Goal: Task Accomplishment & Management: Use online tool/utility

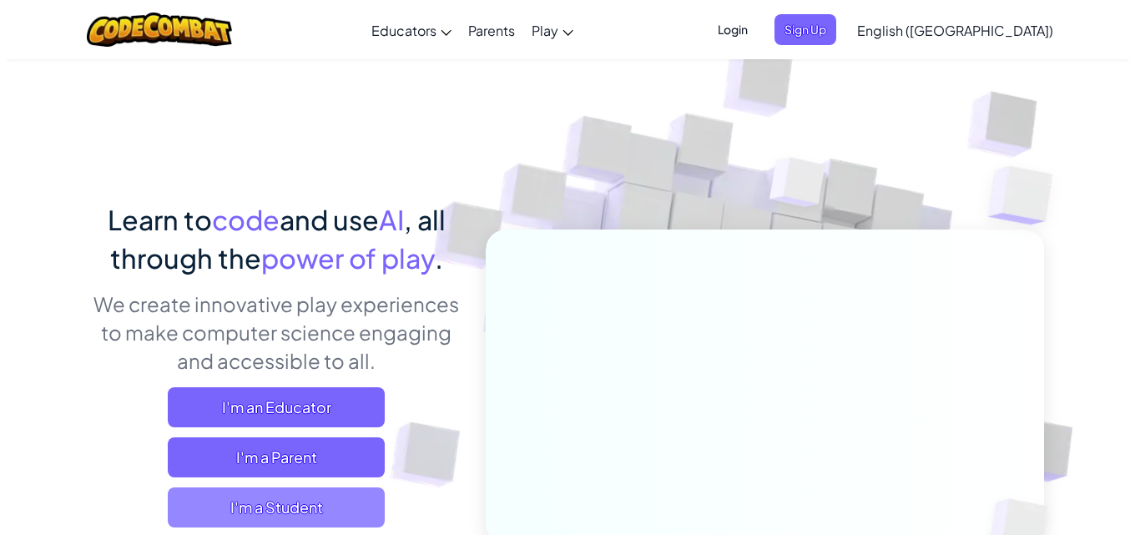
scroll to position [167, 0]
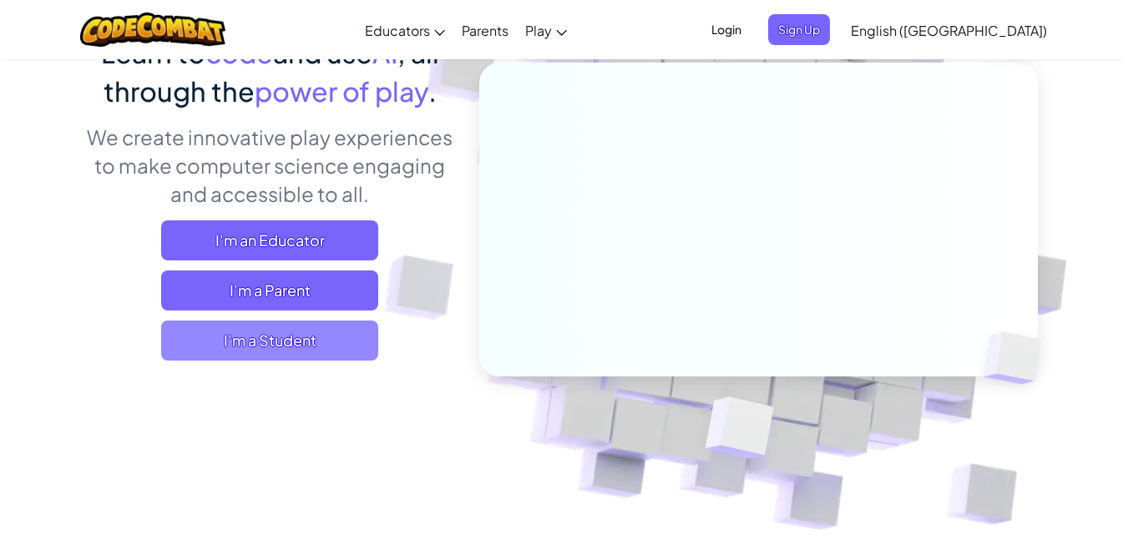
click at [235, 343] on span "I'm a Student" at bounding box center [269, 340] width 217 height 40
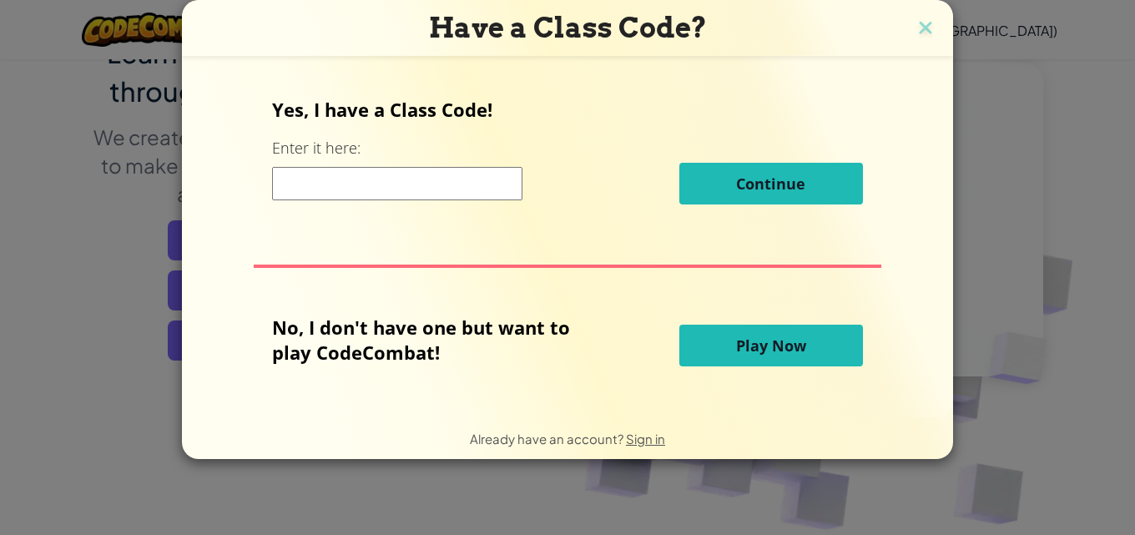
click at [730, 353] on button "Play Now" at bounding box center [771, 346] width 184 height 42
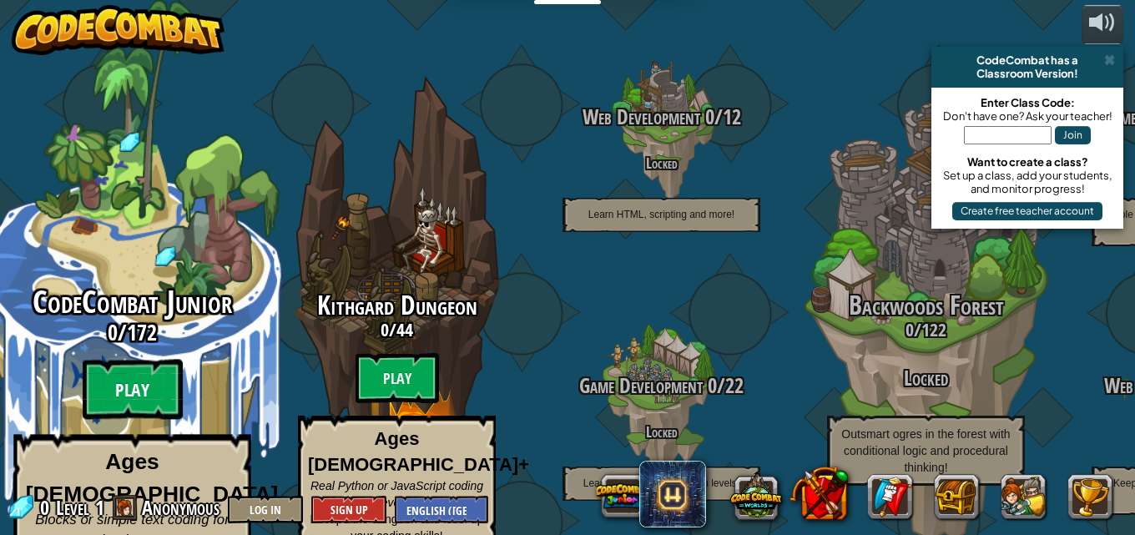
click at [167, 360] on btn "Play" at bounding box center [133, 390] width 100 height 60
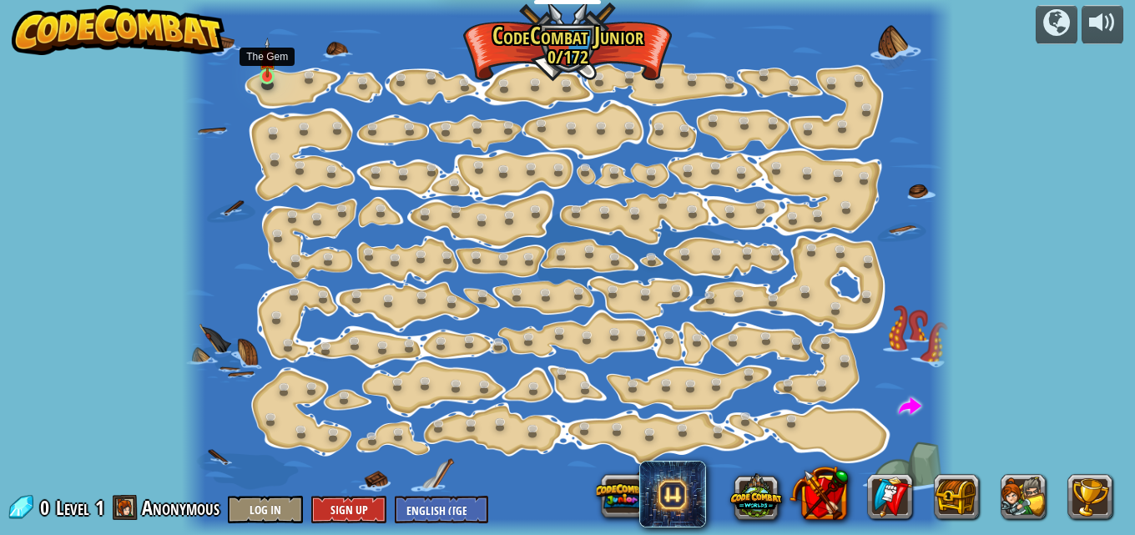
click at [272, 73] on img at bounding box center [268, 58] width 18 height 41
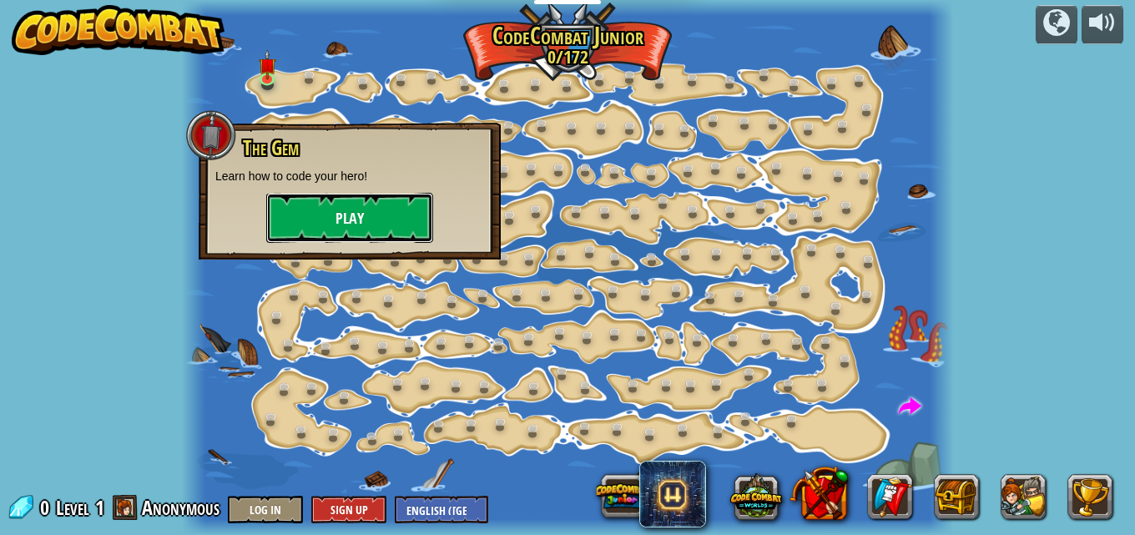
click at [372, 225] on button "Play" at bounding box center [349, 218] width 167 height 50
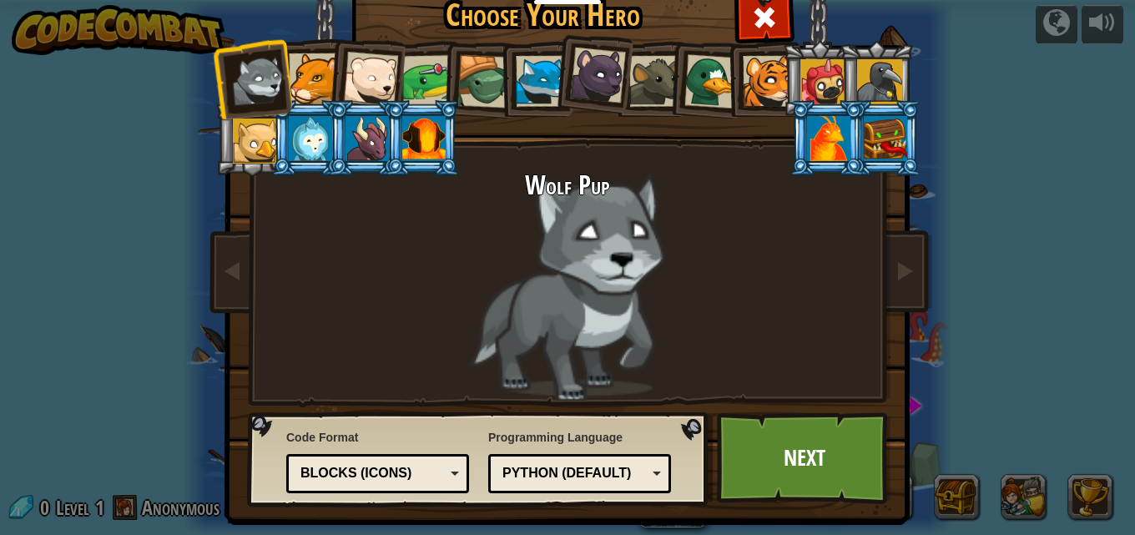
click at [310, 69] on div at bounding box center [314, 78] width 51 height 51
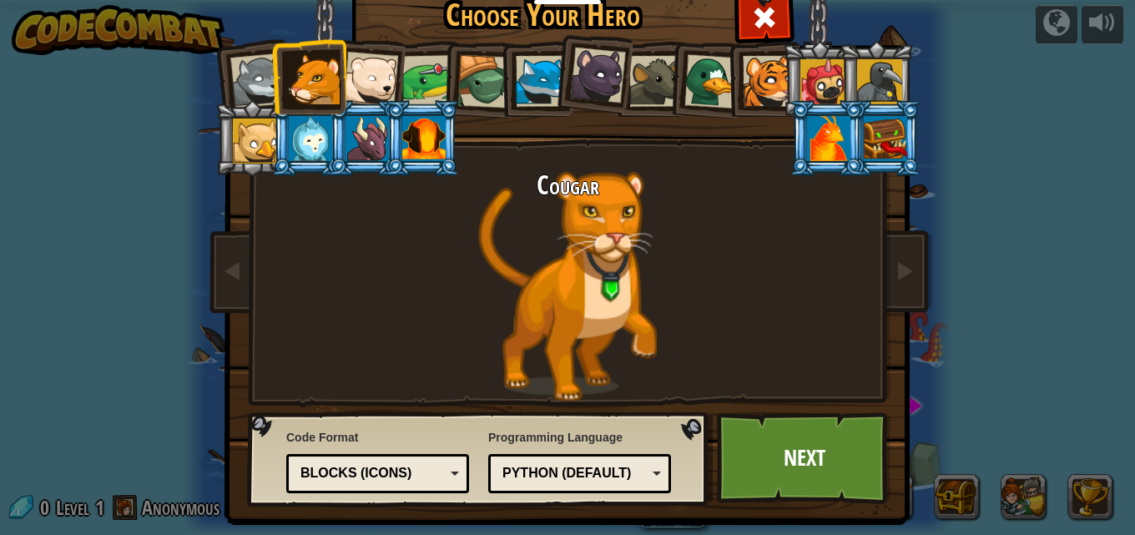
click at [351, 70] on div at bounding box center [370, 79] width 55 height 55
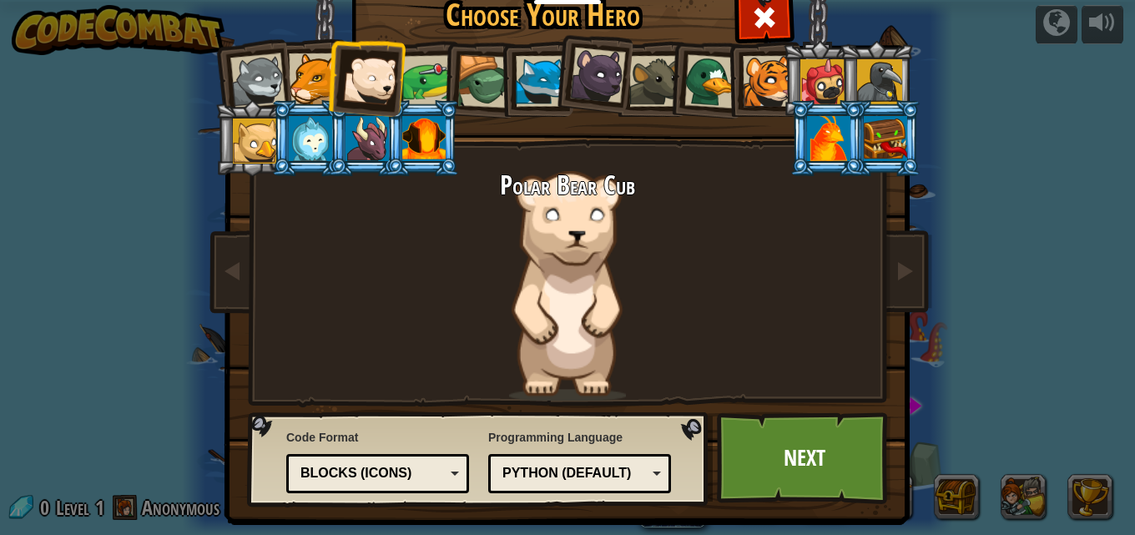
click at [427, 141] on div at bounding box center [423, 138] width 43 height 45
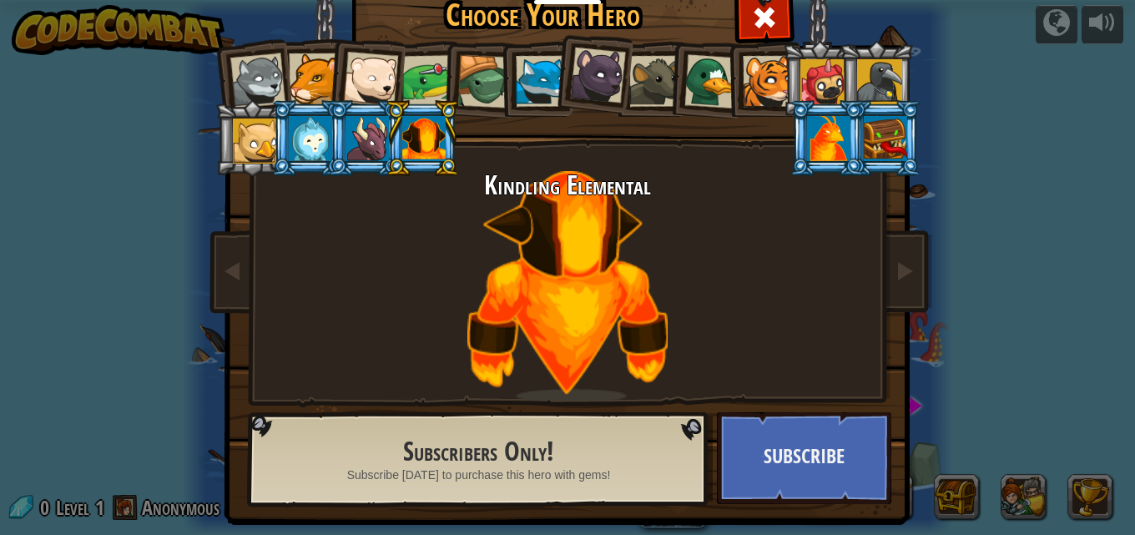
click at [356, 148] on div at bounding box center [367, 138] width 43 height 45
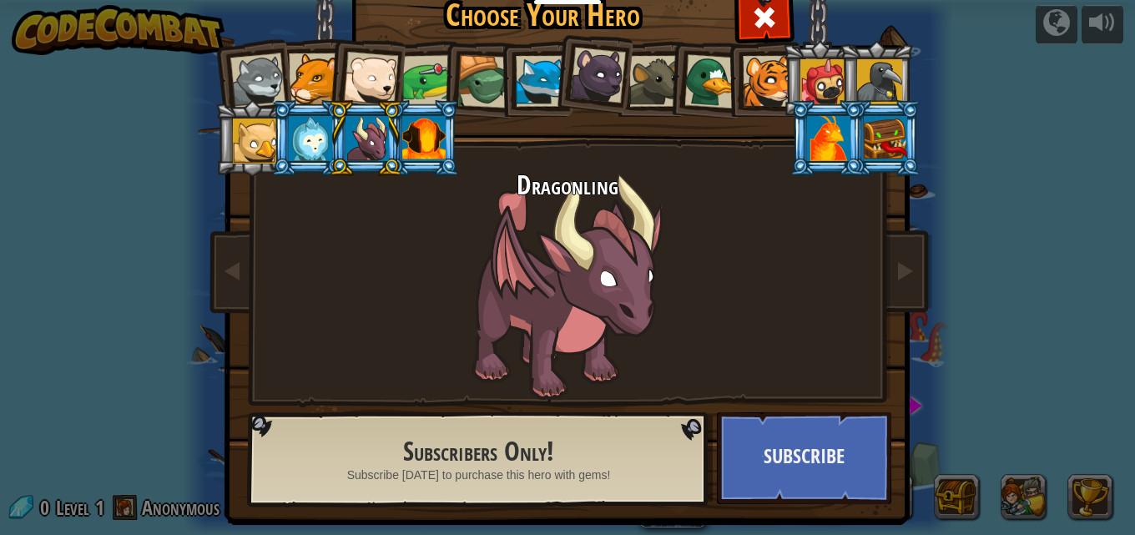
click at [302, 132] on div at bounding box center [310, 138] width 43 height 45
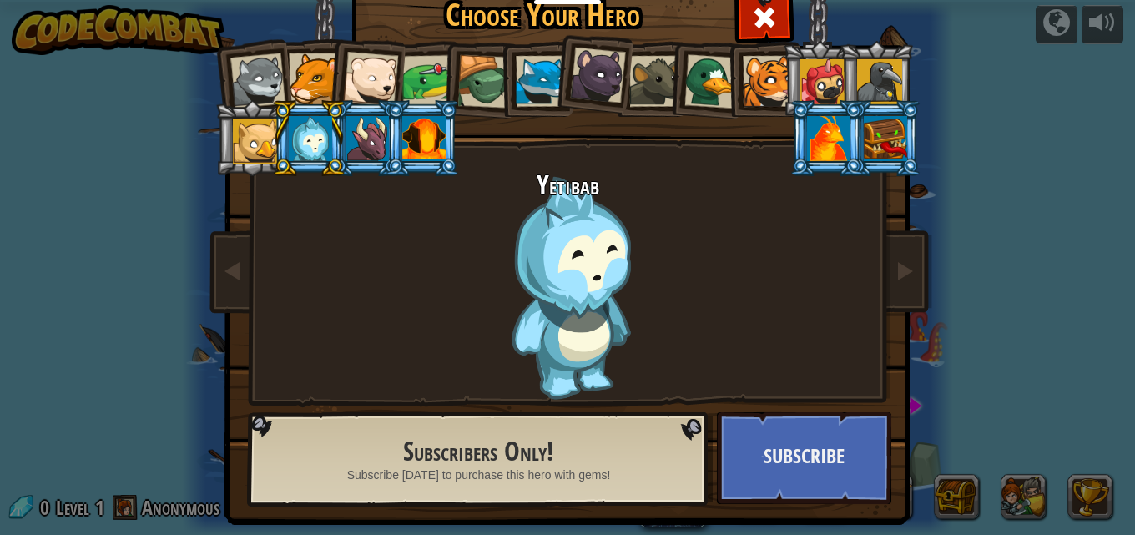
click at [758, 83] on div at bounding box center [768, 81] width 51 height 51
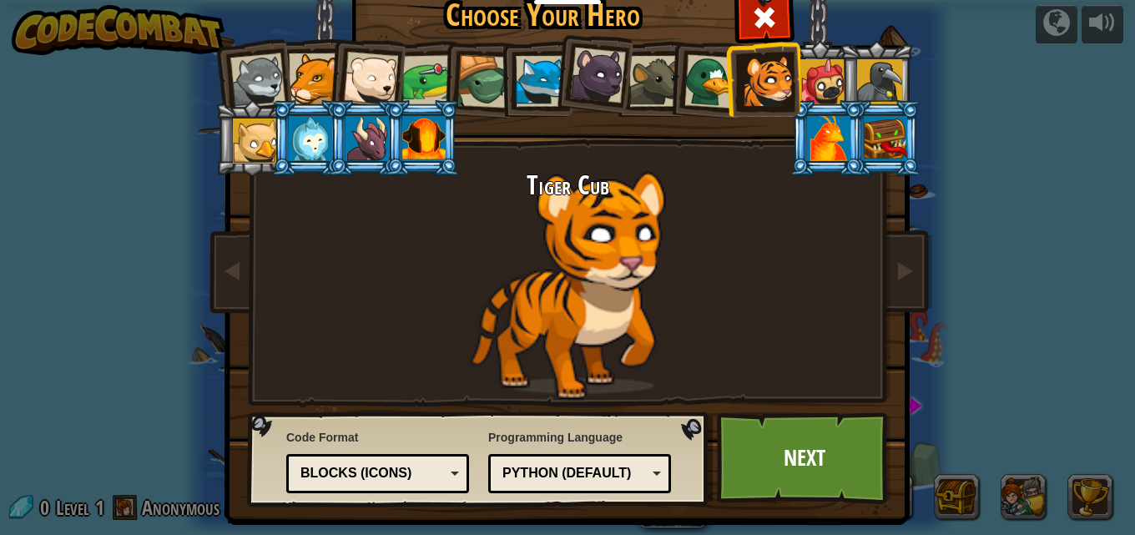
drag, startPoint x: 710, startPoint y: 89, endPoint x: 684, endPoint y: 98, distance: 27.5
click at [709, 93] on div at bounding box center [711, 81] width 54 height 54
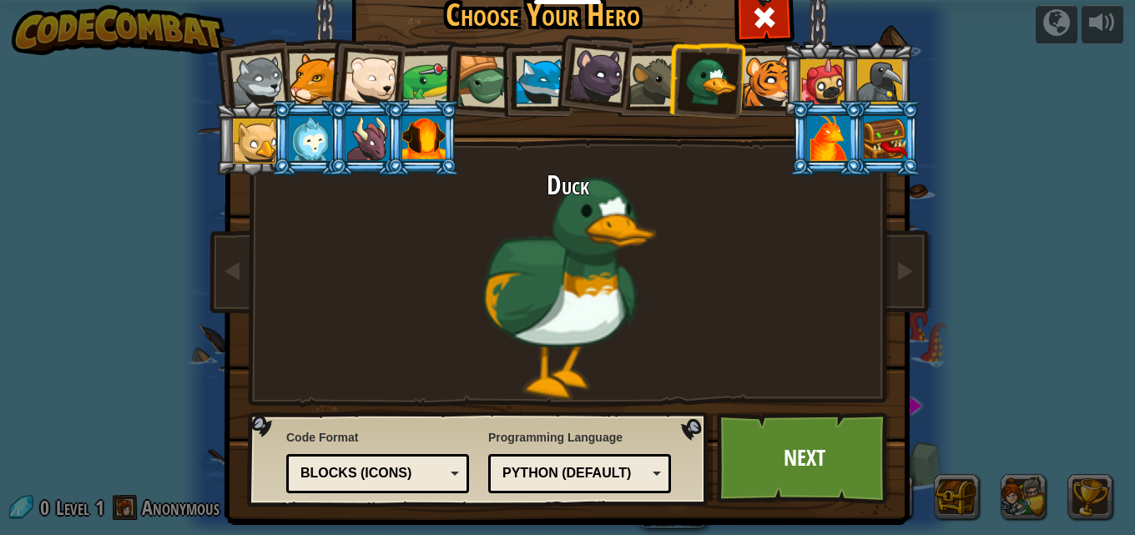
click at [245, 131] on div at bounding box center [255, 141] width 45 height 45
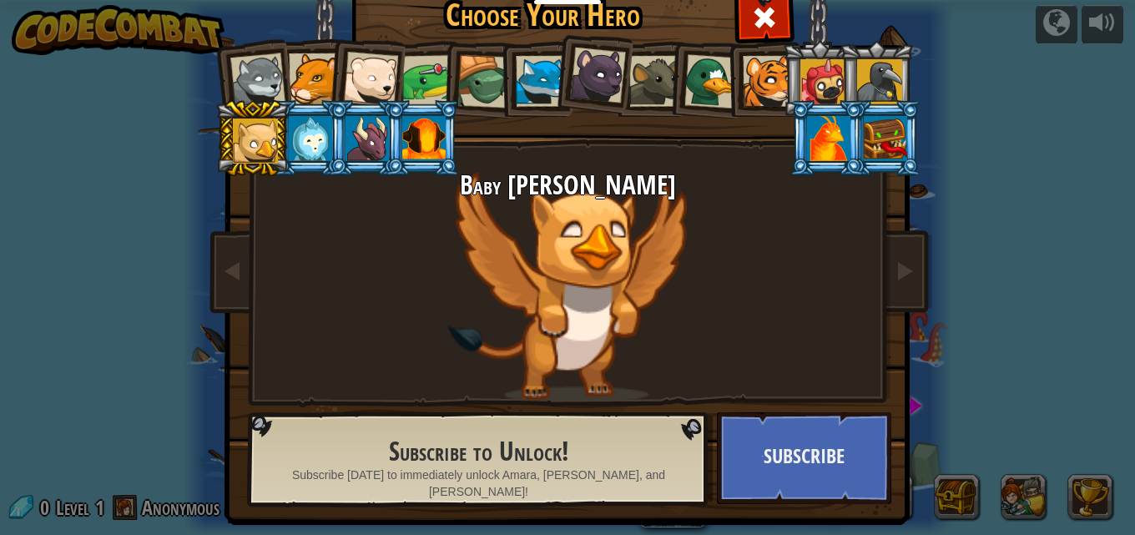
click at [434, 133] on div at bounding box center [423, 138] width 43 height 45
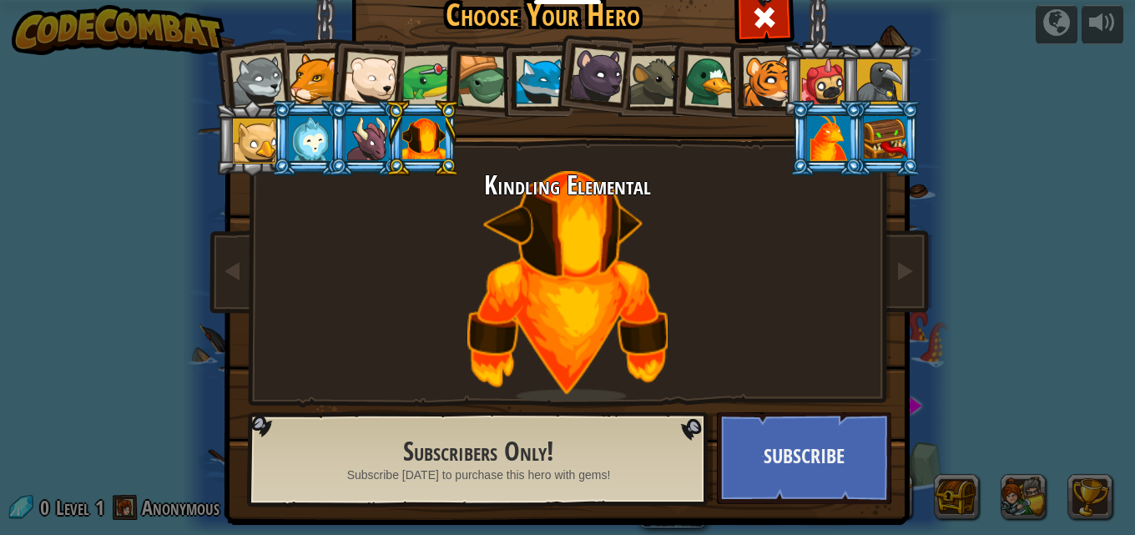
click at [465, 51] on li at bounding box center [479, 79] width 79 height 80
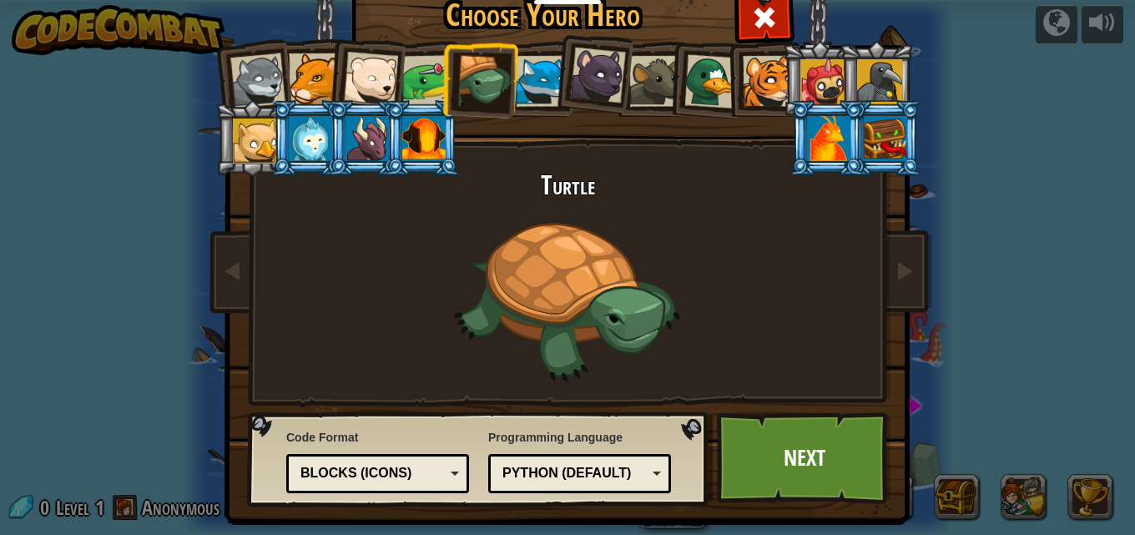
click at [402, 145] on div at bounding box center [423, 138] width 43 height 45
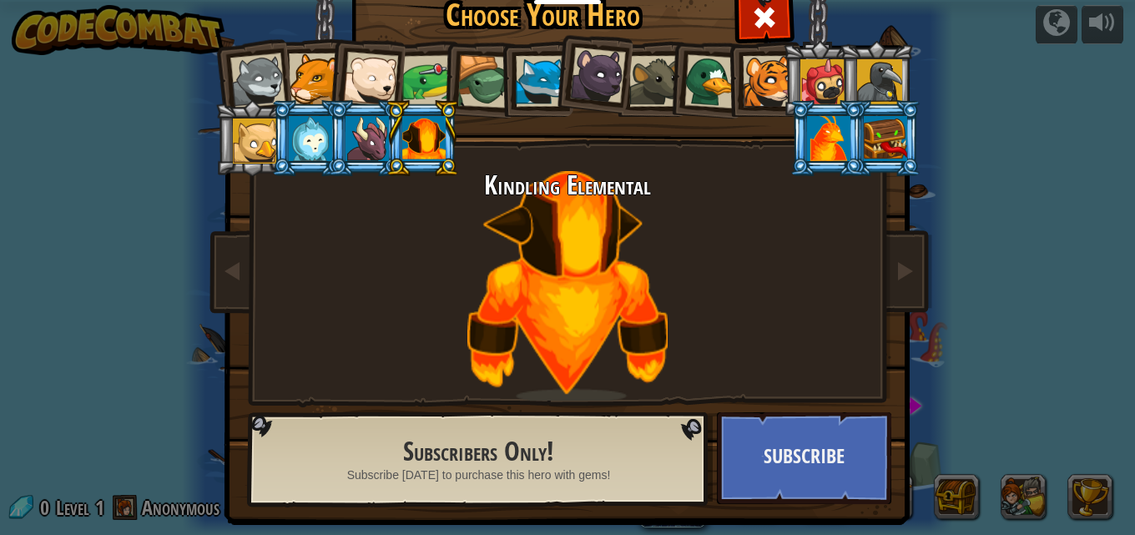
click at [428, 62] on div at bounding box center [428, 81] width 52 height 52
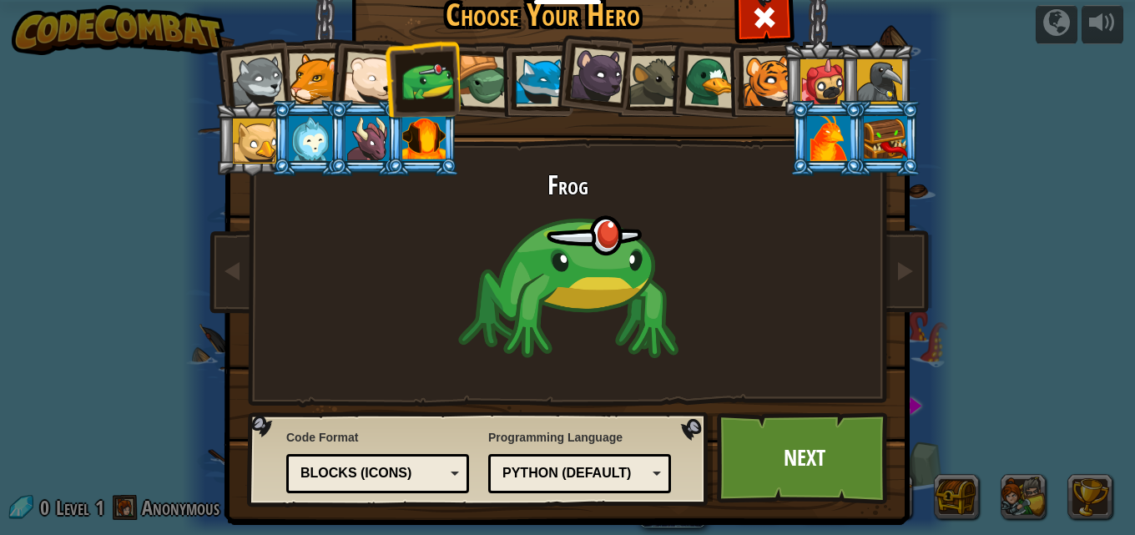
click at [472, 74] on div at bounding box center [483, 81] width 53 height 53
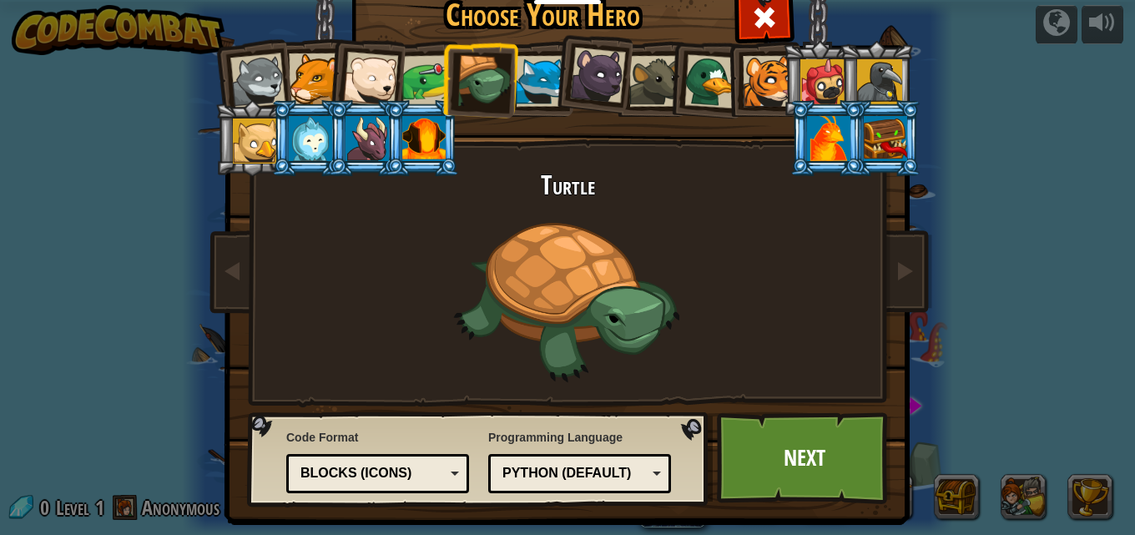
click at [490, 73] on div at bounding box center [483, 81] width 53 height 53
drag, startPoint x: 506, startPoint y: 73, endPoint x: 571, endPoint y: 79, distance: 65.4
click at [527, 41] on ol at bounding box center [568, 41] width 689 height 0
click at [518, 77] on div at bounding box center [541, 81] width 51 height 51
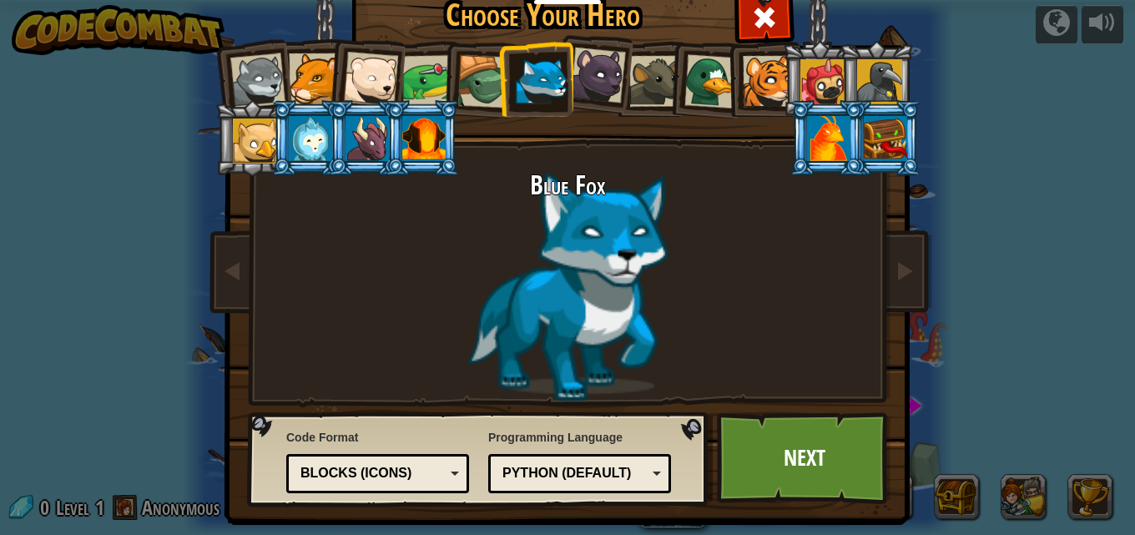
click at [578, 80] on div at bounding box center [598, 76] width 56 height 56
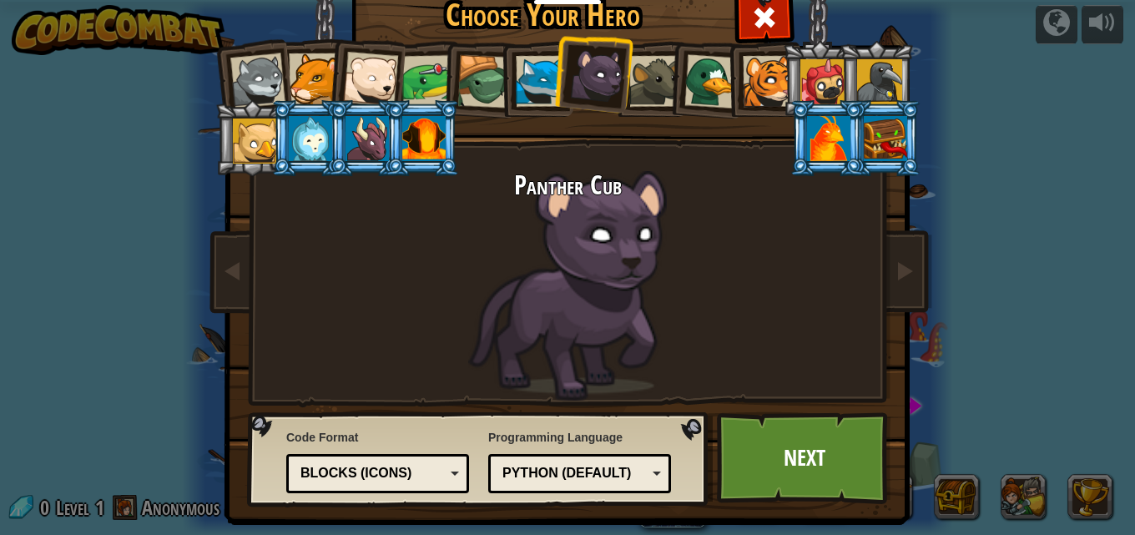
click at [631, 56] on div at bounding box center [654, 81] width 51 height 51
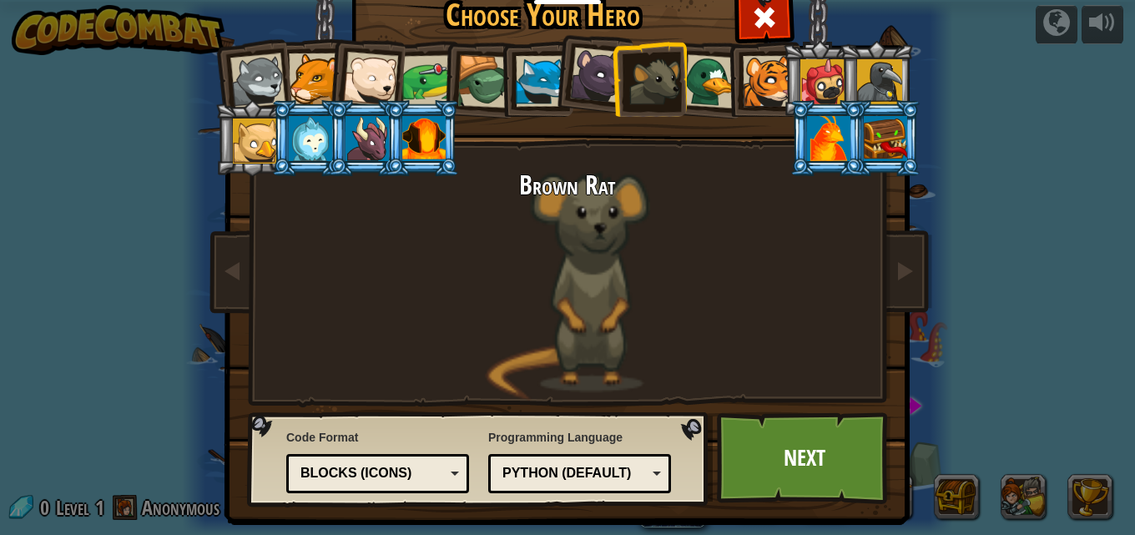
click at [674, 81] on div at bounding box center [654, 81] width 51 height 51
click at [684, 83] on div at bounding box center [711, 81] width 54 height 54
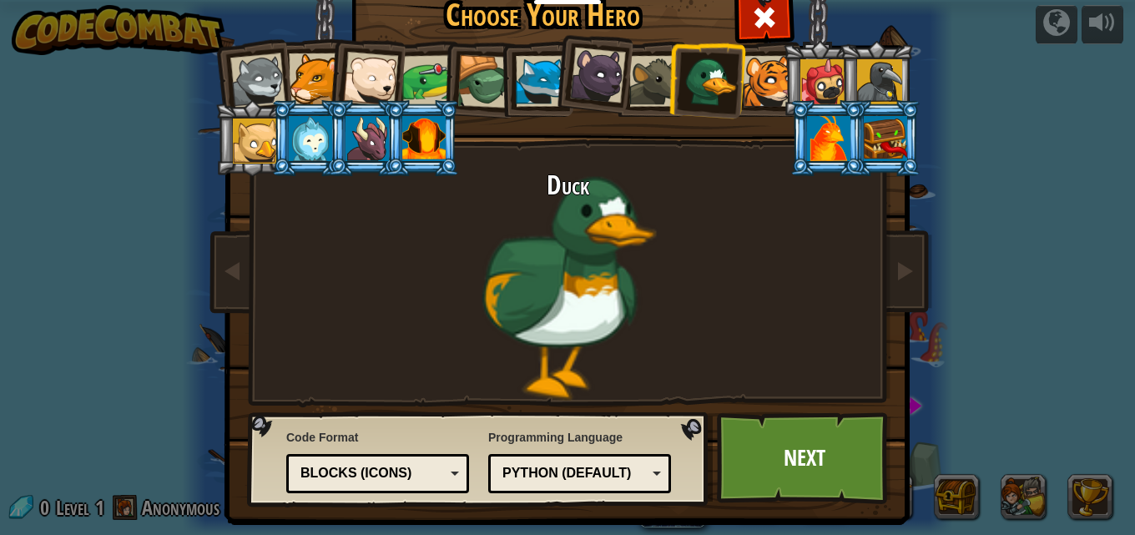
click at [743, 68] on div at bounding box center [768, 81] width 51 height 51
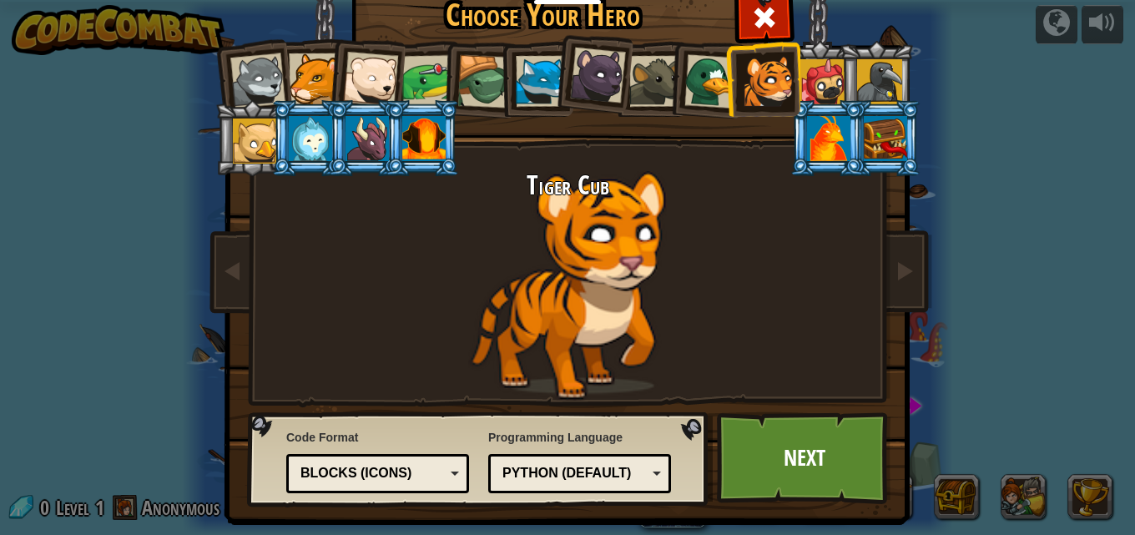
click at [803, 70] on div at bounding box center [822, 81] width 45 height 45
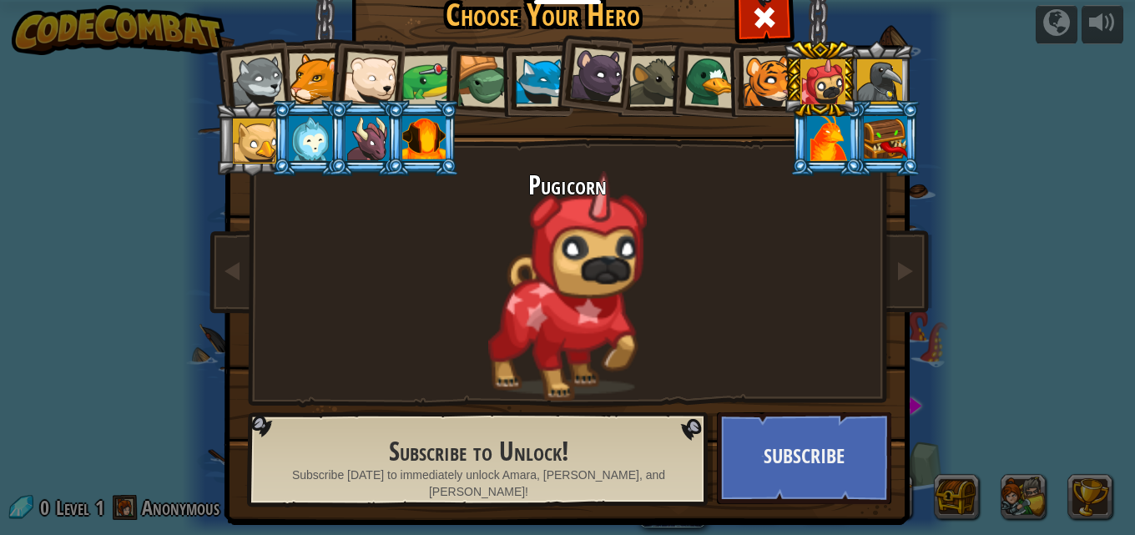
click at [748, 84] on div at bounding box center [768, 81] width 51 height 51
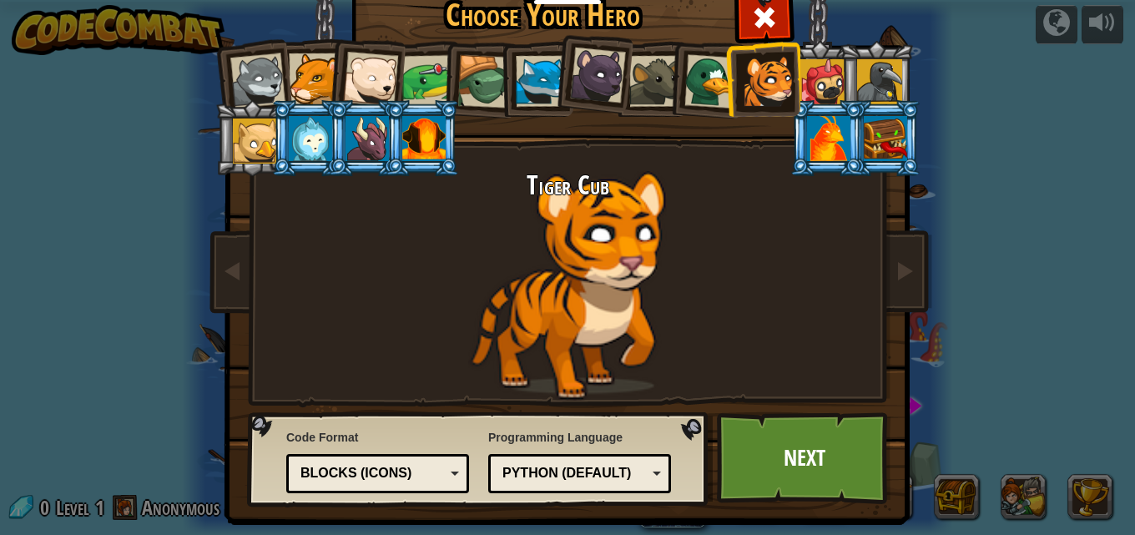
click at [517, 77] on div at bounding box center [541, 81] width 51 height 51
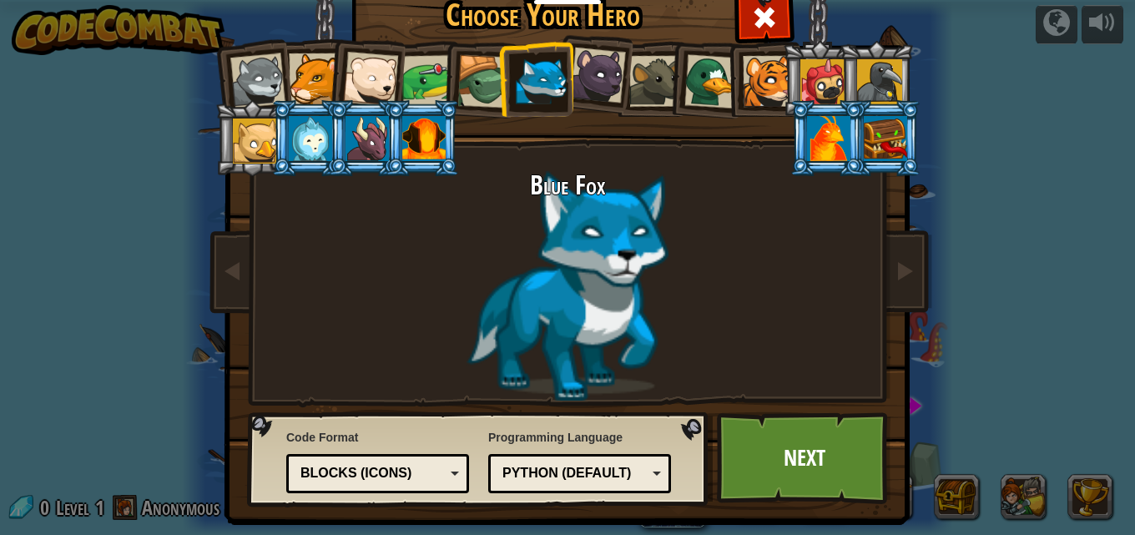
click at [570, 87] on div at bounding box center [598, 76] width 56 height 56
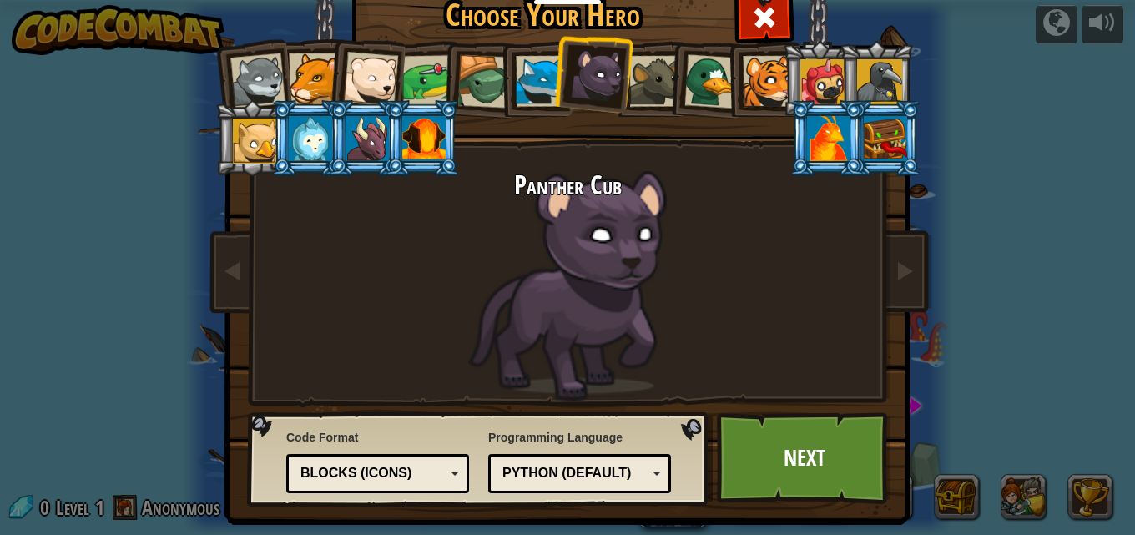
click at [313, 64] on div at bounding box center [314, 78] width 51 height 51
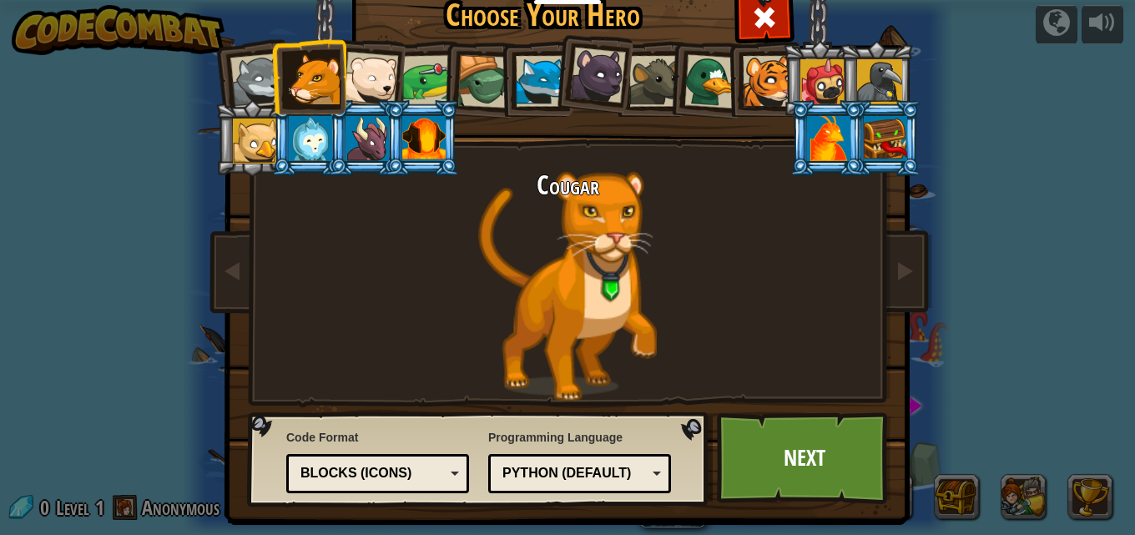
click at [391, 68] on li at bounding box center [366, 76] width 82 height 82
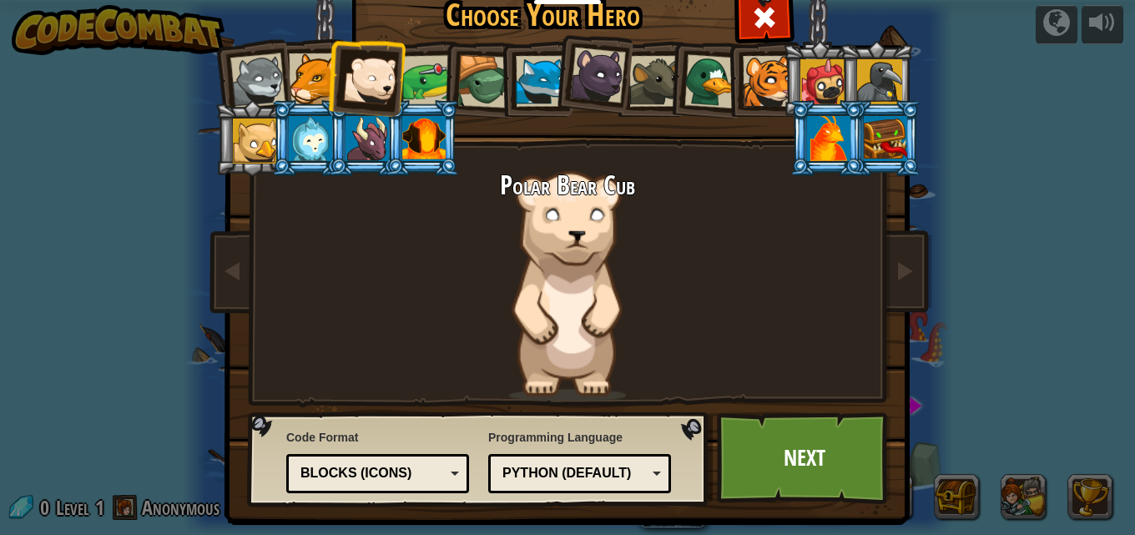
click at [538, 86] on div at bounding box center [541, 81] width 51 height 51
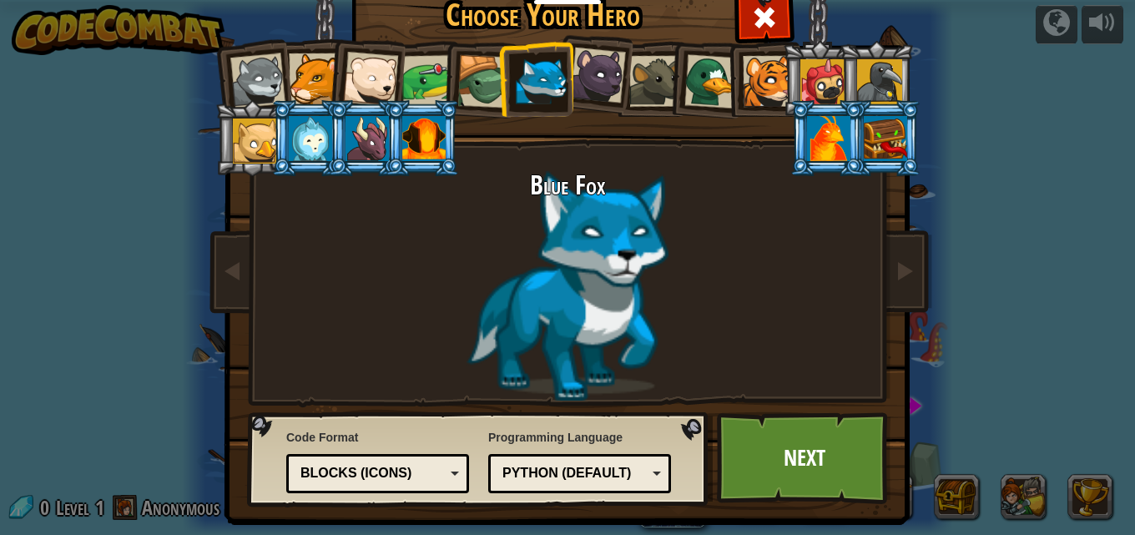
click at [755, 98] on div at bounding box center [768, 81] width 51 height 51
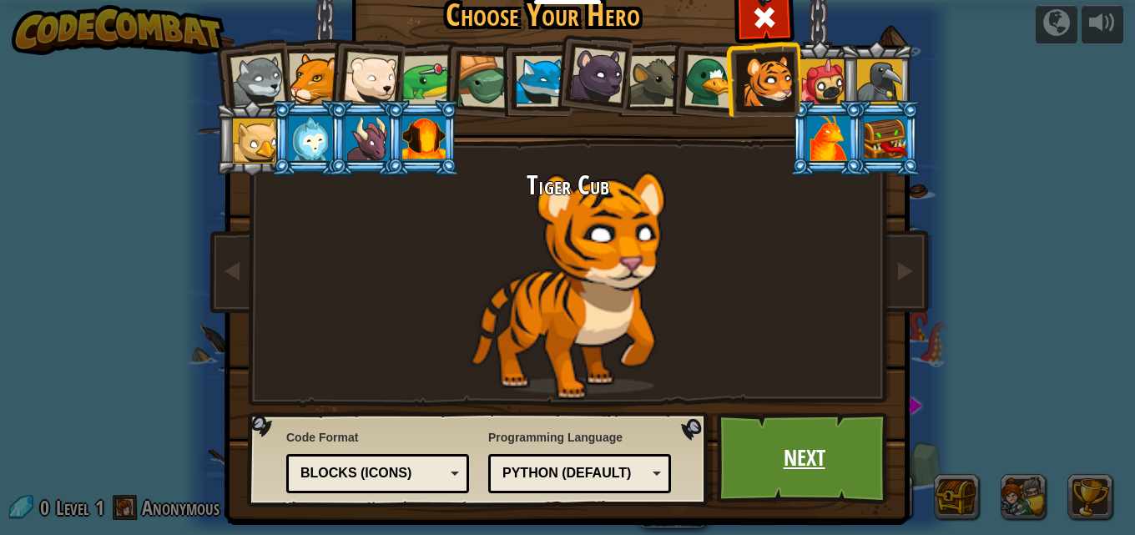
click at [839, 469] on link "Next" at bounding box center [804, 458] width 174 height 92
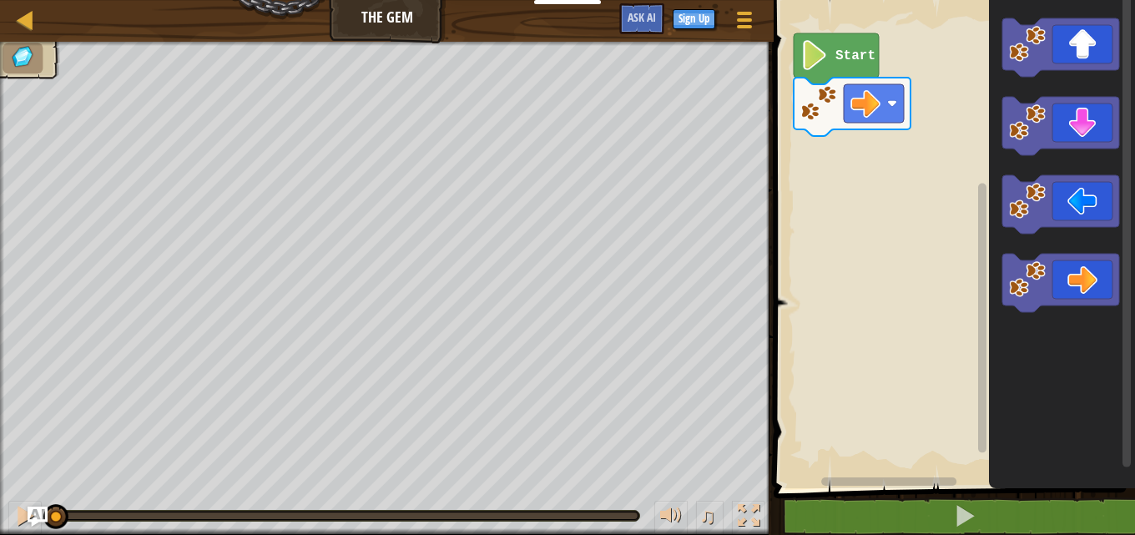
click at [849, 69] on icon "Blockly Workspace" at bounding box center [836, 58] width 85 height 51
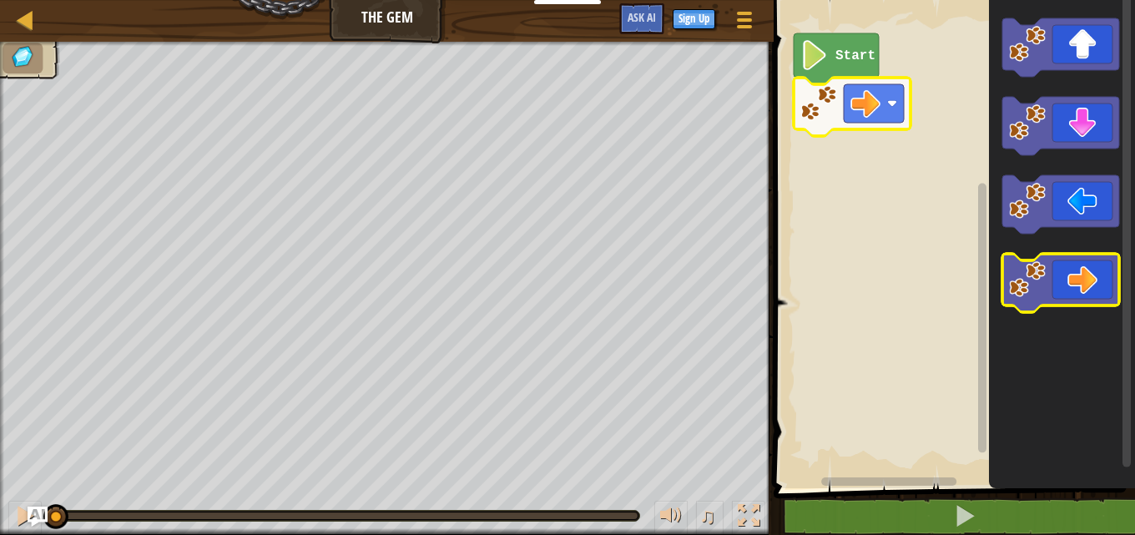
click at [1075, 279] on icon "Blockly Workspace" at bounding box center [1060, 283] width 117 height 58
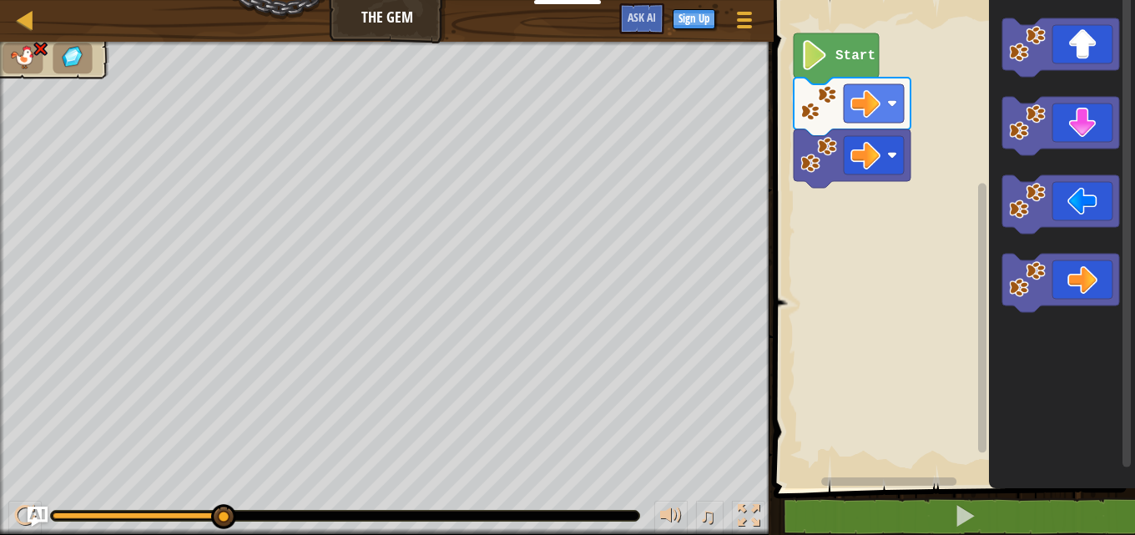
click at [805, 72] on icon "Blockly Workspace" at bounding box center [836, 58] width 85 height 51
click at [808, 74] on icon "Blockly Workspace" at bounding box center [836, 58] width 85 height 51
click at [868, 184] on rect "Blockly Workspace" at bounding box center [952, 240] width 366 height 497
click at [872, 170] on image "Blockly Workspace" at bounding box center [865, 155] width 30 height 30
click at [1052, 143] on icon "Blockly Workspace" at bounding box center [1060, 126] width 117 height 58
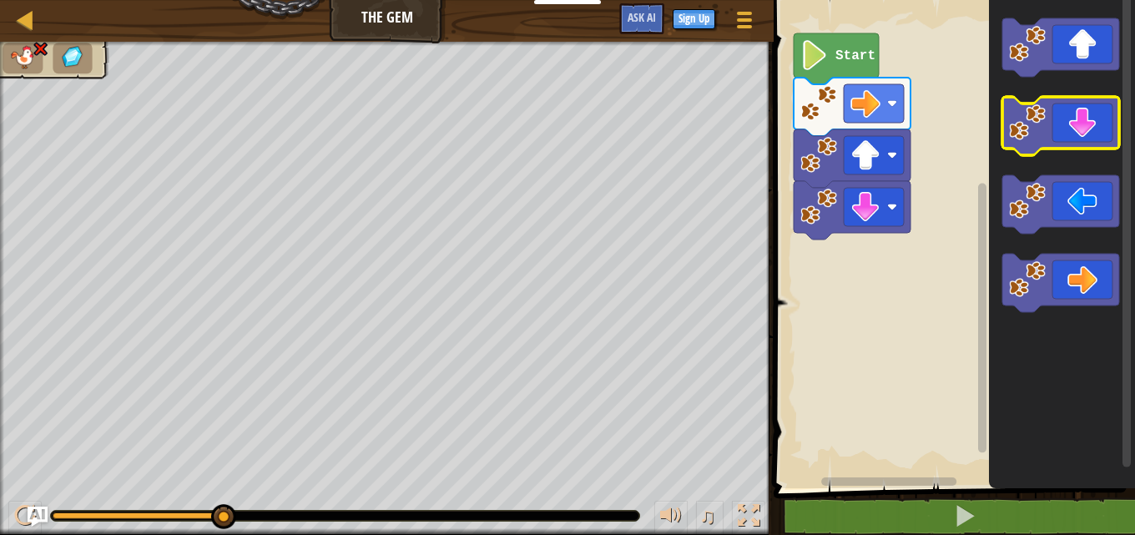
click at [1072, 134] on icon "Blockly Workspace" at bounding box center [1060, 126] width 117 height 58
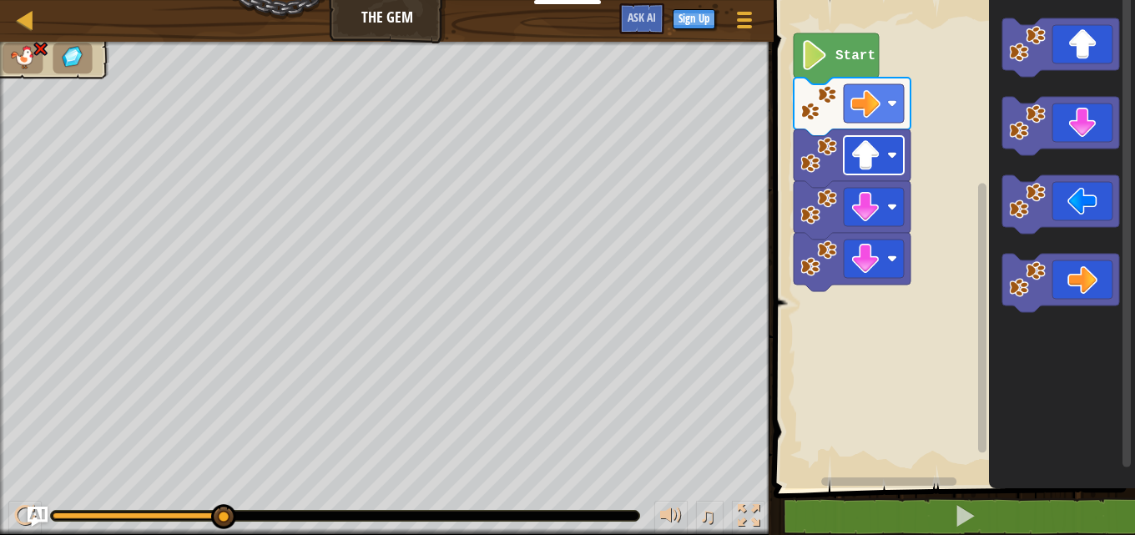
click at [890, 153] on image "Blockly Workspace" at bounding box center [892, 155] width 10 height 10
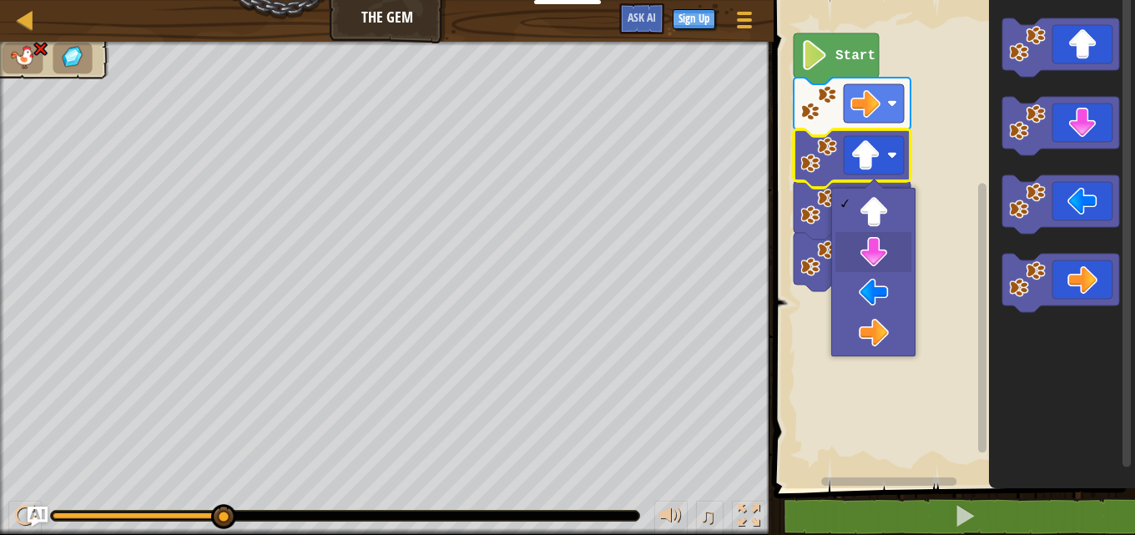
drag, startPoint x: 881, startPoint y: 247, endPoint x: 881, endPoint y: 238, distance: 9.2
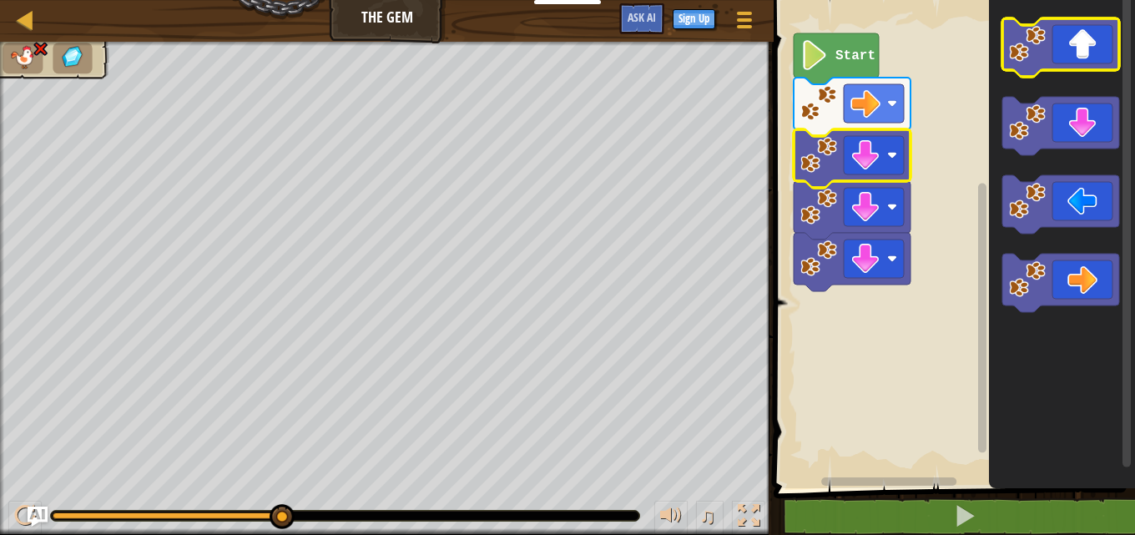
click at [1070, 46] on icon "Blockly Workspace" at bounding box center [1060, 47] width 117 height 58
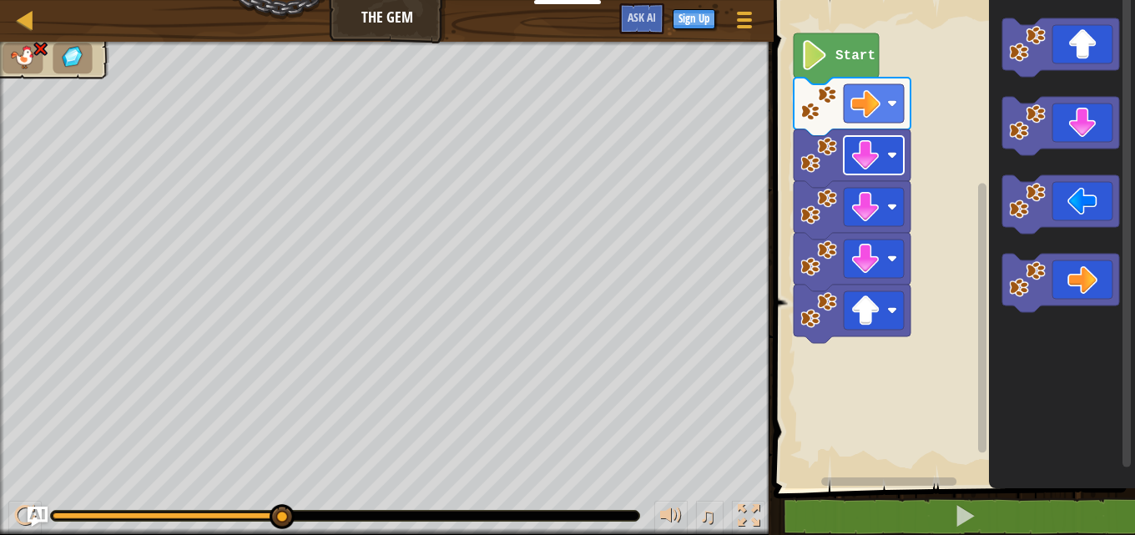
click at [903, 167] on rect "Blockly Workspace" at bounding box center [874, 155] width 60 height 38
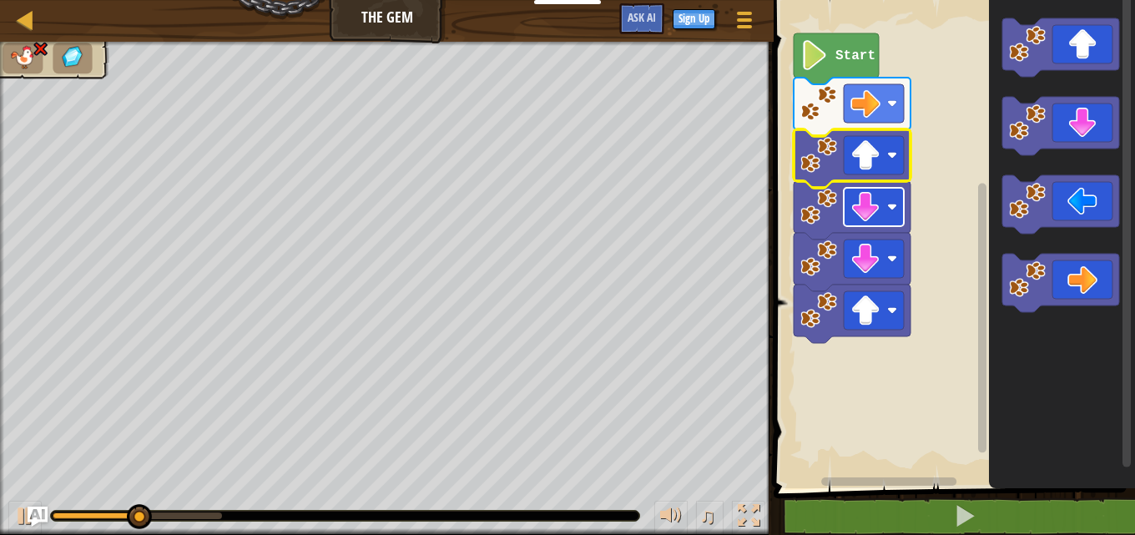
click at [902, 199] on rect "Blockly Workspace" at bounding box center [874, 207] width 60 height 38
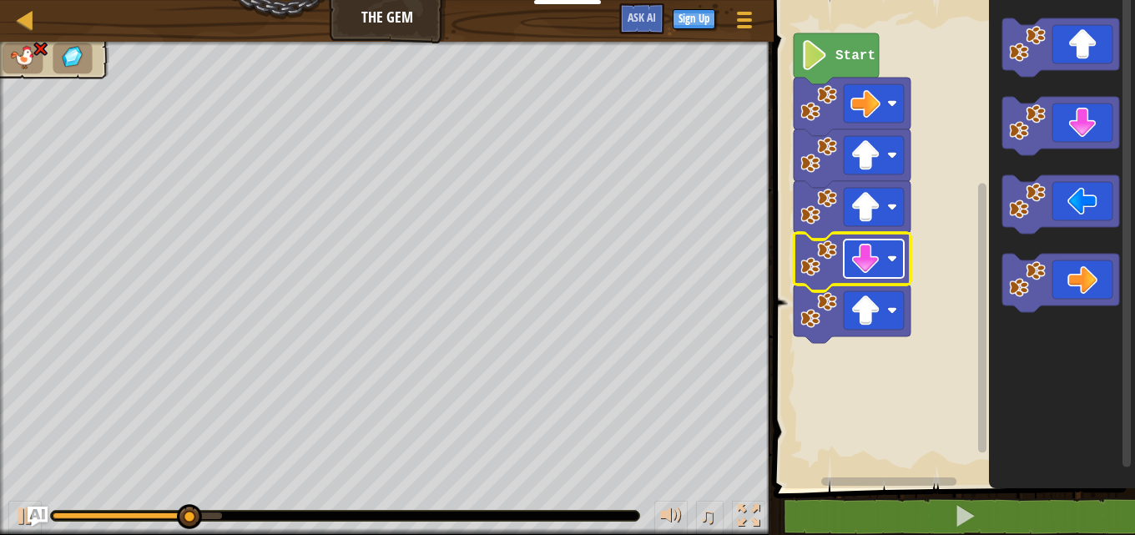
click at [865, 278] on rect "Blockly Workspace" at bounding box center [874, 259] width 60 height 38
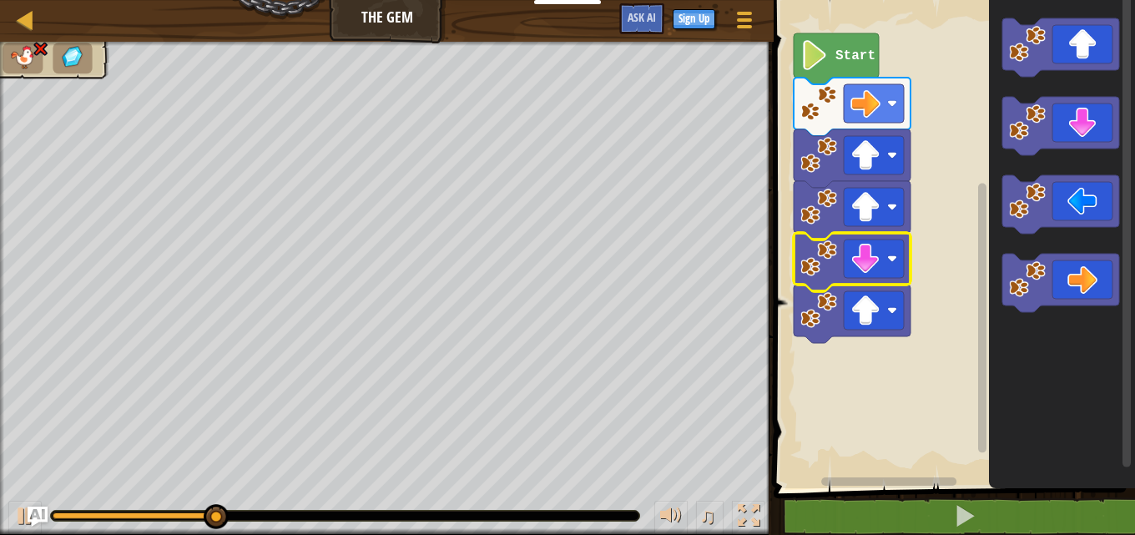
click at [865, 280] on icon "Blockly Workspace" at bounding box center [852, 262] width 117 height 58
click at [890, 211] on image "Blockly Workspace" at bounding box center [892, 207] width 10 height 10
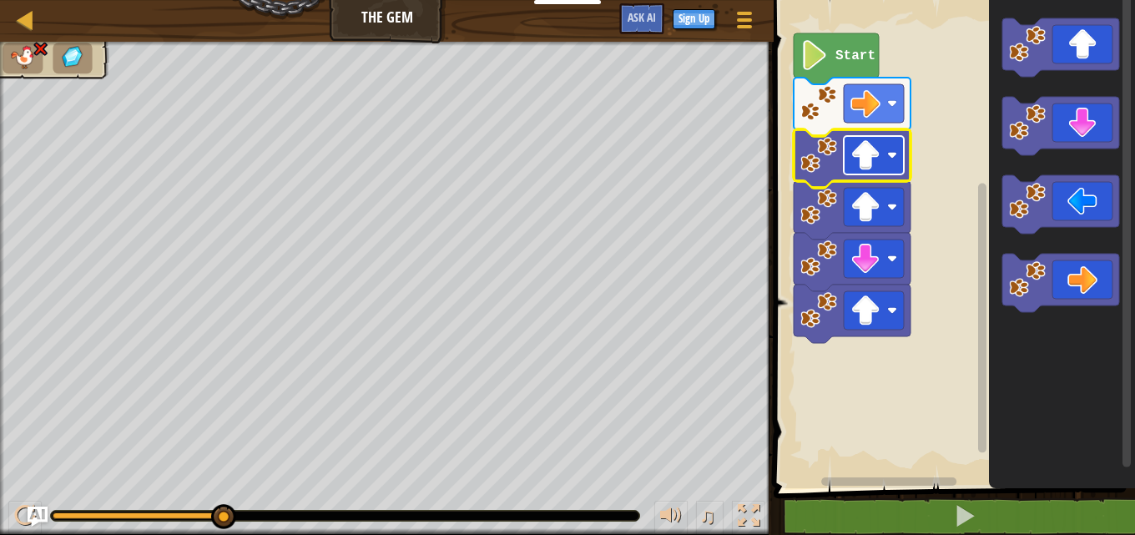
click at [886, 149] on rect "Blockly Workspace" at bounding box center [874, 155] width 60 height 38
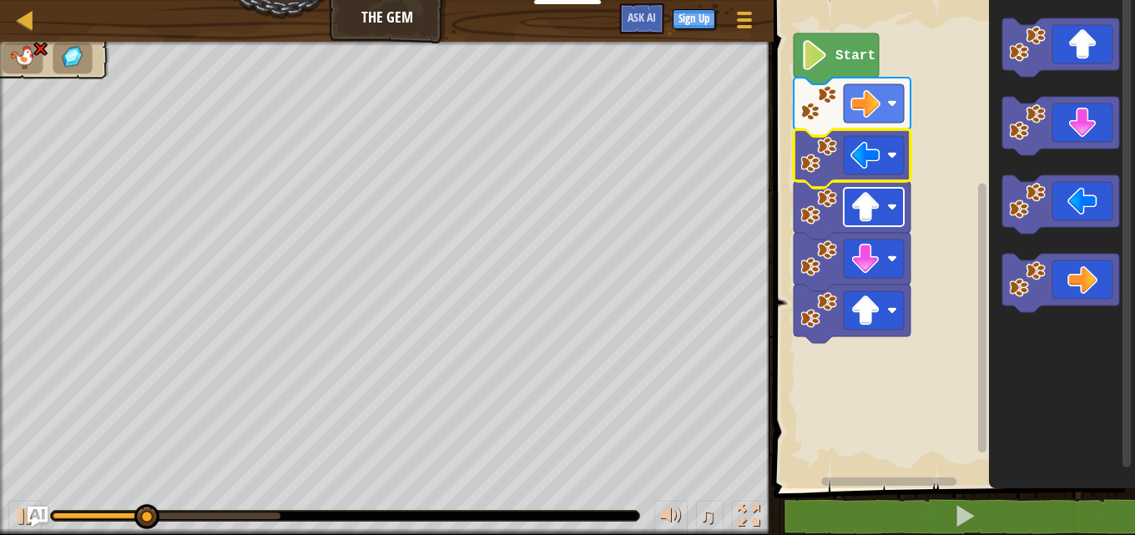
click at [896, 212] on image "Blockly Workspace" at bounding box center [892, 207] width 10 height 10
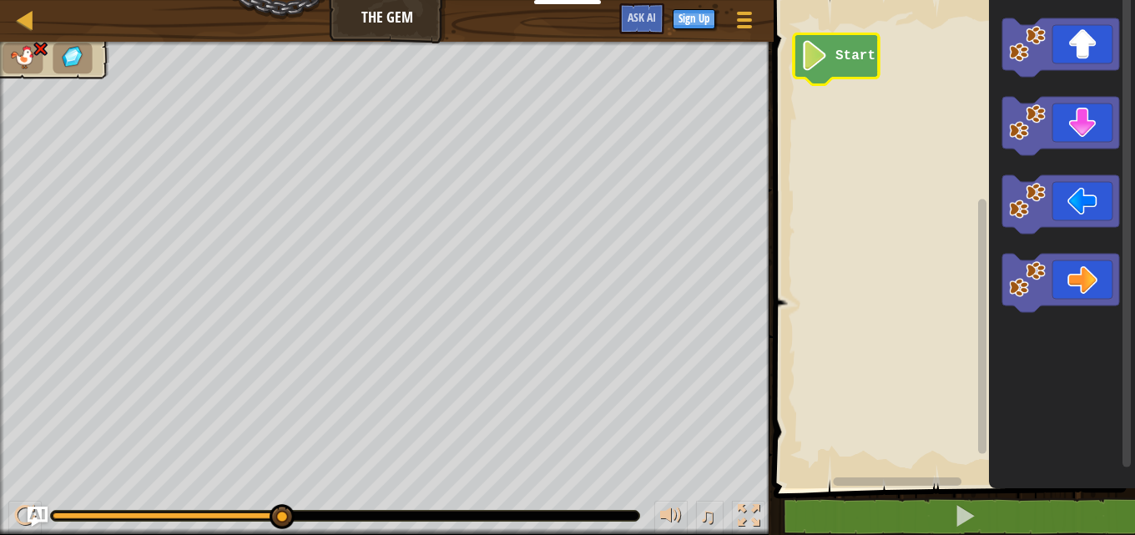
click at [808, 50] on image "Blockly Workspace" at bounding box center [814, 56] width 28 height 30
click at [1092, 55] on icon "Blockly Workspace" at bounding box center [1060, 47] width 117 height 58
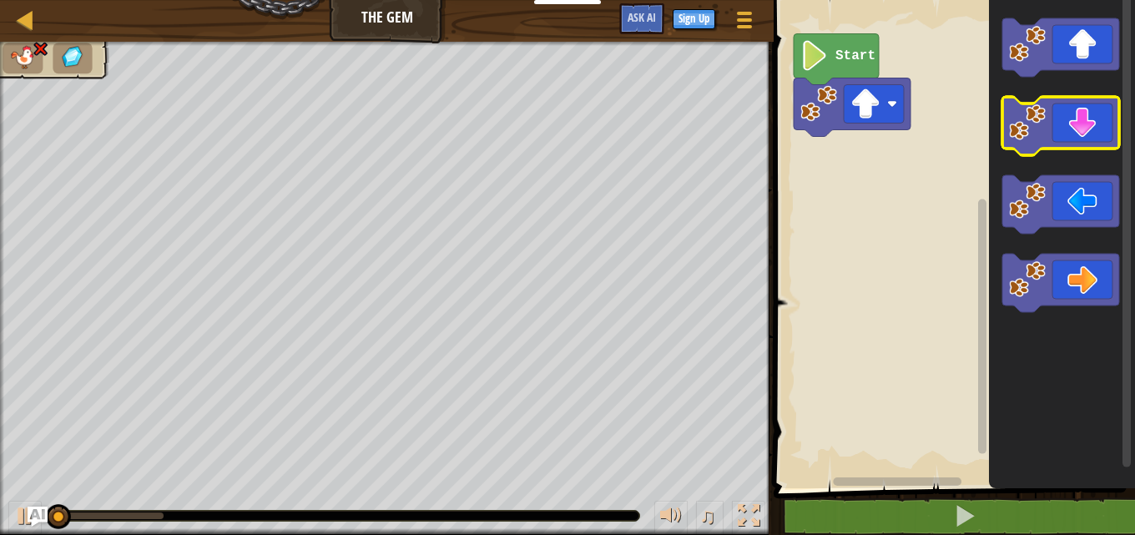
click at [1085, 126] on icon "Blockly Workspace" at bounding box center [1060, 126] width 117 height 58
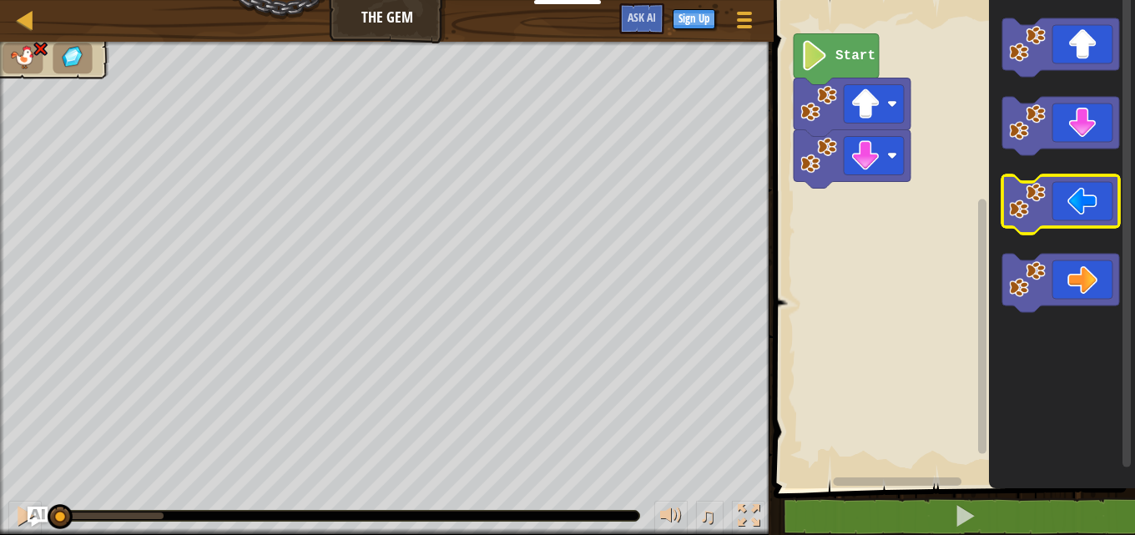
click at [1083, 215] on icon "Blockly Workspace" at bounding box center [1060, 204] width 117 height 58
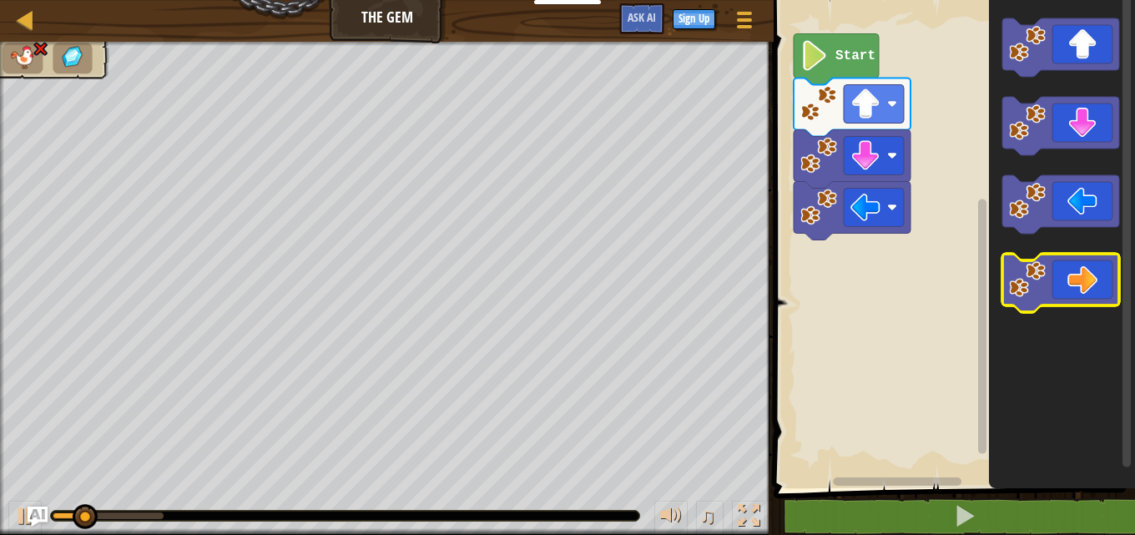
click at [1087, 279] on icon "Blockly Workspace" at bounding box center [1060, 283] width 117 height 58
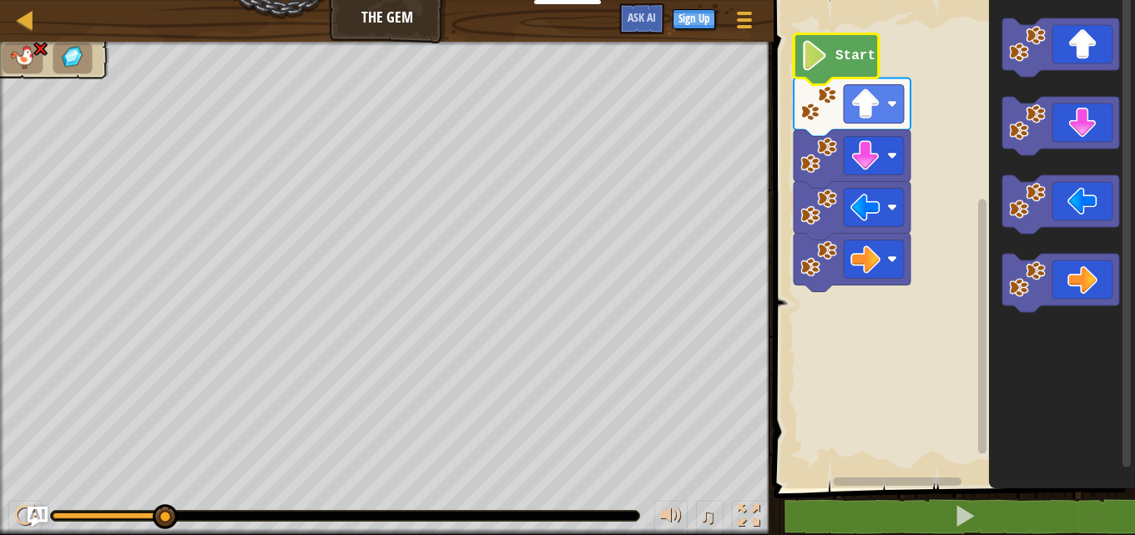
click at [814, 52] on image "Blockly Workspace" at bounding box center [814, 56] width 28 height 30
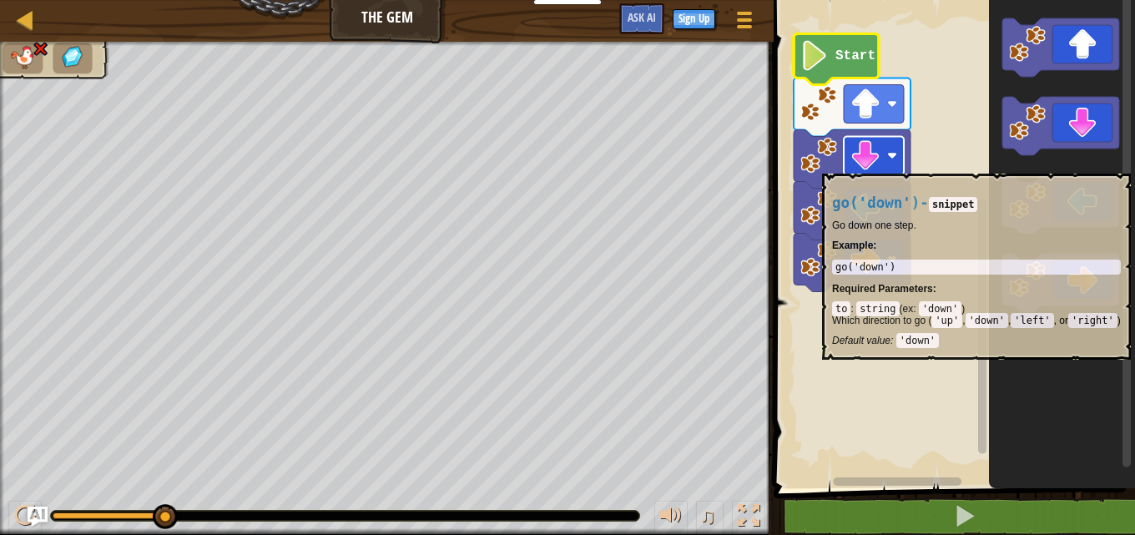
click at [893, 165] on rect "Blockly Workspace" at bounding box center [874, 156] width 60 height 38
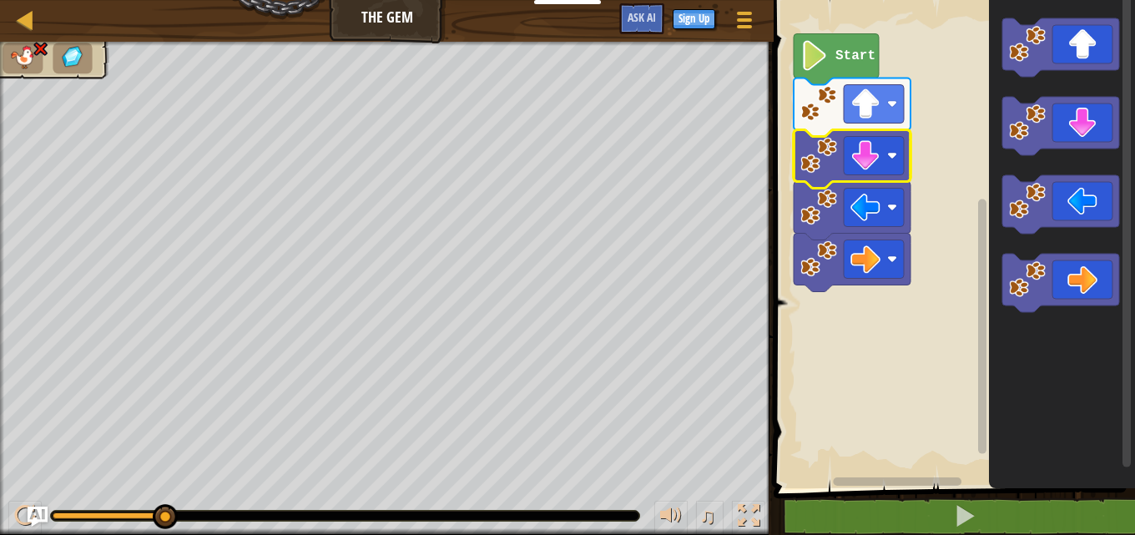
click at [926, 132] on rect "Blockly Workspace" at bounding box center [952, 240] width 366 height 497
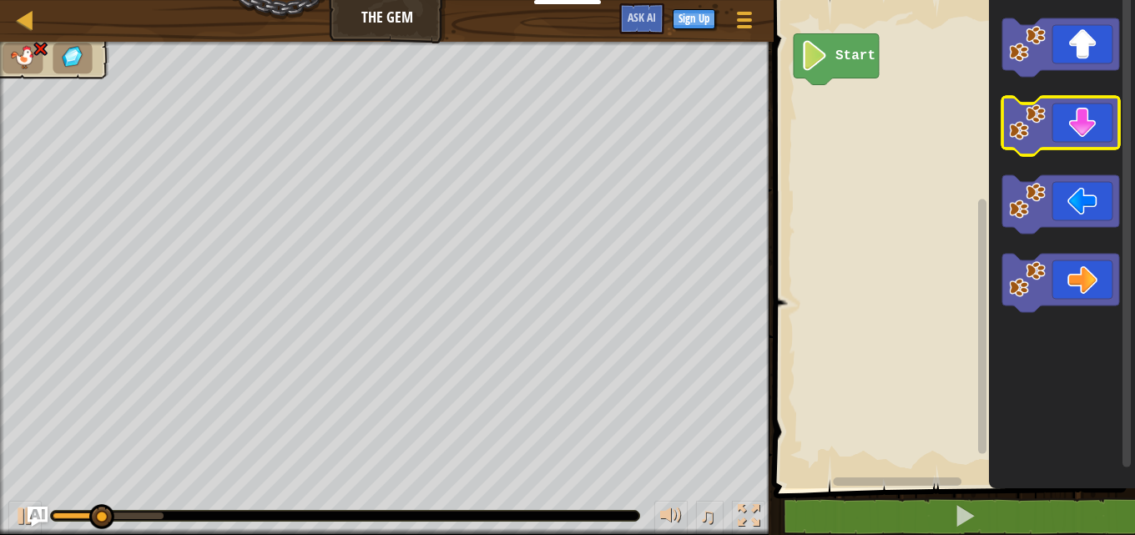
click at [1082, 112] on icon "Blockly Workspace" at bounding box center [1060, 126] width 117 height 58
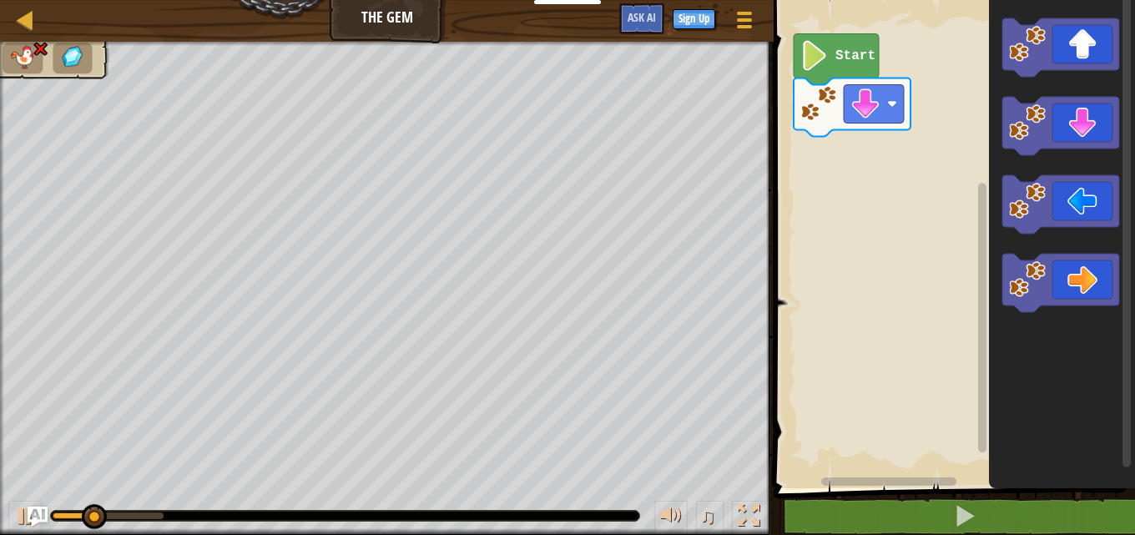
click at [1084, 171] on icon "Blockly Workspace" at bounding box center [1062, 240] width 146 height 497
click at [1080, 186] on icon "Blockly Workspace" at bounding box center [1060, 204] width 117 height 58
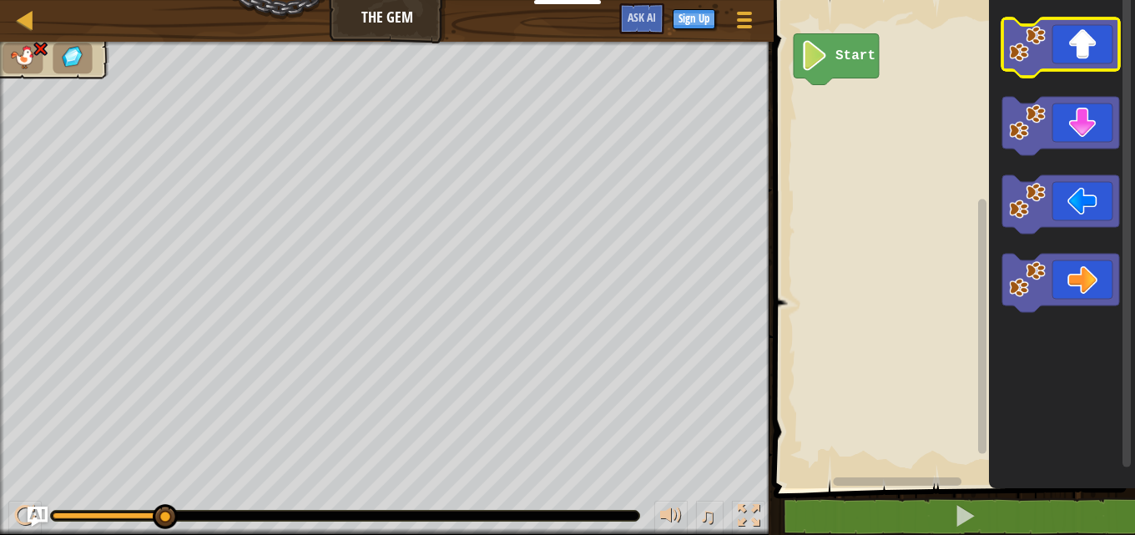
click at [1098, 50] on icon "Blockly Workspace" at bounding box center [1060, 47] width 117 height 58
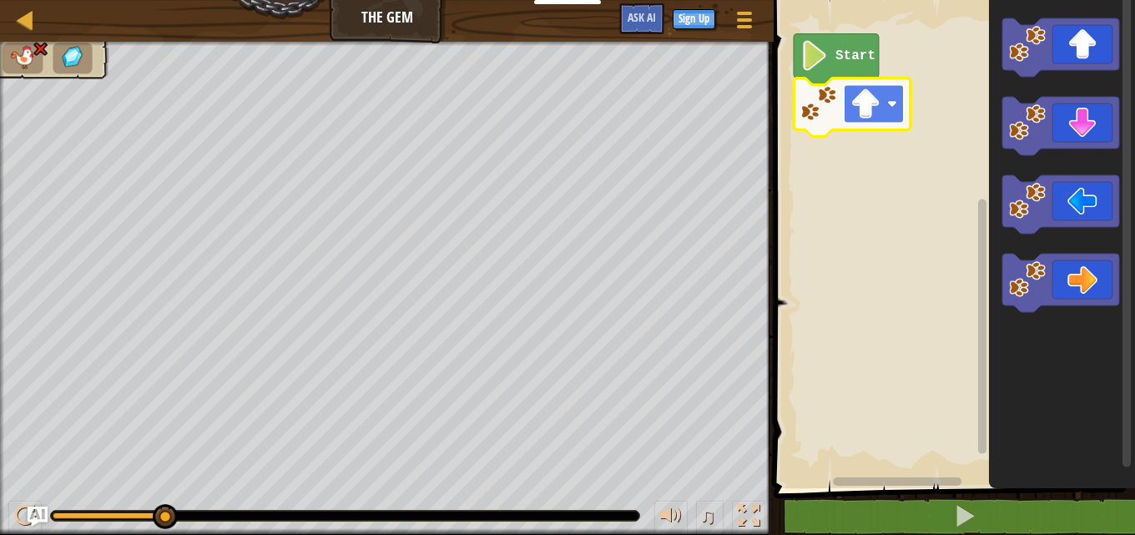
click at [890, 103] on image "Blockly Workspace" at bounding box center [892, 104] width 10 height 10
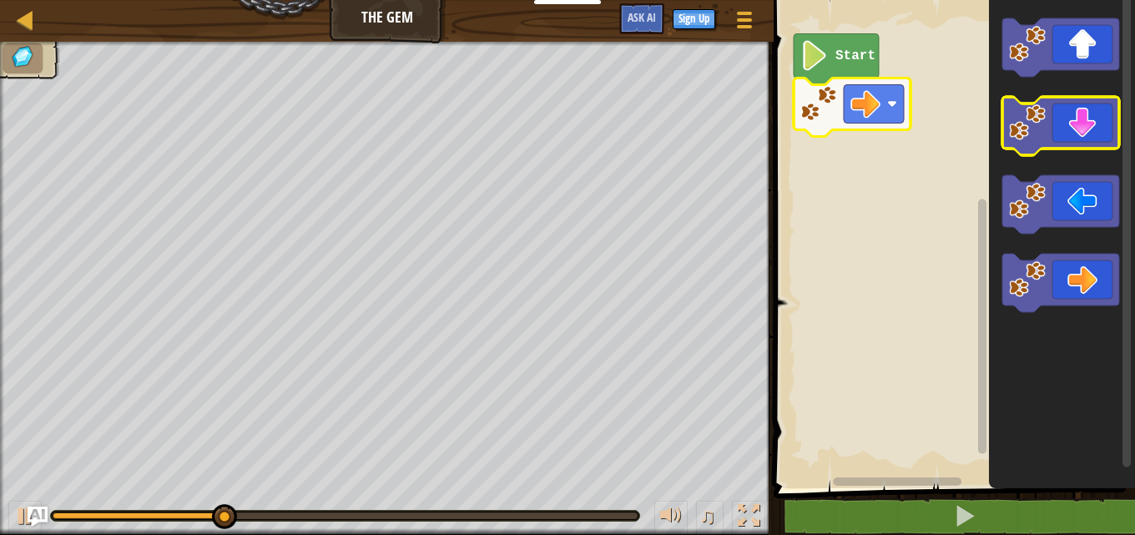
click at [1100, 139] on icon "Blockly Workspace" at bounding box center [1060, 126] width 117 height 58
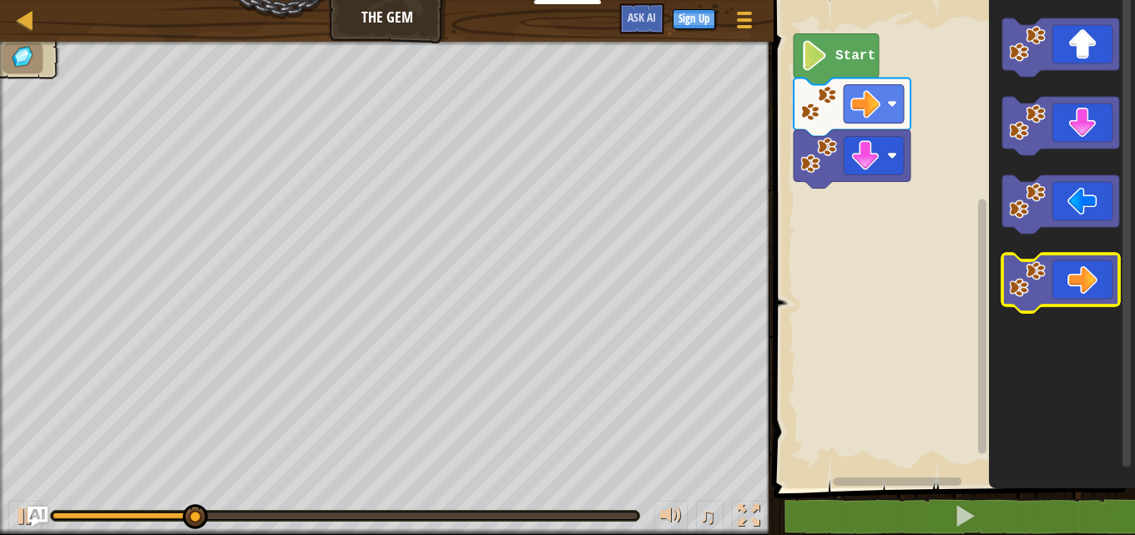
click at [1053, 285] on icon "Blockly Workspace" at bounding box center [1060, 283] width 117 height 58
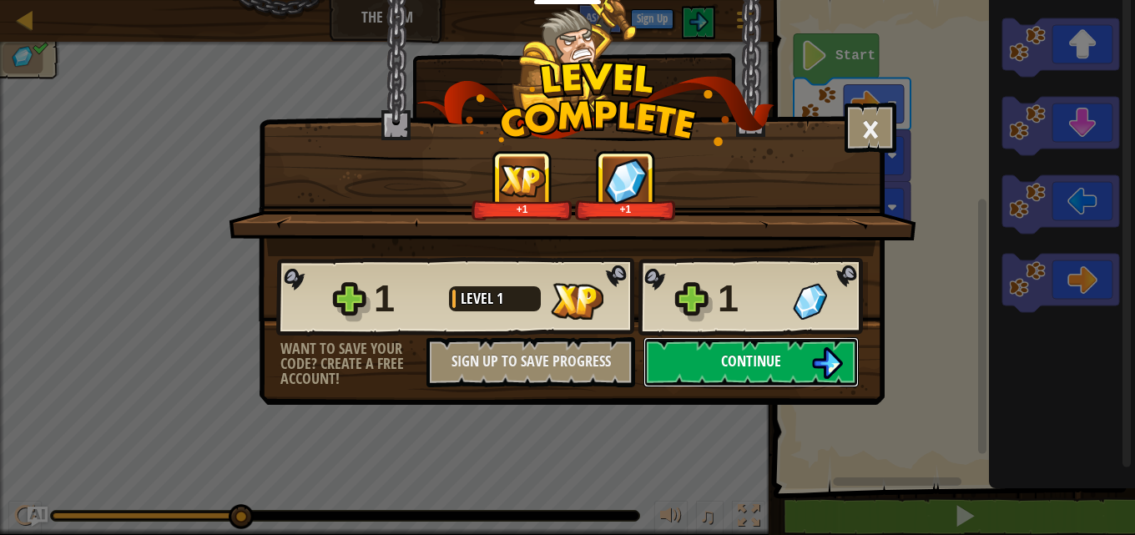
click at [720, 347] on button "Continue" at bounding box center [750, 362] width 215 height 50
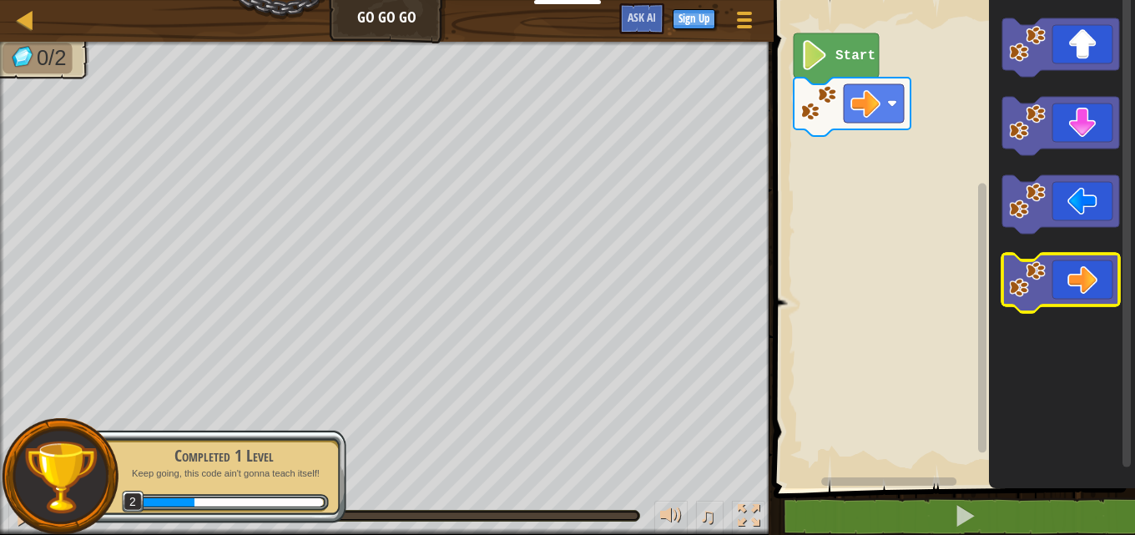
click at [1106, 295] on icon "Blockly Workspace" at bounding box center [1060, 283] width 117 height 58
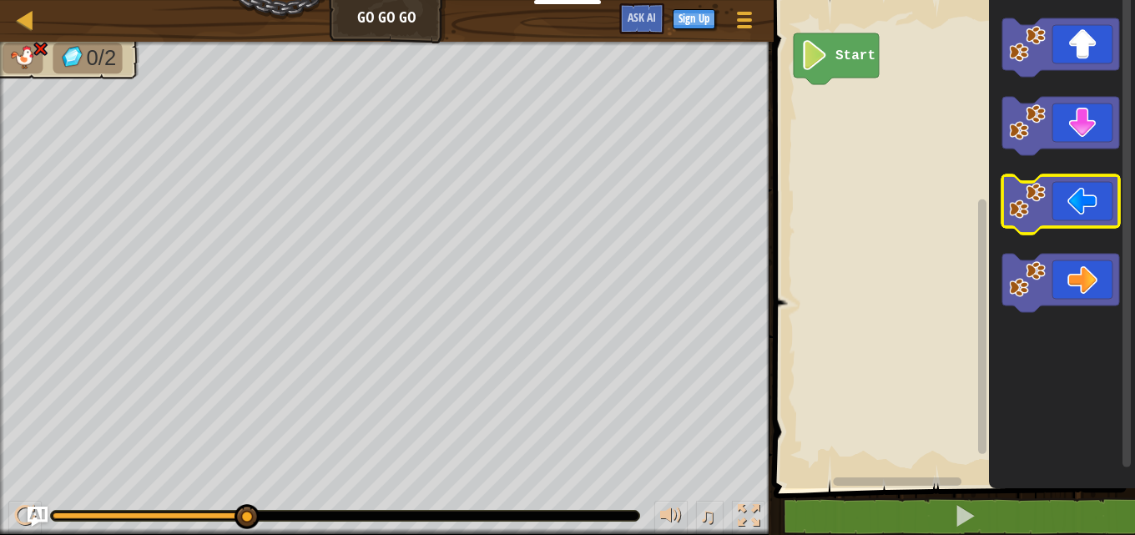
click at [1022, 209] on image "Blockly Workspace" at bounding box center [1027, 201] width 37 height 37
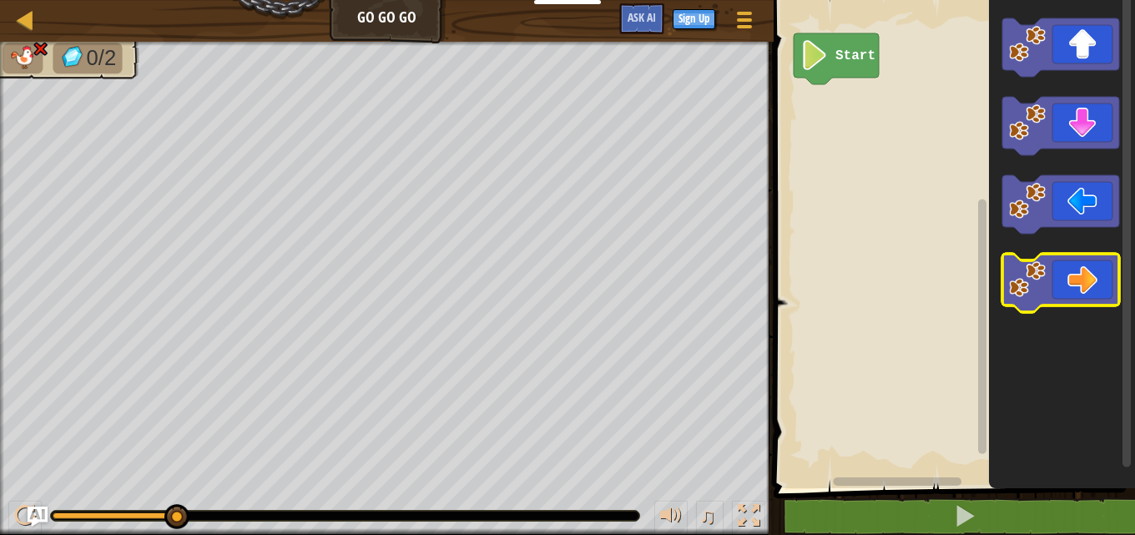
click at [1032, 285] on image "Blockly Workspace" at bounding box center [1027, 279] width 37 height 37
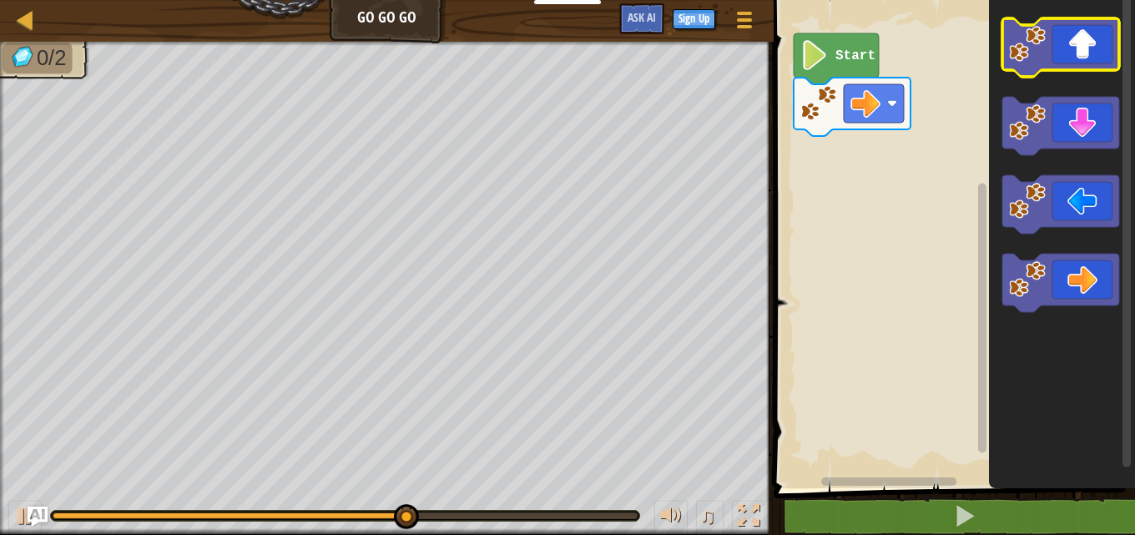
click at [1103, 42] on icon "Blockly Workspace" at bounding box center [1060, 47] width 117 height 58
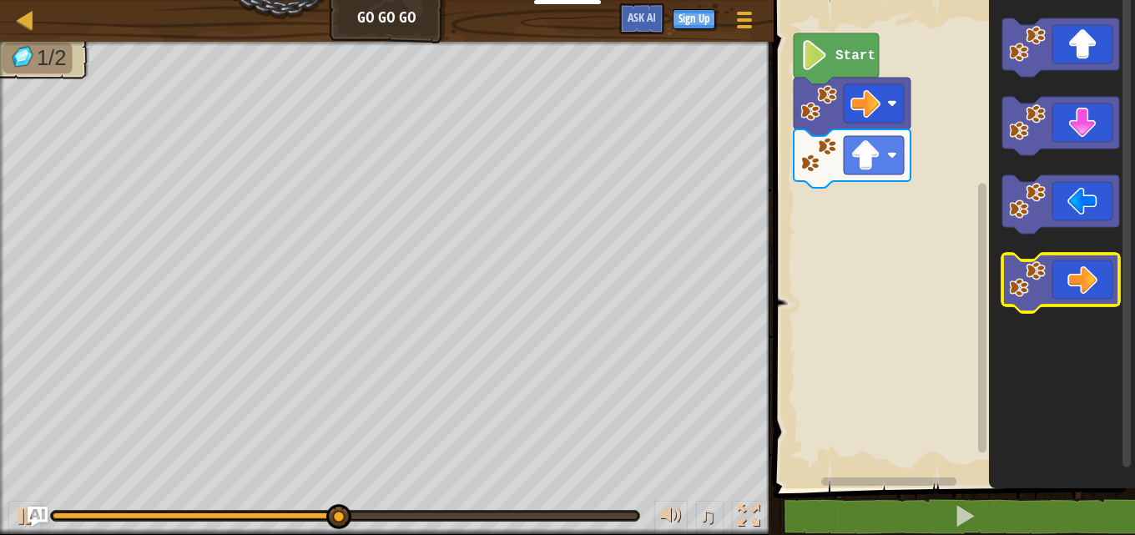
click at [1063, 291] on icon "Blockly Workspace" at bounding box center [1060, 283] width 117 height 58
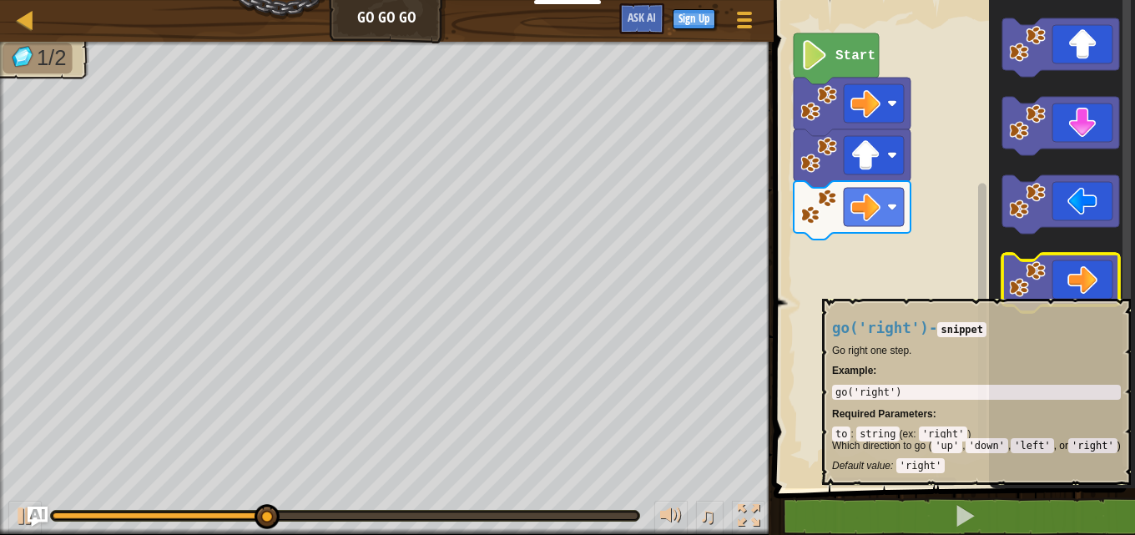
click at [1063, 290] on icon "Blockly Workspace" at bounding box center [1060, 283] width 117 height 58
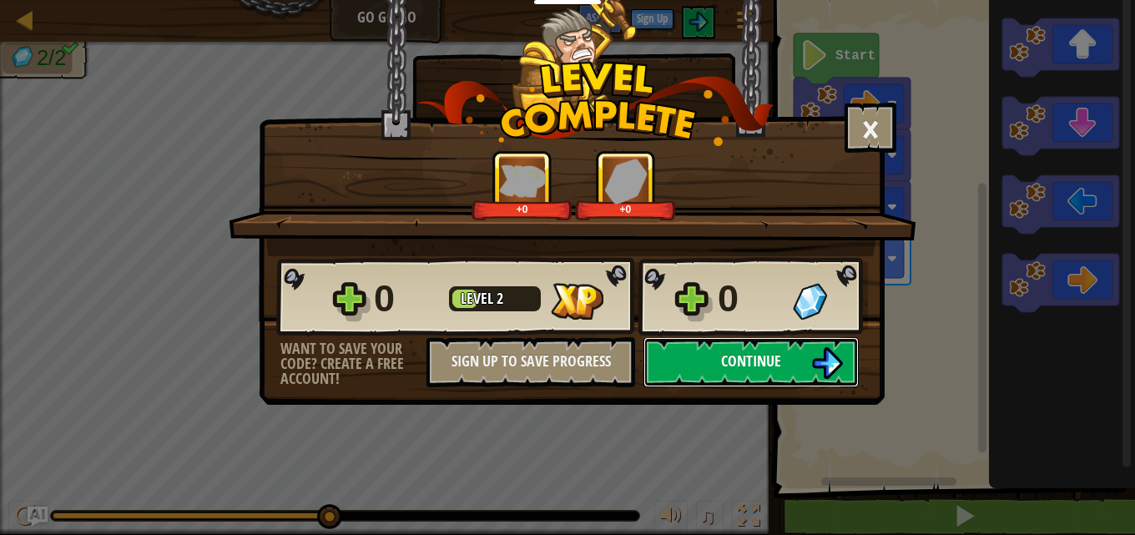
click at [804, 358] on button "Continue" at bounding box center [750, 362] width 215 height 50
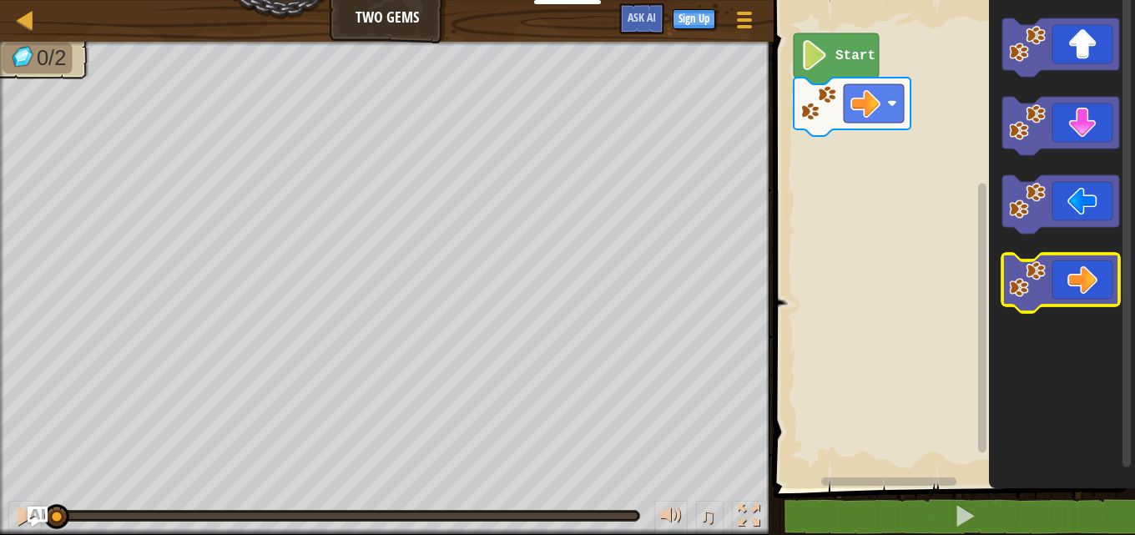
click at [1086, 274] on icon "Blockly Workspace" at bounding box center [1060, 283] width 117 height 58
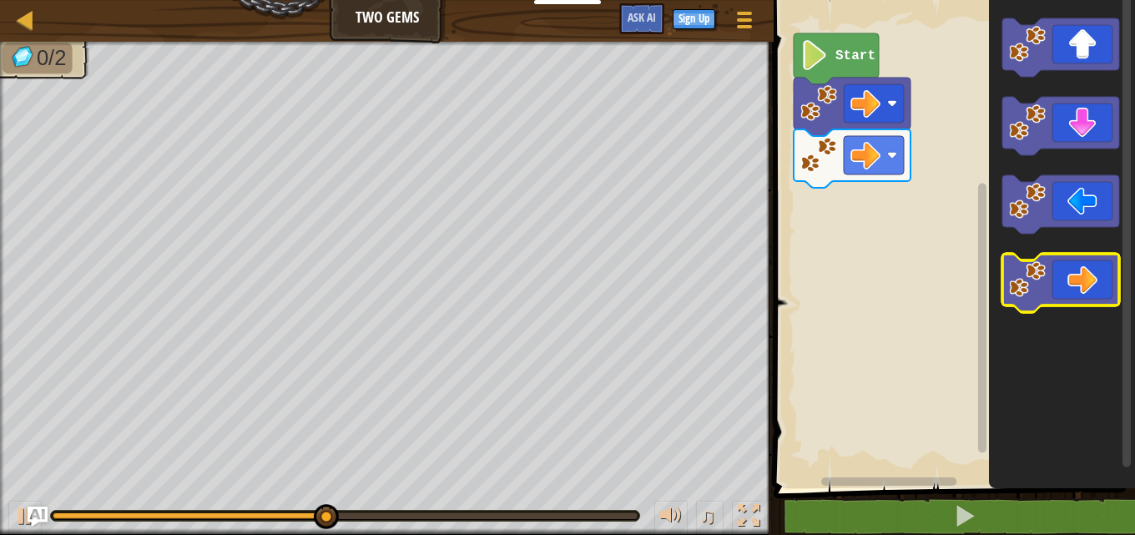
click at [1063, 261] on icon "Blockly Workspace" at bounding box center [1060, 283] width 117 height 58
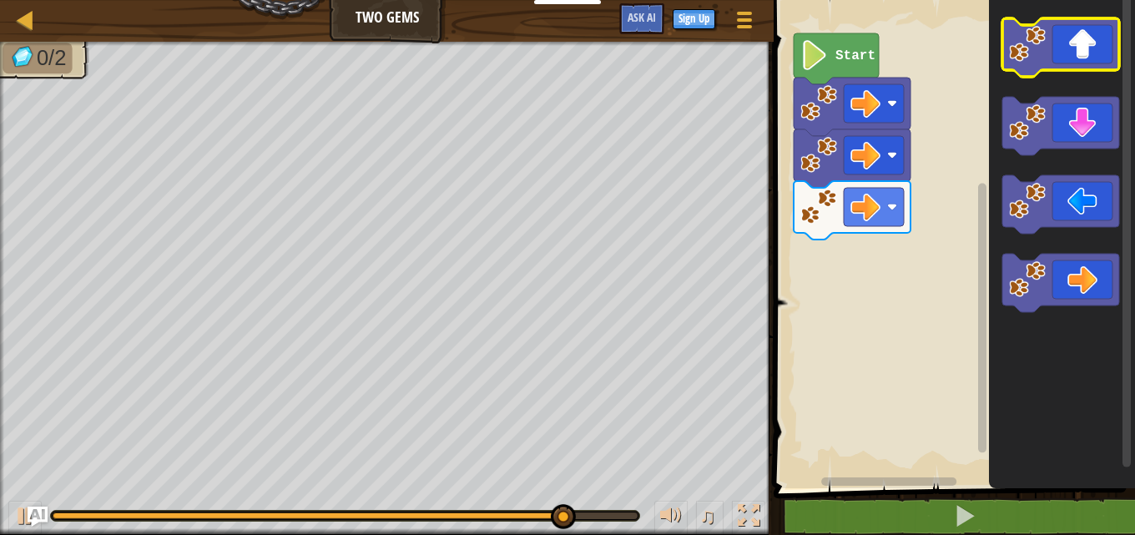
click at [1077, 64] on icon "Blockly Workspace" at bounding box center [1060, 47] width 117 height 58
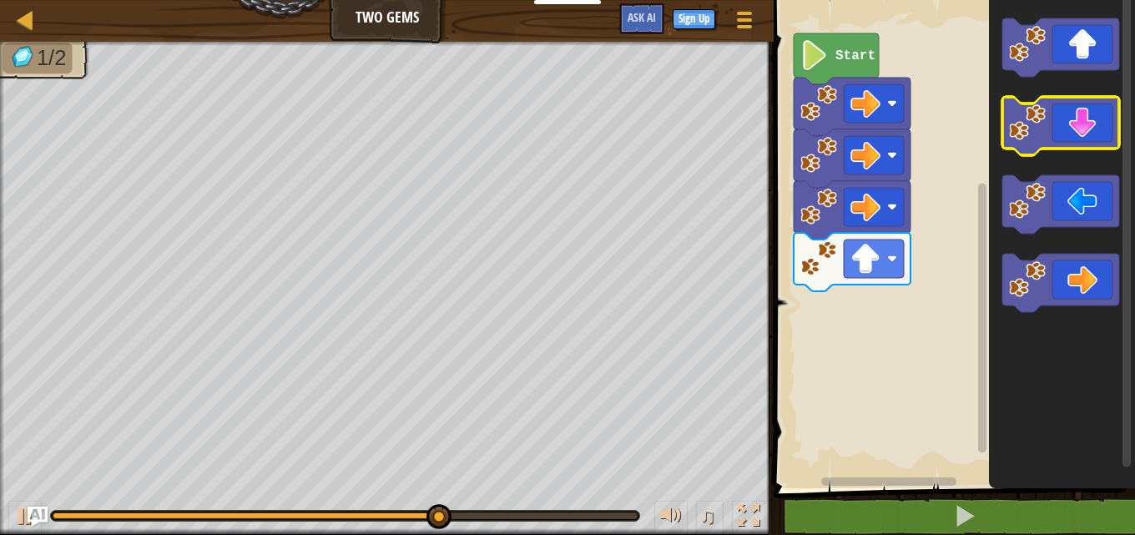
click at [1079, 140] on icon "Blockly Workspace" at bounding box center [1060, 126] width 117 height 58
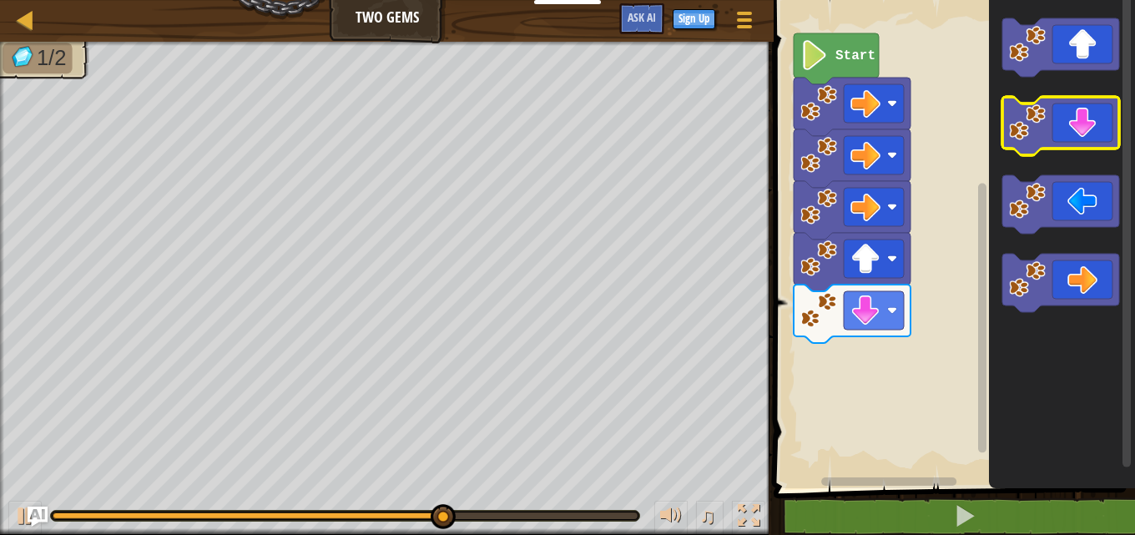
click at [1079, 141] on icon "Blockly Workspace" at bounding box center [1060, 126] width 117 height 58
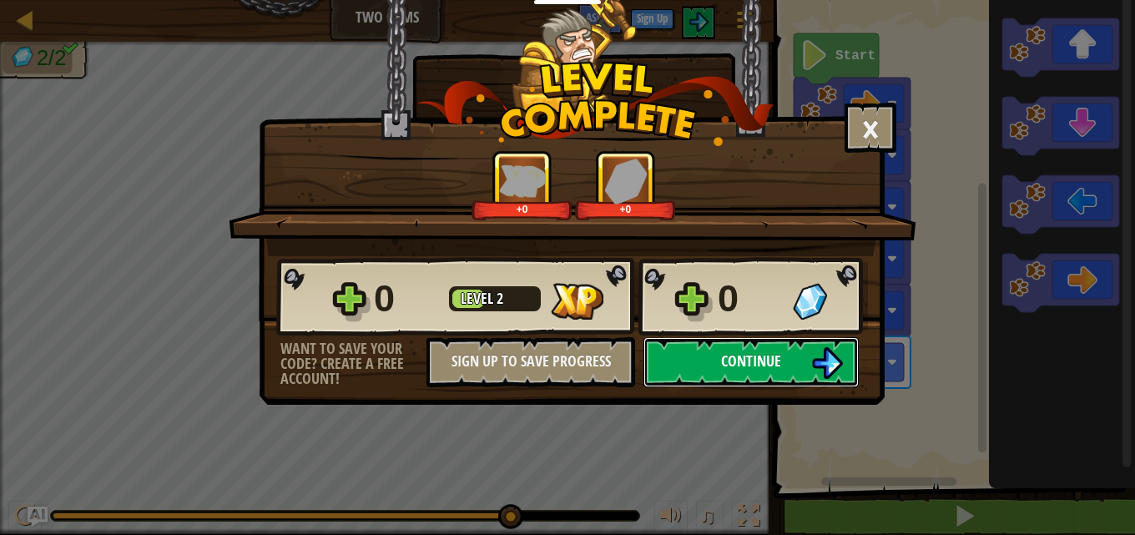
click at [753, 376] on button "Continue" at bounding box center [750, 362] width 215 height 50
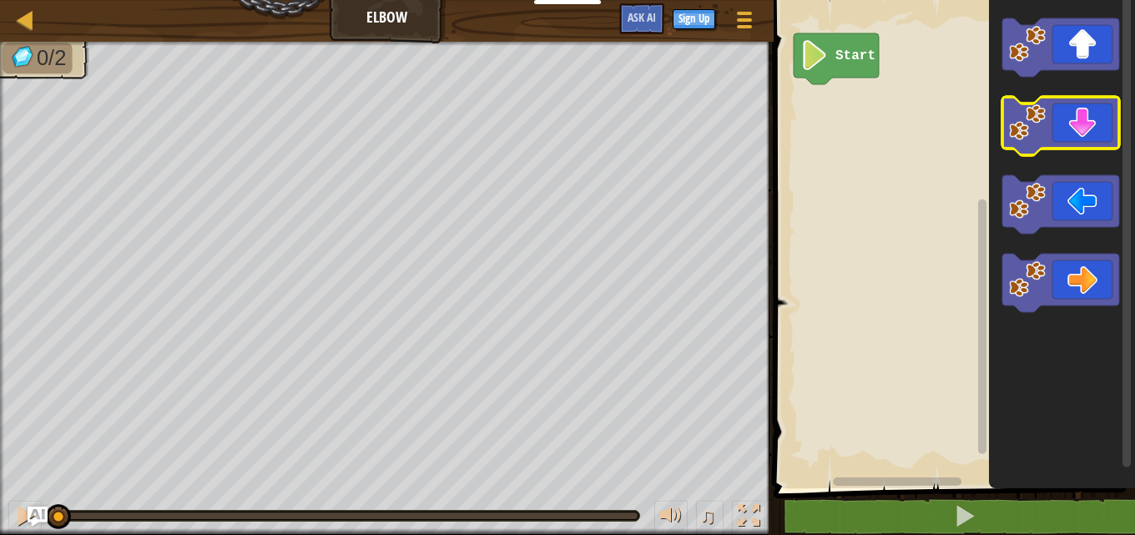
click at [1071, 103] on icon "Blockly Workspace" at bounding box center [1060, 126] width 117 height 58
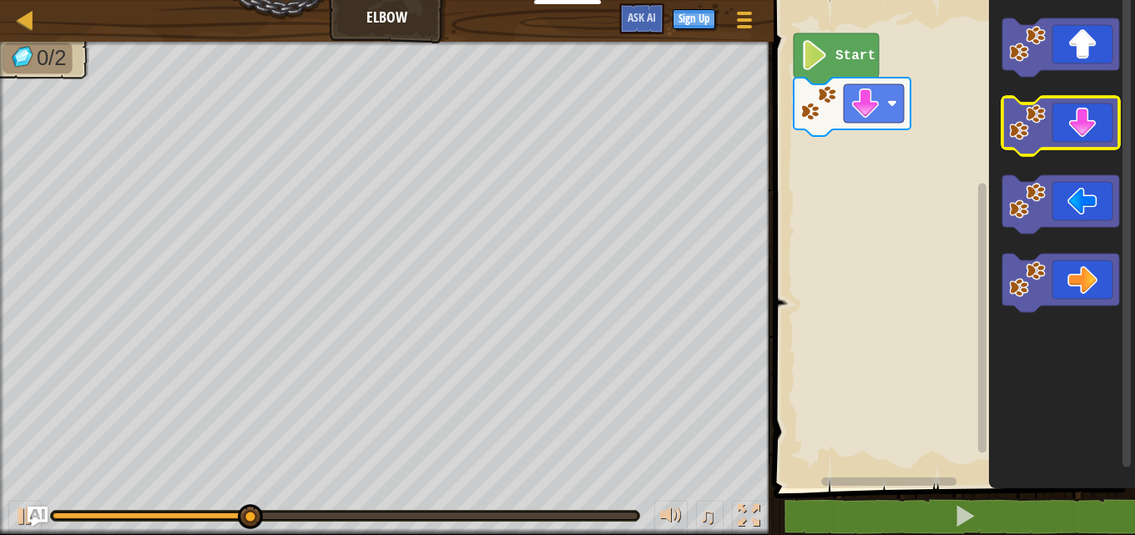
click at [1043, 109] on image "Blockly Workspace" at bounding box center [1027, 122] width 37 height 37
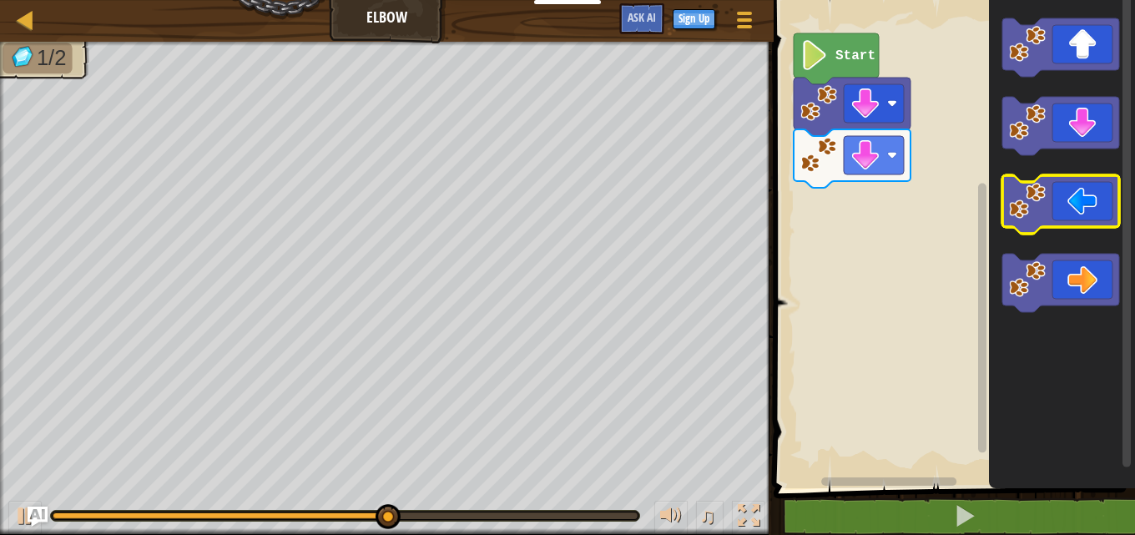
click at [1081, 209] on icon "Blockly Workspace" at bounding box center [1060, 204] width 117 height 58
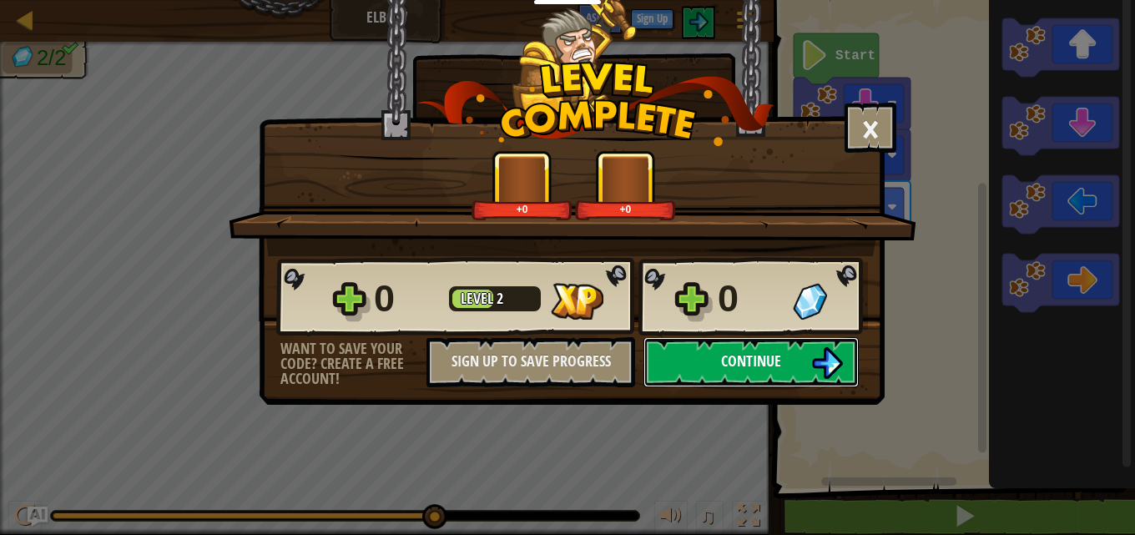
click at [839, 352] on img at bounding box center [827, 363] width 32 height 32
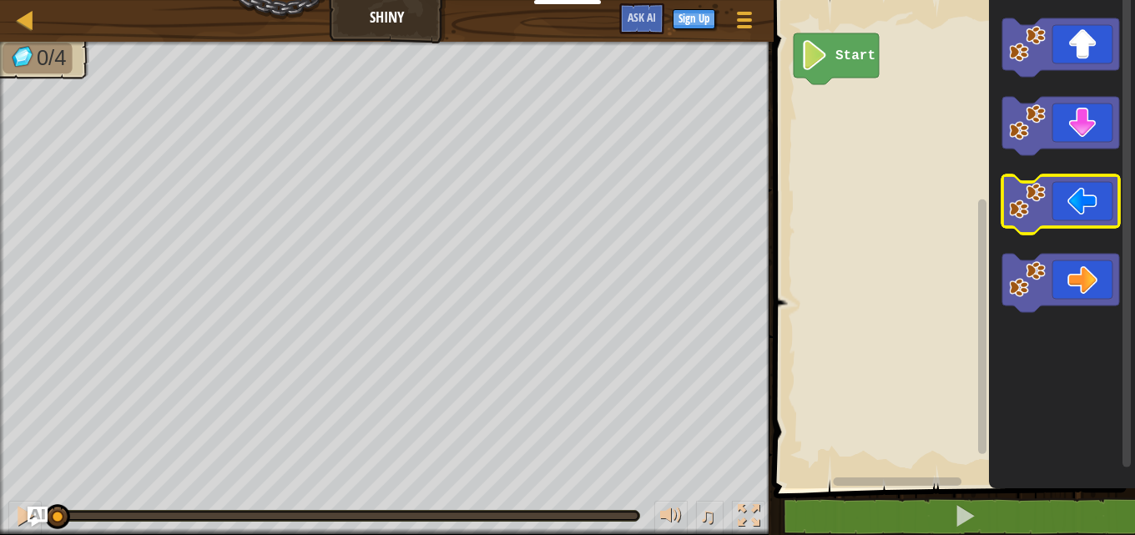
click at [1093, 220] on icon "Blockly Workspace" at bounding box center [1060, 204] width 117 height 58
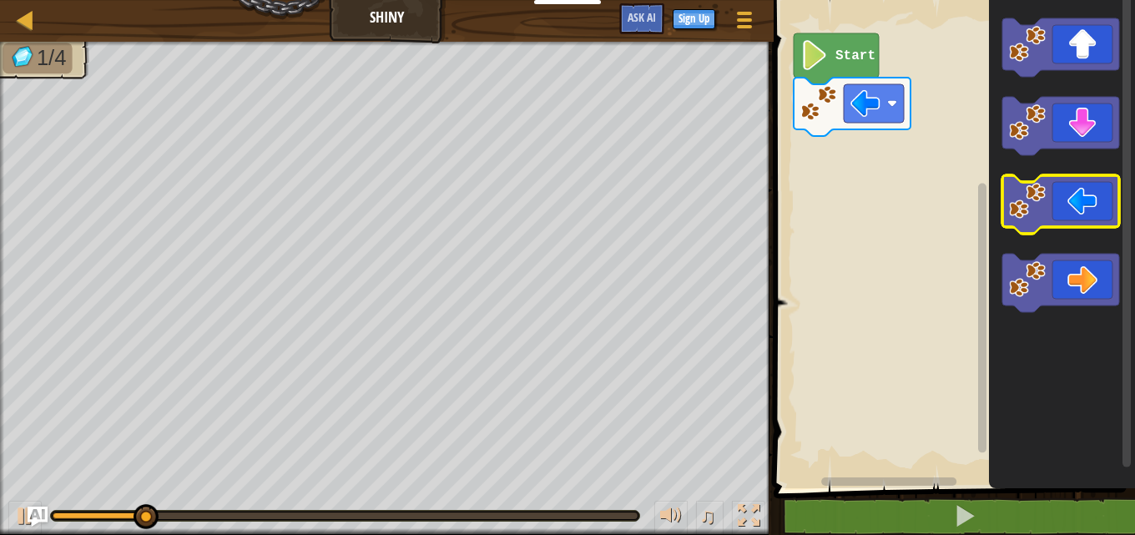
click at [1093, 222] on icon "Blockly Workspace" at bounding box center [1060, 204] width 117 height 58
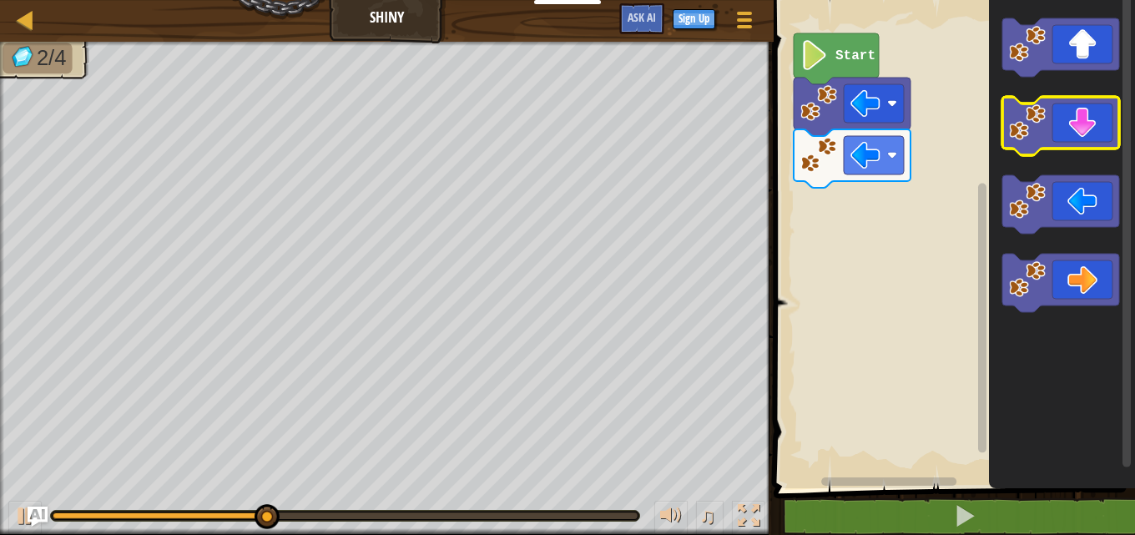
click at [1052, 129] on icon "Blockly Workspace" at bounding box center [1060, 126] width 117 height 58
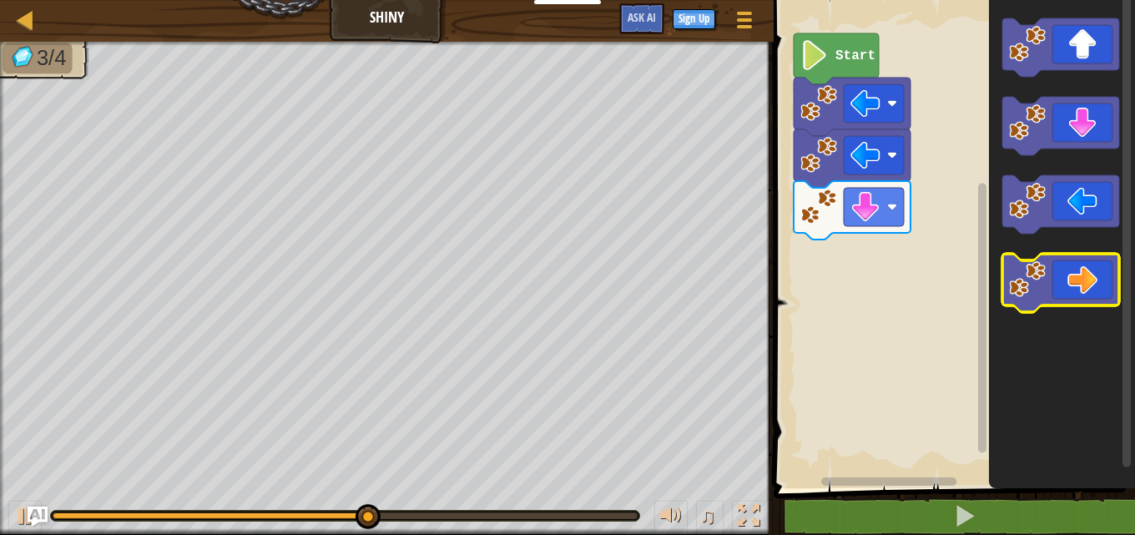
click at [1104, 259] on icon "Blockly Workspace" at bounding box center [1060, 283] width 117 height 58
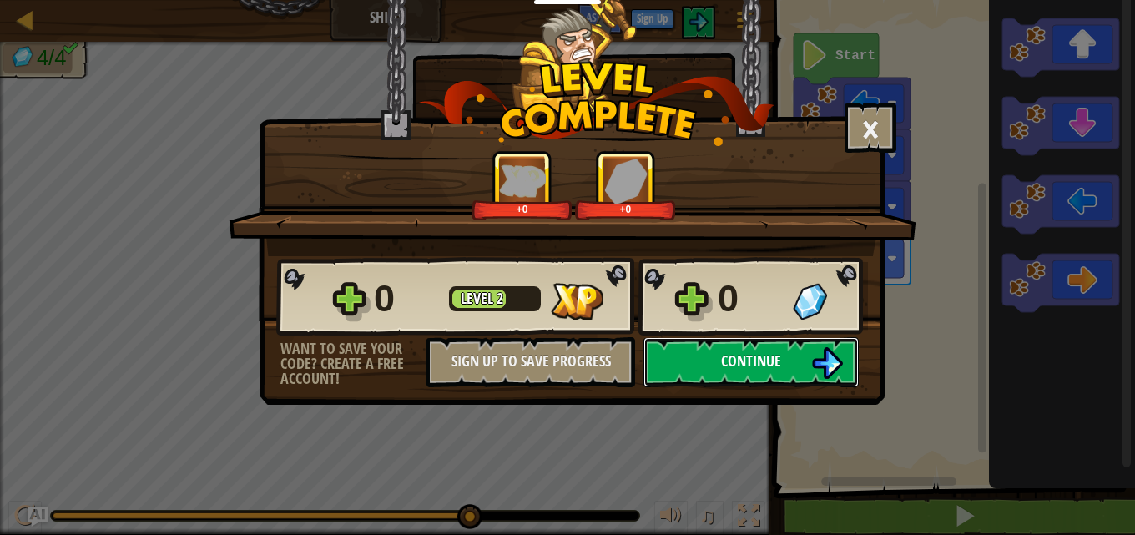
click at [749, 375] on button "Continue" at bounding box center [750, 362] width 215 height 50
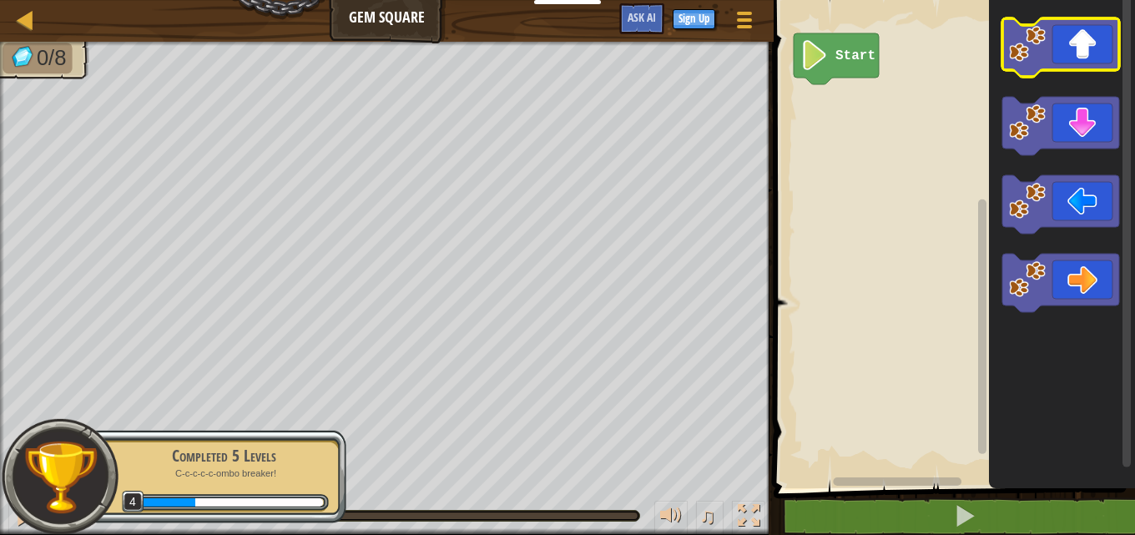
click at [1098, 54] on icon "Blockly Workspace" at bounding box center [1060, 47] width 117 height 58
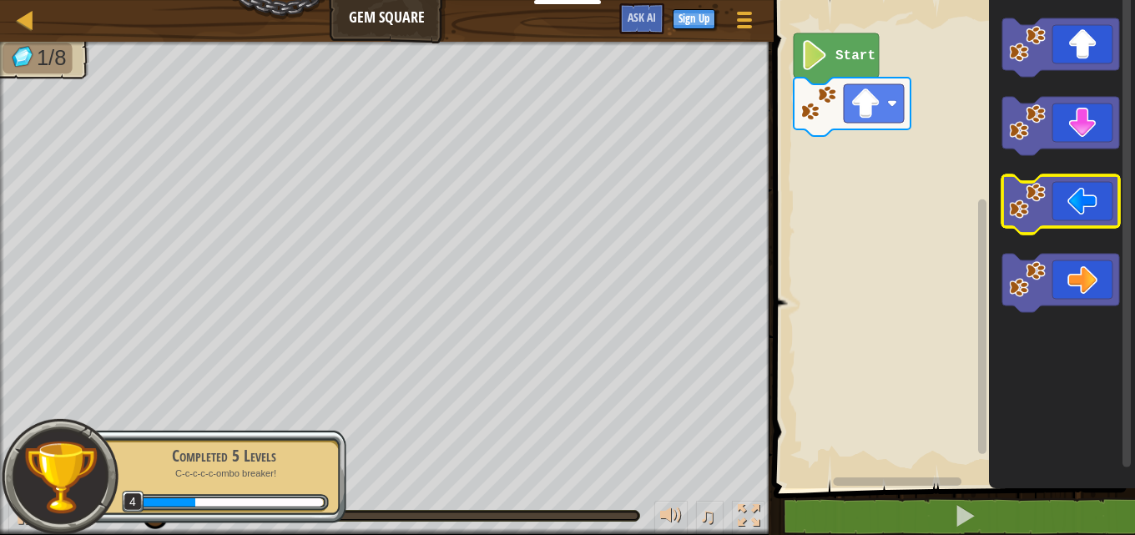
click at [1094, 206] on icon "Blockly Workspace" at bounding box center [1060, 204] width 117 height 58
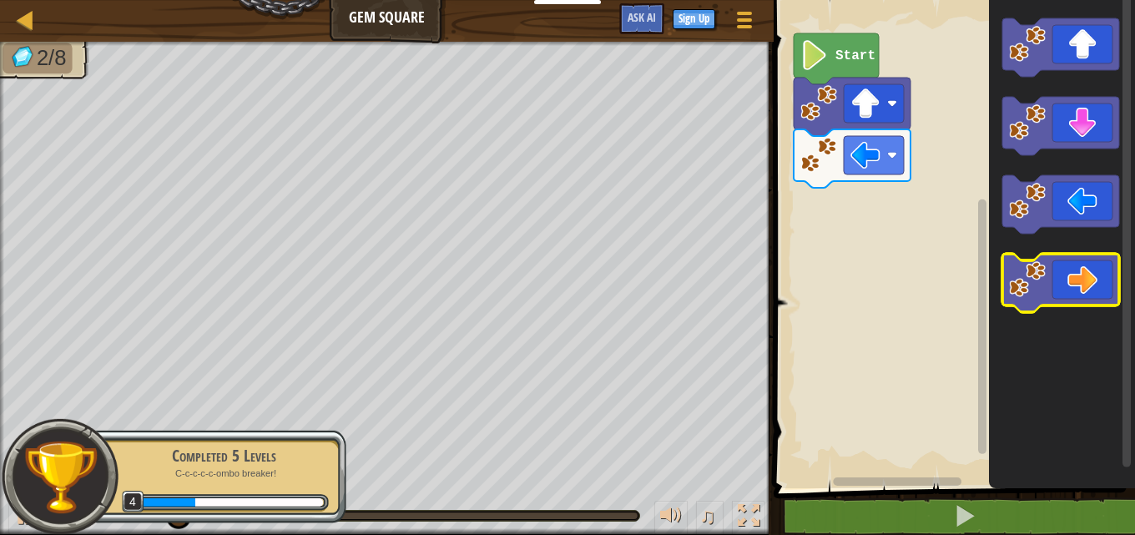
click at [1106, 294] on icon "Blockly Workspace" at bounding box center [1060, 283] width 117 height 58
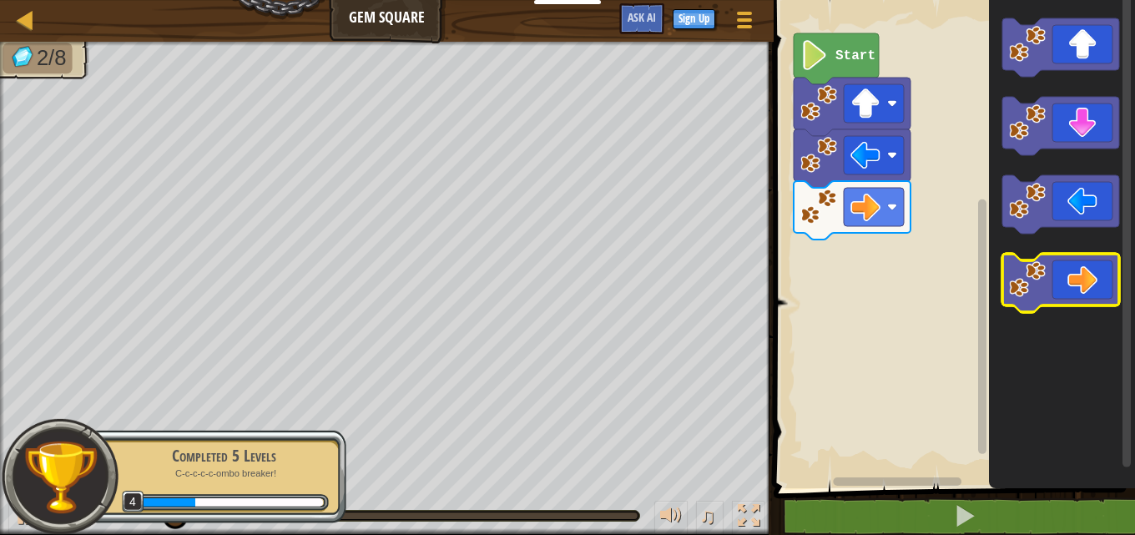
click at [1106, 294] on icon "Blockly Workspace" at bounding box center [1060, 283] width 117 height 58
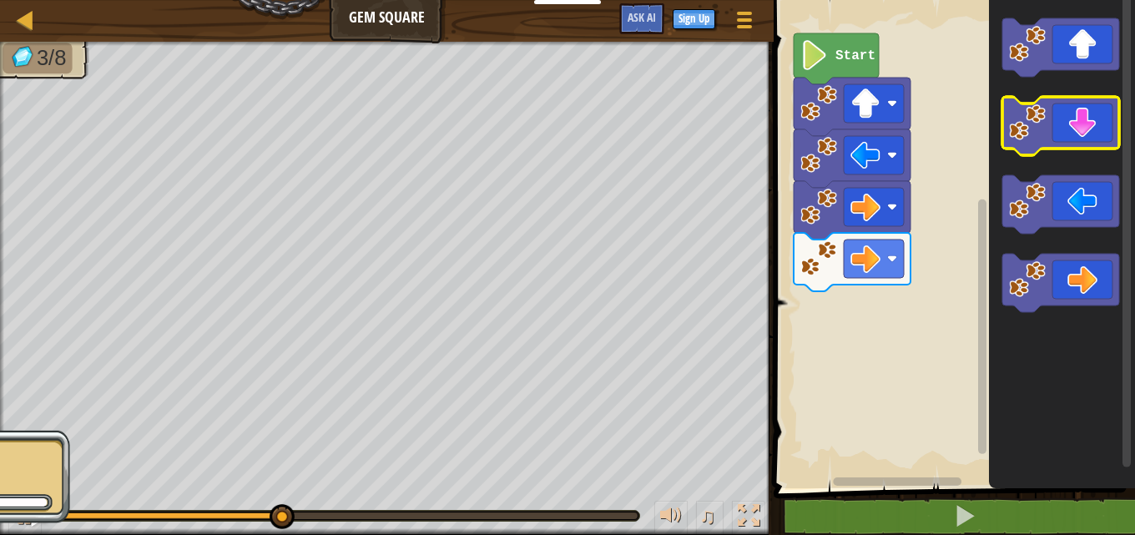
click at [1077, 140] on icon "Blockly Workspace" at bounding box center [1060, 126] width 117 height 58
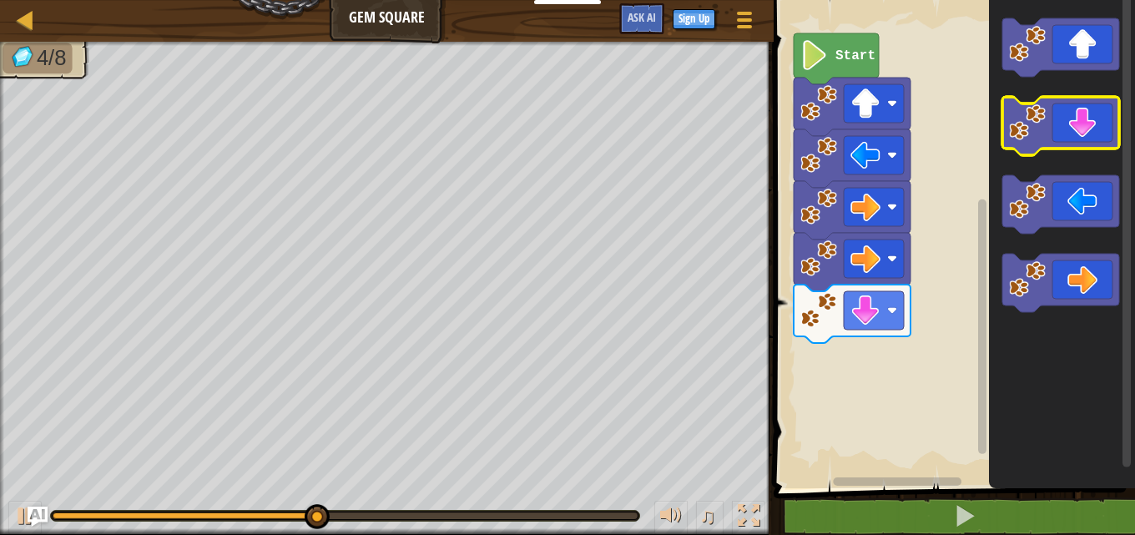
click at [1077, 140] on icon "Blockly Workspace" at bounding box center [1060, 126] width 117 height 58
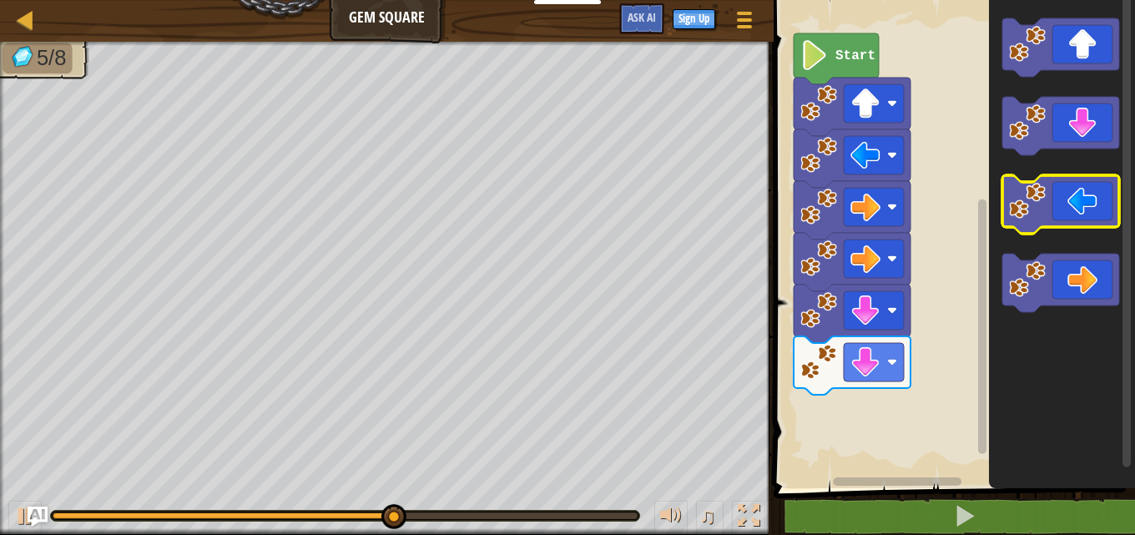
click at [1104, 230] on rect "Blockly Workspace" at bounding box center [1060, 204] width 117 height 58
click at [1093, 225] on icon "Blockly Workspace" at bounding box center [1060, 204] width 117 height 58
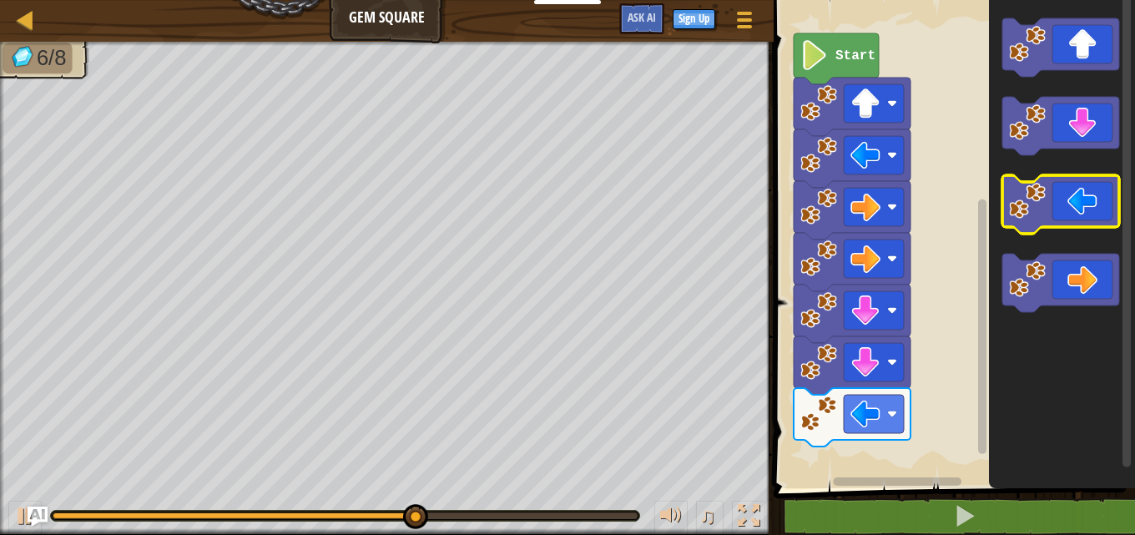
click at [1093, 225] on icon "Blockly Workspace" at bounding box center [1060, 204] width 117 height 58
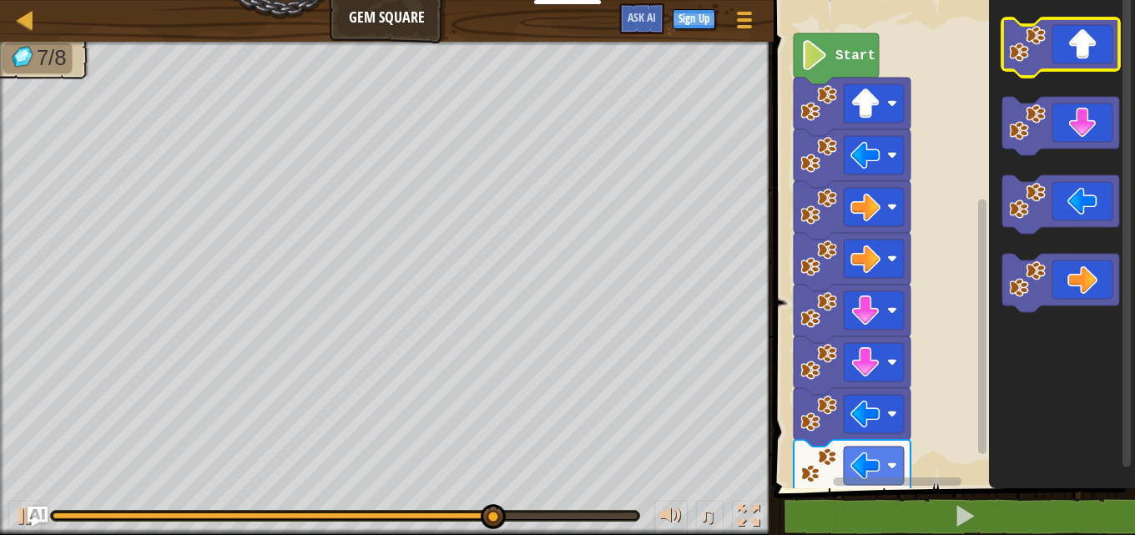
click at [1069, 58] on icon "Blockly Workspace" at bounding box center [1060, 47] width 117 height 58
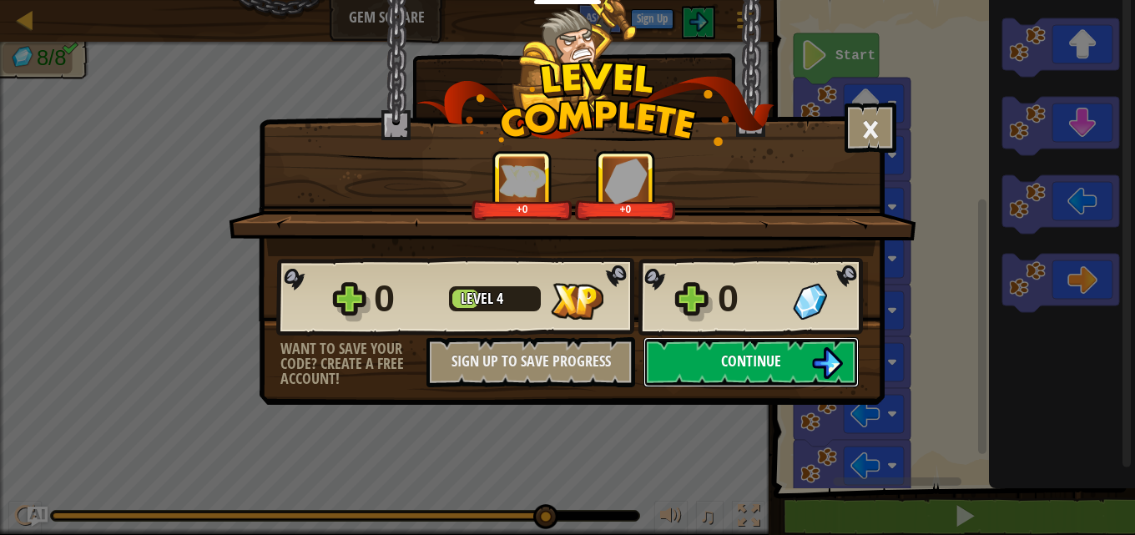
click at [802, 366] on button "Continue" at bounding box center [750, 362] width 215 height 50
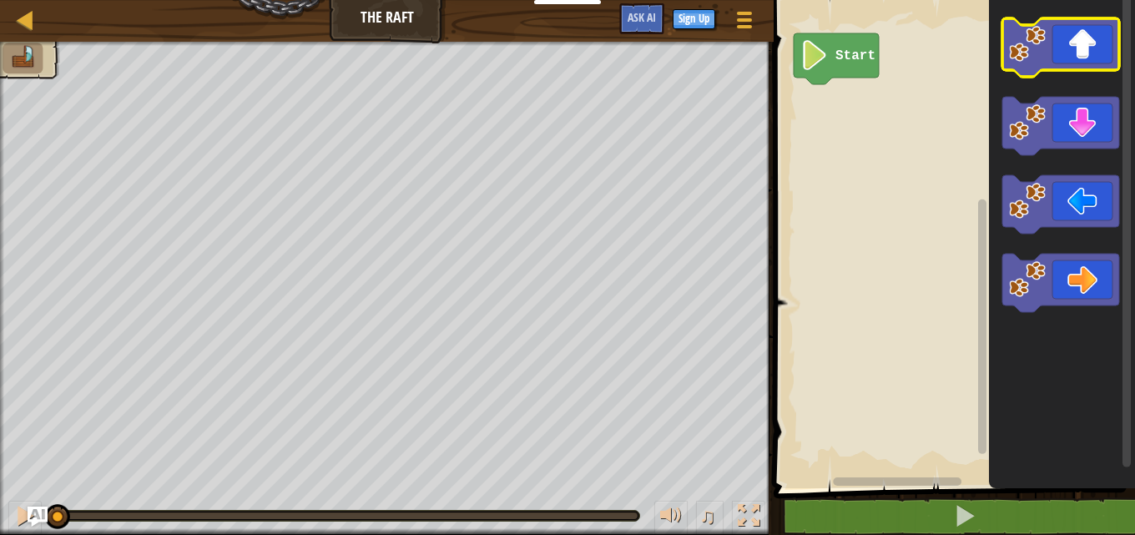
click at [1082, 28] on icon "Blockly Workspace" at bounding box center [1060, 47] width 117 height 58
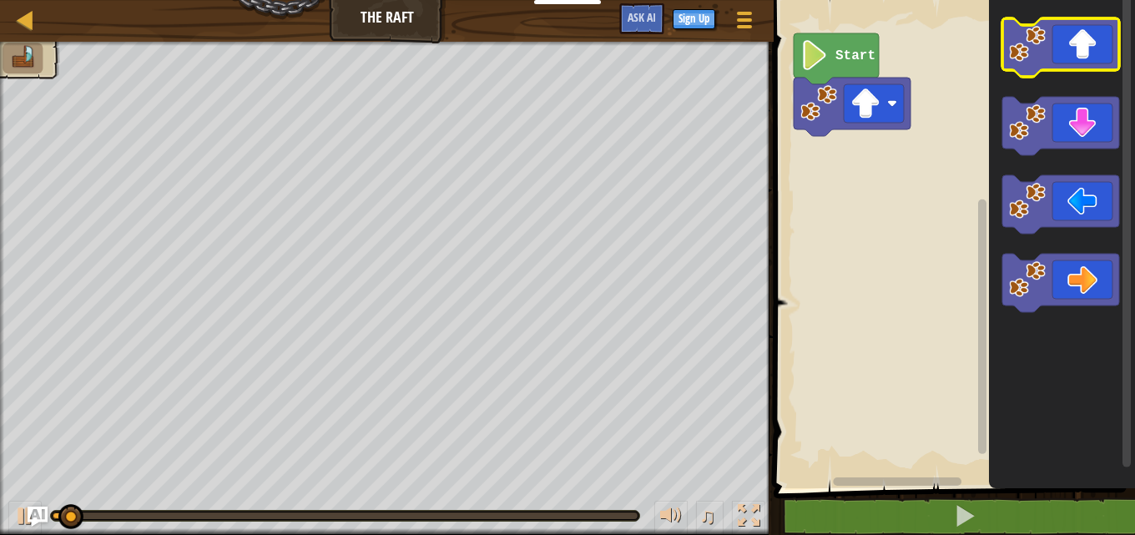
click at [1081, 42] on icon "Blockly Workspace" at bounding box center [1060, 47] width 117 height 58
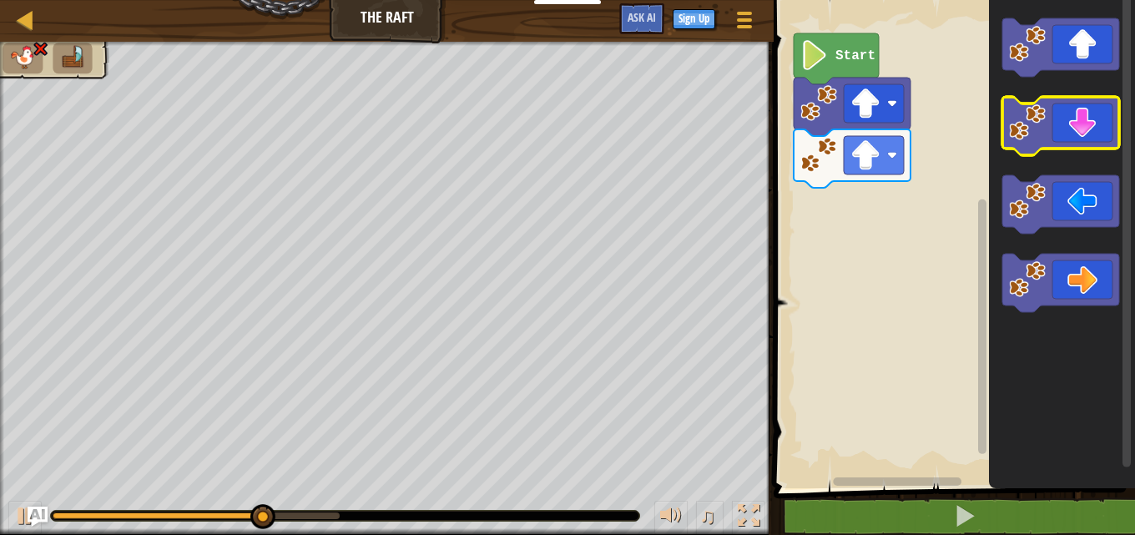
click at [1050, 148] on icon "Blockly Workspace" at bounding box center [1060, 126] width 117 height 58
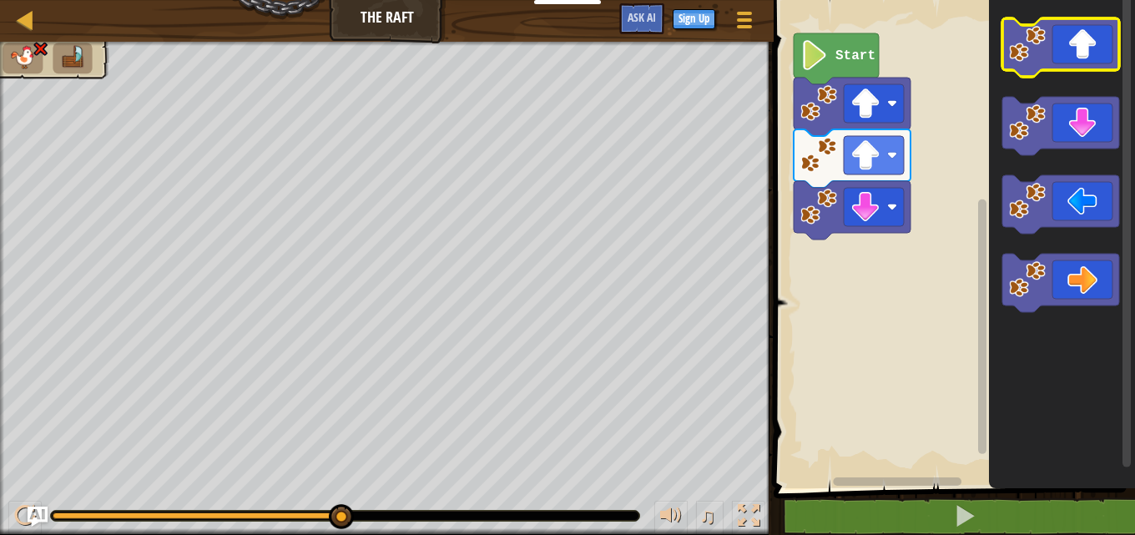
click at [1065, 68] on icon "Blockly Workspace" at bounding box center [1060, 47] width 117 height 58
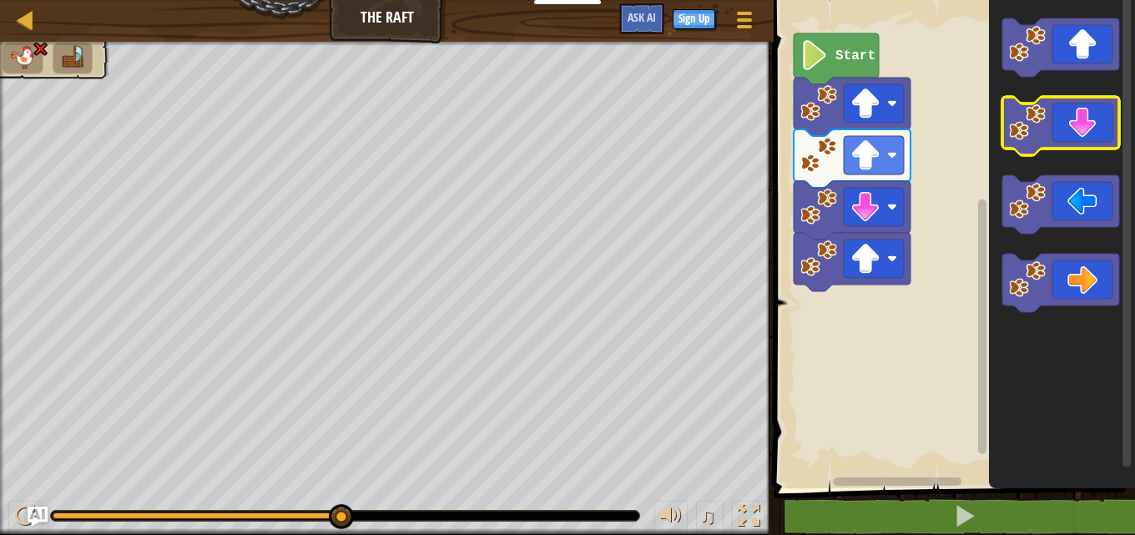
click at [1072, 117] on icon "Blockly Workspace" at bounding box center [1060, 126] width 117 height 58
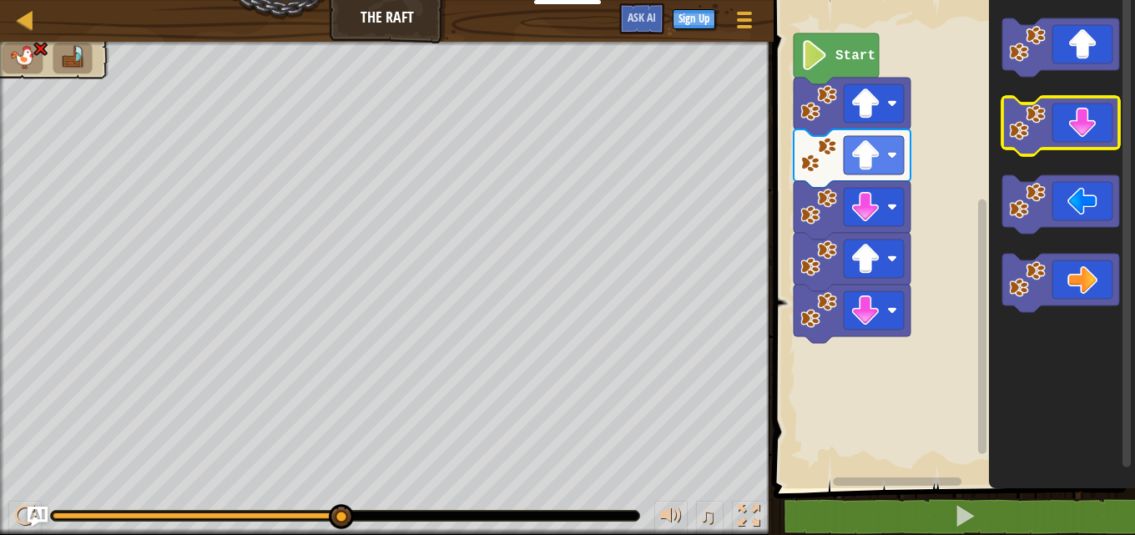
click at [1072, 117] on icon "Blockly Workspace" at bounding box center [1060, 126] width 117 height 58
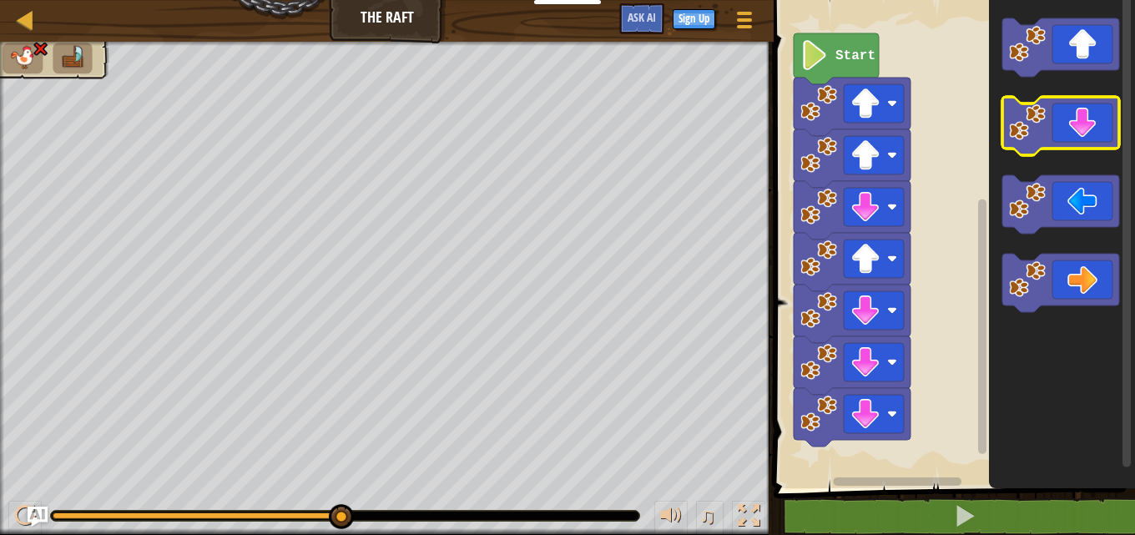
click at [1072, 117] on icon "Blockly Workspace" at bounding box center [1060, 126] width 117 height 58
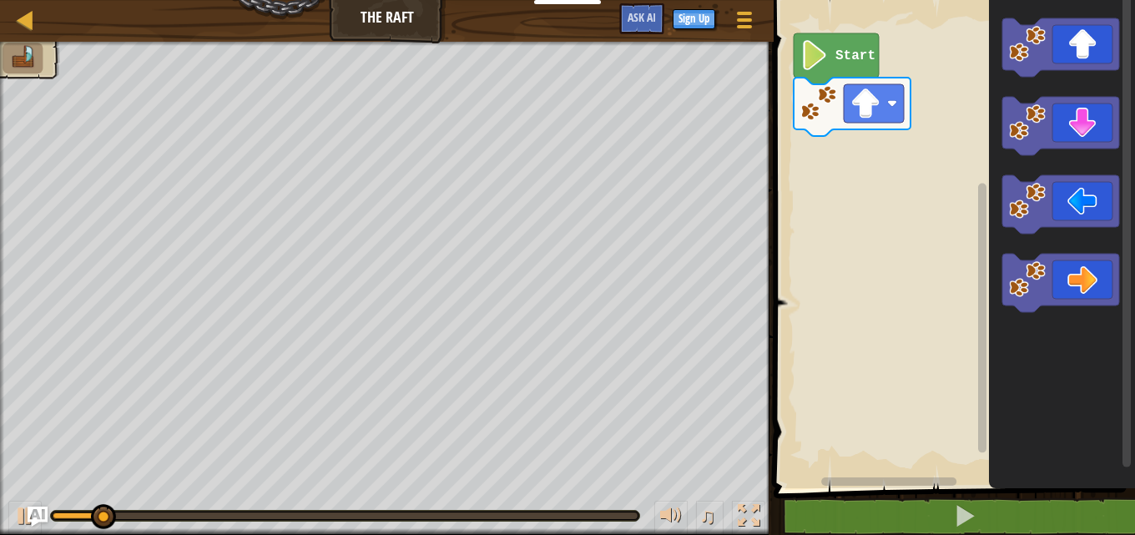
click at [1011, 97] on div "Map The Raft Game Menu Sign Up Ask AI 1 ההההההההההההההההההההההההההההההההההההההה…" at bounding box center [567, 267] width 1135 height 535
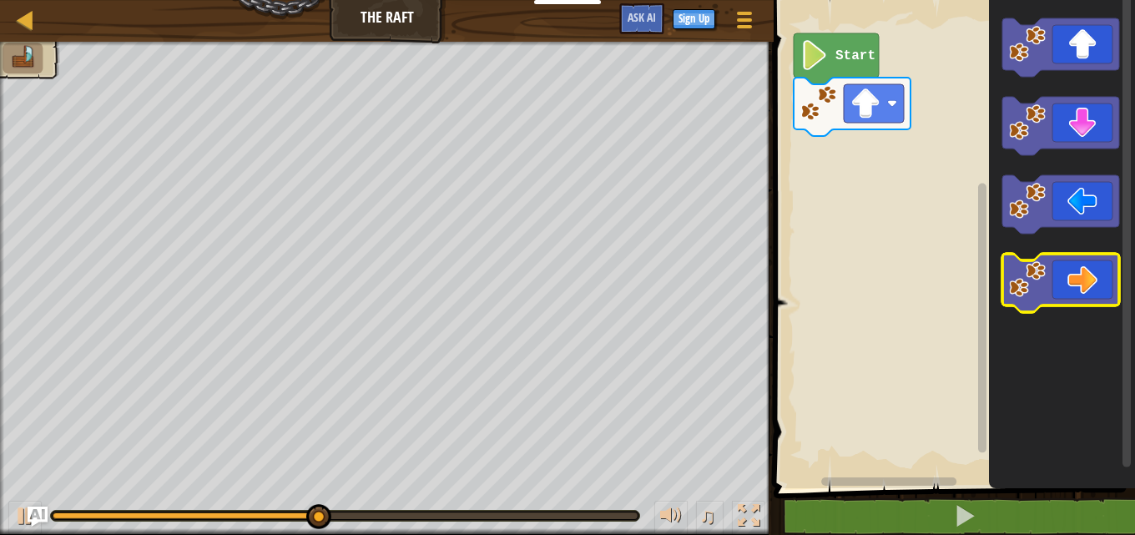
click at [1072, 292] on icon "Blockly Workspace" at bounding box center [1060, 283] width 117 height 58
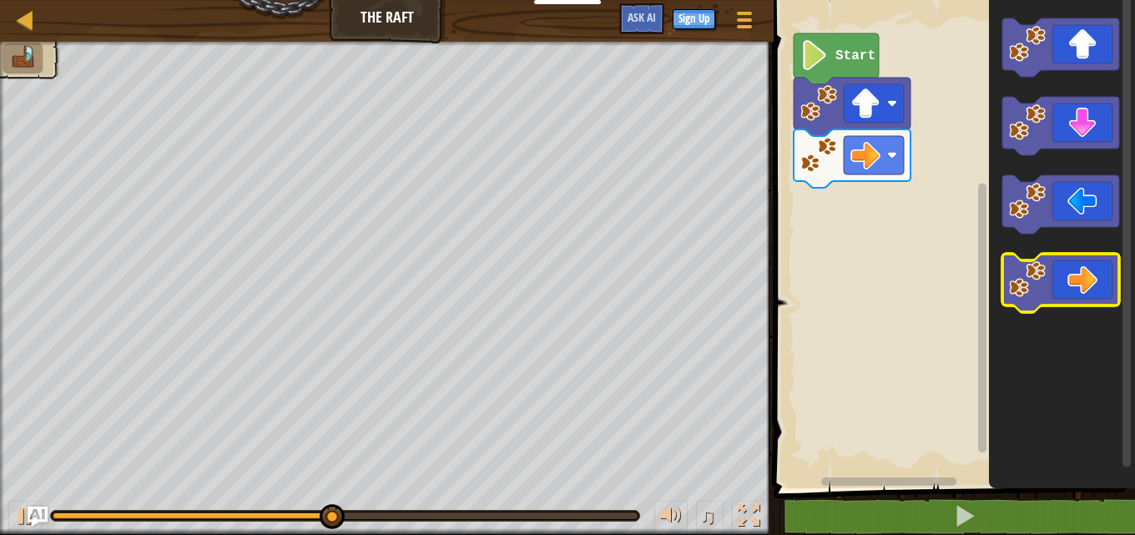
click at [1076, 288] on icon "Blockly Workspace" at bounding box center [1060, 283] width 117 height 58
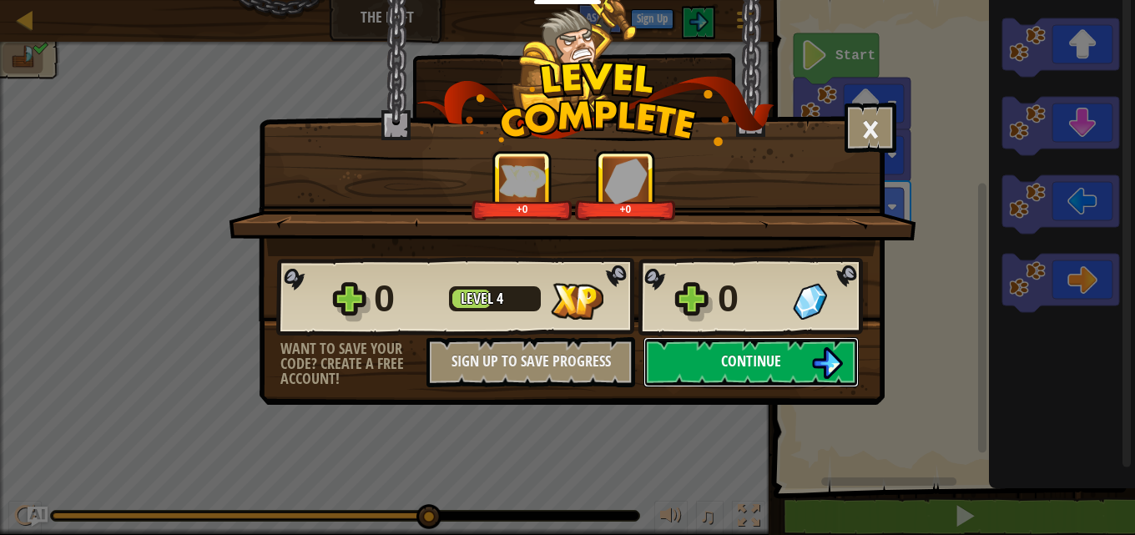
click at [795, 354] on button "Continue" at bounding box center [750, 362] width 215 height 50
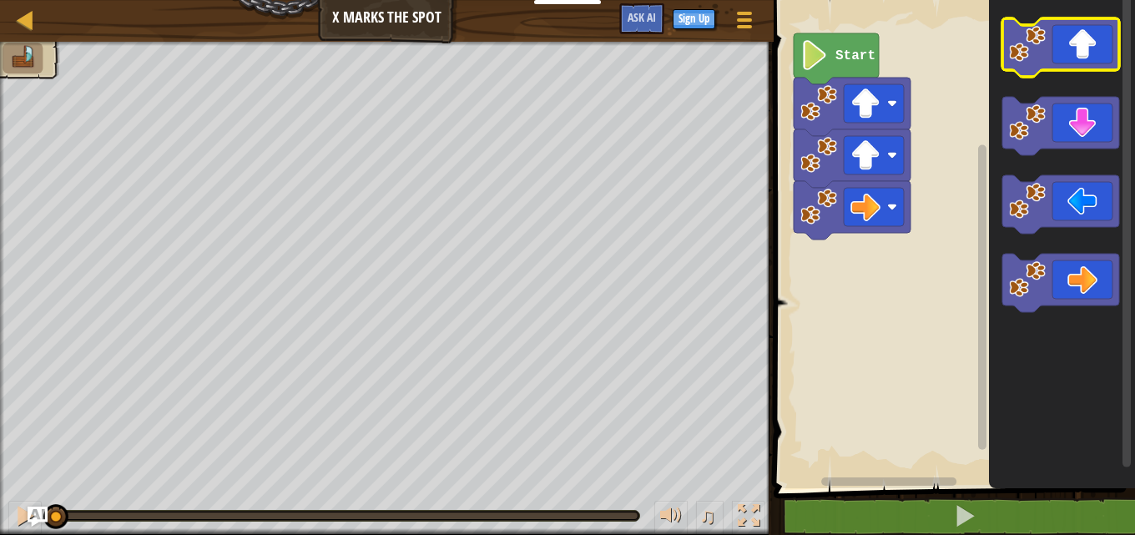
click at [1101, 65] on icon "Blockly Workspace" at bounding box center [1060, 47] width 117 height 58
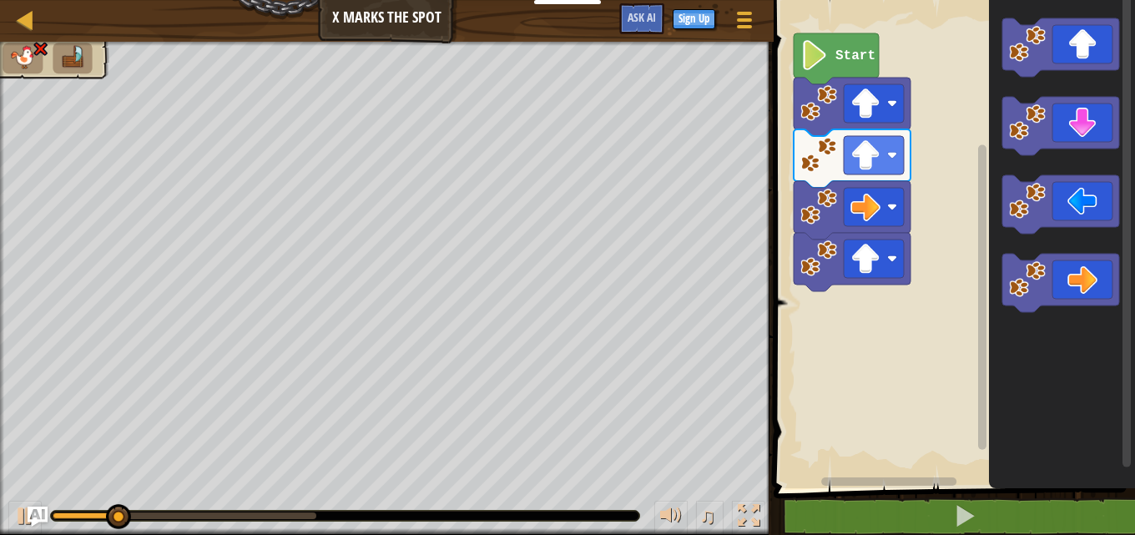
click at [1067, 82] on icon "Blockly Workspace" at bounding box center [1062, 240] width 146 height 497
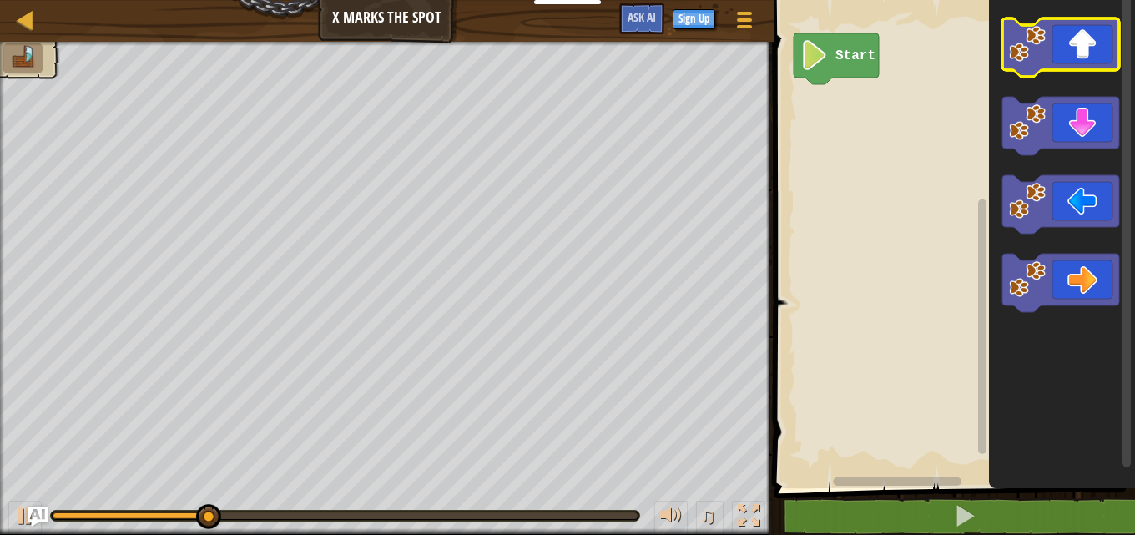
click at [1054, 48] on icon "Blockly Workspace" at bounding box center [1060, 47] width 117 height 58
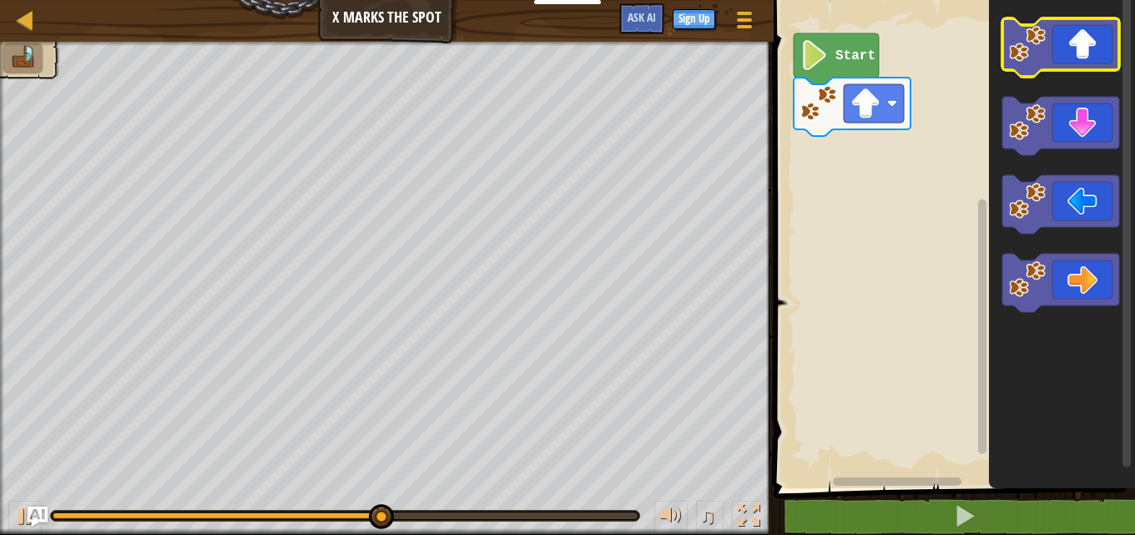
click at [1077, 50] on icon "Blockly Workspace" at bounding box center [1060, 47] width 117 height 58
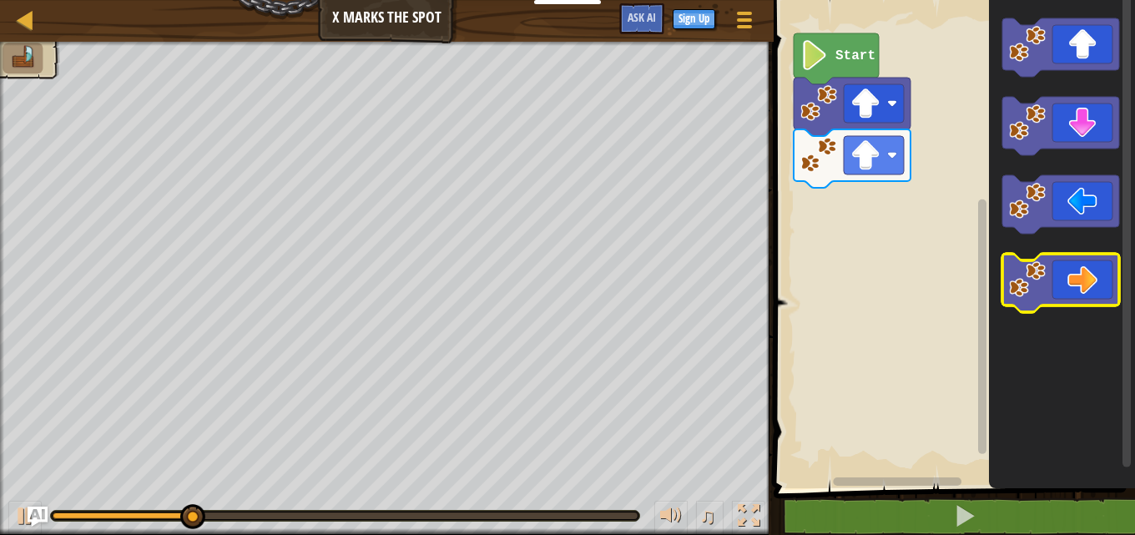
click at [1043, 297] on image "Blockly Workspace" at bounding box center [1027, 279] width 37 height 37
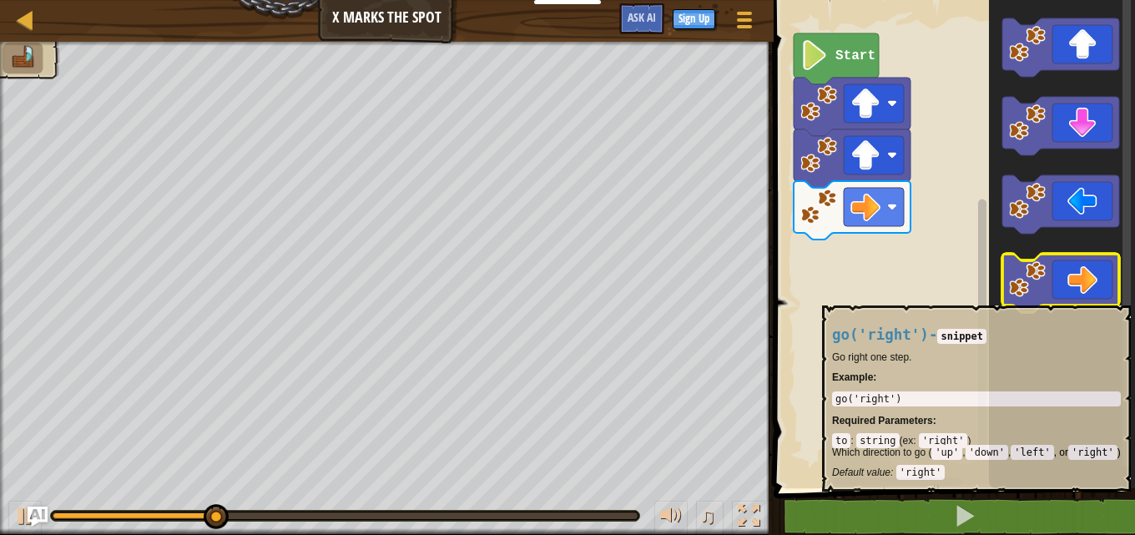
click at [1041, 295] on image "Blockly Workspace" at bounding box center [1027, 279] width 37 height 37
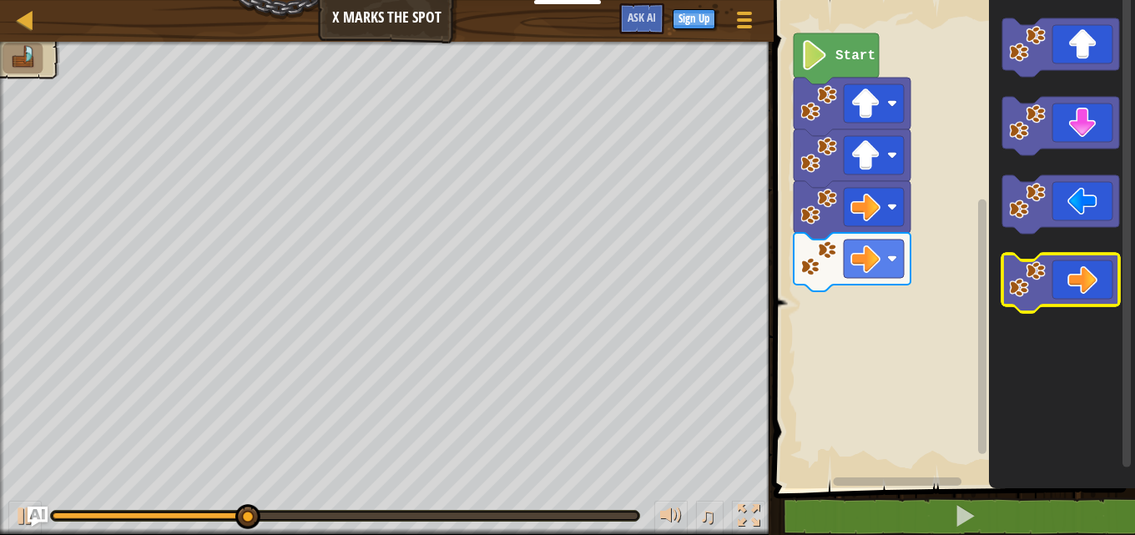
click at [1052, 290] on icon "Blockly Workspace" at bounding box center [1060, 283] width 117 height 58
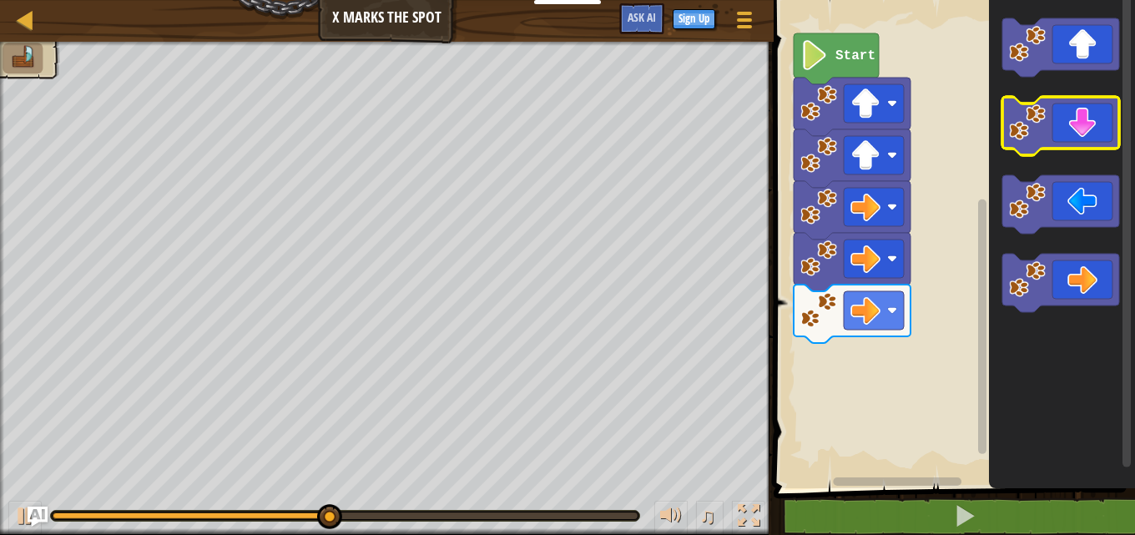
click at [1079, 141] on icon "Blockly Workspace" at bounding box center [1060, 126] width 117 height 58
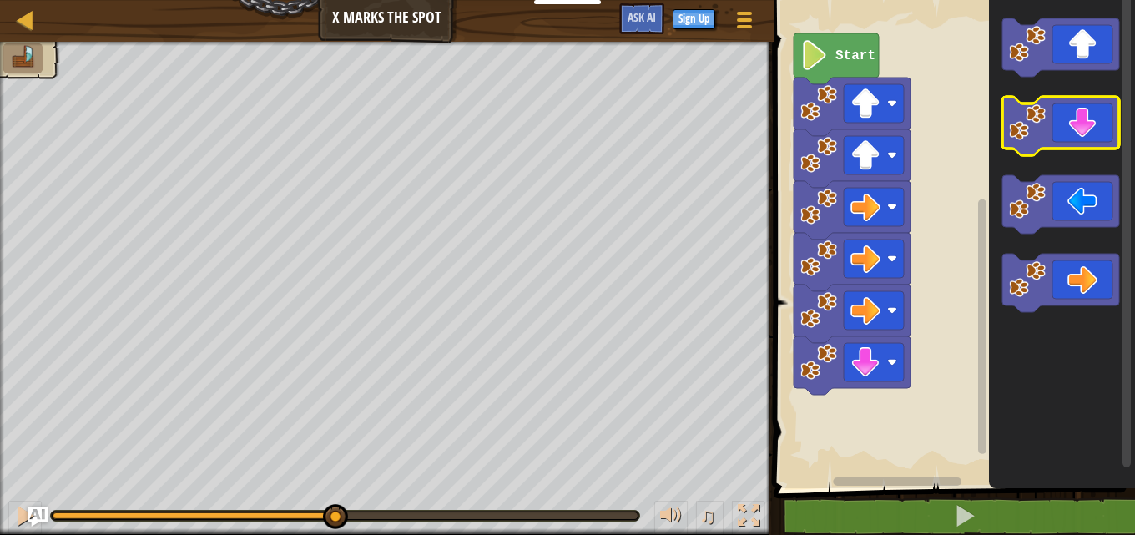
click at [1079, 141] on icon "Blockly Workspace" at bounding box center [1060, 126] width 117 height 58
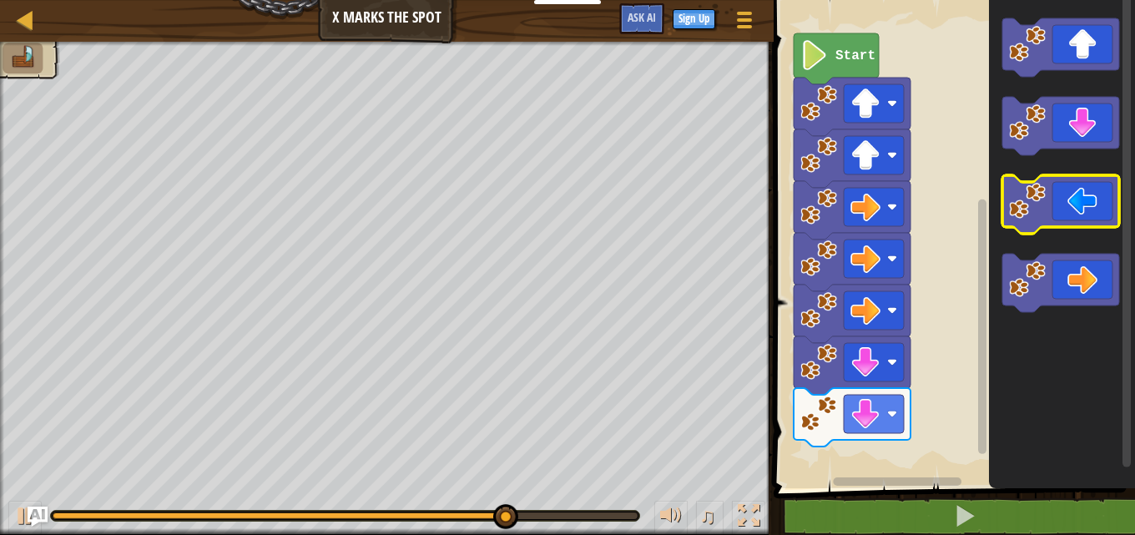
click at [1113, 222] on icon "Blockly Workspace" at bounding box center [1060, 204] width 117 height 58
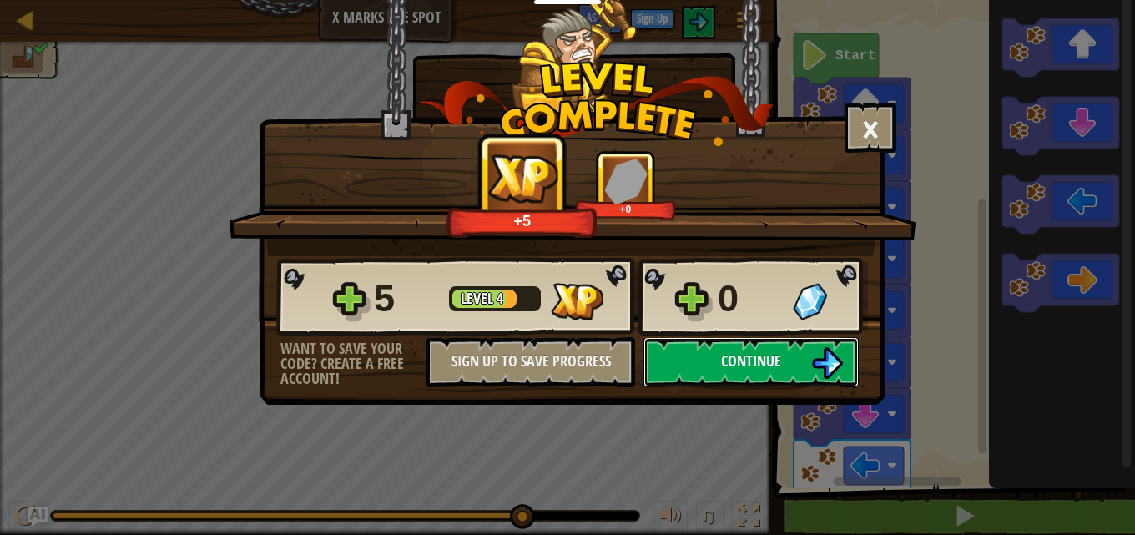
click at [817, 367] on img at bounding box center [827, 363] width 32 height 32
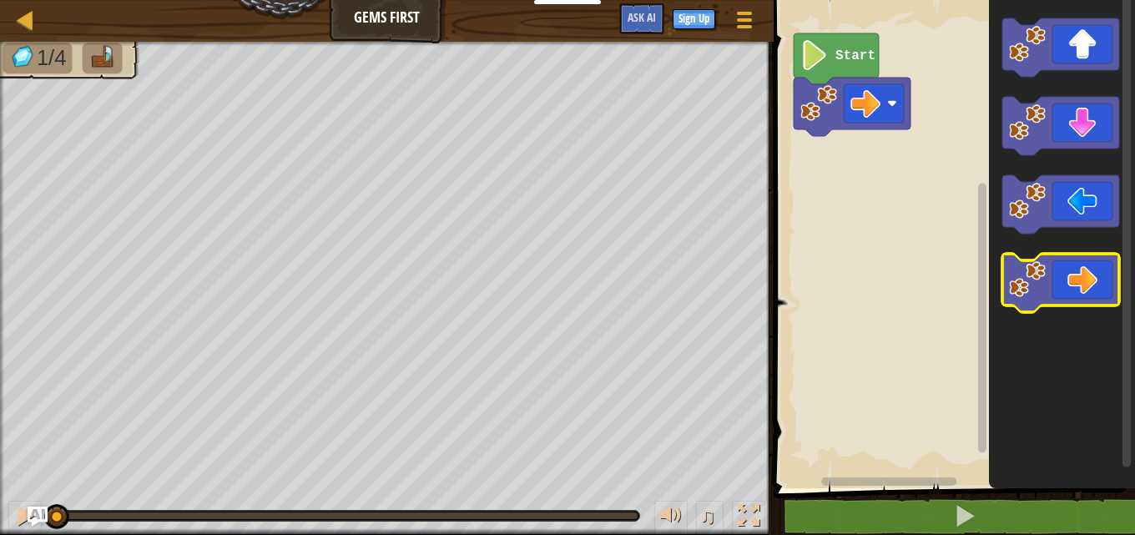
click at [1063, 267] on icon "Blockly Workspace" at bounding box center [1060, 283] width 117 height 58
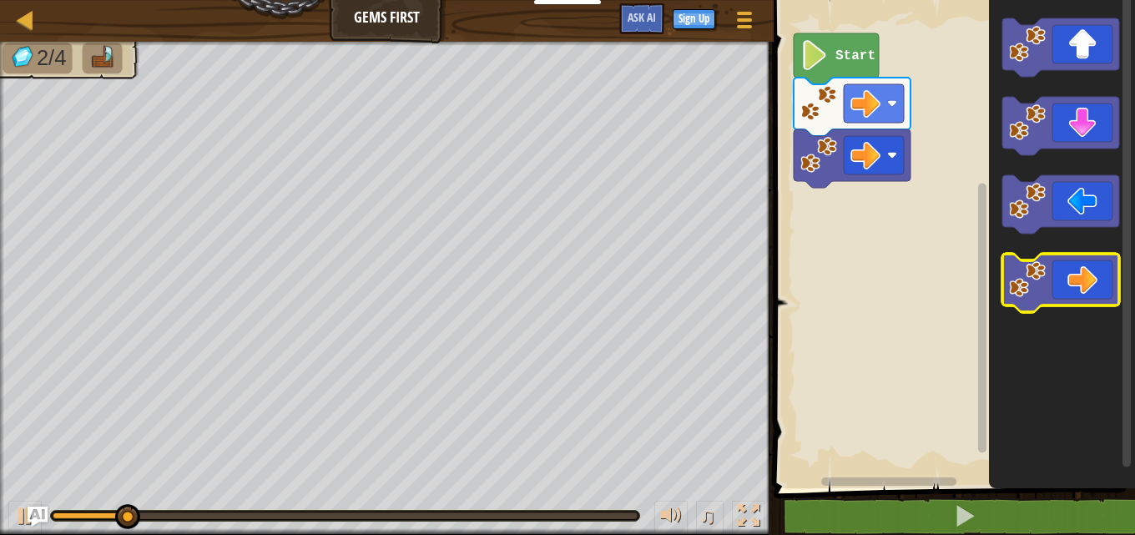
click at [1063, 267] on icon "Blockly Workspace" at bounding box center [1060, 283] width 117 height 58
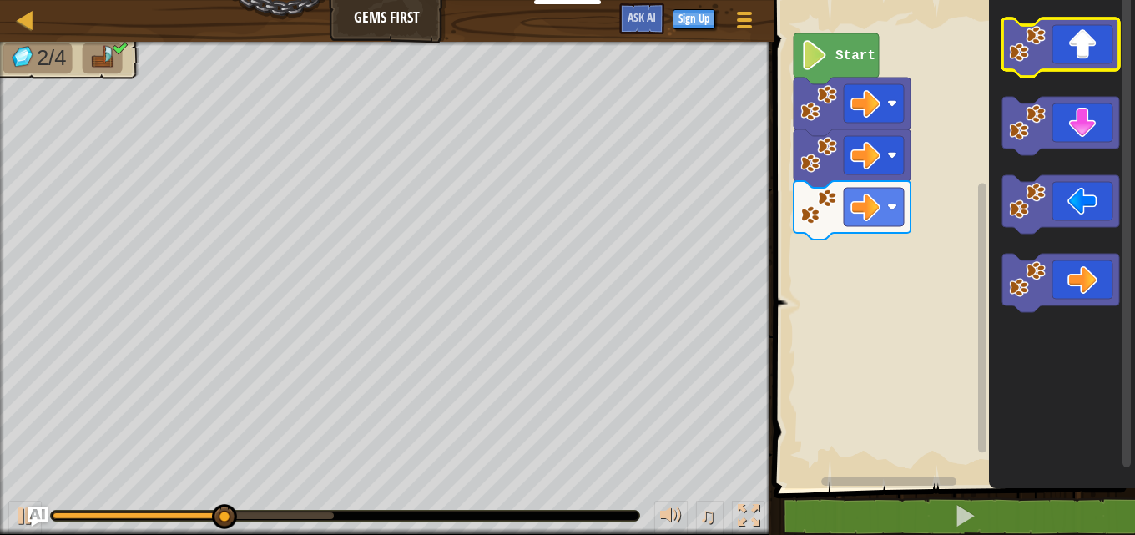
click at [1052, 42] on icon "Blockly Workspace" at bounding box center [1060, 47] width 117 height 58
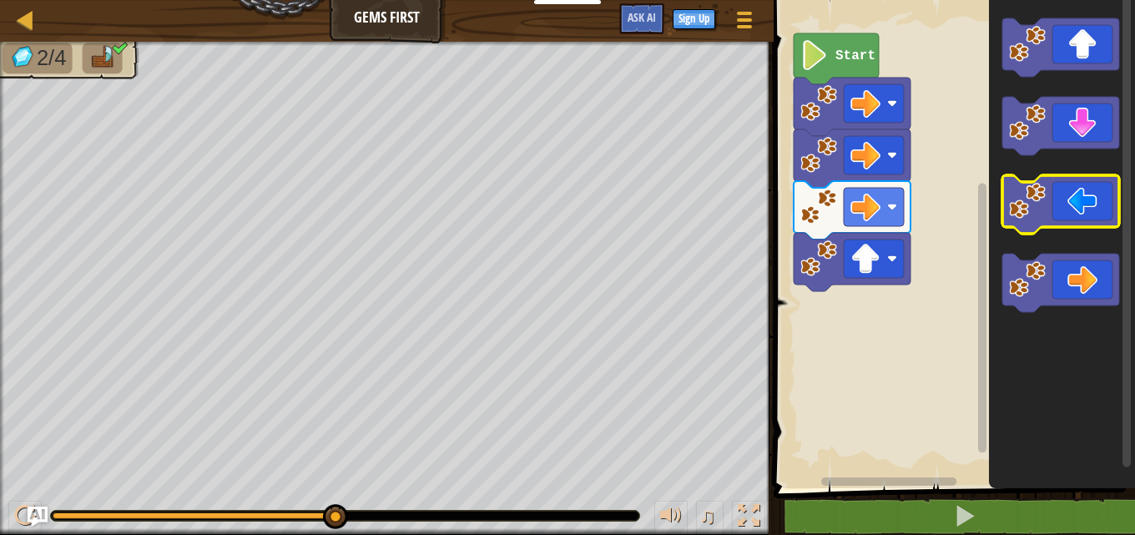
click at [1098, 228] on rect "Blockly Workspace" at bounding box center [1060, 204] width 117 height 58
click at [1122, 396] on icon "Blockly Workspace" at bounding box center [1062, 240] width 146 height 497
click at [1122, 487] on icon "Blockly Workspace" at bounding box center [1062, 240] width 146 height 497
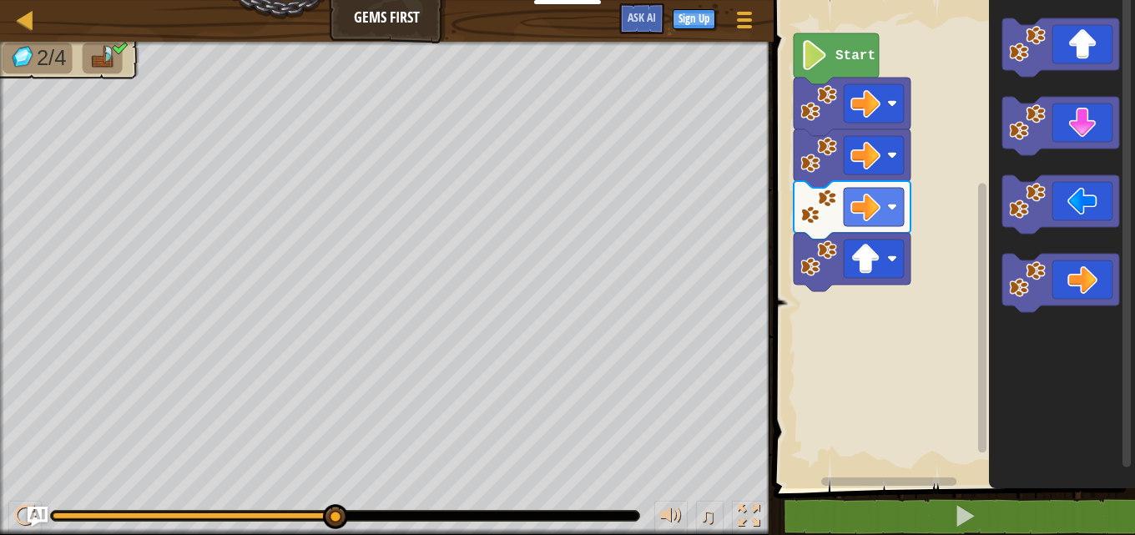
click at [1122, 487] on icon "Blockly Workspace" at bounding box center [1062, 240] width 146 height 497
click at [1122, 489] on span at bounding box center [956, 221] width 375 height 556
click at [1092, 209] on icon "Blockly Workspace" at bounding box center [1060, 204] width 117 height 58
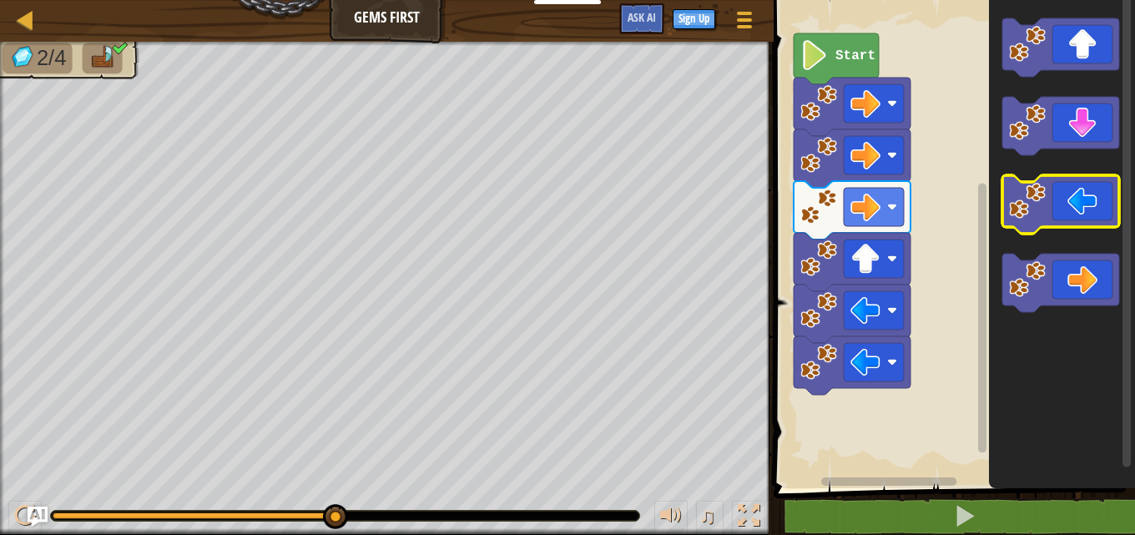
click at [1087, 209] on icon "Blockly Workspace" at bounding box center [1060, 204] width 117 height 58
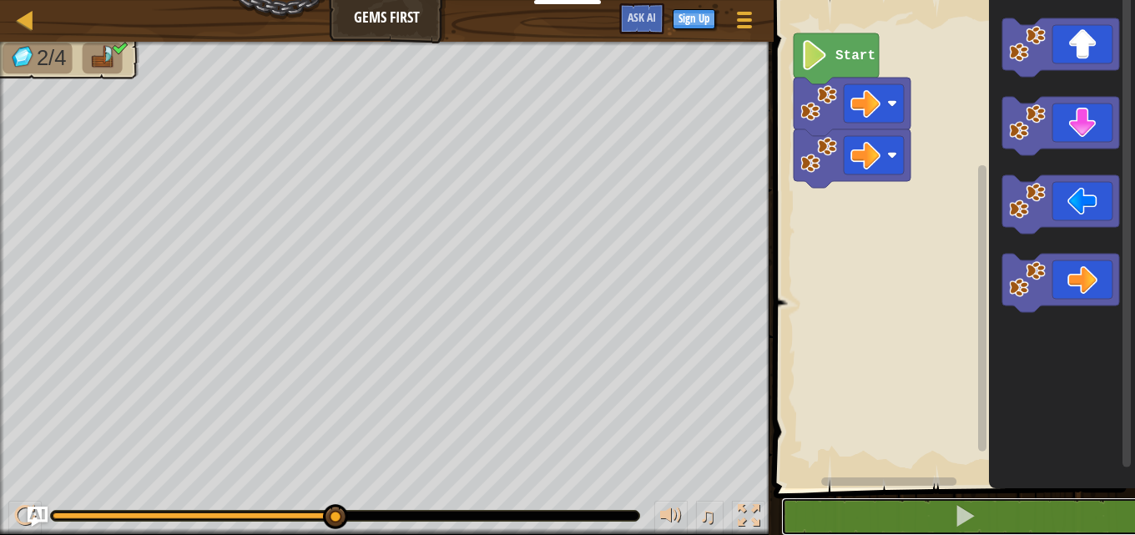
click at [807, 499] on button at bounding box center [964, 516] width 366 height 38
click at [809, 505] on button at bounding box center [964, 516] width 366 height 38
click at [780, 0] on html "Educators Create Free Account School & District Solutions Teacher Toolkit Previ…" at bounding box center [567, 0] width 1135 height 0
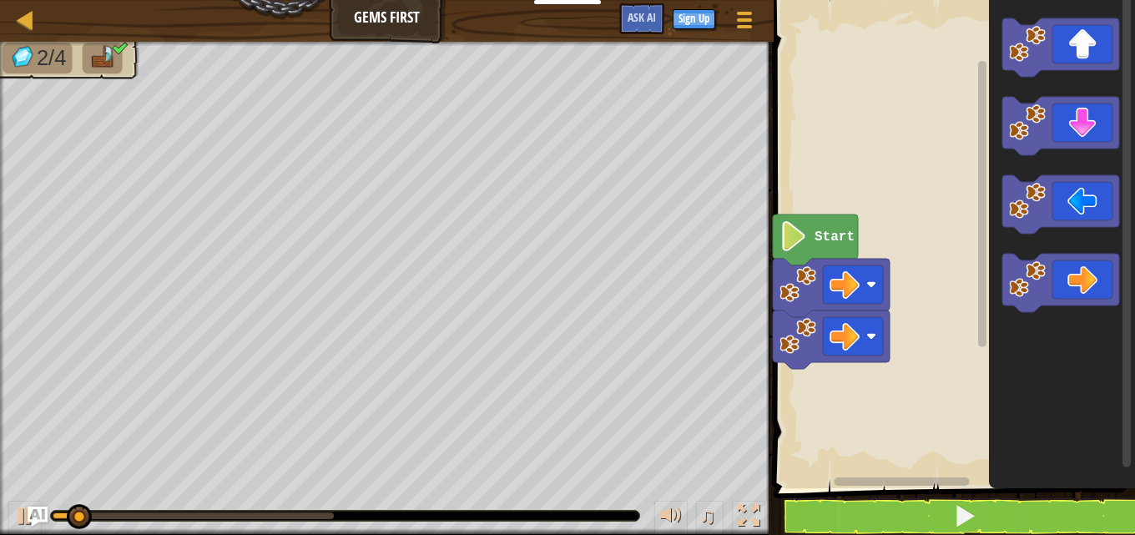
click at [859, 102] on rect "Blockly Workspace" at bounding box center [952, 240] width 366 height 497
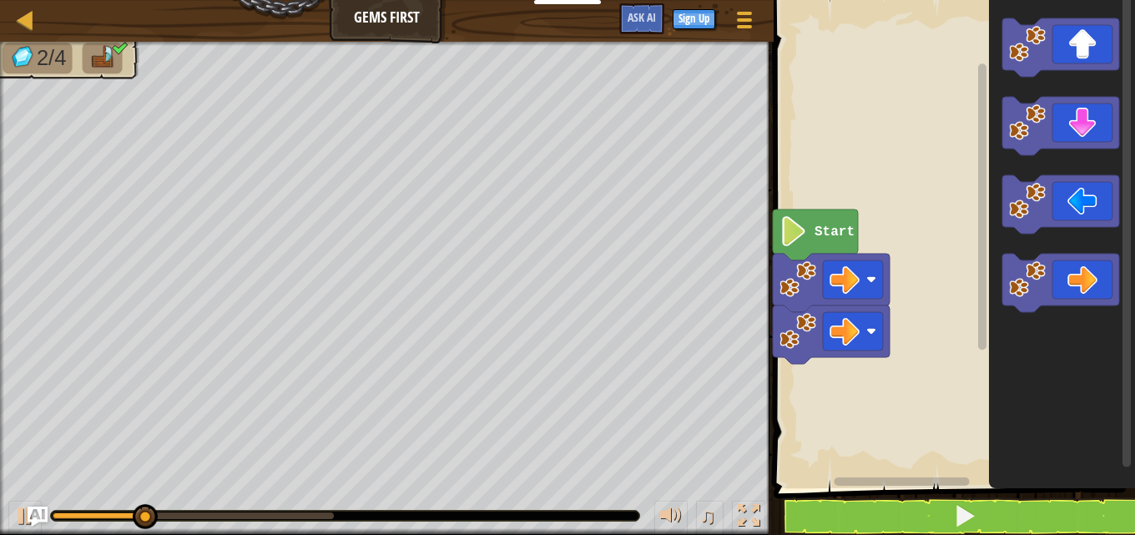
click at [929, 103] on rect "Blockly Workspace" at bounding box center [952, 240] width 366 height 497
click at [900, 36] on rect "Blockly Workspace" at bounding box center [952, 240] width 366 height 497
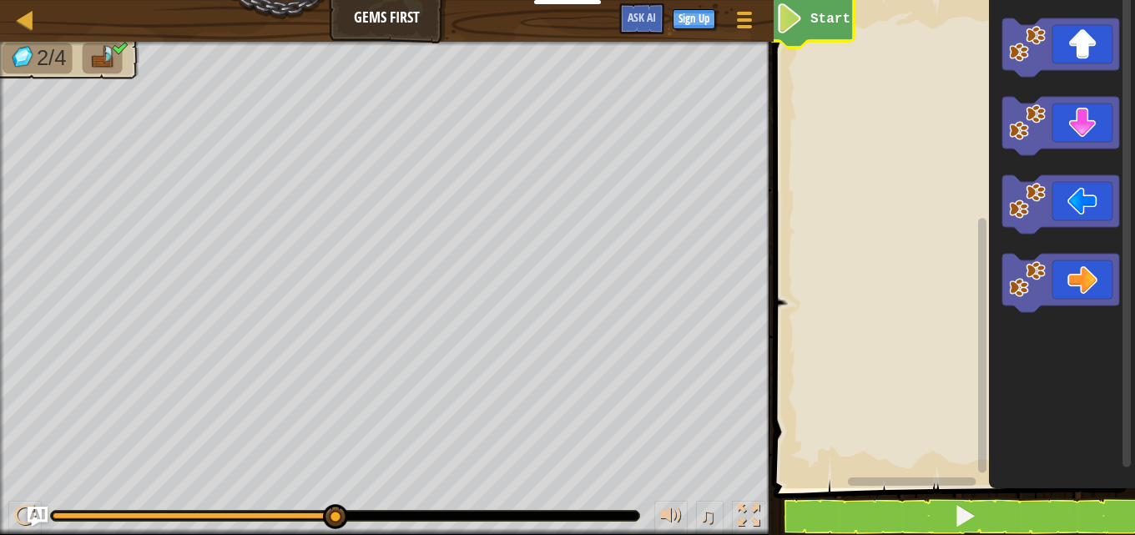
click at [791, 16] on image "Blockly Workspace" at bounding box center [789, 18] width 28 height 30
click at [1115, 214] on icon "Blockly Workspace" at bounding box center [1060, 204] width 117 height 58
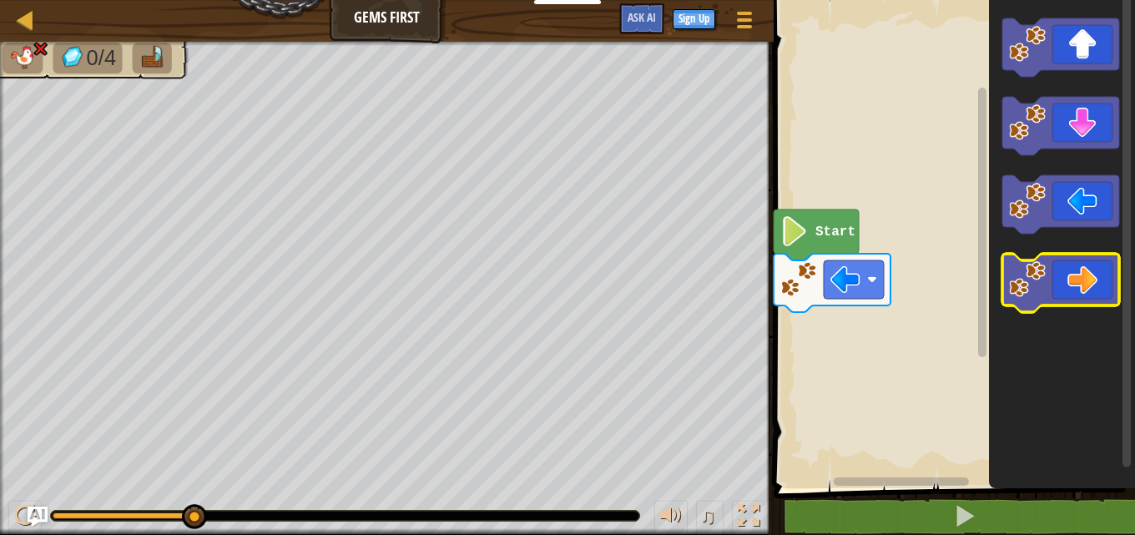
click at [1093, 280] on icon "Blockly Workspace" at bounding box center [1060, 283] width 117 height 58
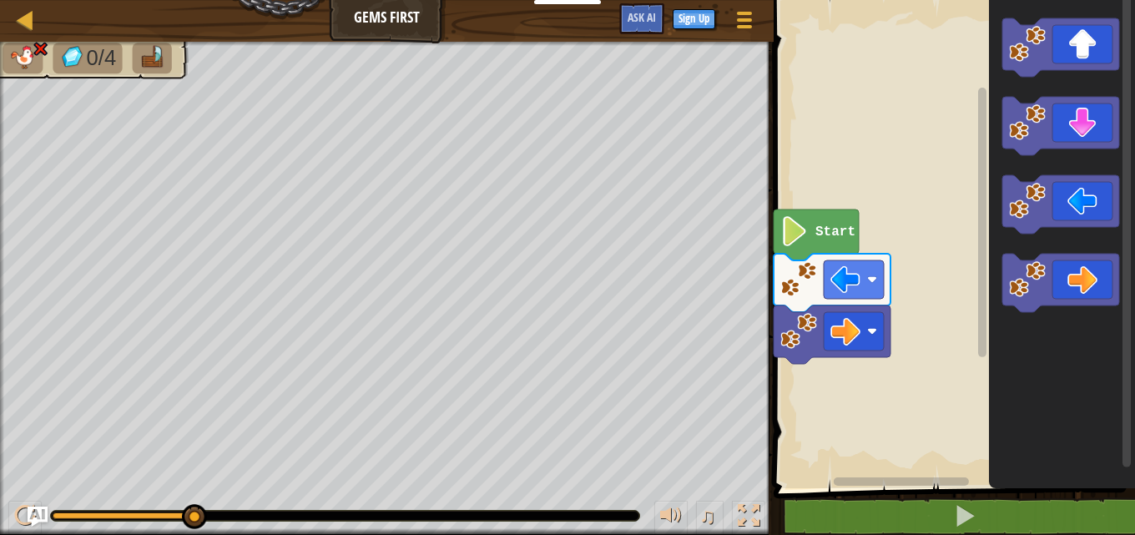
click at [811, 235] on icon "Blockly Workspace" at bounding box center [816, 234] width 85 height 51
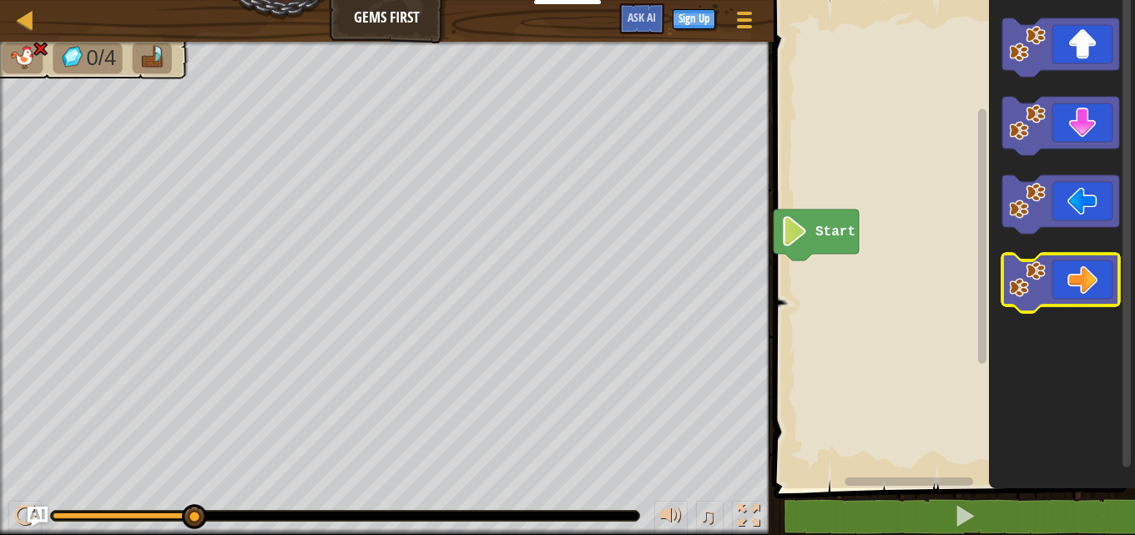
click at [1061, 283] on icon "Blockly Workspace" at bounding box center [1060, 283] width 117 height 58
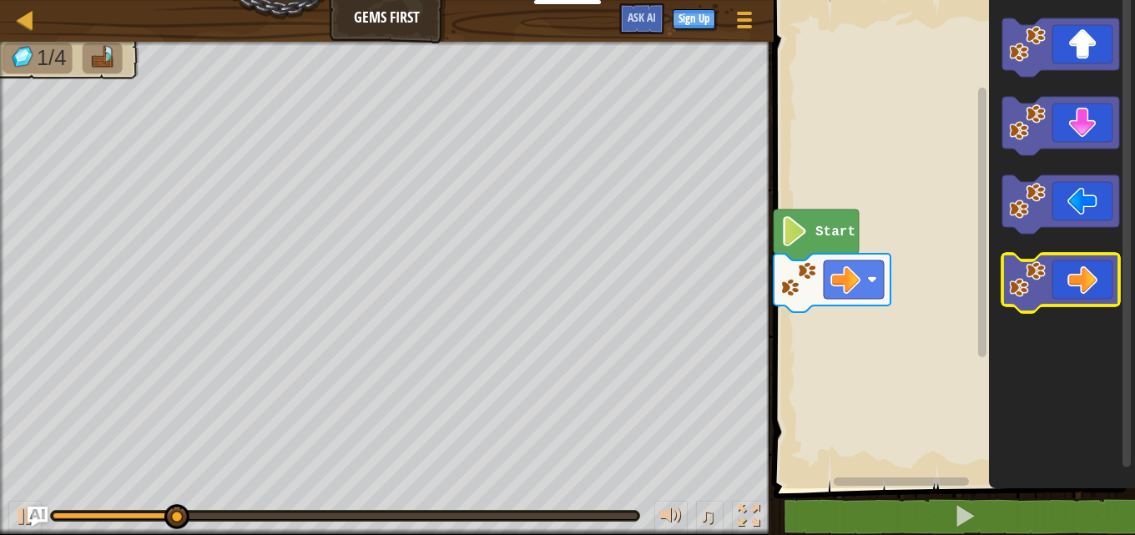
click at [1051, 287] on icon "Blockly Workspace" at bounding box center [1060, 283] width 117 height 58
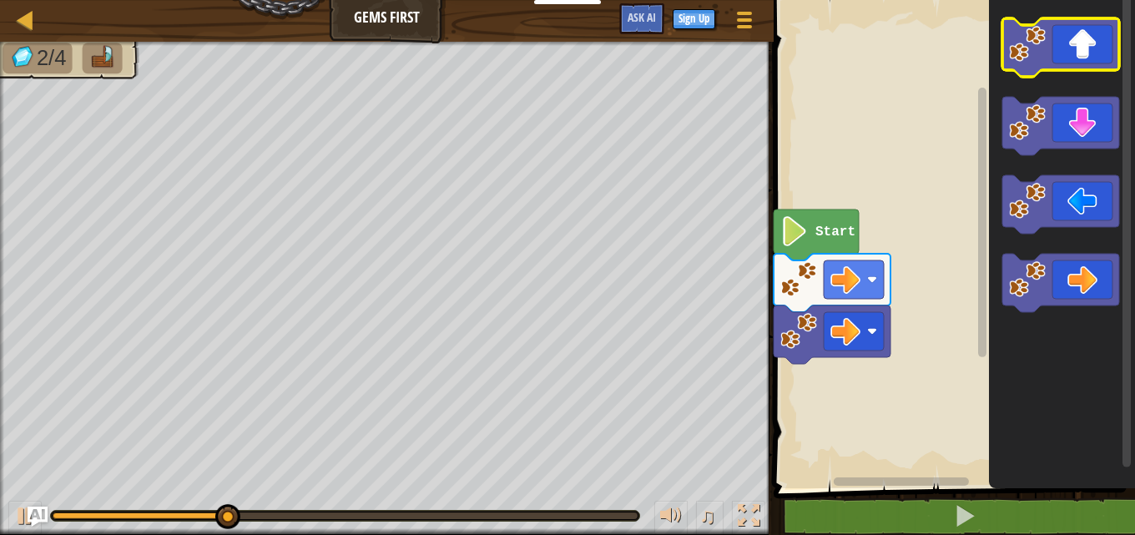
click at [1058, 55] on icon "Blockly Workspace" at bounding box center [1060, 47] width 117 height 58
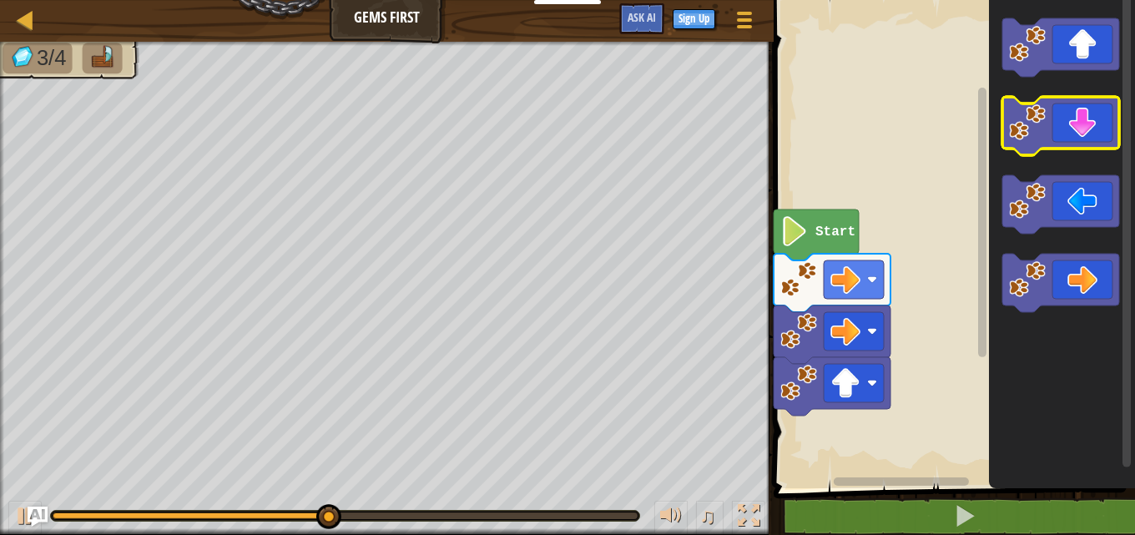
click at [1057, 129] on icon "Blockly Workspace" at bounding box center [1060, 126] width 117 height 58
click at [1067, 167] on icon "Blockly Workspace" at bounding box center [1062, 240] width 146 height 497
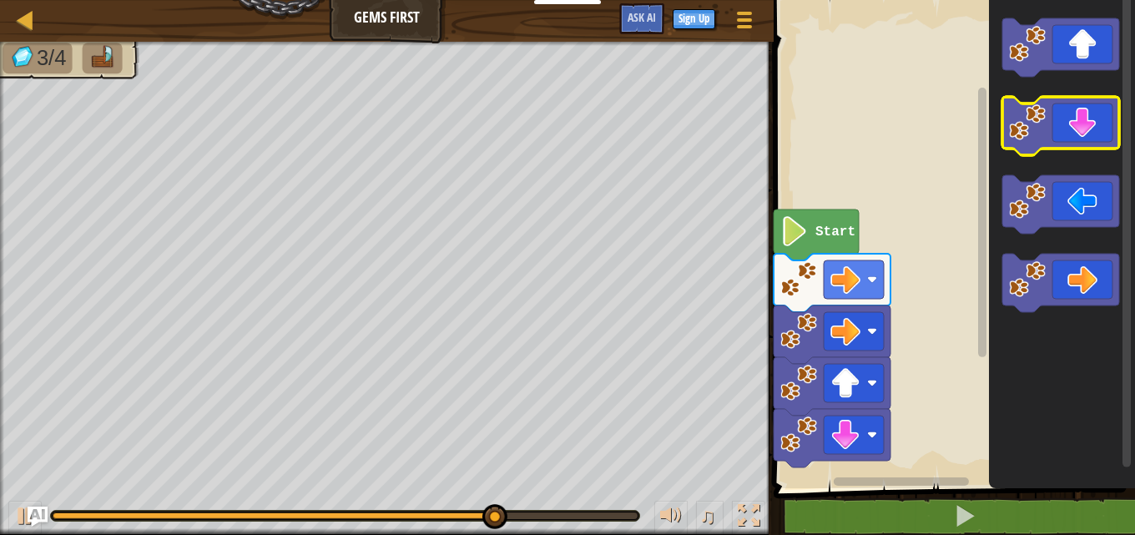
click at [1069, 151] on rect "Blockly Workspace" at bounding box center [1060, 126] width 117 height 58
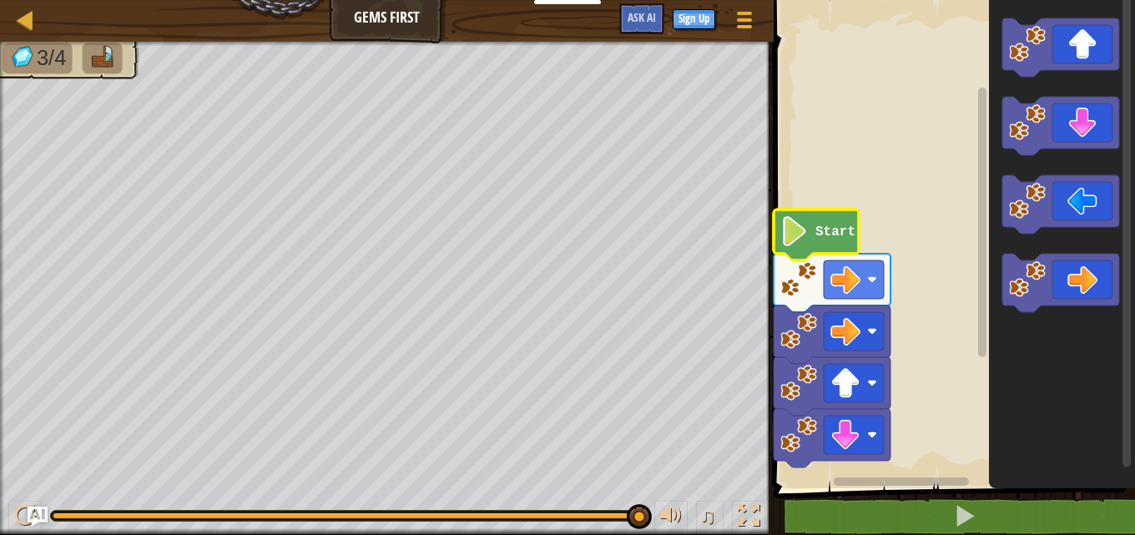
click at [827, 209] on g "Start" at bounding box center [832, 338] width 117 height 258
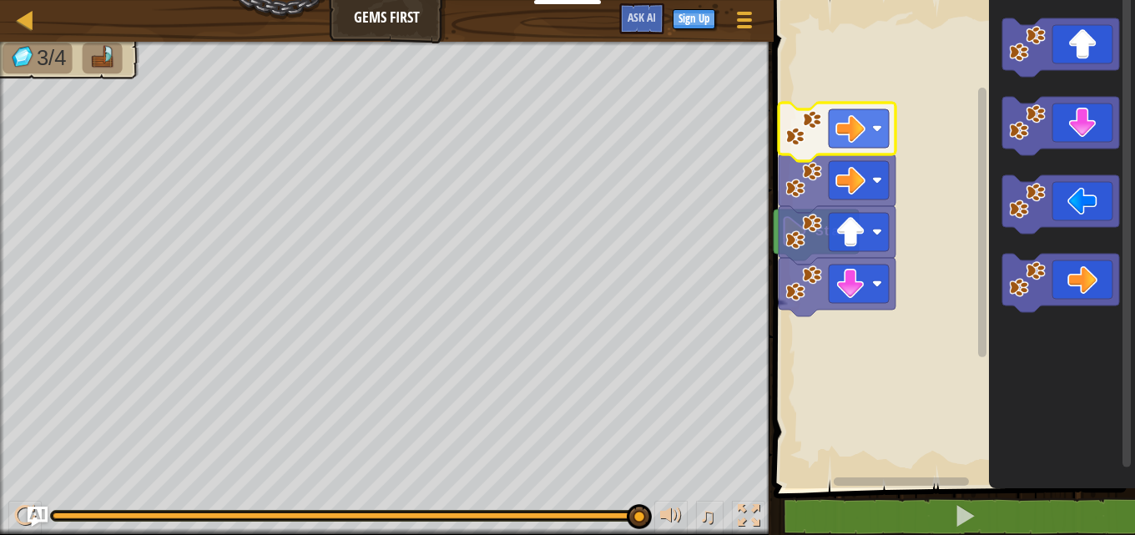
click at [830, 83] on rect "Blockly Workspace" at bounding box center [952, 240] width 366 height 497
click at [827, 67] on rect "Blockly Workspace" at bounding box center [952, 240] width 366 height 497
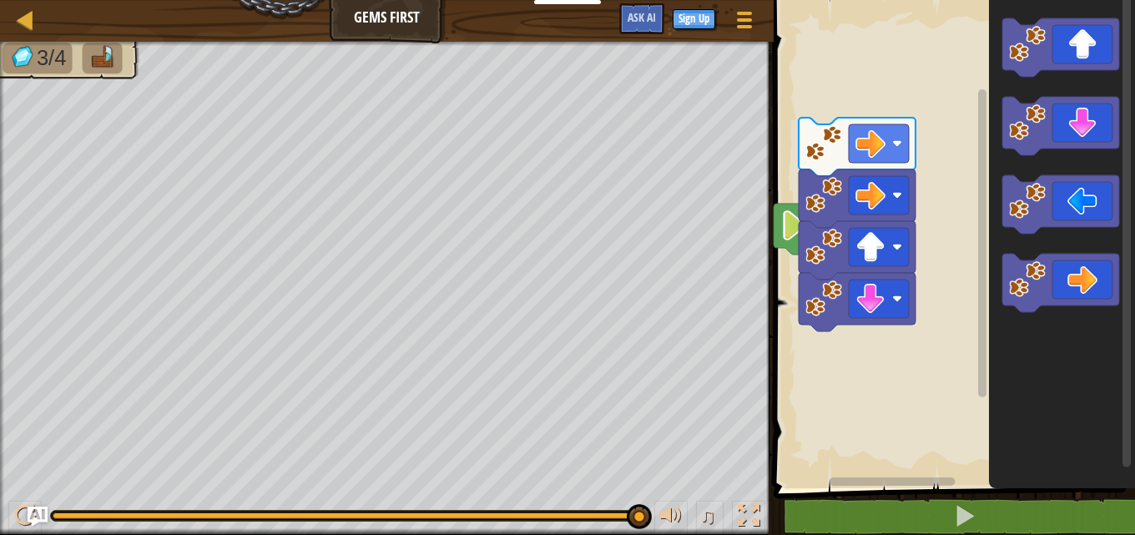
click at [838, 130] on rect "Blockly Workspace" at bounding box center [952, 240] width 366 height 497
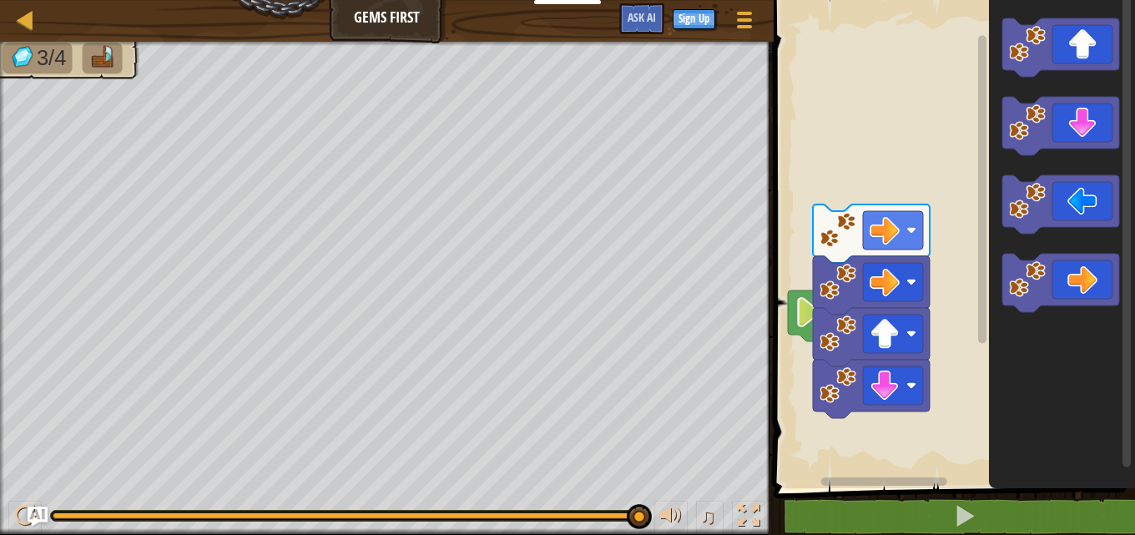
click at [815, 320] on icon "Blockly Workspace" at bounding box center [871, 337] width 117 height 58
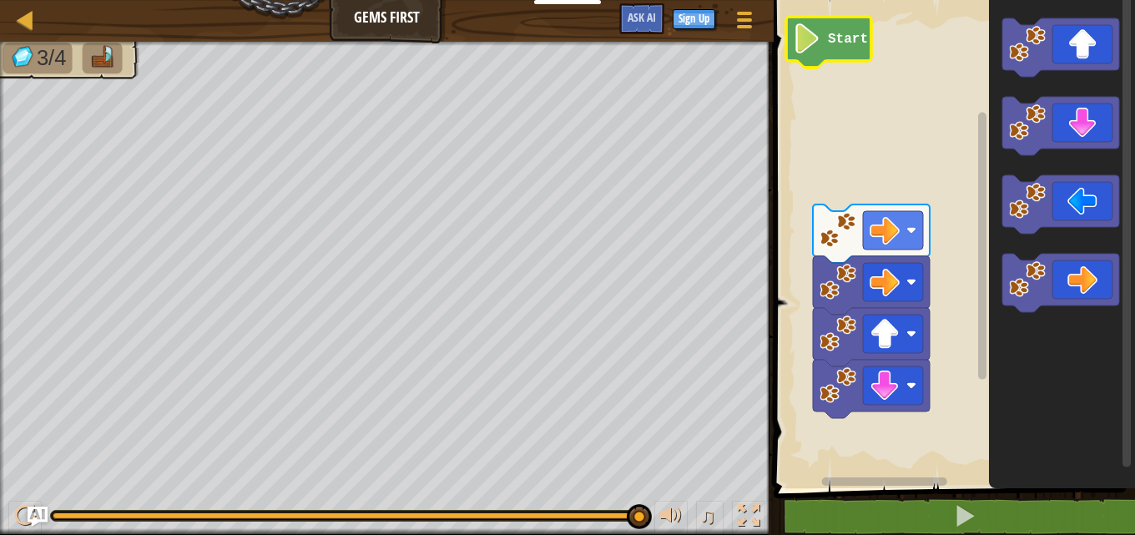
click at [810, 47] on image "Blockly Workspace" at bounding box center [807, 38] width 28 height 30
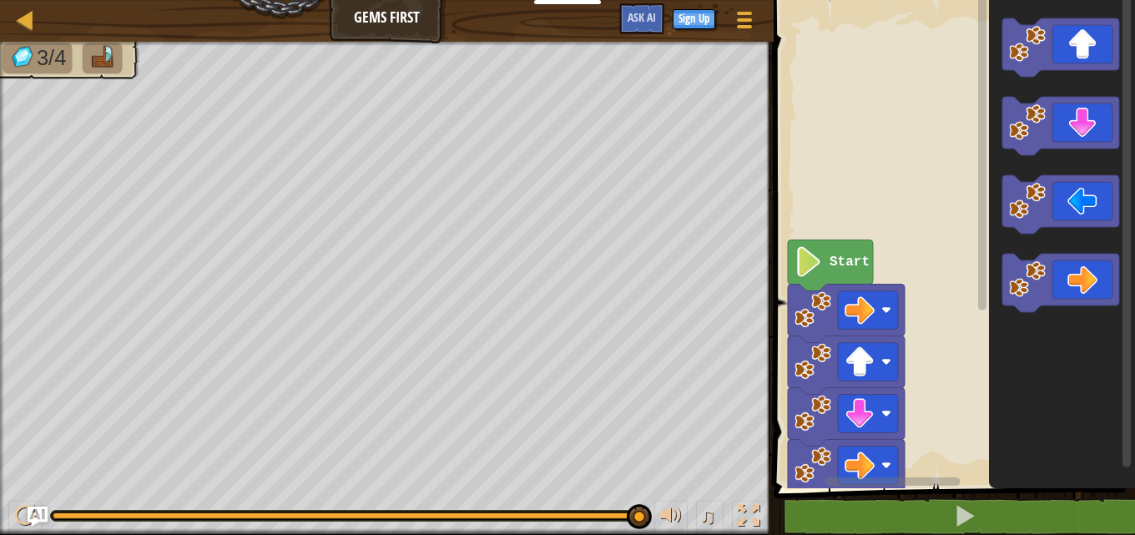
click at [840, 87] on rect "Blockly Workspace" at bounding box center [952, 240] width 366 height 497
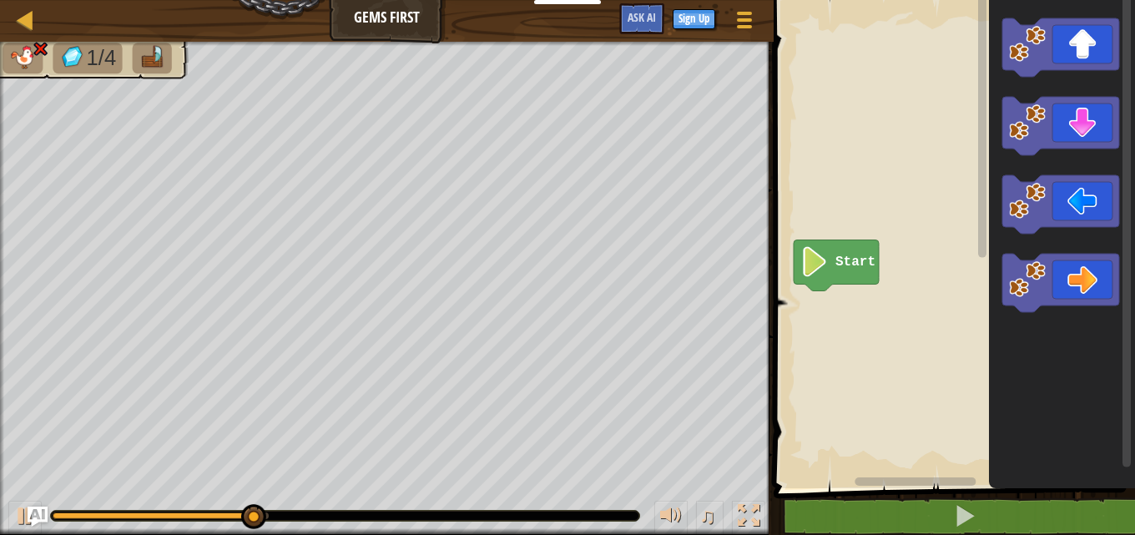
click at [673, 355] on div "Map Gems First Game Menu Sign Up Ask AI 1 ההההההההההההההההההההההההההההההההההההה…" at bounding box center [567, 267] width 1135 height 535
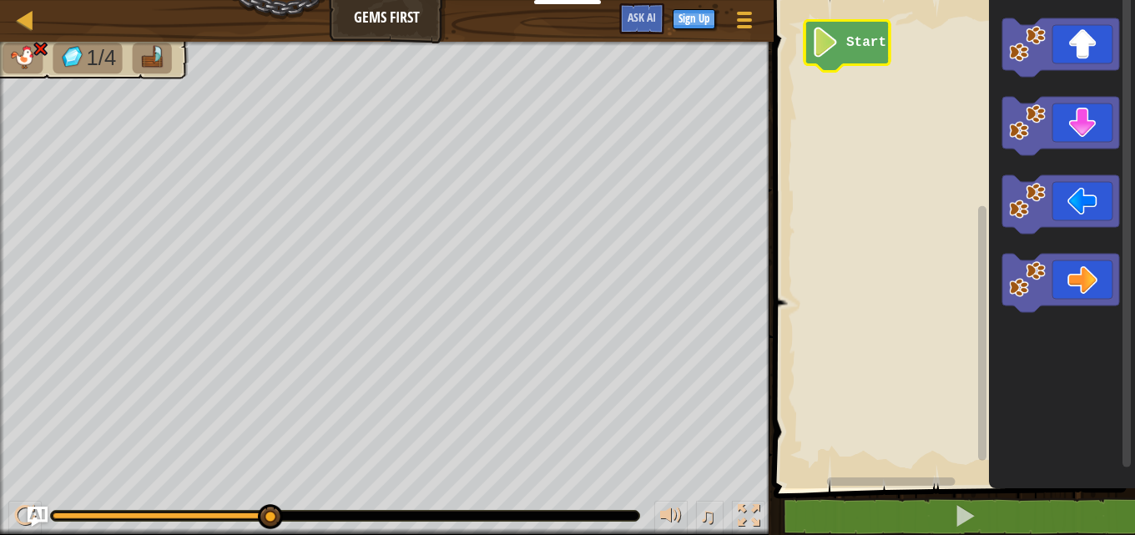
click at [881, 47] on text "Start" at bounding box center [866, 42] width 40 height 15
click at [1103, 296] on icon "Blockly Workspace" at bounding box center [1060, 283] width 117 height 58
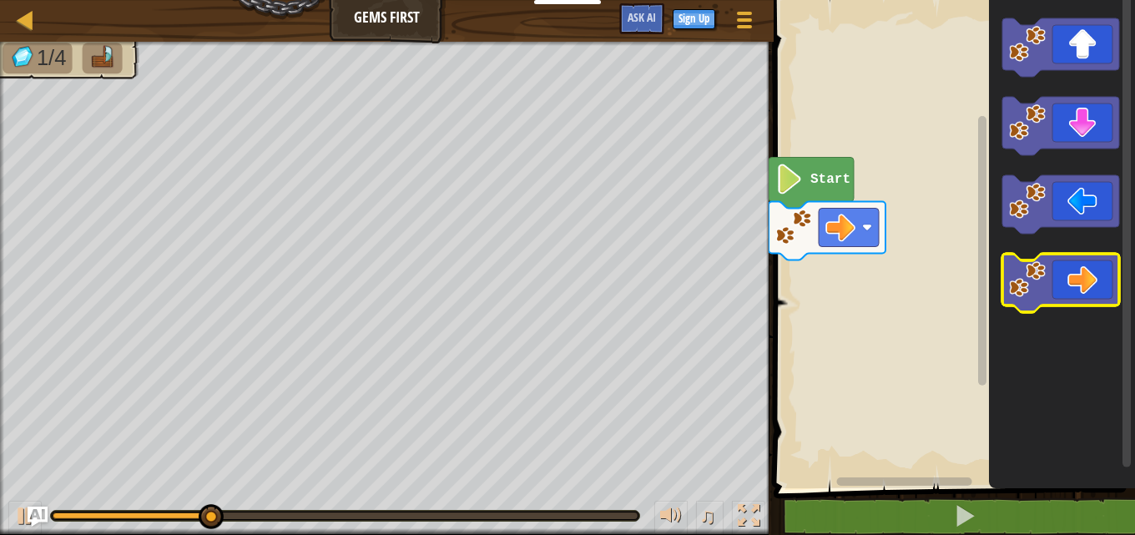
click at [1103, 296] on icon "Blockly Workspace" at bounding box center [1060, 283] width 117 height 58
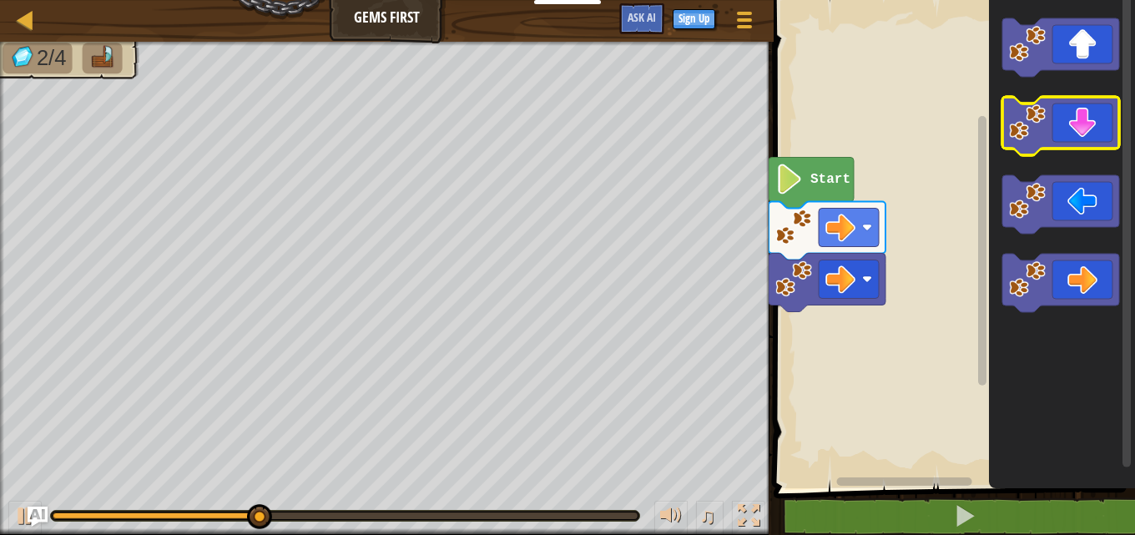
click at [1091, 142] on icon "Blockly Workspace" at bounding box center [1060, 126] width 117 height 58
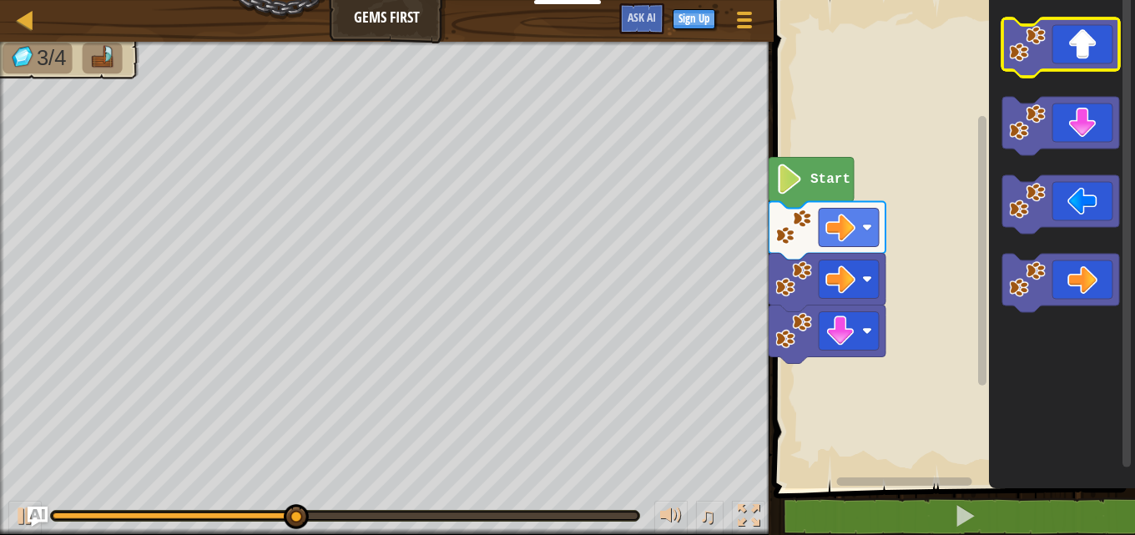
click at [1077, 66] on icon "Blockly Workspace" at bounding box center [1060, 47] width 117 height 58
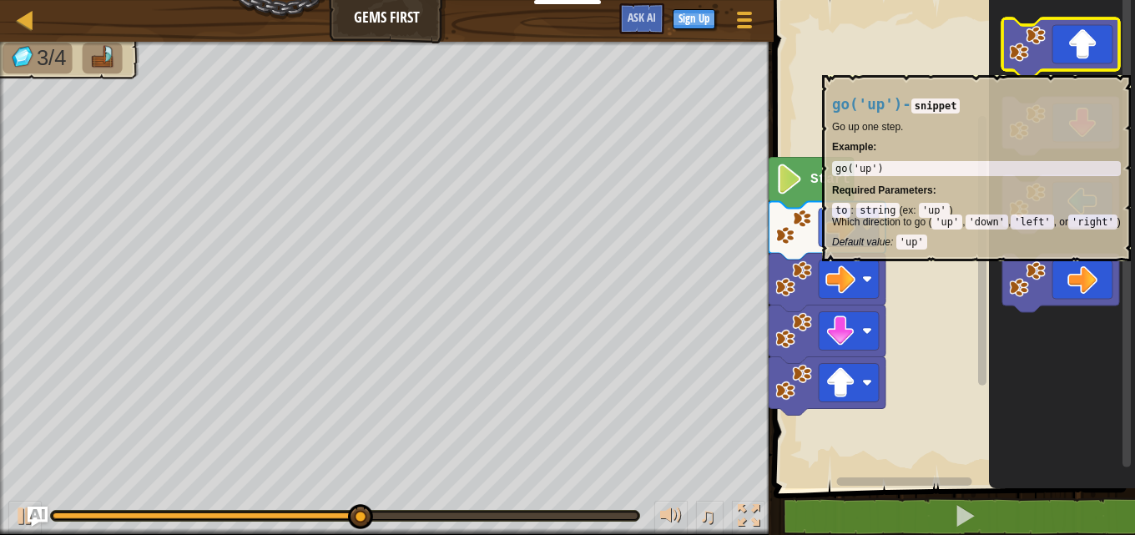
click at [1076, 67] on icon "Blockly Workspace" at bounding box center [1060, 47] width 117 height 58
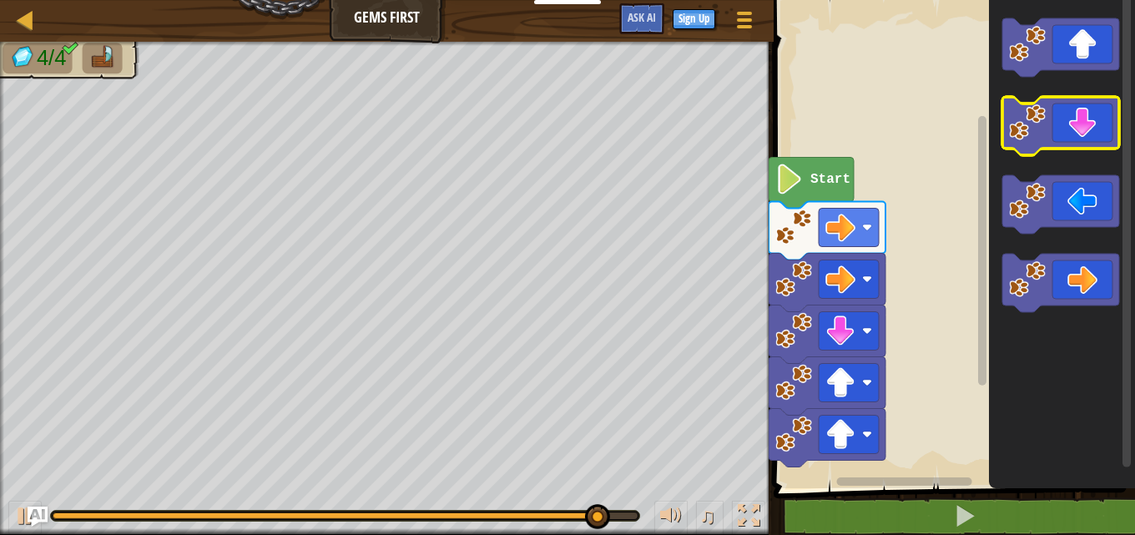
click at [1075, 117] on icon "Blockly Workspace" at bounding box center [1060, 126] width 117 height 58
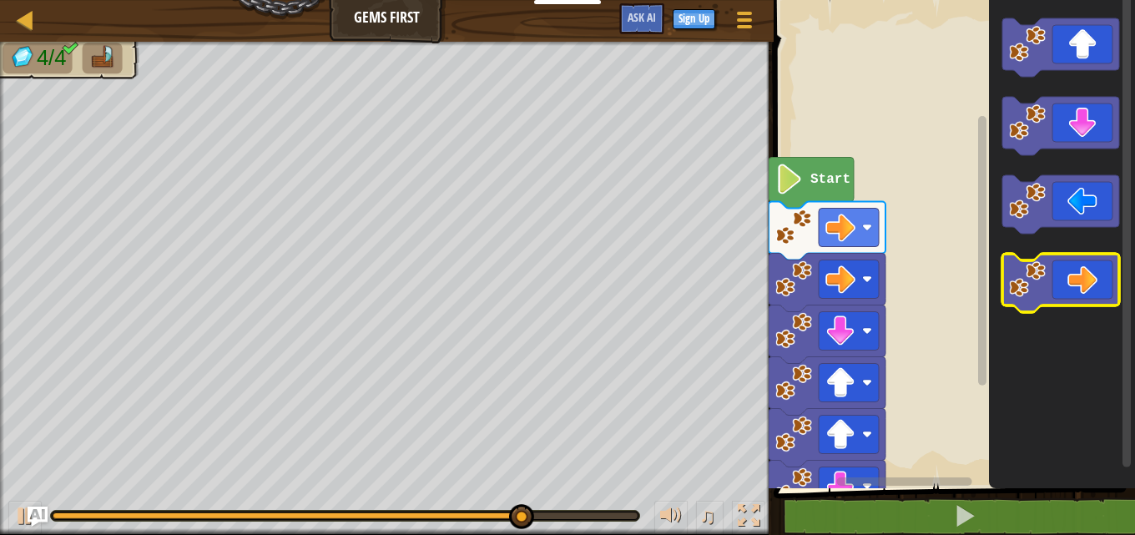
click at [1097, 286] on icon "Blockly Workspace" at bounding box center [1060, 283] width 117 height 58
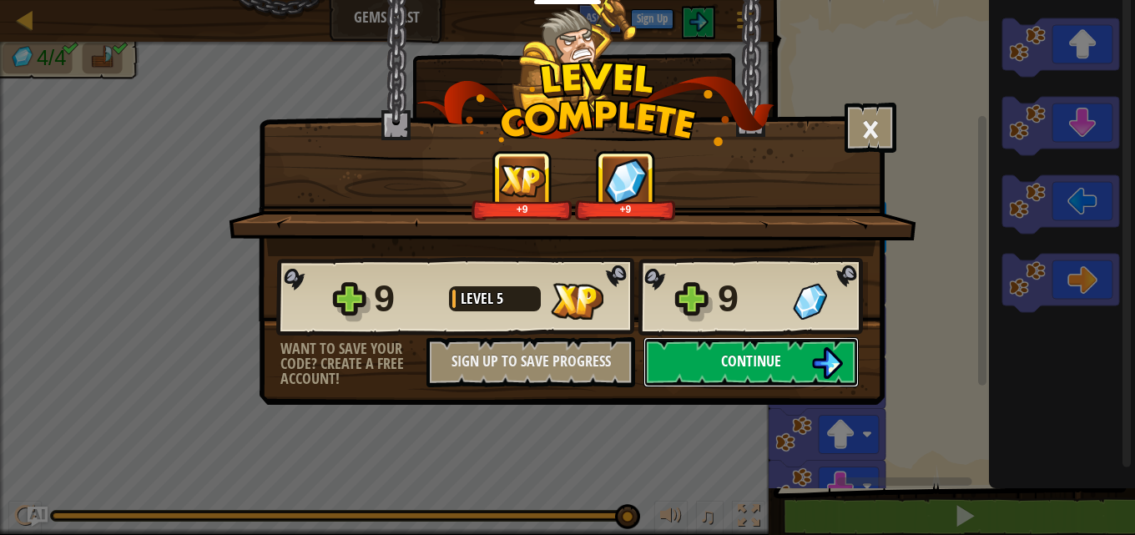
click at [705, 371] on button "Continue" at bounding box center [750, 362] width 215 height 50
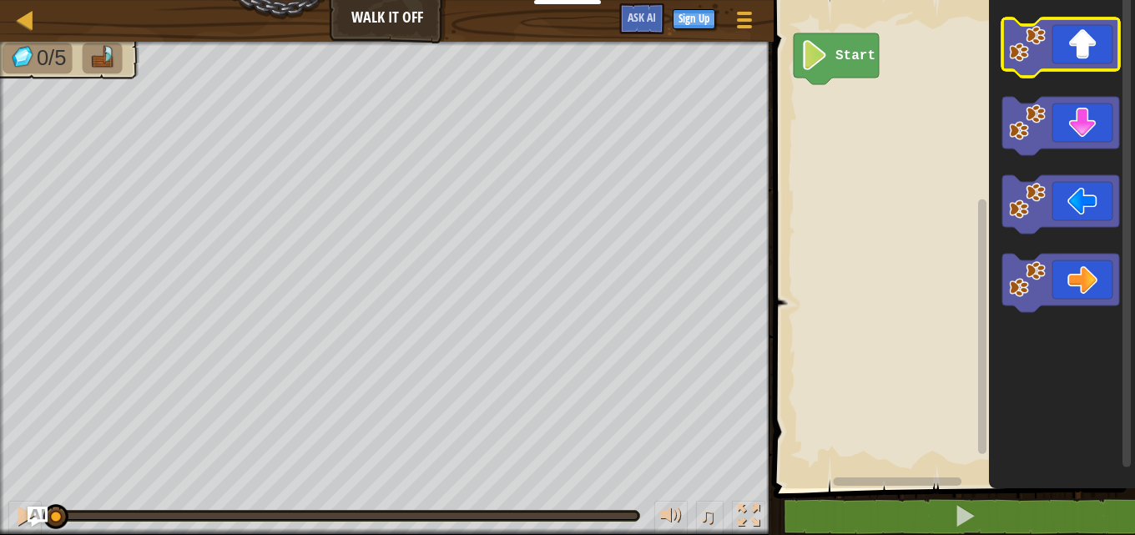
click at [1068, 58] on icon "Blockly Workspace" at bounding box center [1060, 47] width 117 height 58
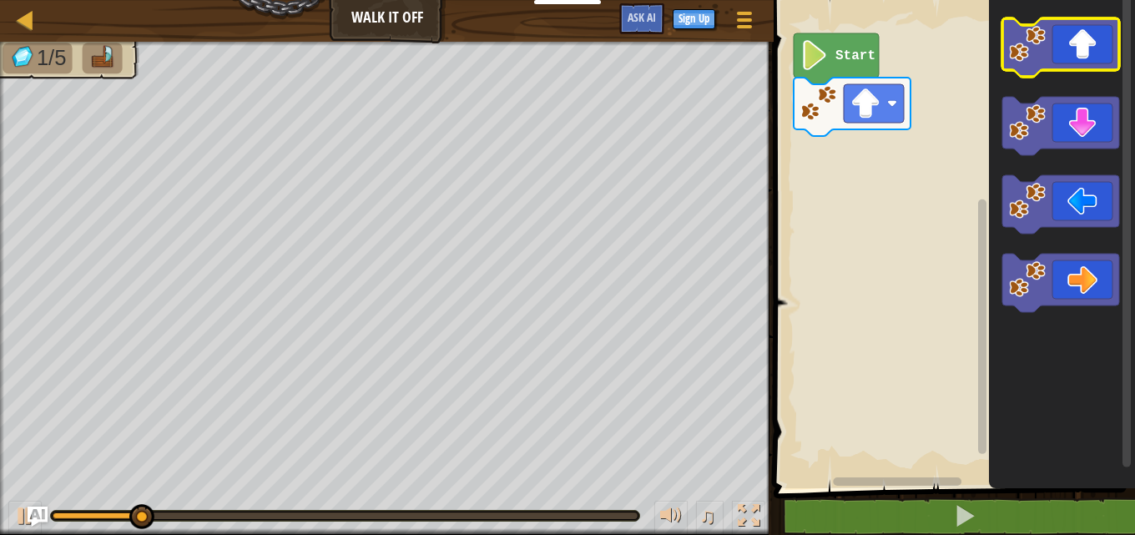
click at [1083, 58] on icon "Blockly Workspace" at bounding box center [1060, 47] width 117 height 58
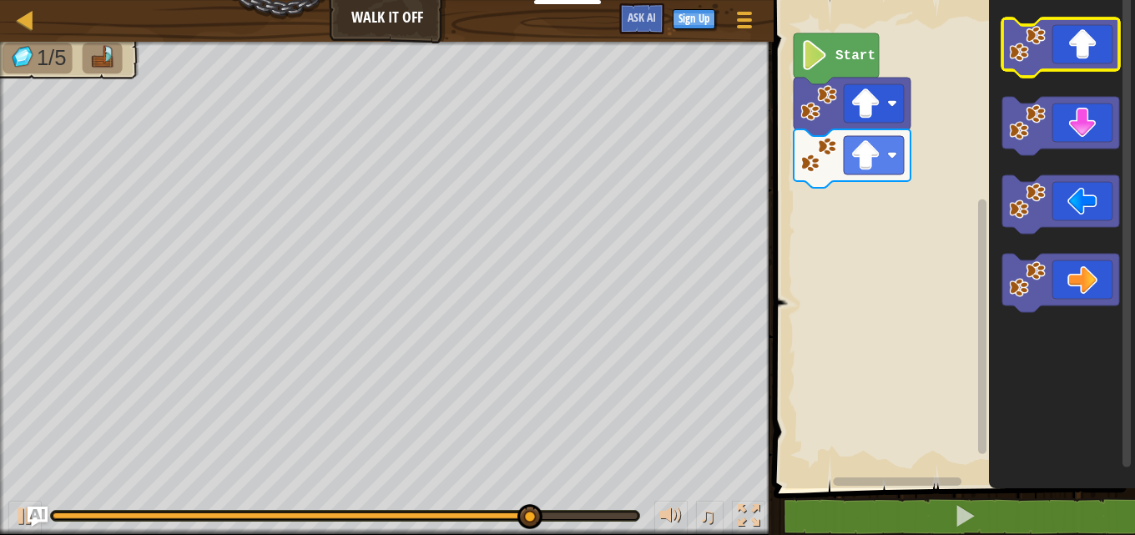
click at [1047, 62] on icon "Blockly Workspace" at bounding box center [1060, 47] width 117 height 58
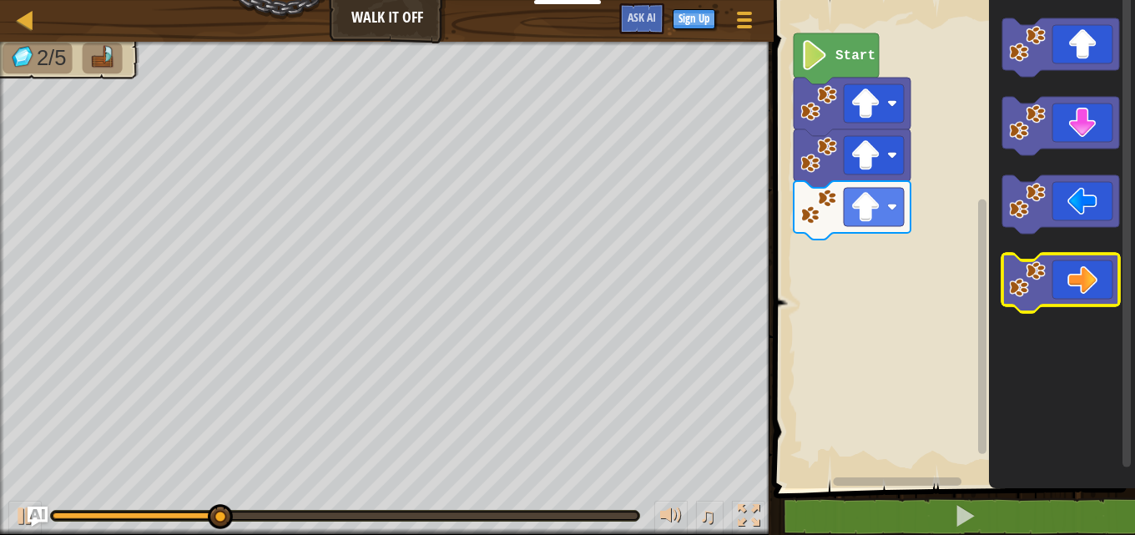
click at [1032, 280] on image "Blockly Workspace" at bounding box center [1027, 279] width 37 height 37
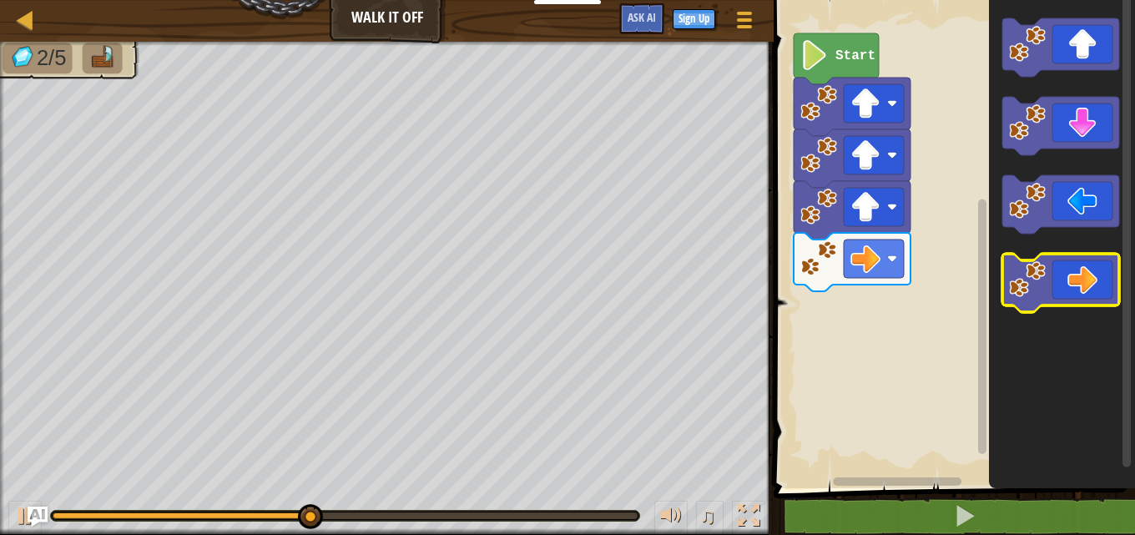
click at [1032, 280] on image "Blockly Workspace" at bounding box center [1027, 279] width 37 height 37
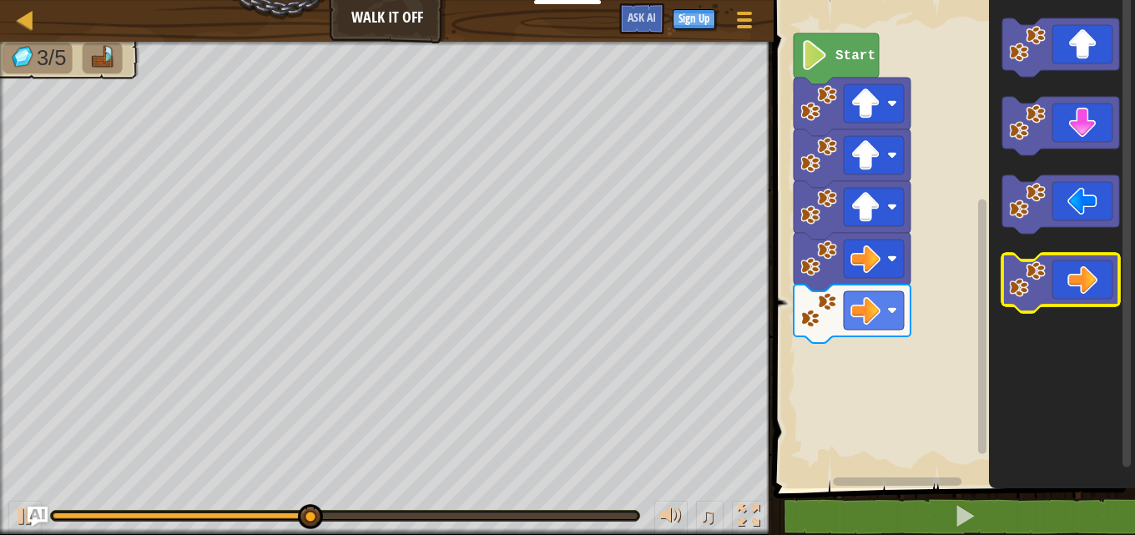
click at [1032, 280] on image "Blockly Workspace" at bounding box center [1027, 279] width 37 height 37
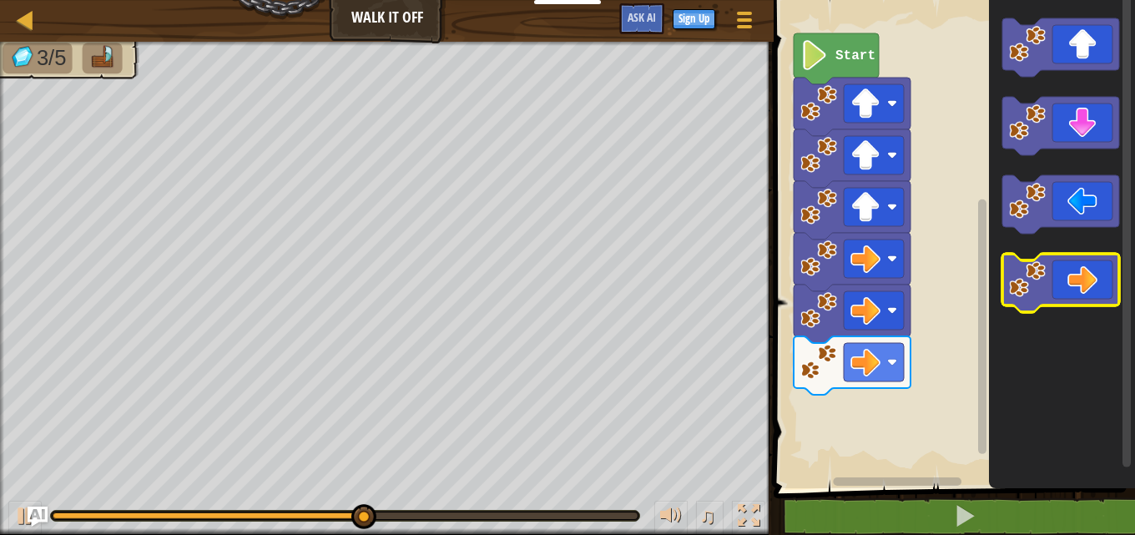
click at [1032, 280] on image "Blockly Workspace" at bounding box center [1027, 279] width 37 height 37
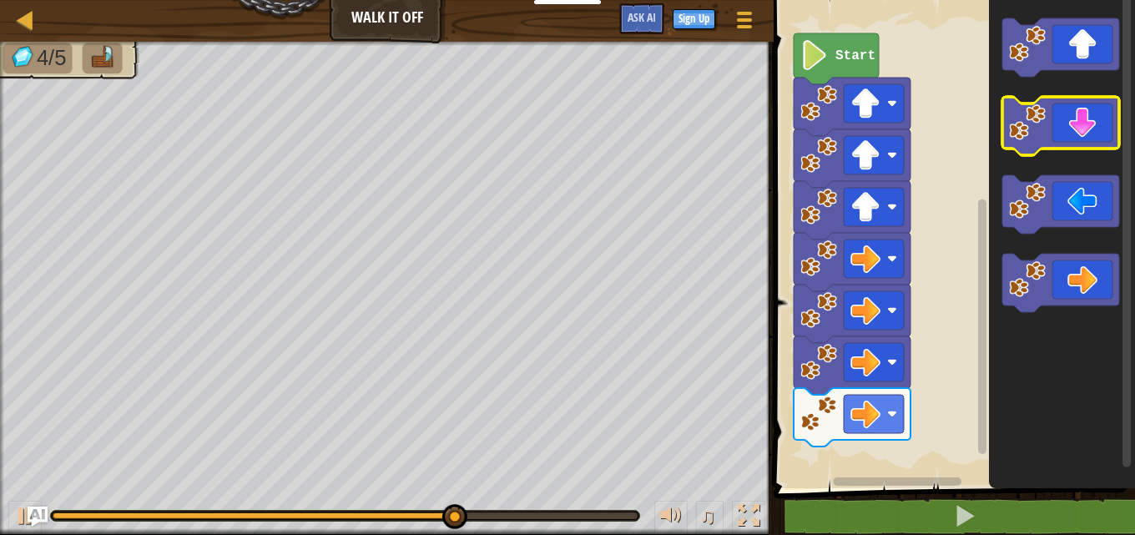
click at [1046, 103] on icon "Blockly Workspace" at bounding box center [1060, 126] width 117 height 58
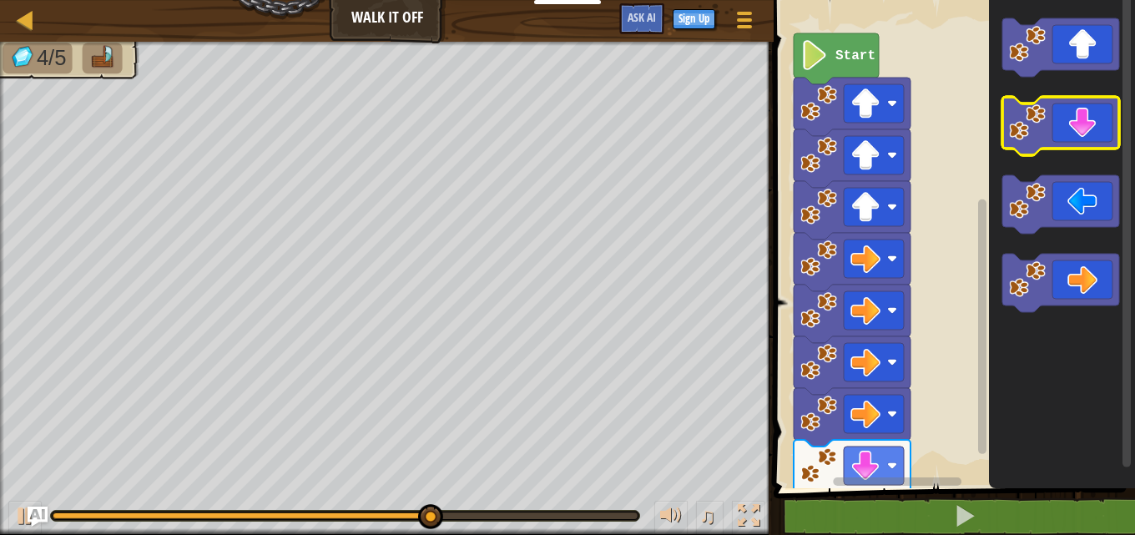
click at [1044, 108] on image "Blockly Workspace" at bounding box center [1027, 122] width 37 height 37
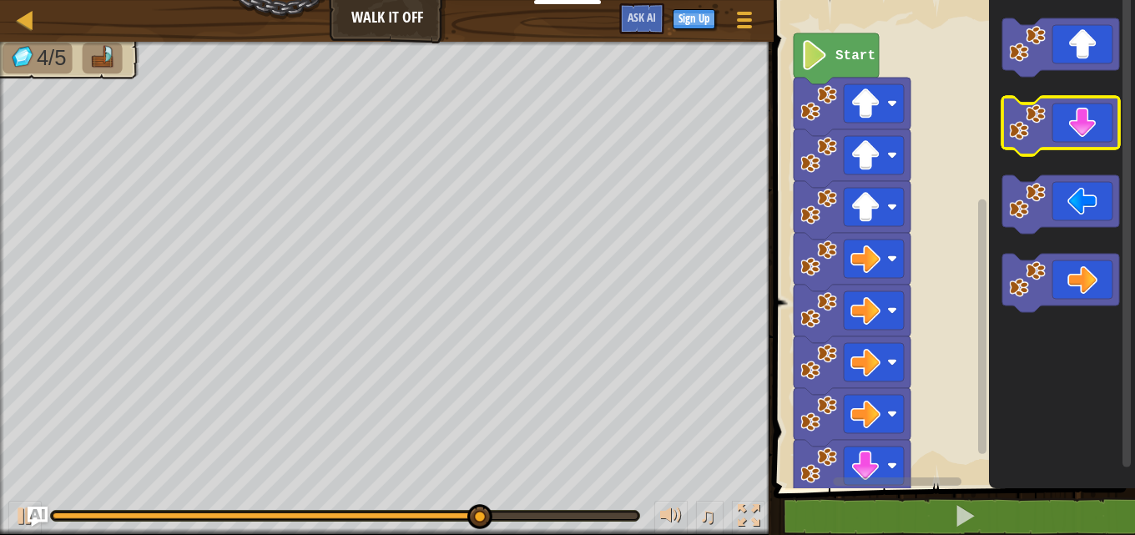
click at [1044, 108] on image "Blockly Workspace" at bounding box center [1027, 122] width 37 height 37
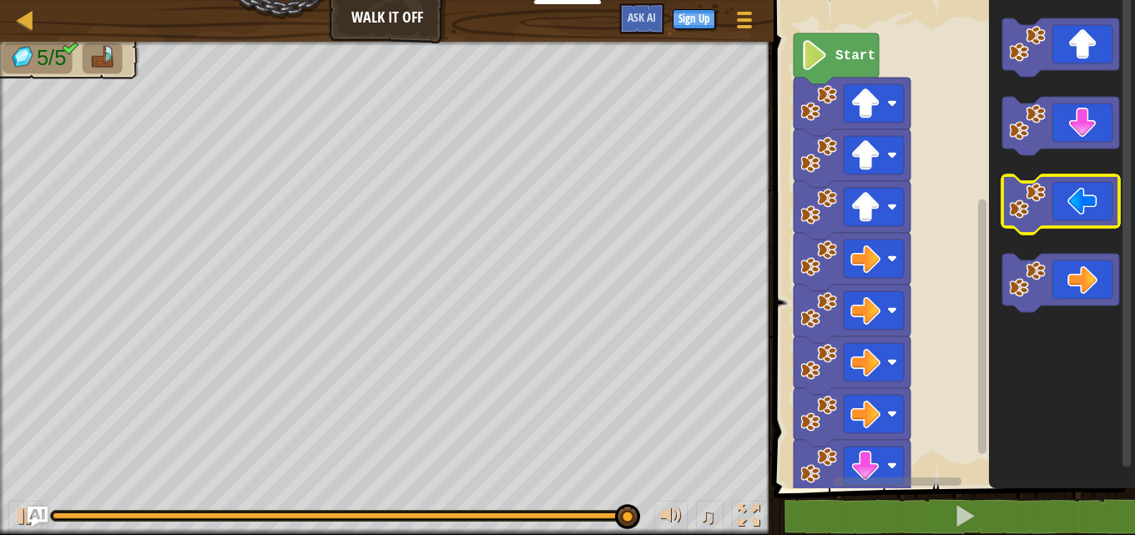
click at [1076, 198] on icon "Blockly Workspace" at bounding box center [1060, 204] width 117 height 58
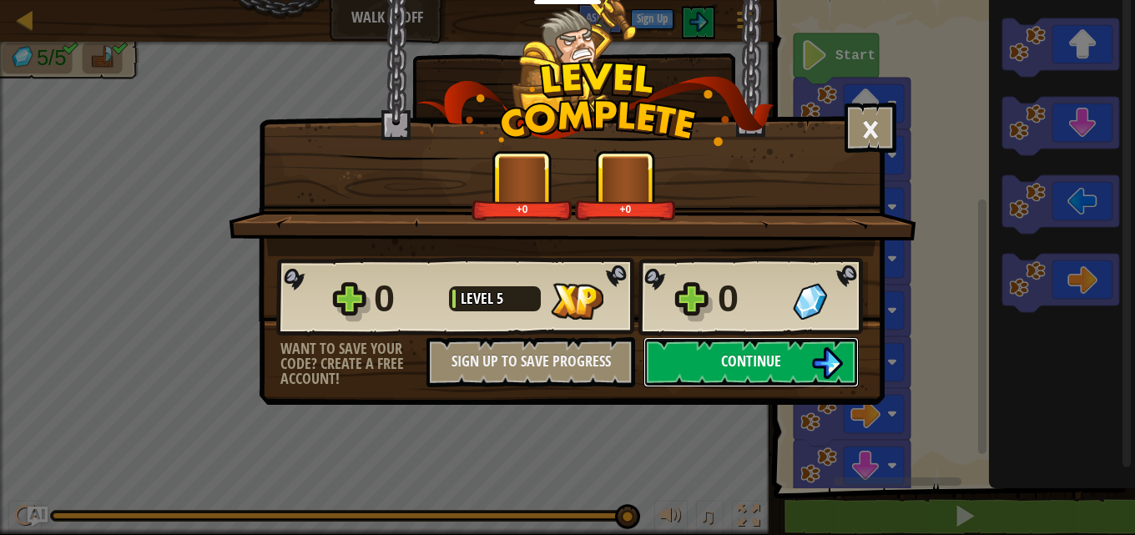
click at [748, 361] on span "Continue" at bounding box center [751, 361] width 60 height 21
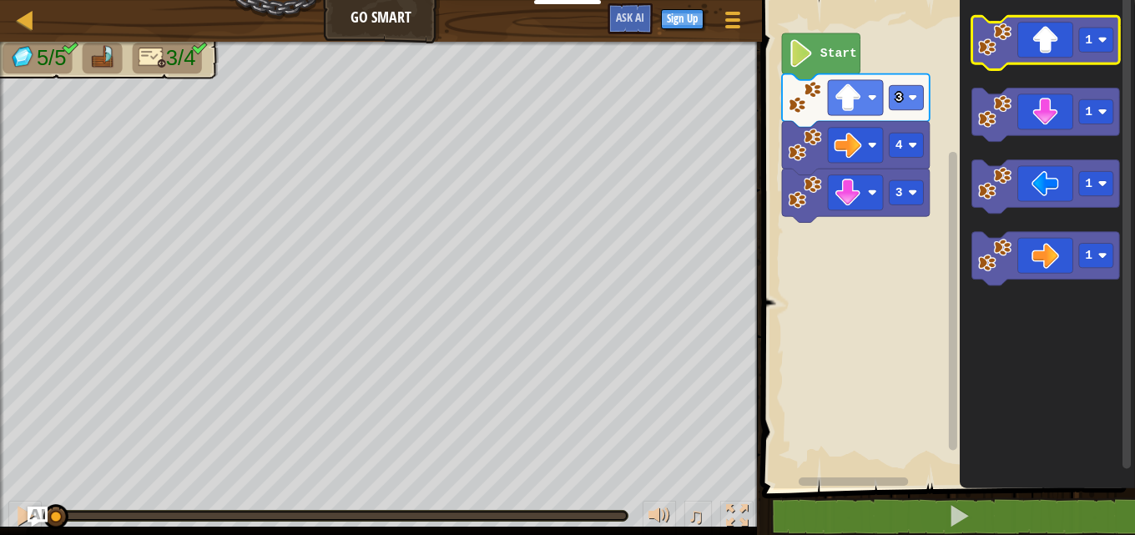
click at [1038, 56] on icon "Blockly Workspace" at bounding box center [1046, 42] width 148 height 53
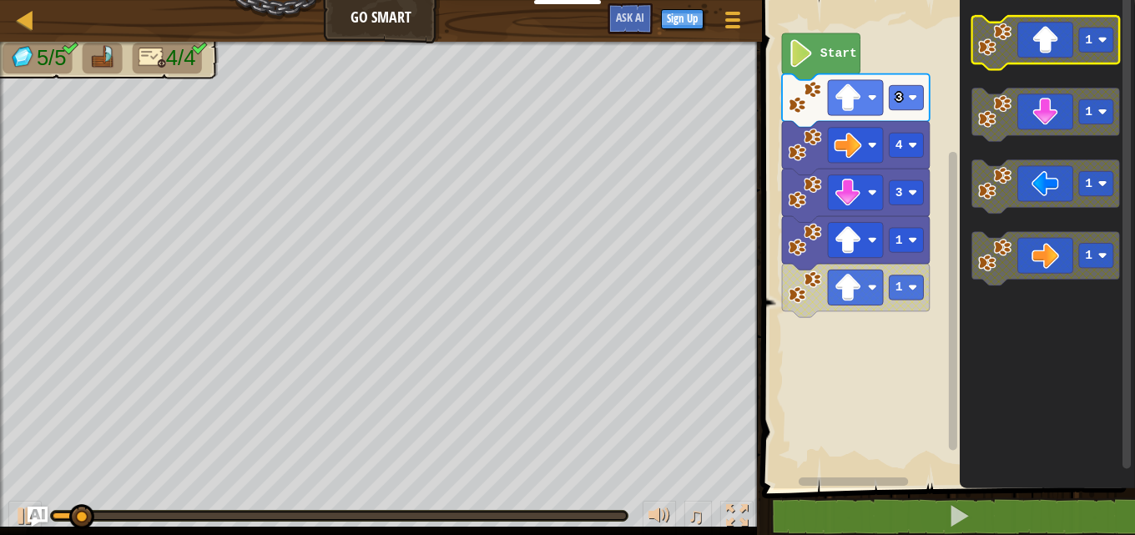
click at [1038, 56] on icon "Blockly Workspace" at bounding box center [1046, 42] width 148 height 53
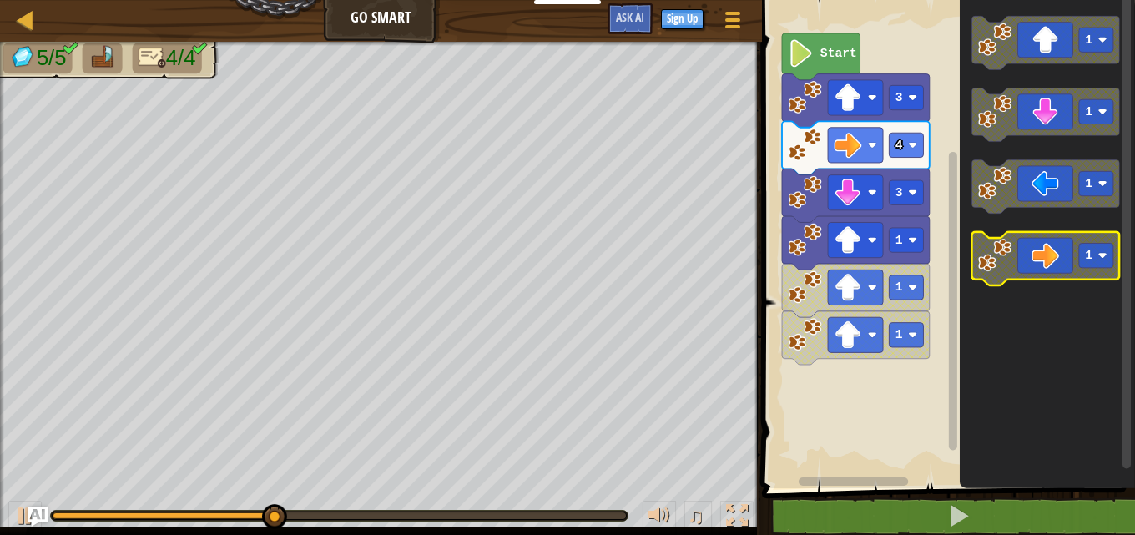
click at [1043, 277] on icon "Blockly Workspace" at bounding box center [1046, 258] width 148 height 53
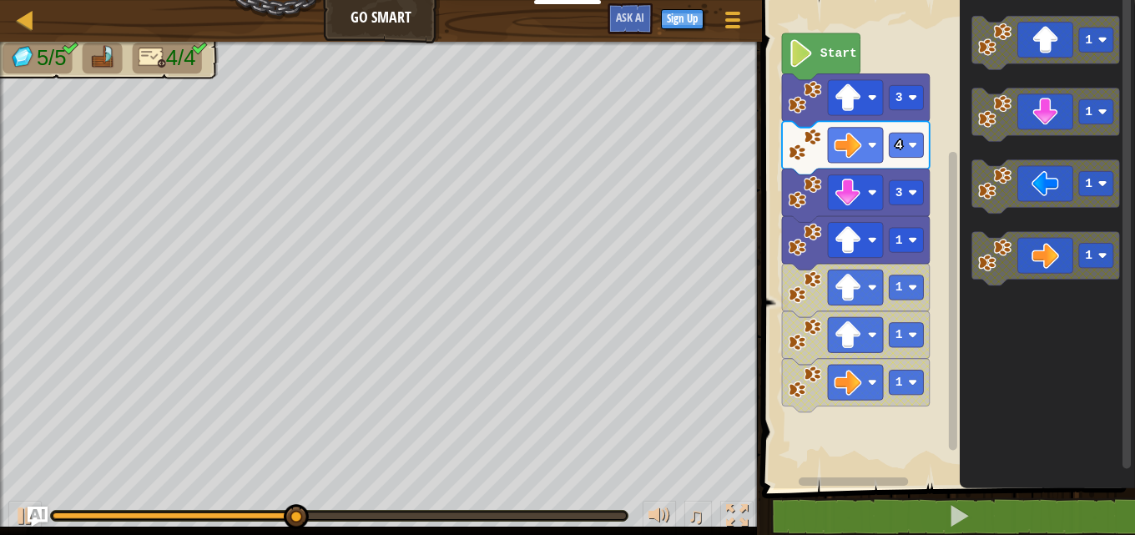
click at [1068, 141] on rect "Blockly Workspace" at bounding box center [1046, 114] width 148 height 53
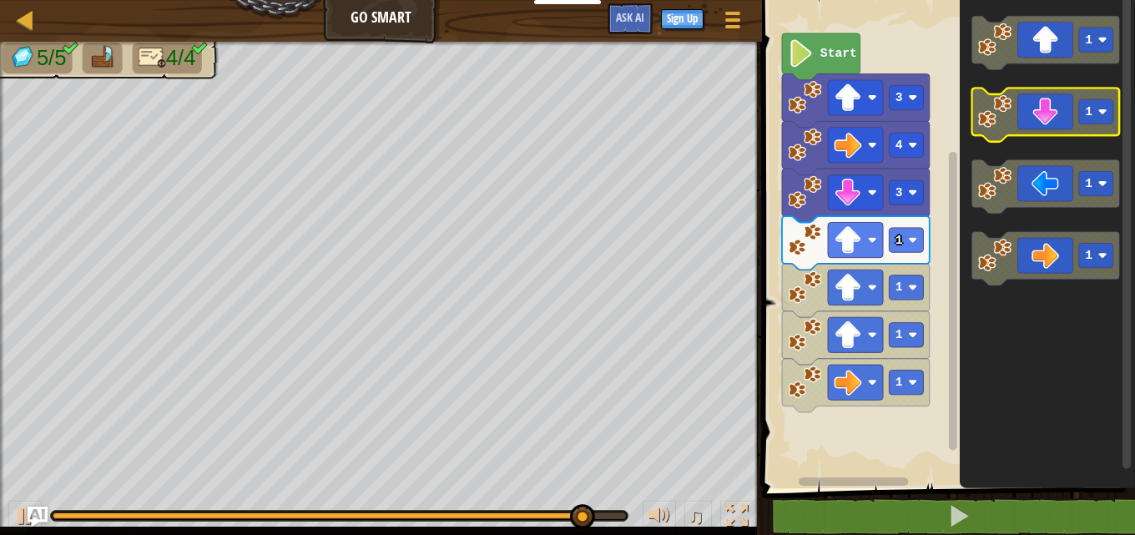
click at [1045, 125] on icon "Blockly Workspace" at bounding box center [1046, 114] width 148 height 53
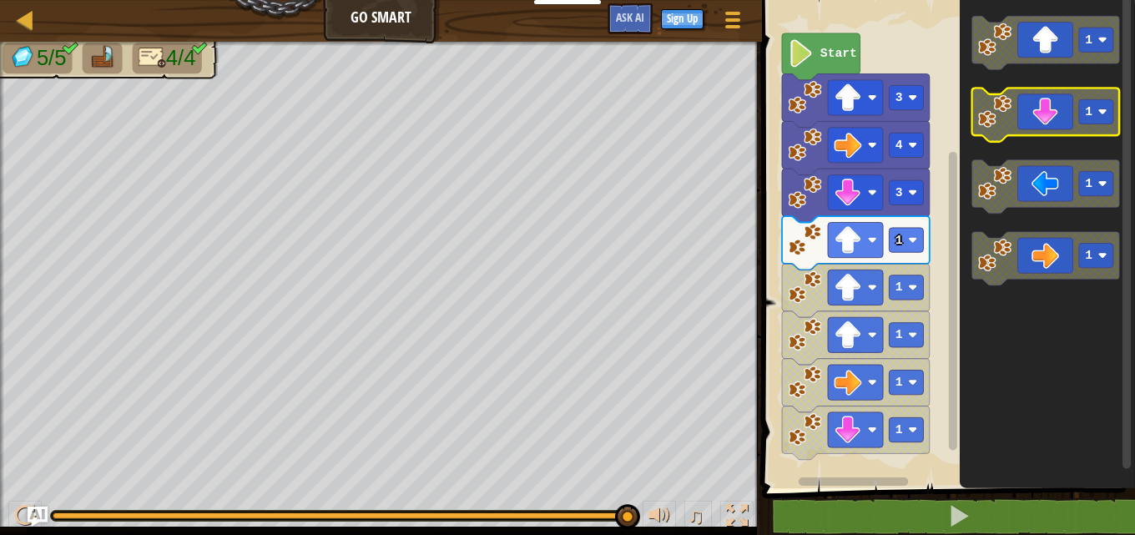
click at [1001, 113] on image "Blockly Workspace" at bounding box center [994, 110] width 33 height 33
click at [1002, 114] on image "Blockly Workspace" at bounding box center [994, 110] width 33 height 33
click at [1003, 114] on image "Blockly Workspace" at bounding box center [994, 110] width 33 height 33
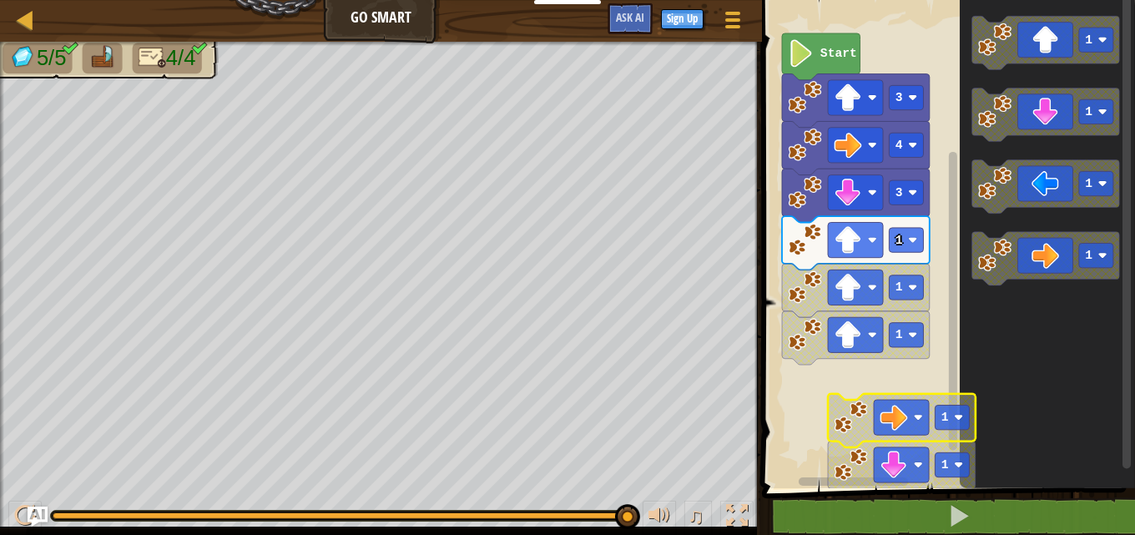
click at [1122, 485] on icon "Blockly Workspace" at bounding box center [1047, 240] width 175 height 497
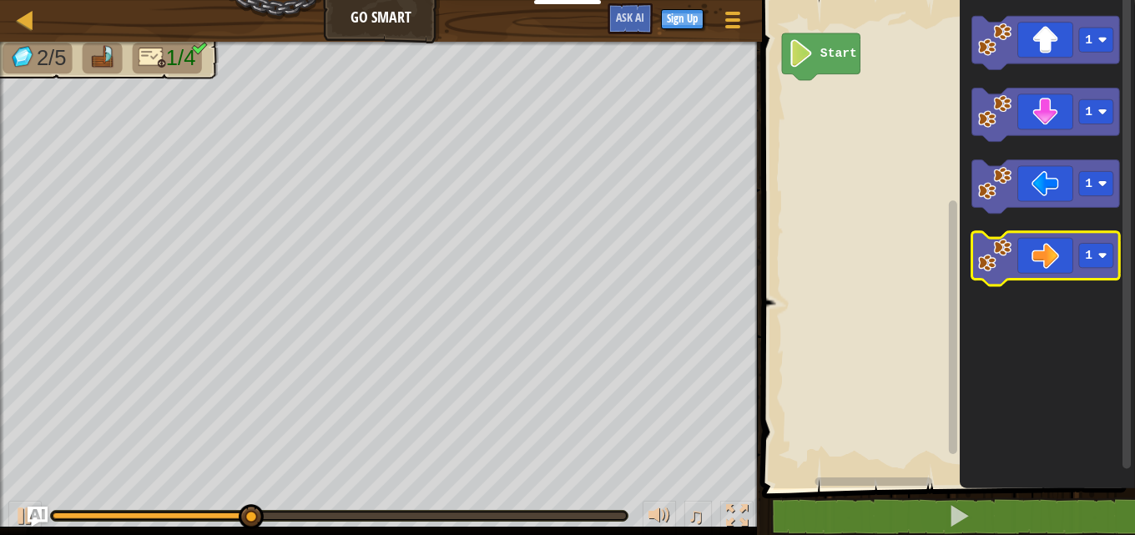
click at [1039, 262] on icon "Blockly Workspace" at bounding box center [1046, 258] width 148 height 53
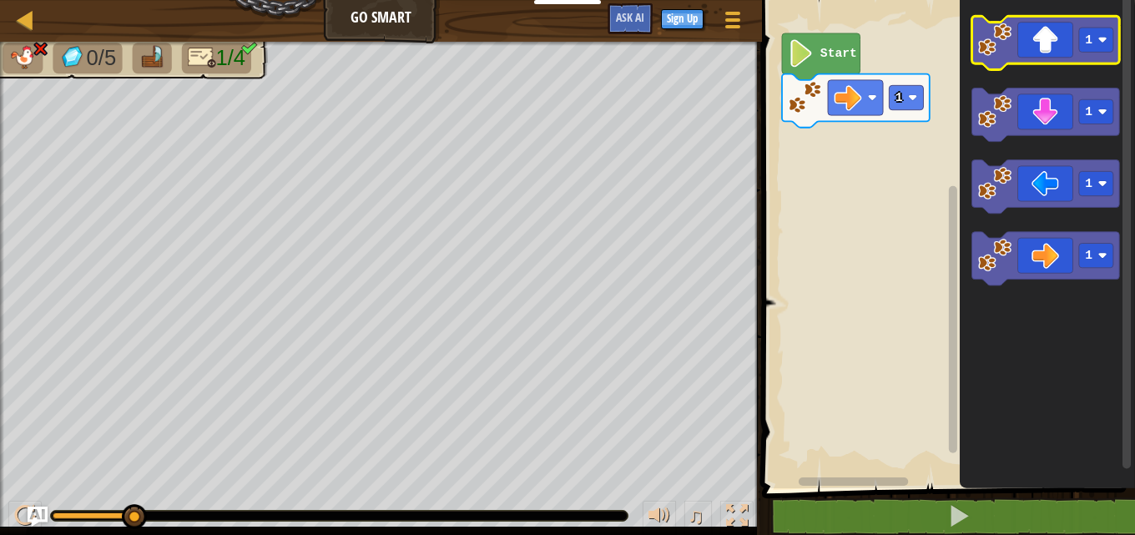
click at [1110, 53] on icon "Blockly Workspace" at bounding box center [1046, 42] width 148 height 53
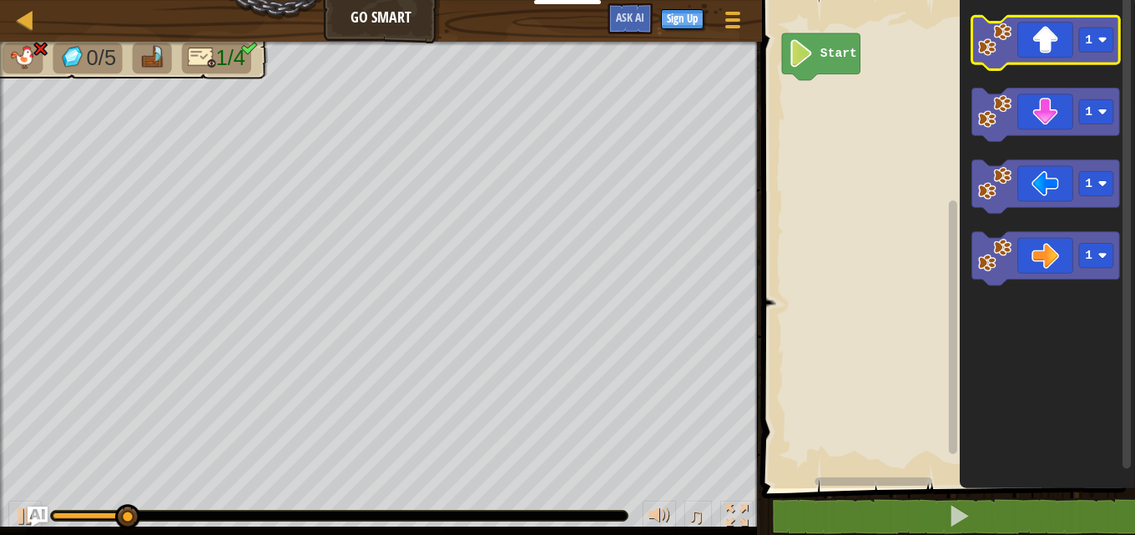
click at [1046, 43] on icon "Blockly Workspace" at bounding box center [1046, 42] width 148 height 53
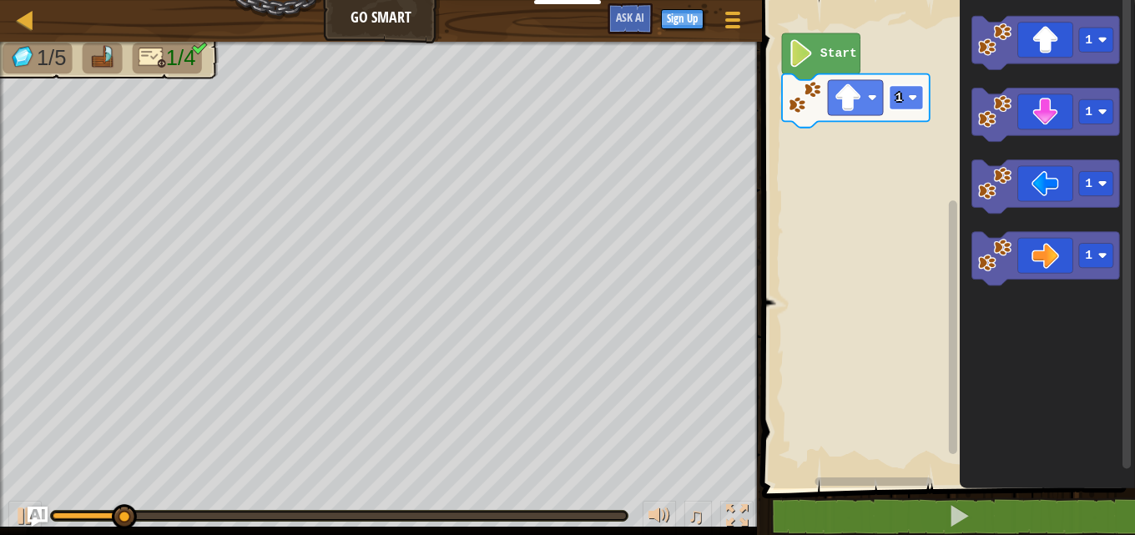
click at [911, 95] on image "Blockly Workspace" at bounding box center [912, 97] width 9 height 9
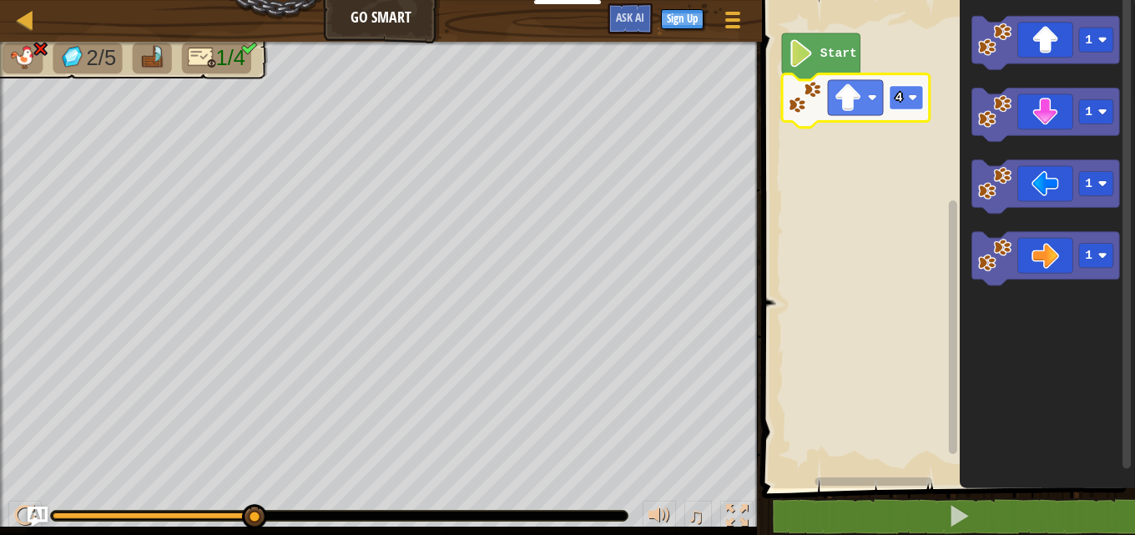
click at [915, 103] on rect "Blockly Workspace" at bounding box center [907, 97] width 34 height 24
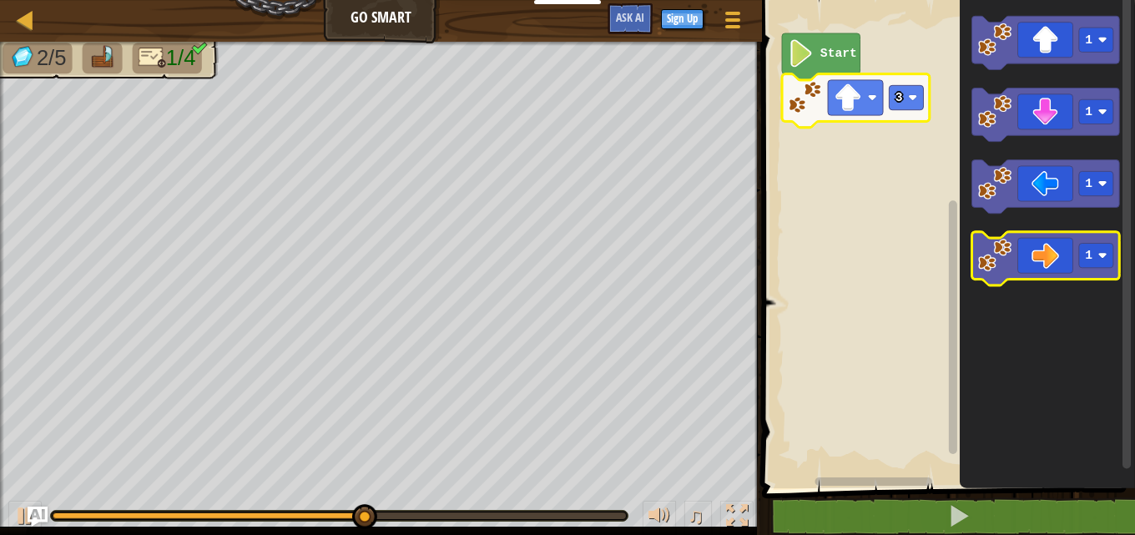
click at [1050, 267] on icon "Blockly Workspace" at bounding box center [1046, 258] width 148 height 53
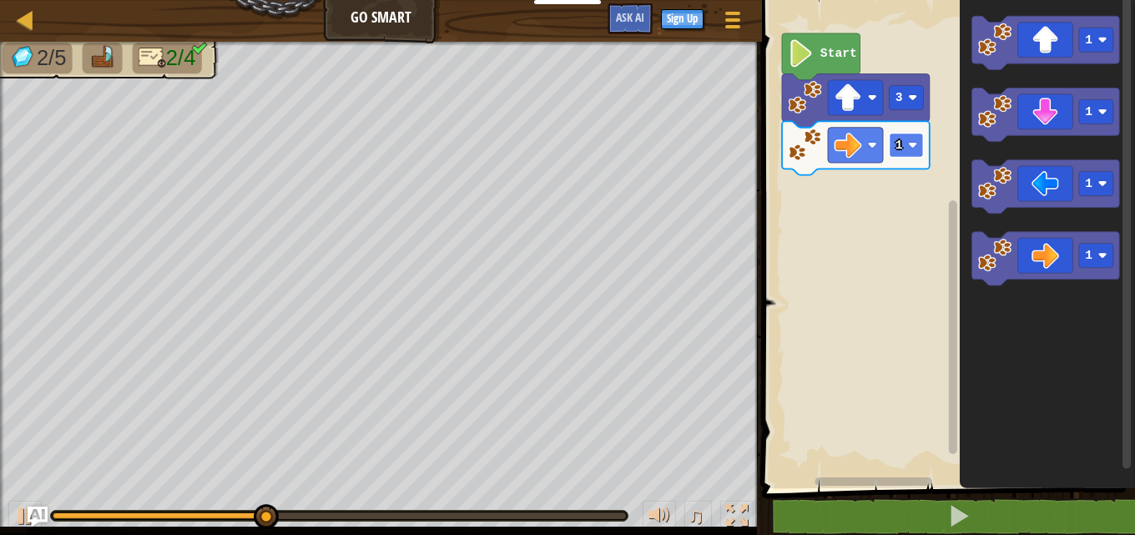
click at [915, 146] on image "Blockly Workspace" at bounding box center [912, 144] width 9 height 9
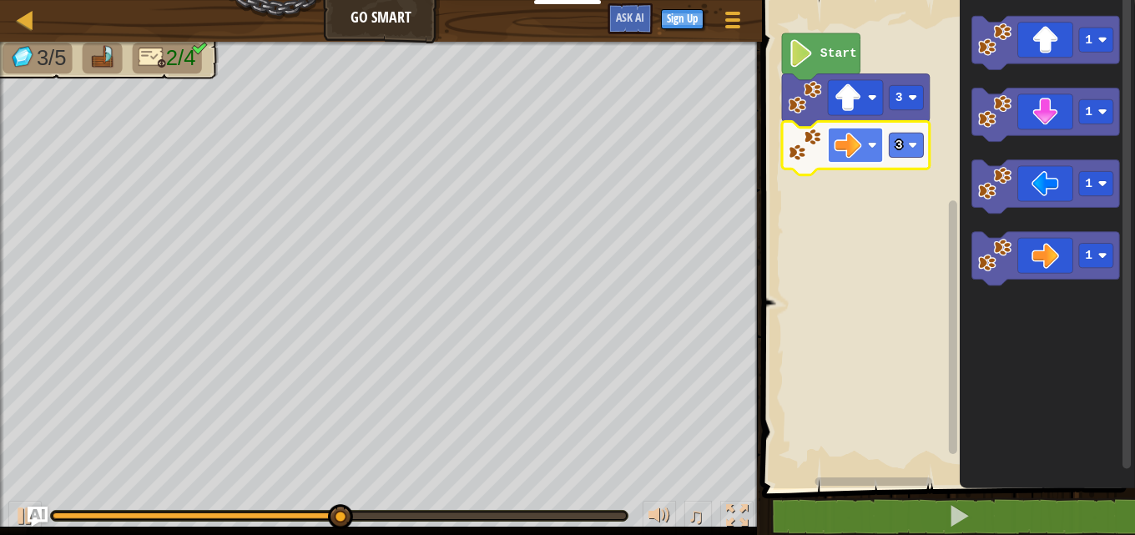
click at [848, 140] on image "Blockly Workspace" at bounding box center [849, 145] width 28 height 28
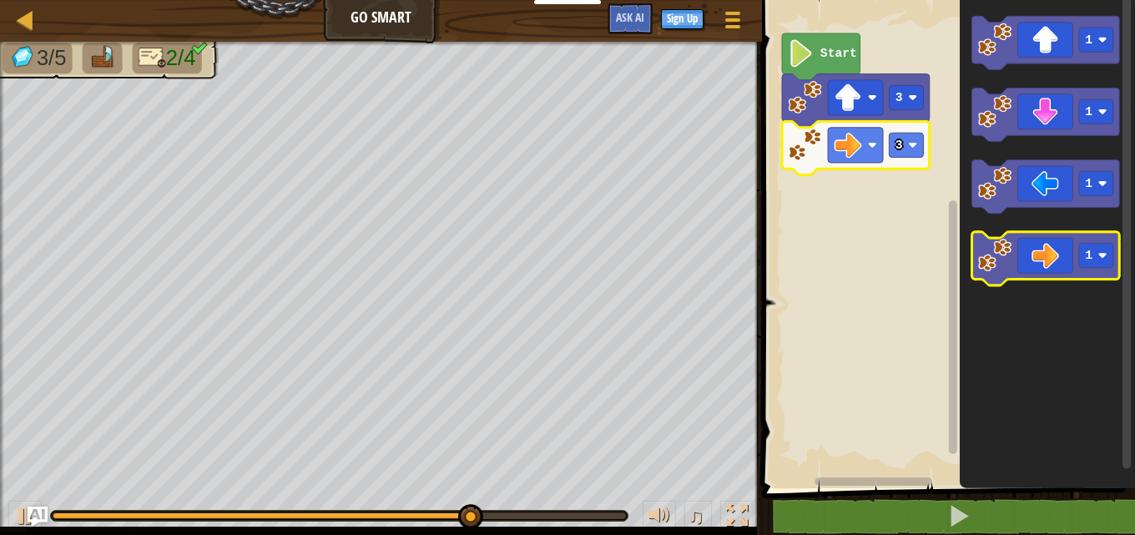
click at [1035, 260] on icon "Blockly Workspace" at bounding box center [1046, 258] width 148 height 53
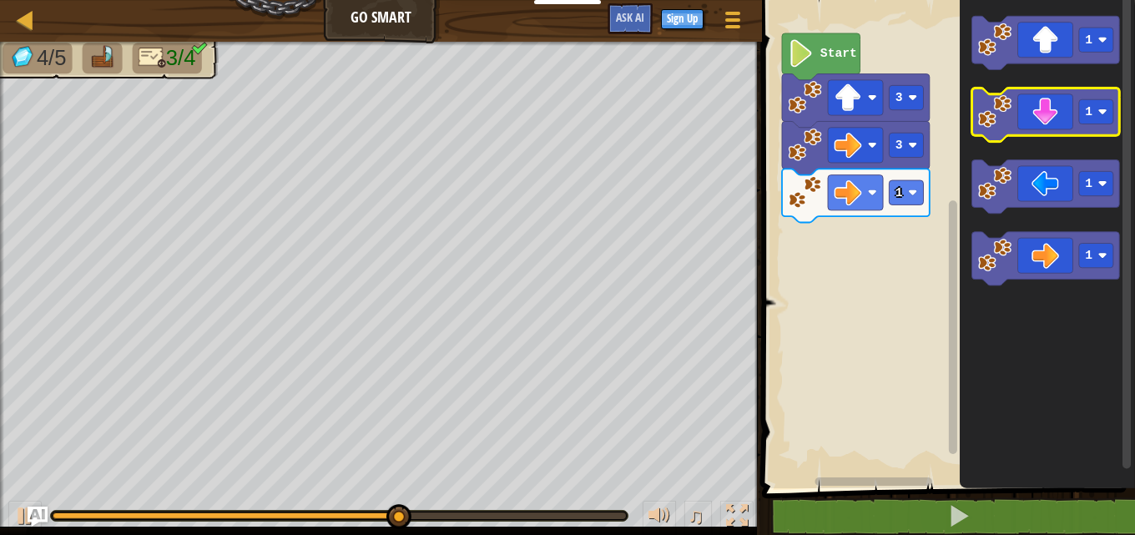
click at [1042, 137] on rect "Blockly Workspace" at bounding box center [1046, 114] width 148 height 53
click at [1067, 118] on icon "Blockly Workspace" at bounding box center [1046, 114] width 148 height 53
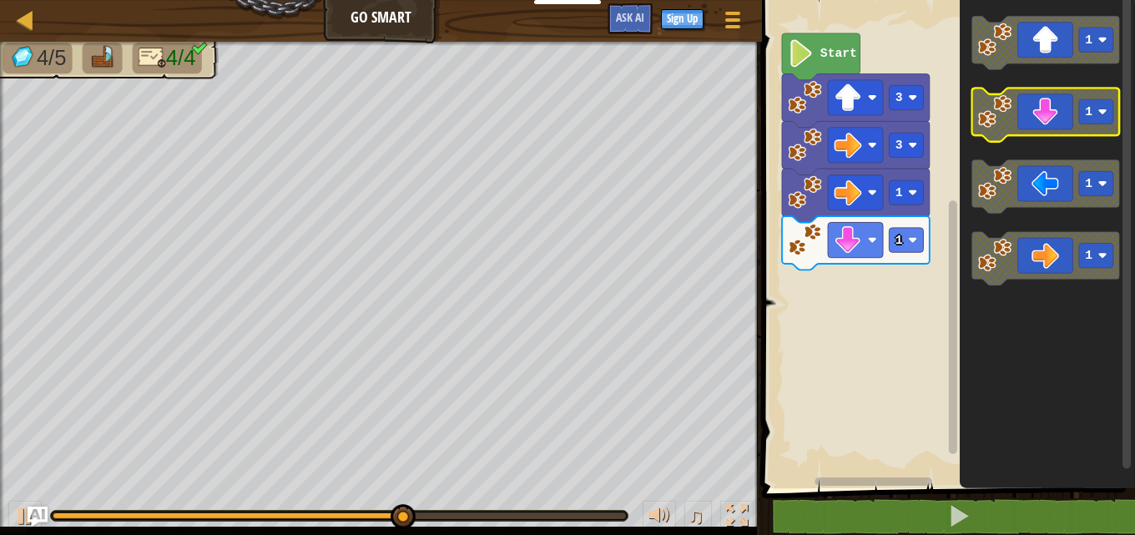
click at [1047, 100] on icon "Blockly Workspace" at bounding box center [1046, 114] width 148 height 53
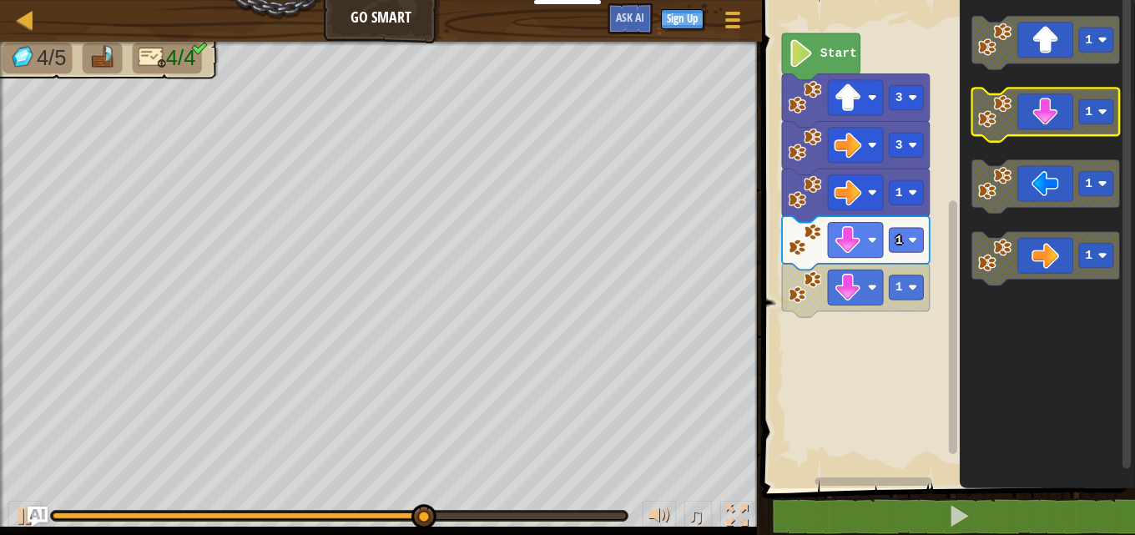
click at [1047, 100] on icon "Blockly Workspace" at bounding box center [1046, 114] width 148 height 53
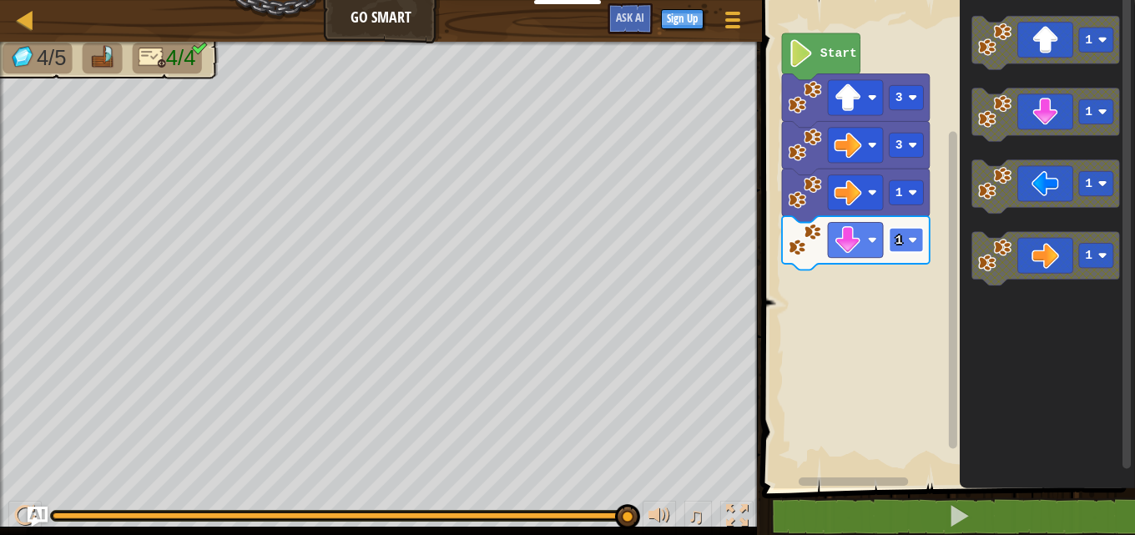
click at [919, 244] on rect "Blockly Workspace" at bounding box center [907, 240] width 34 height 24
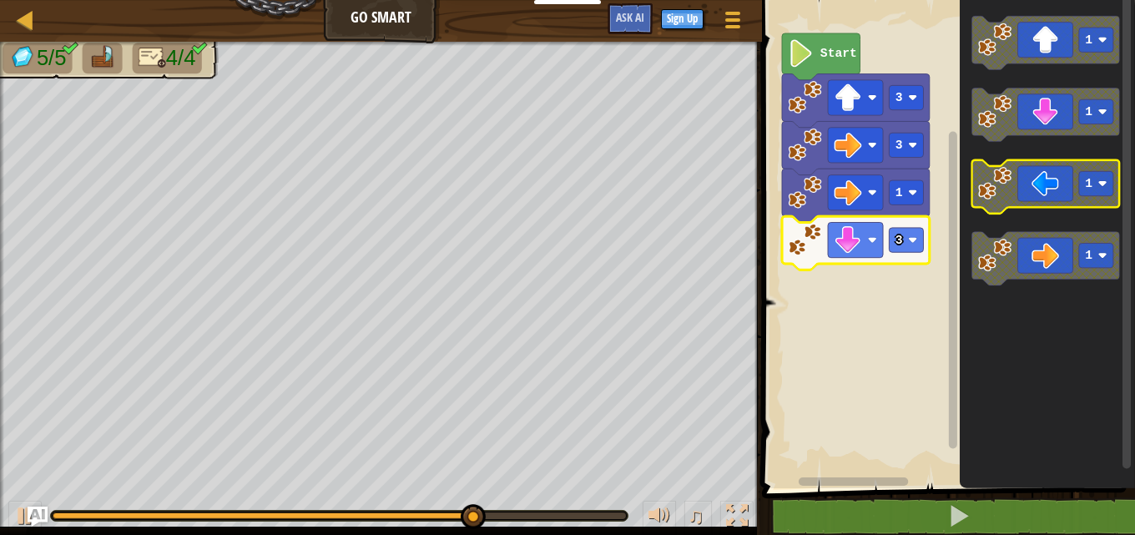
click at [1047, 200] on icon "Blockly Workspace" at bounding box center [1046, 186] width 148 height 53
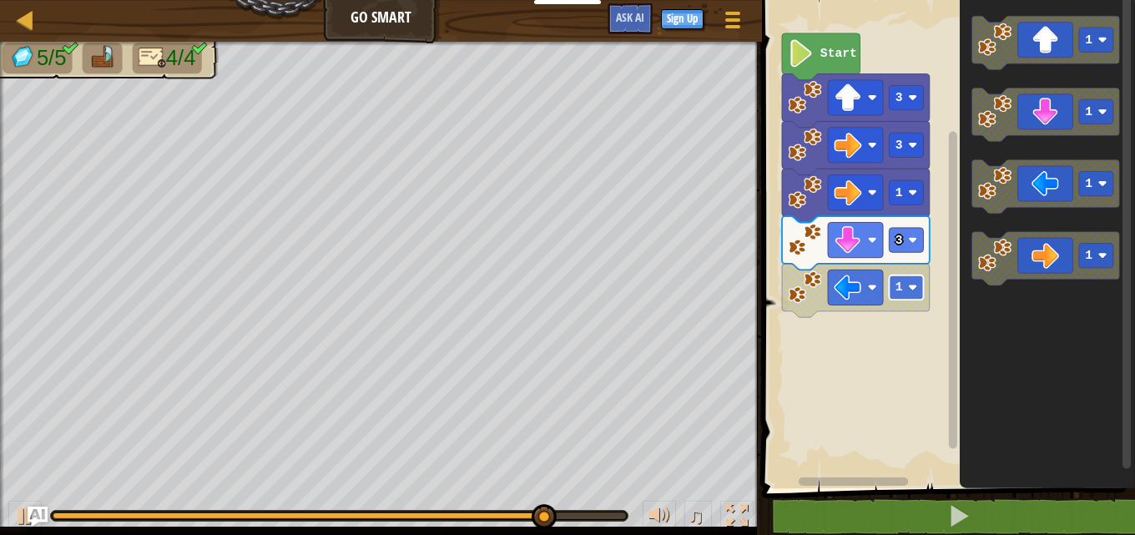
click at [917, 288] on image "Blockly Workspace" at bounding box center [912, 287] width 9 height 9
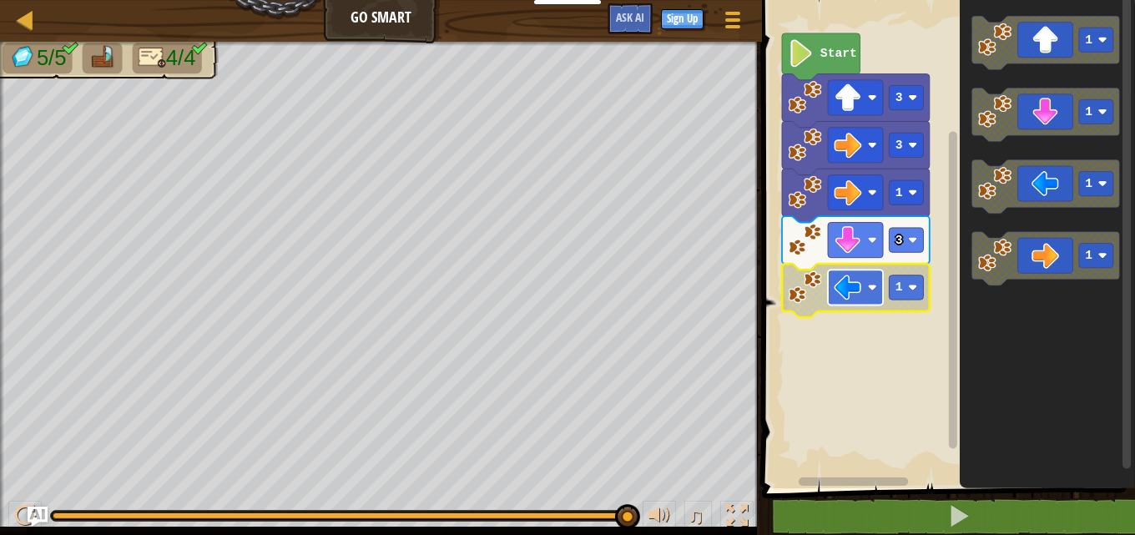
click at [857, 282] on image "Blockly Workspace" at bounding box center [849, 288] width 28 height 28
click at [1057, 202] on icon "Blockly Workspace" at bounding box center [1046, 186] width 148 height 53
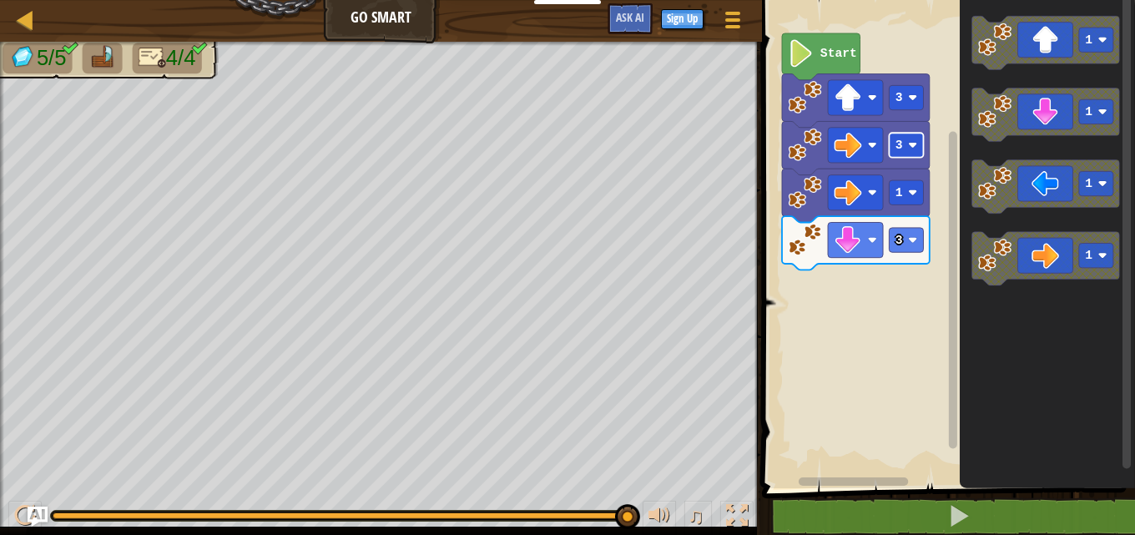
click at [986, 157] on div "Map Go Smart Game Menu Sign Up Ask AI 1 ההההההההההההההההההההההההההההההההההההההה…" at bounding box center [567, 267] width 1135 height 535
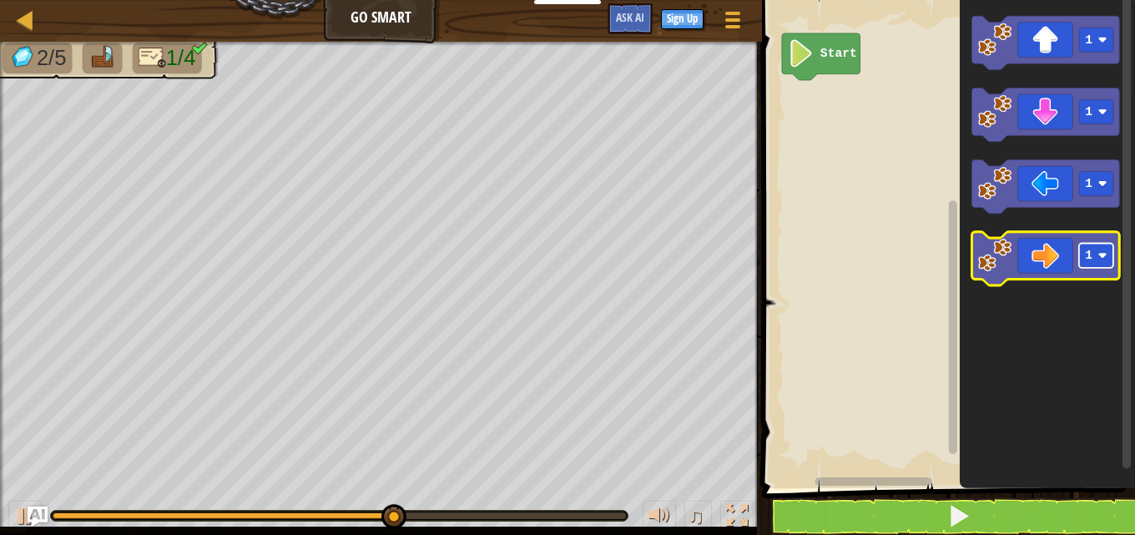
click at [1101, 249] on rect "Blockly Workspace" at bounding box center [1096, 256] width 34 height 24
click at [1067, 268] on icon "Blockly Workspace" at bounding box center [1046, 258] width 148 height 53
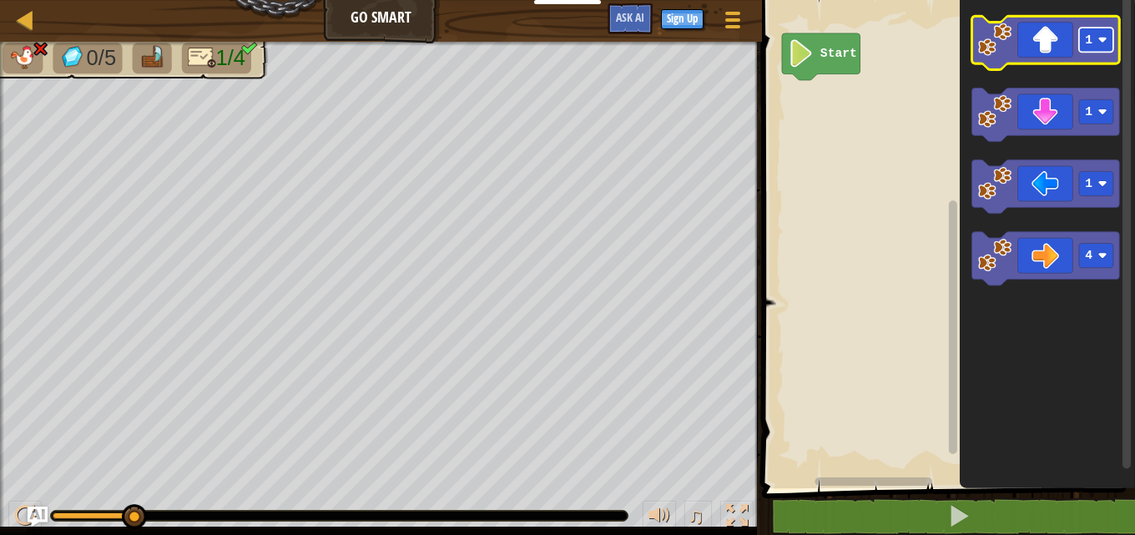
click at [1099, 38] on image "Blockly Workspace" at bounding box center [1102, 39] width 9 height 9
click at [1039, 37] on icon "Blockly Workspace" at bounding box center [1046, 42] width 148 height 53
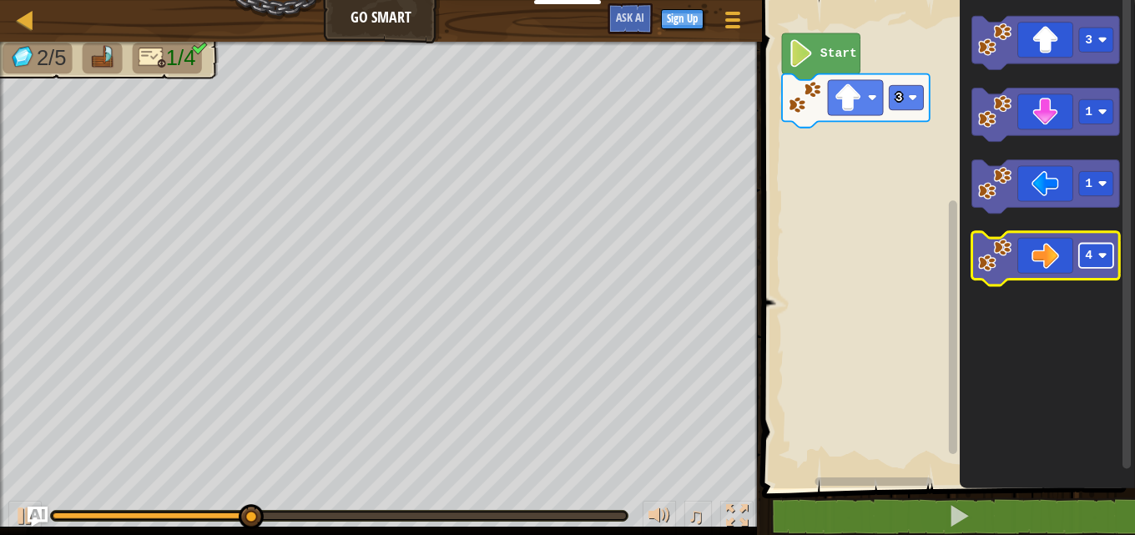
click at [1100, 250] on g "4" at bounding box center [1096, 256] width 34 height 24
click at [1057, 254] on icon "Blockly Workspace" at bounding box center [1046, 258] width 148 height 53
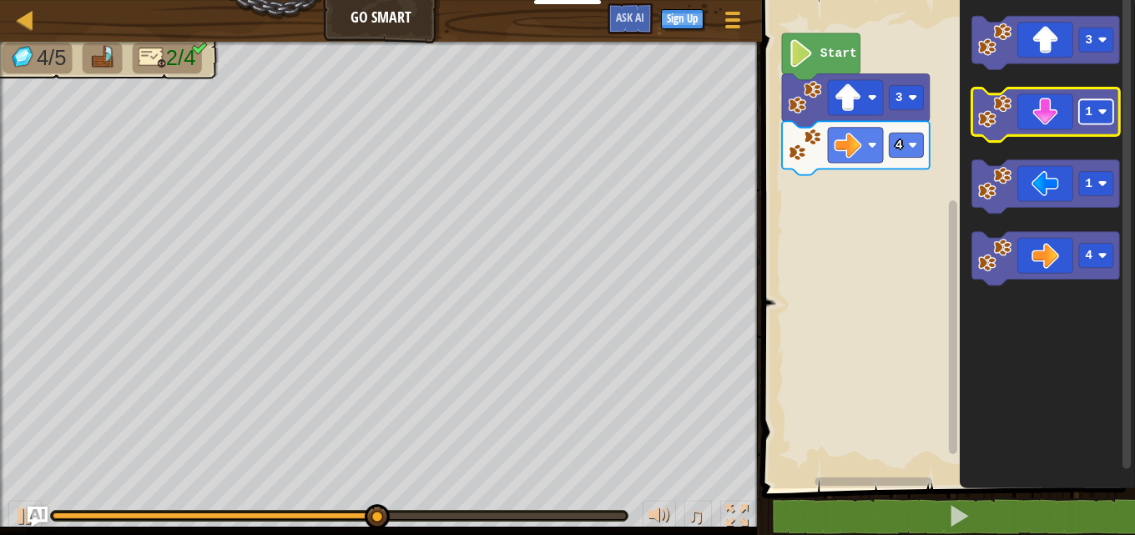
click at [1107, 114] on image "Blockly Workspace" at bounding box center [1102, 111] width 9 height 9
click at [1062, 121] on icon "Blockly Workspace" at bounding box center [1046, 114] width 148 height 53
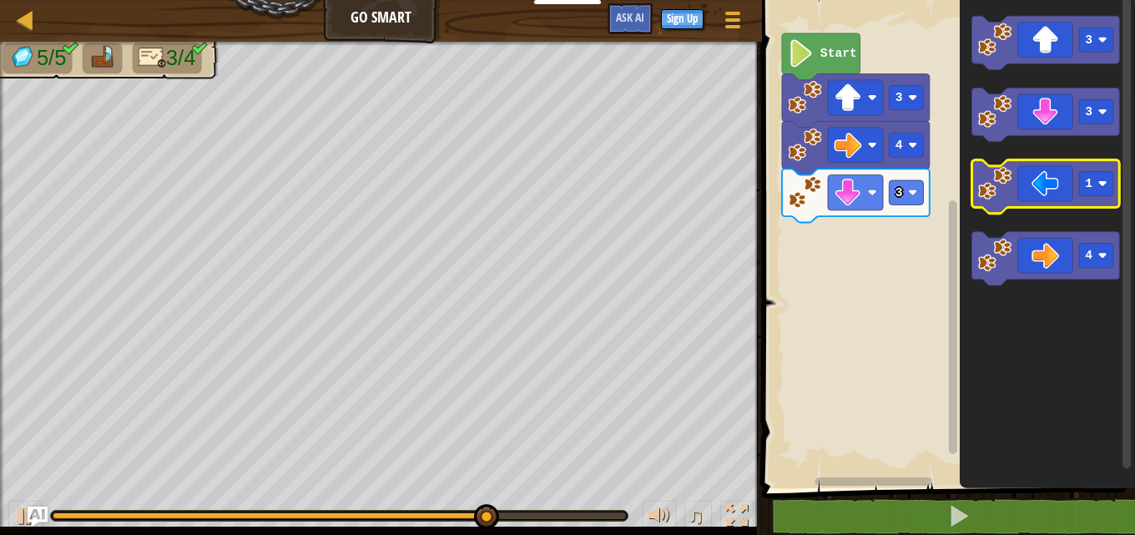
click at [1068, 182] on icon "Blockly Workspace" at bounding box center [1046, 186] width 148 height 53
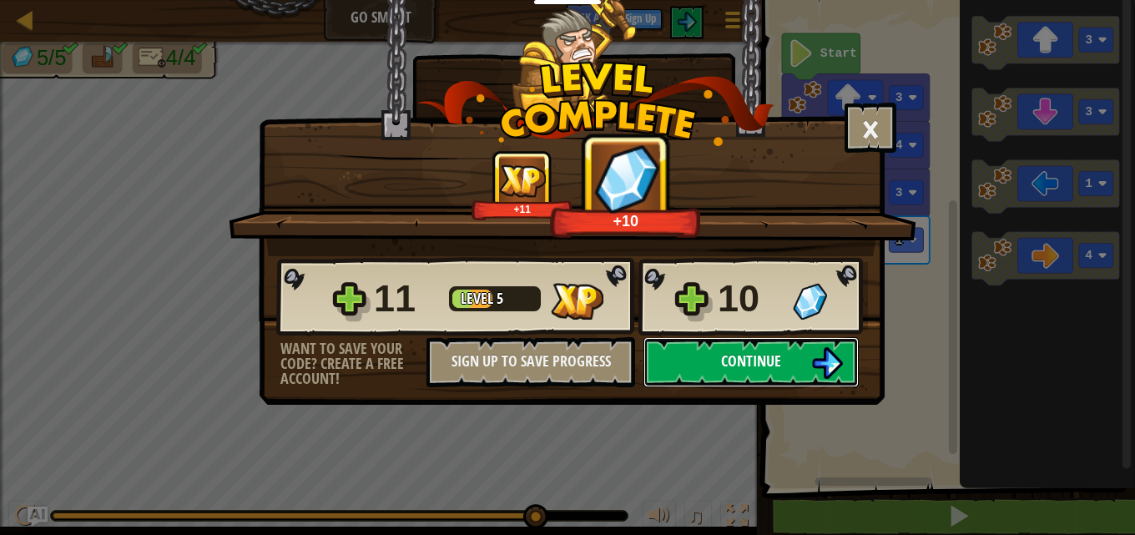
click at [701, 340] on button "Continue" at bounding box center [750, 362] width 215 height 50
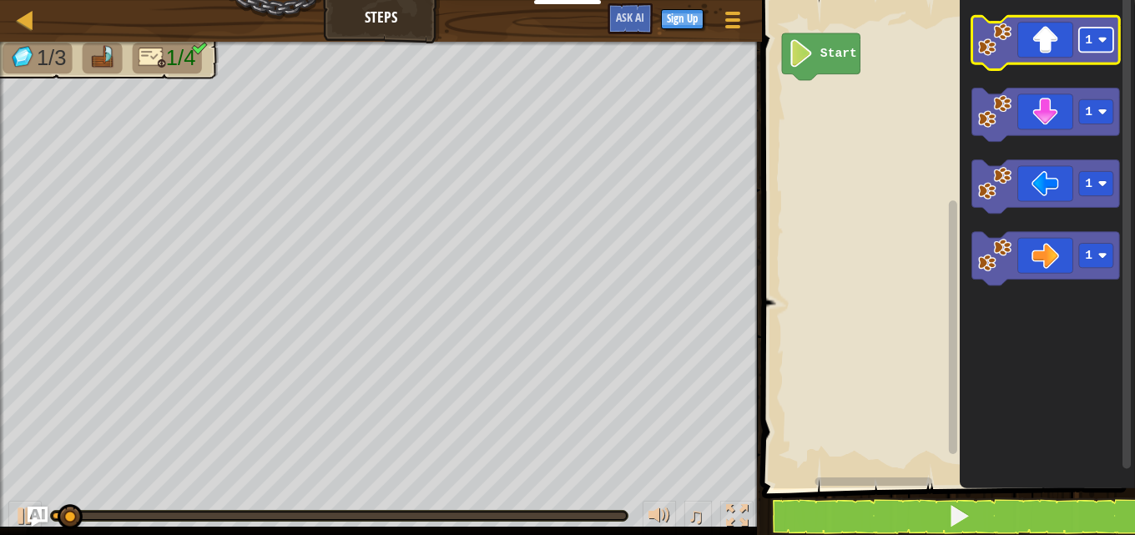
click at [1104, 41] on image "Blockly Workspace" at bounding box center [1102, 39] width 9 height 9
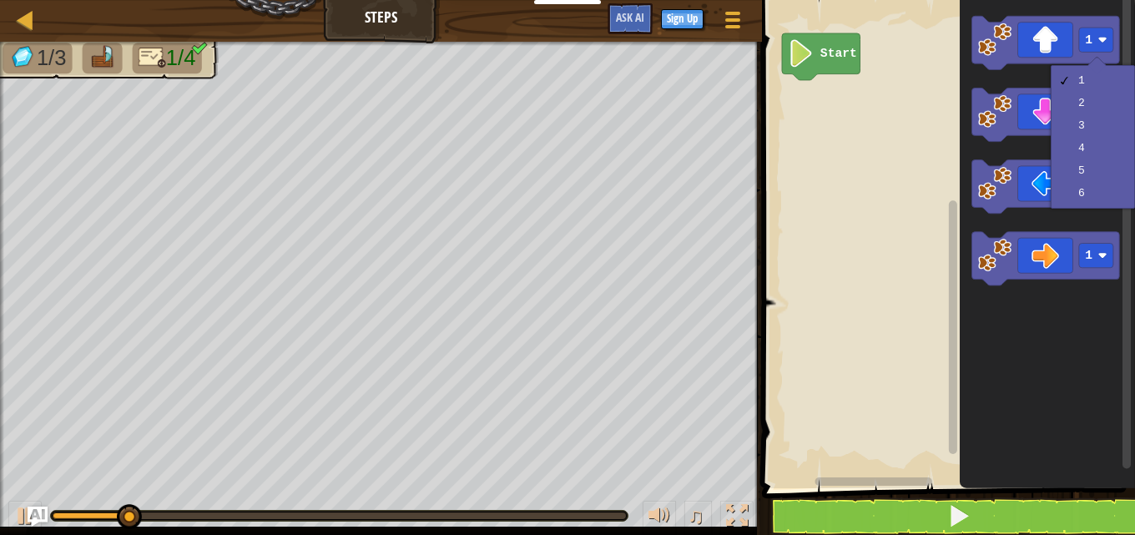
click at [822, 272] on rect "Blockly Workspace" at bounding box center [946, 240] width 378 height 497
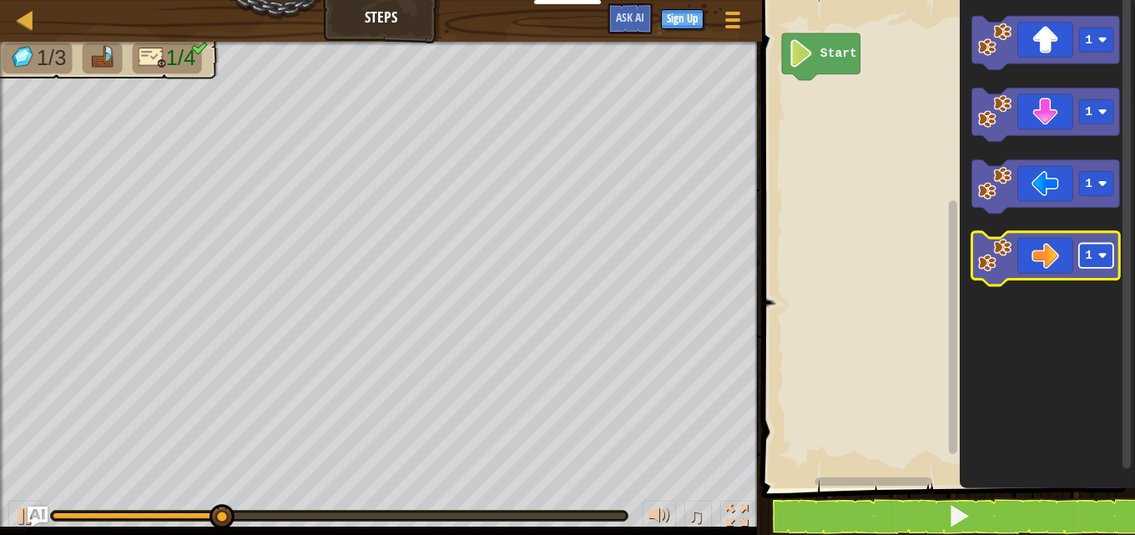
click at [1107, 264] on rect "Blockly Workspace" at bounding box center [1096, 256] width 34 height 24
click at [1033, 263] on icon "Blockly Workspace" at bounding box center [1046, 258] width 148 height 53
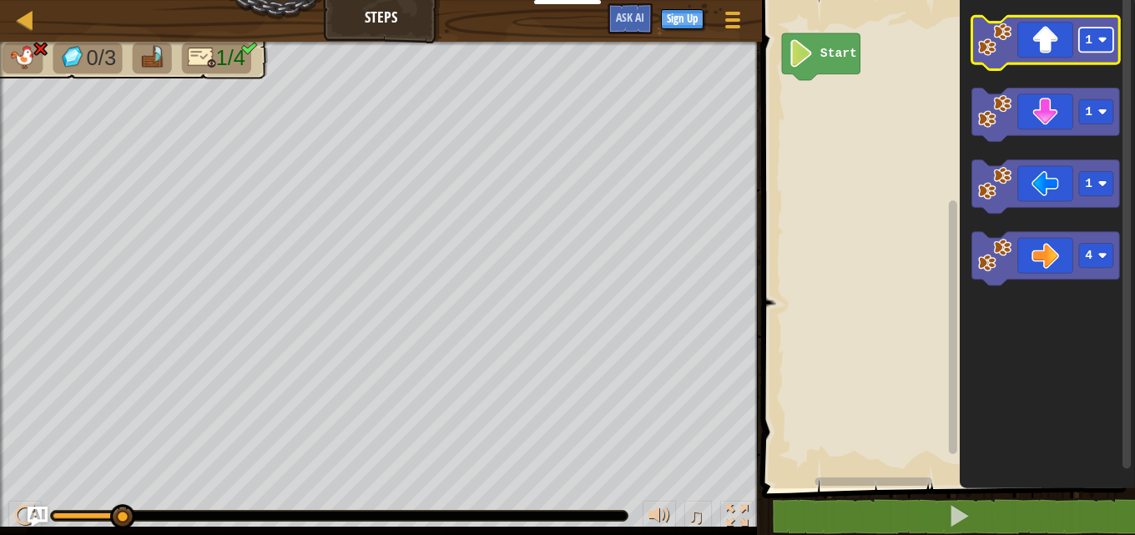
click at [1108, 38] on rect "Blockly Workspace" at bounding box center [1096, 40] width 34 height 24
click at [1047, 53] on icon "Blockly Workspace" at bounding box center [1046, 42] width 148 height 53
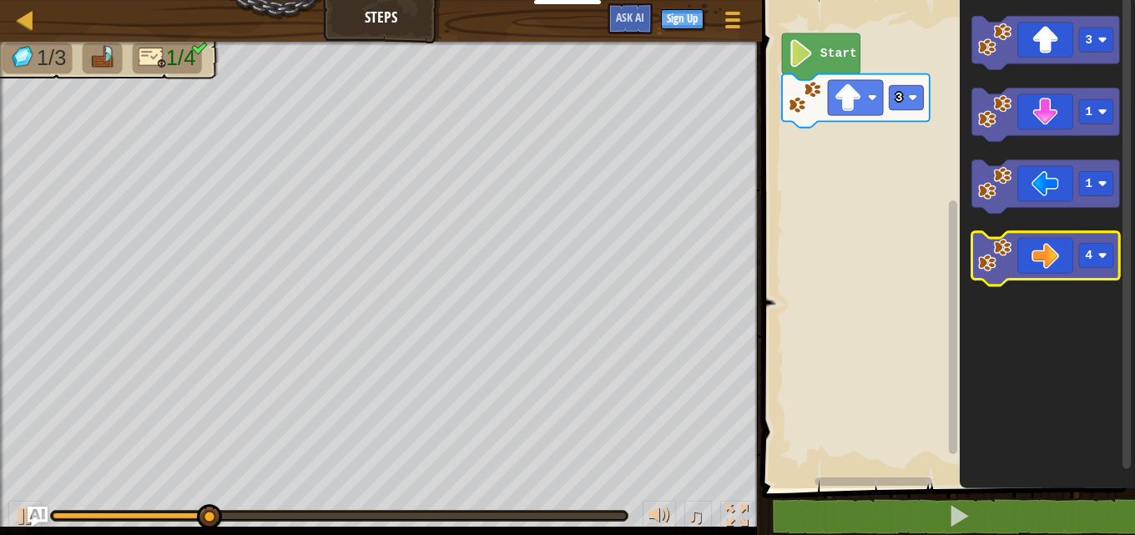
click at [1005, 261] on image "Blockly Workspace" at bounding box center [994, 255] width 33 height 33
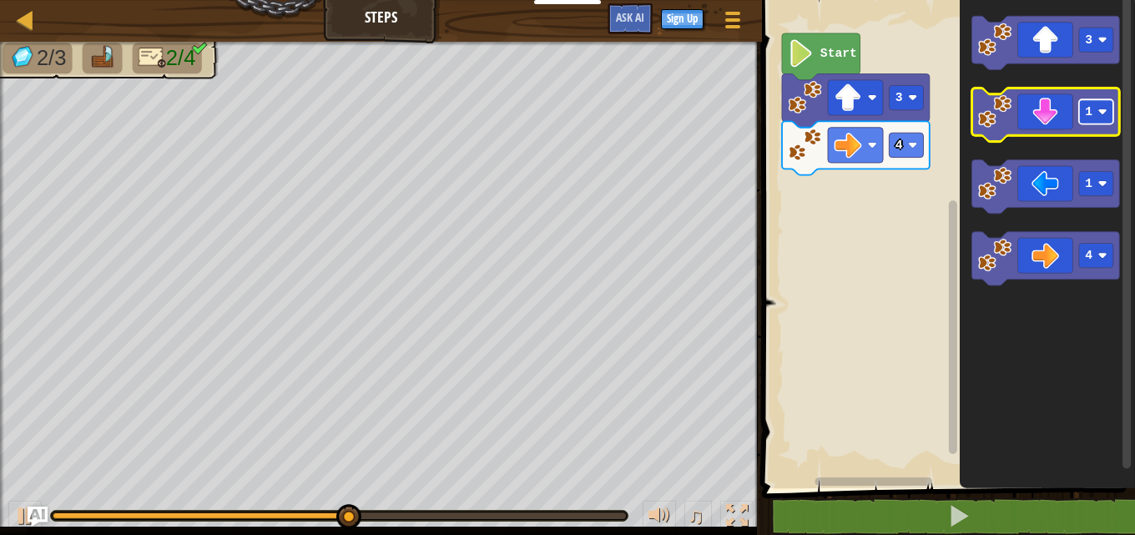
click at [1100, 108] on image "Blockly Workspace" at bounding box center [1102, 111] width 9 height 9
click at [1052, 120] on icon "Blockly Workspace" at bounding box center [1046, 114] width 148 height 53
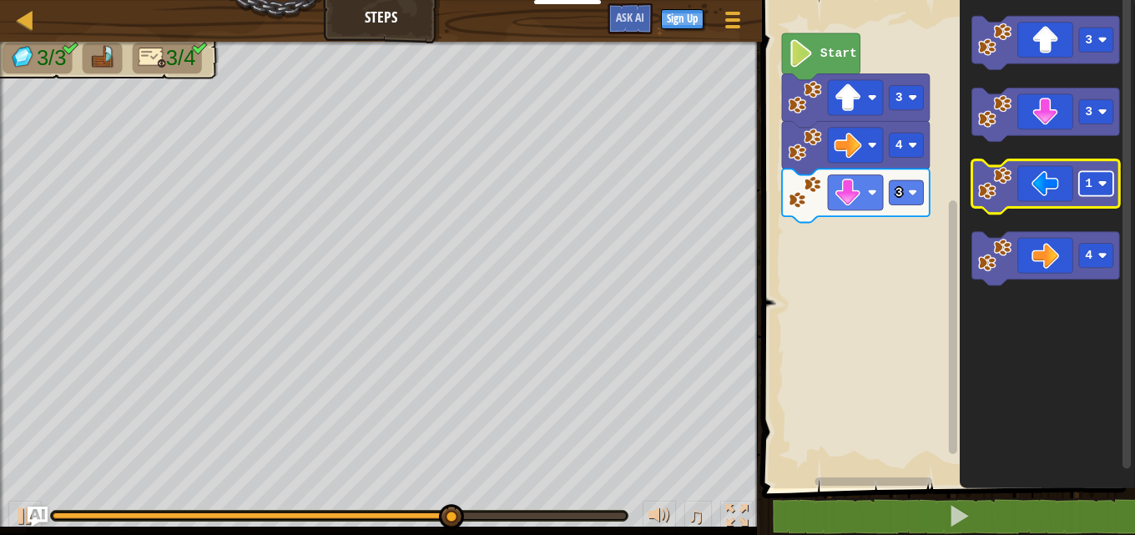
click at [1111, 191] on rect "Blockly Workspace" at bounding box center [1096, 183] width 34 height 24
click at [1056, 195] on icon "Blockly Workspace" at bounding box center [1046, 186] width 148 height 53
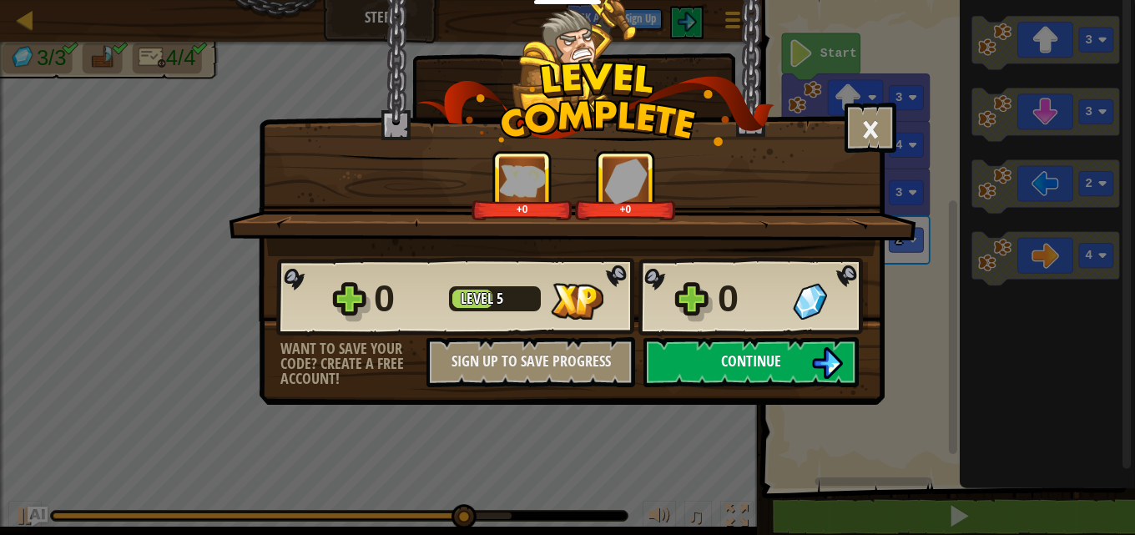
click at [800, 345] on div "0 Level 5 0 Want to save your code? Create a free account! Sign Up to Save Prog…" at bounding box center [572, 321] width 624 height 131
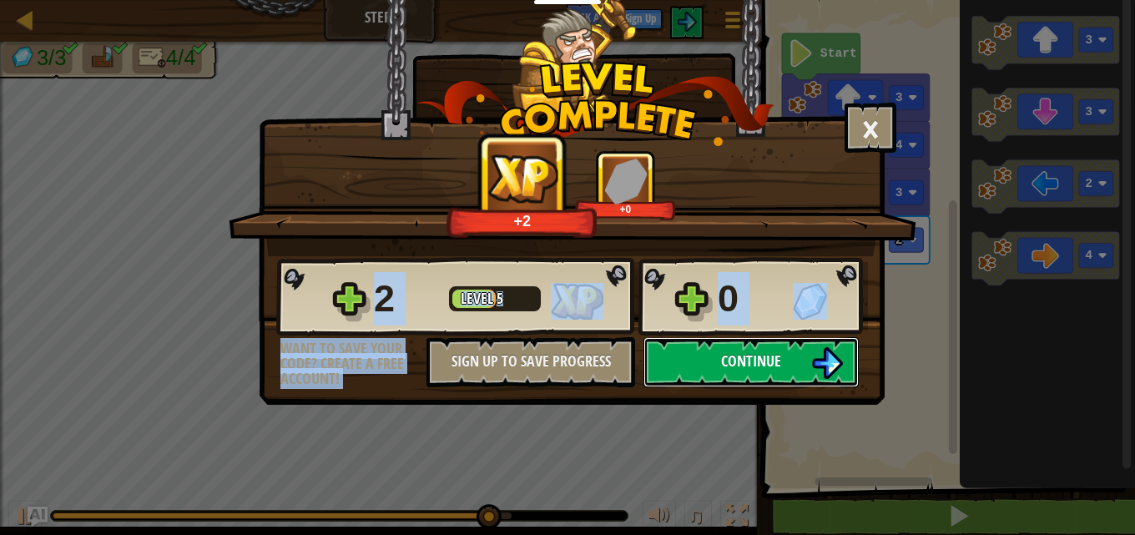
click at [826, 370] on img at bounding box center [827, 363] width 32 height 32
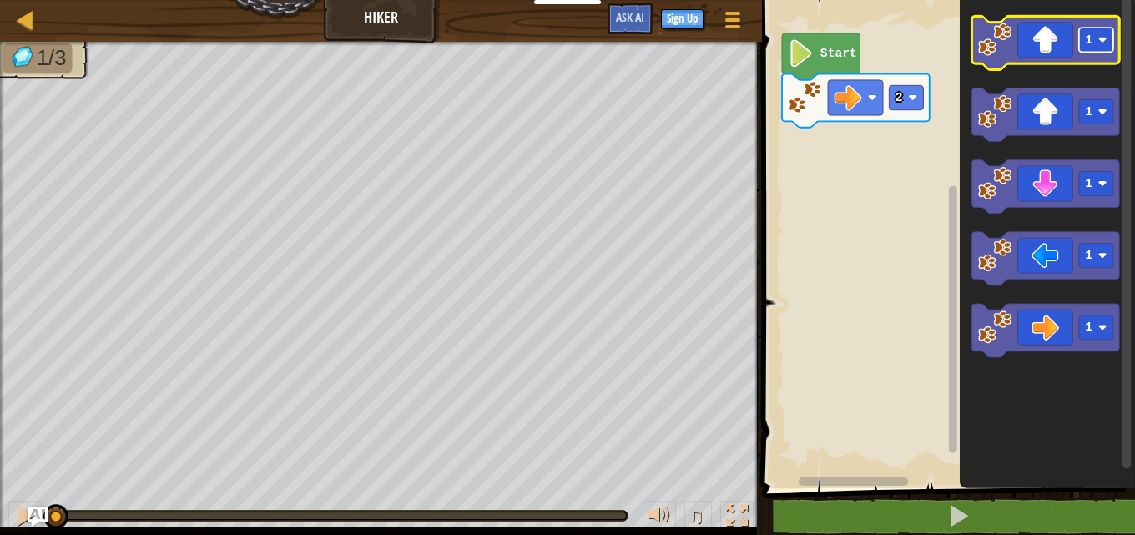
click at [1101, 29] on rect "Blockly Workspace" at bounding box center [1096, 40] width 34 height 24
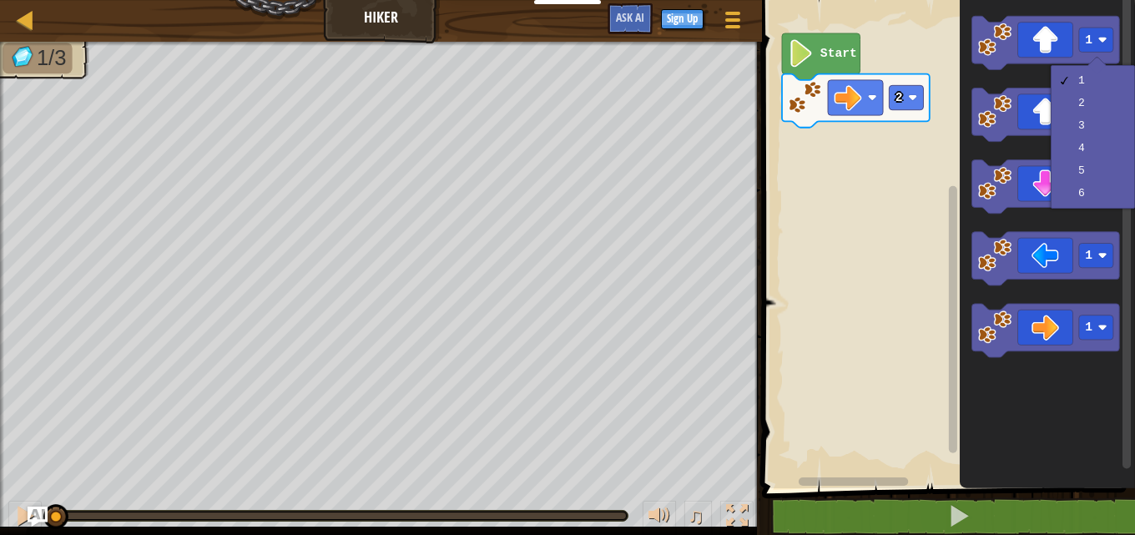
click at [976, 433] on icon "Blockly Workspace" at bounding box center [1047, 240] width 175 height 497
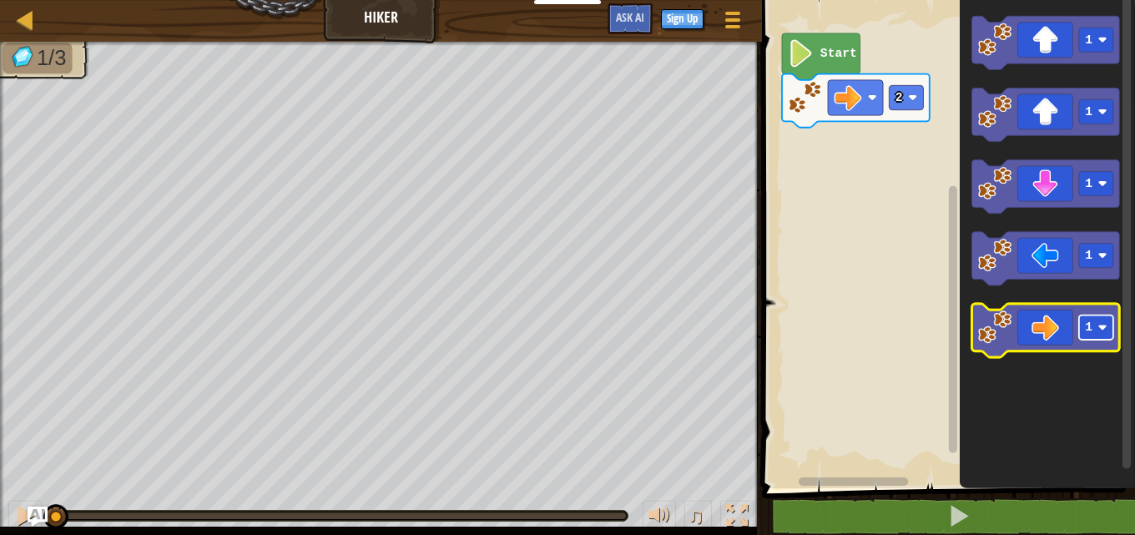
click at [1104, 330] on image "Blockly Workspace" at bounding box center [1102, 327] width 9 height 9
click at [1067, 341] on icon "Blockly Workspace" at bounding box center [1046, 330] width 148 height 53
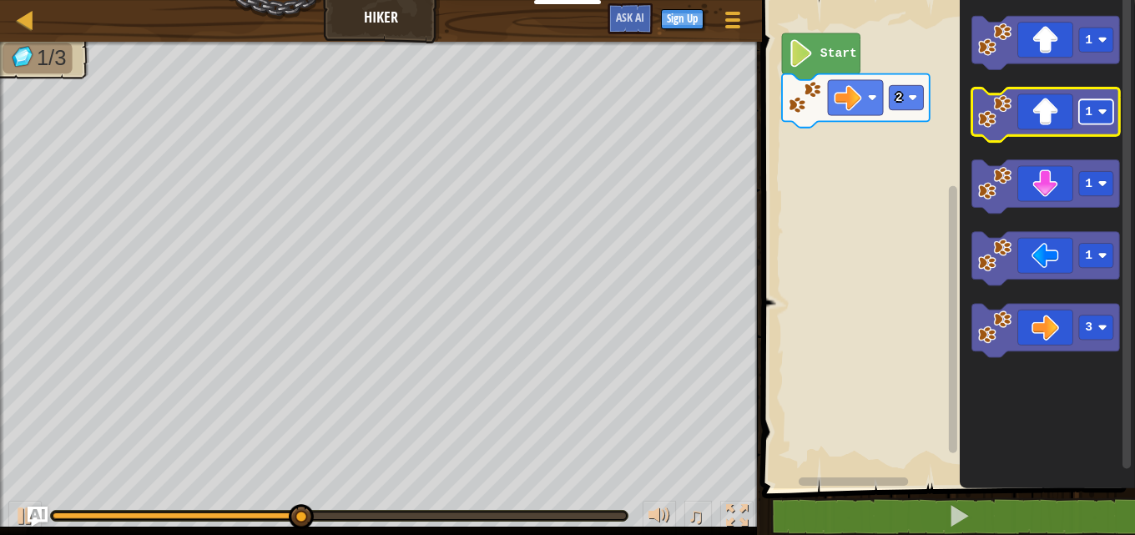
click at [1106, 108] on image "Blockly Workspace" at bounding box center [1102, 111] width 9 height 9
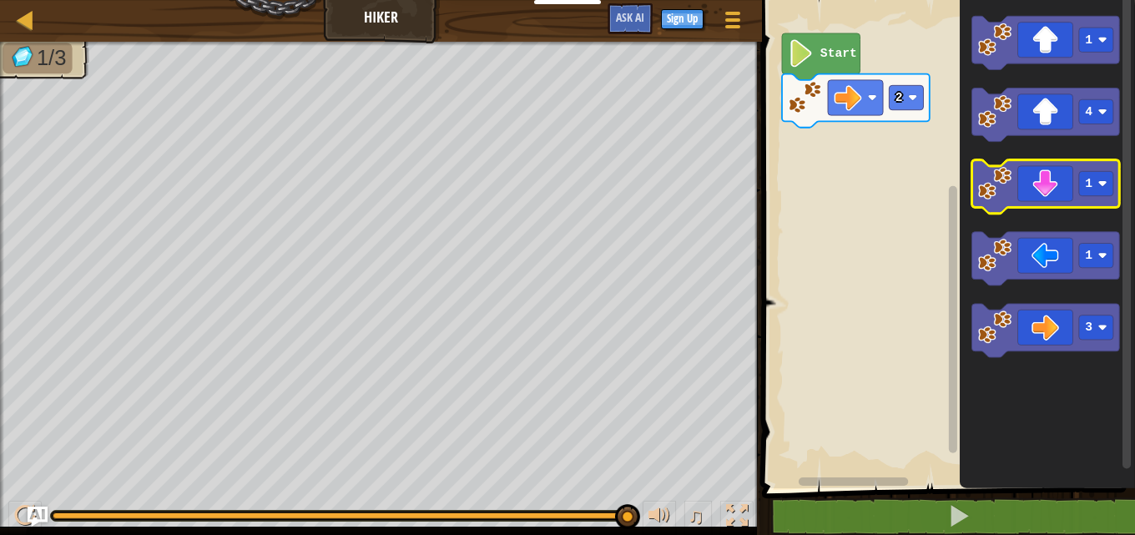
click at [1024, 193] on icon "Blockly Workspace" at bounding box center [1046, 186] width 148 height 53
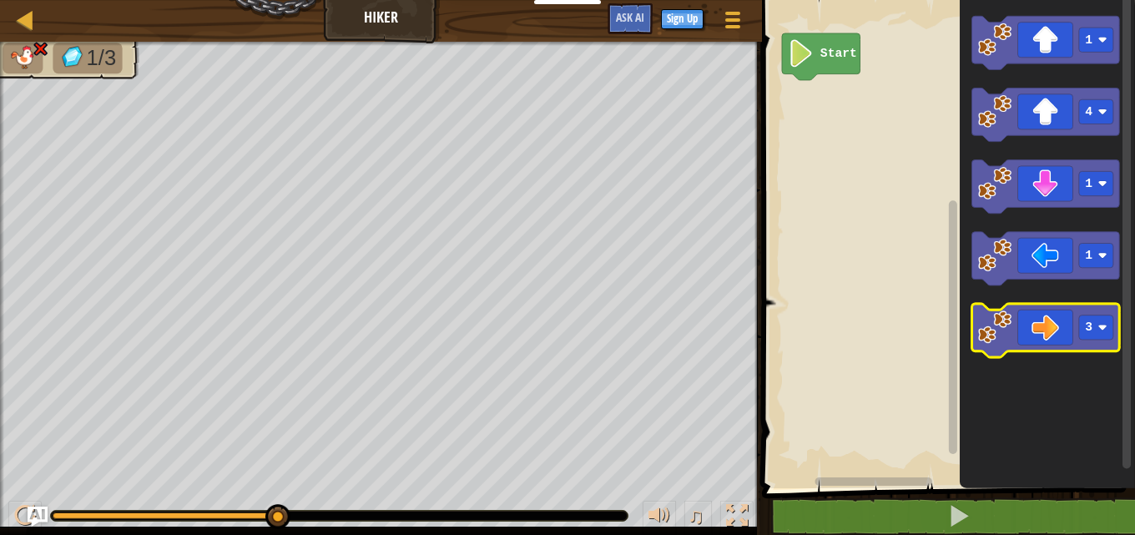
click at [1022, 346] on icon "Blockly Workspace" at bounding box center [1046, 330] width 148 height 53
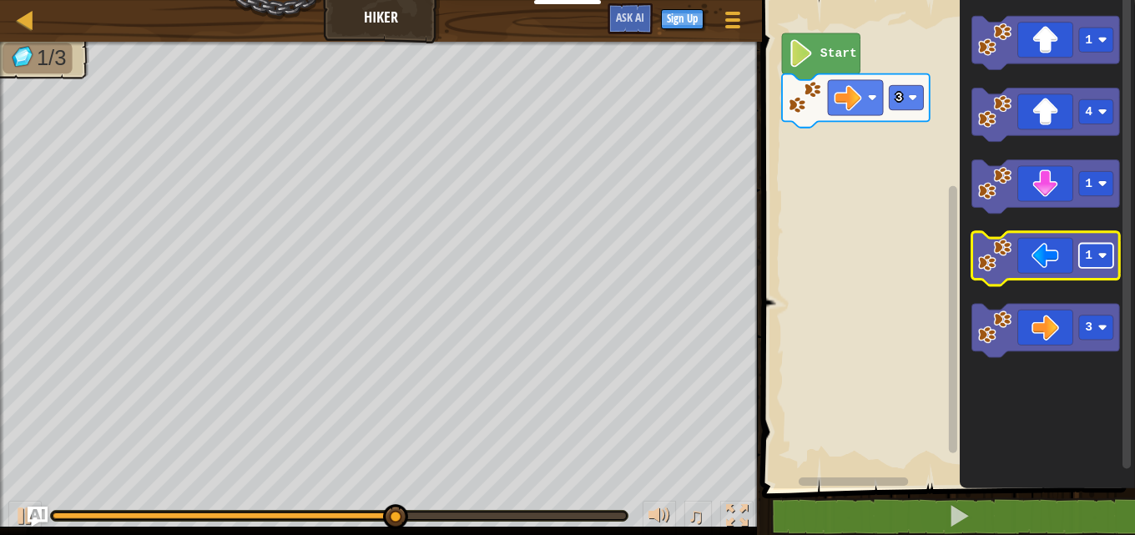
click at [1099, 264] on rect "Blockly Workspace" at bounding box center [1096, 256] width 34 height 24
click at [1073, 271] on icon "Blockly Workspace" at bounding box center [1046, 258] width 148 height 53
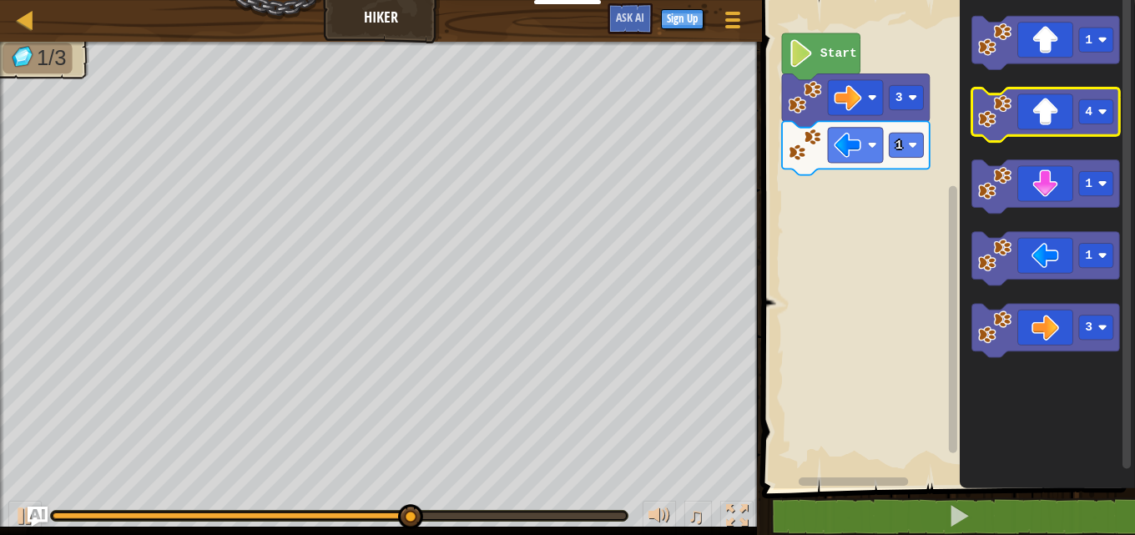
click at [1047, 109] on icon "Blockly Workspace" at bounding box center [1046, 114] width 148 height 53
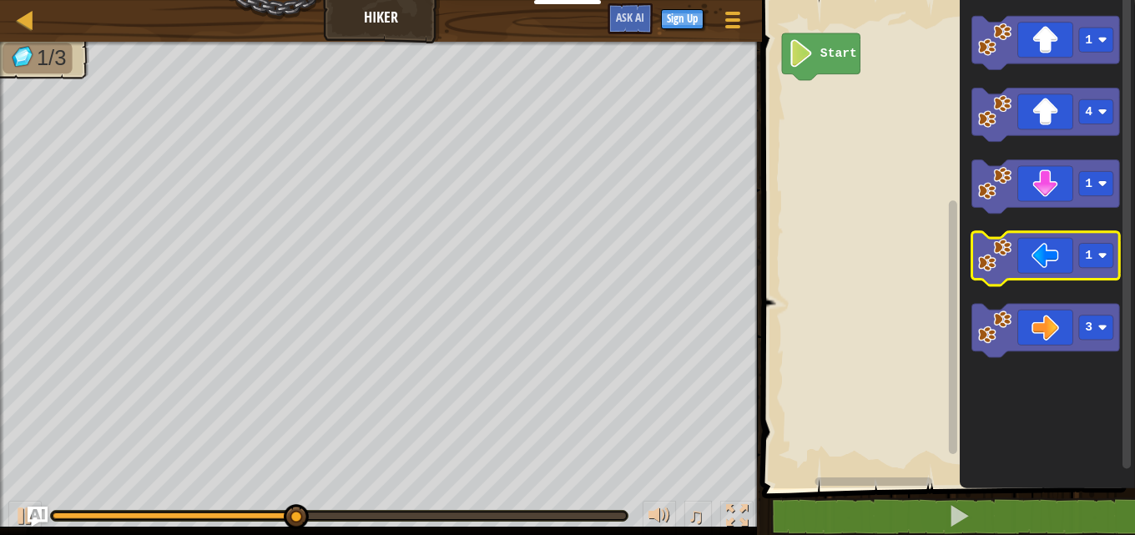
click at [1082, 270] on icon "Blockly Workspace" at bounding box center [1046, 258] width 148 height 53
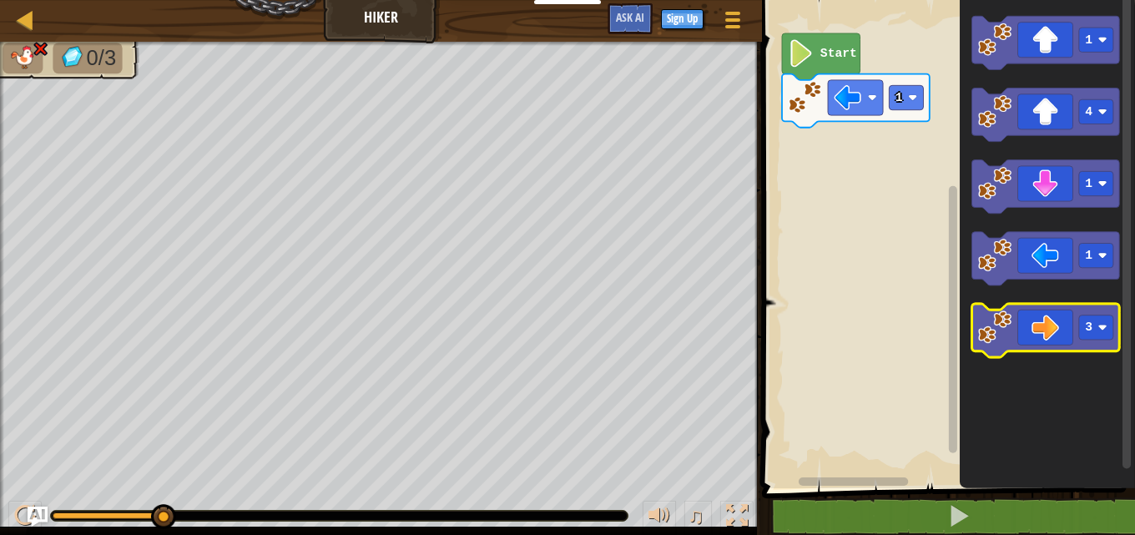
click at [1056, 331] on icon "Blockly Workspace" at bounding box center [1046, 330] width 148 height 53
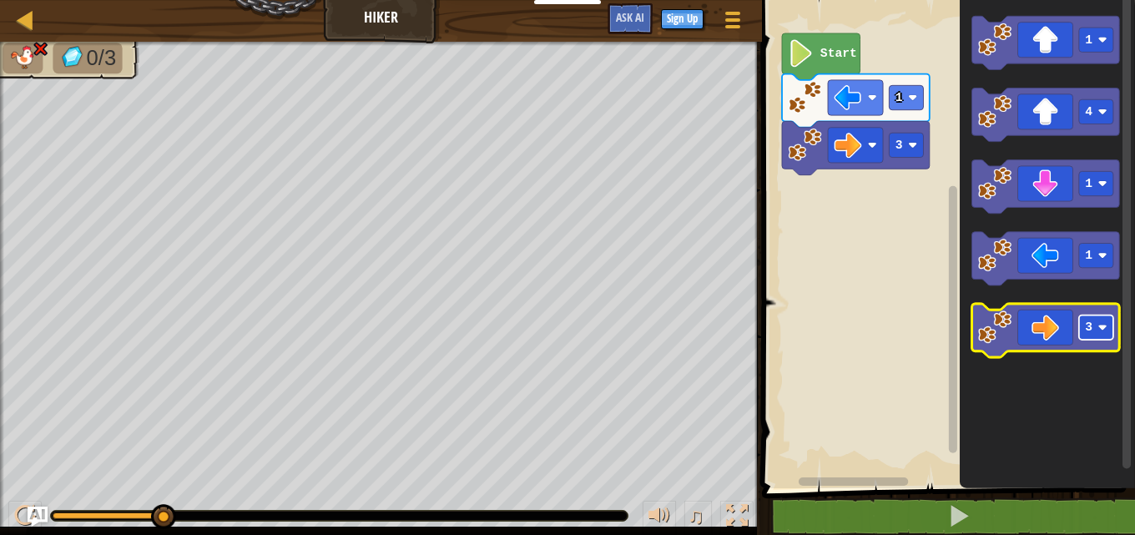
click at [1104, 333] on rect "Blockly Workspace" at bounding box center [1096, 327] width 34 height 24
click at [1077, 345] on icon "Blockly Workspace" at bounding box center [1046, 330] width 148 height 53
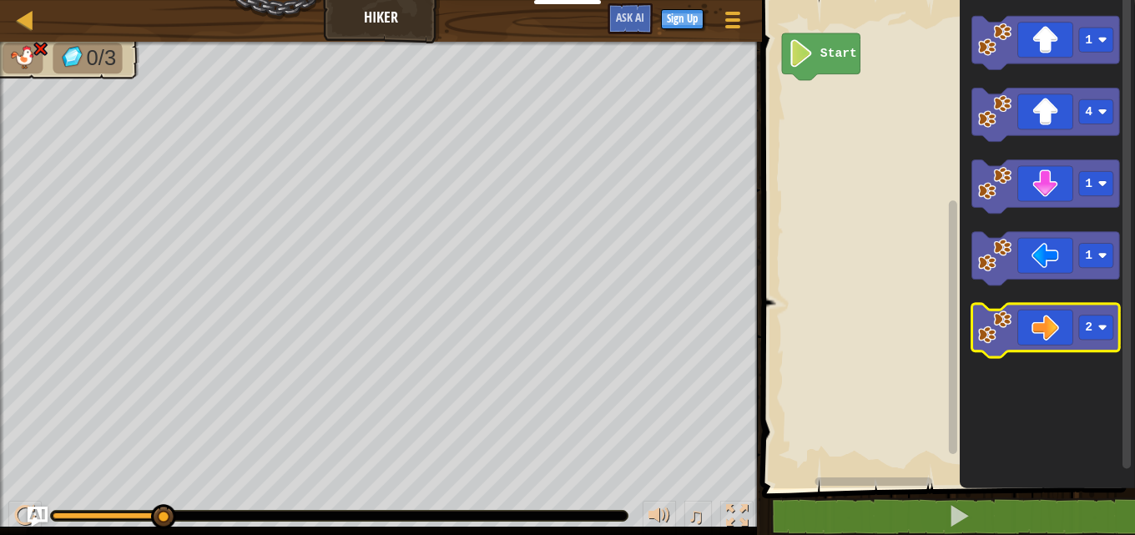
click at [1052, 336] on icon "Blockly Workspace" at bounding box center [1046, 330] width 148 height 53
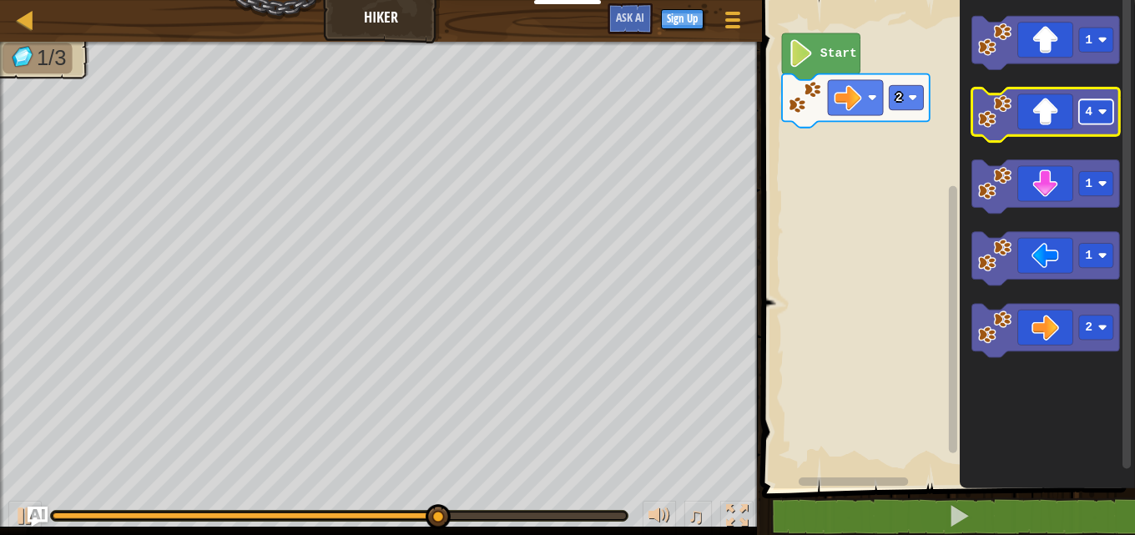
click at [1098, 111] on rect "Blockly Workspace" at bounding box center [1096, 111] width 34 height 24
click at [1035, 130] on icon "Blockly Workspace" at bounding box center [1046, 114] width 148 height 53
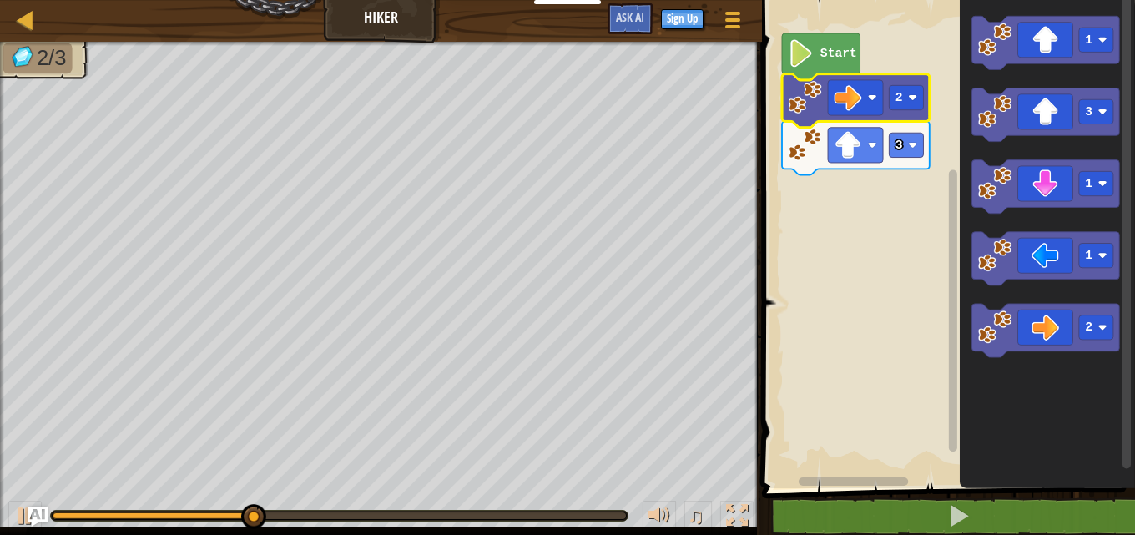
click at [881, 109] on rect "Blockly Workspace" at bounding box center [855, 97] width 55 height 35
click at [878, 115] on rect "Blockly Workspace" at bounding box center [855, 97] width 55 height 35
click at [877, 117] on icon "Blockly Workspace" at bounding box center [856, 100] width 148 height 53
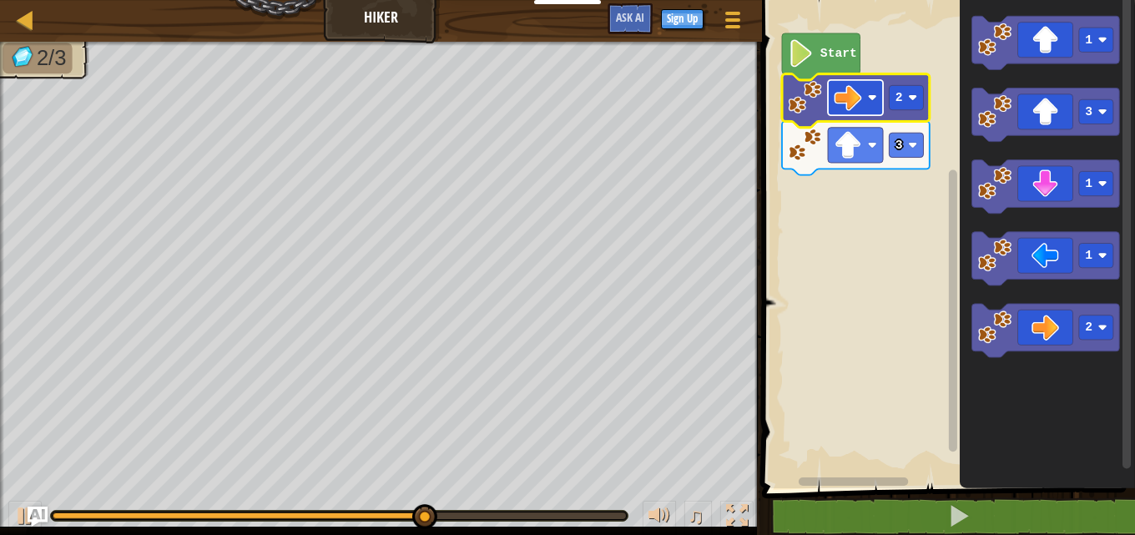
click at [876, 104] on rect "Blockly Workspace" at bounding box center [855, 97] width 55 height 35
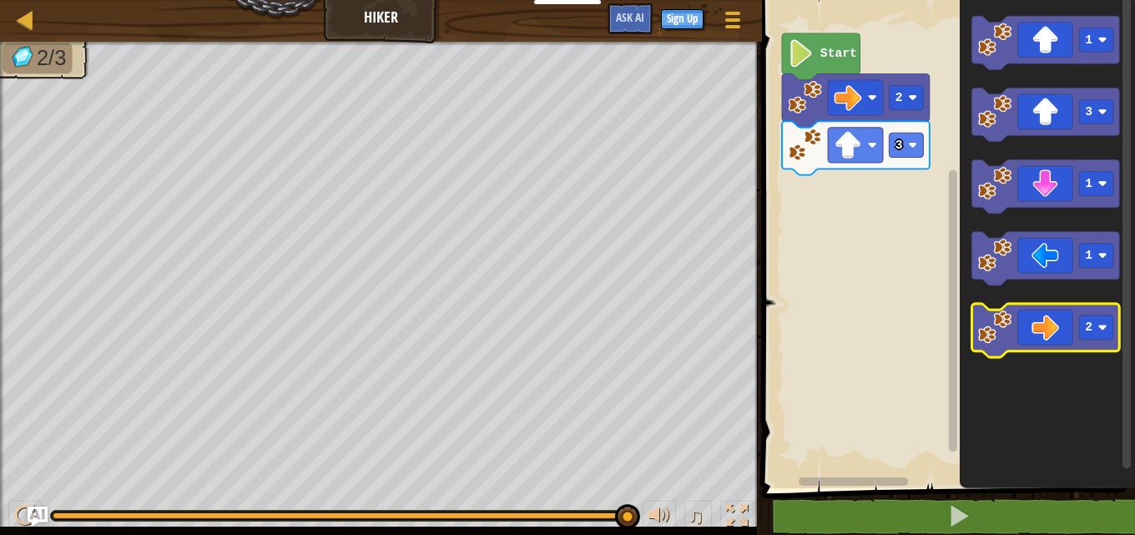
click at [1067, 351] on icon "Blockly Workspace" at bounding box center [1046, 330] width 148 height 53
click at [1102, 327] on image "Blockly Workspace" at bounding box center [1102, 327] width 9 height 9
click at [1072, 355] on rect "Blockly Workspace" at bounding box center [1046, 330] width 148 height 53
click at [1044, 335] on icon "Blockly Workspace" at bounding box center [1046, 330] width 148 height 53
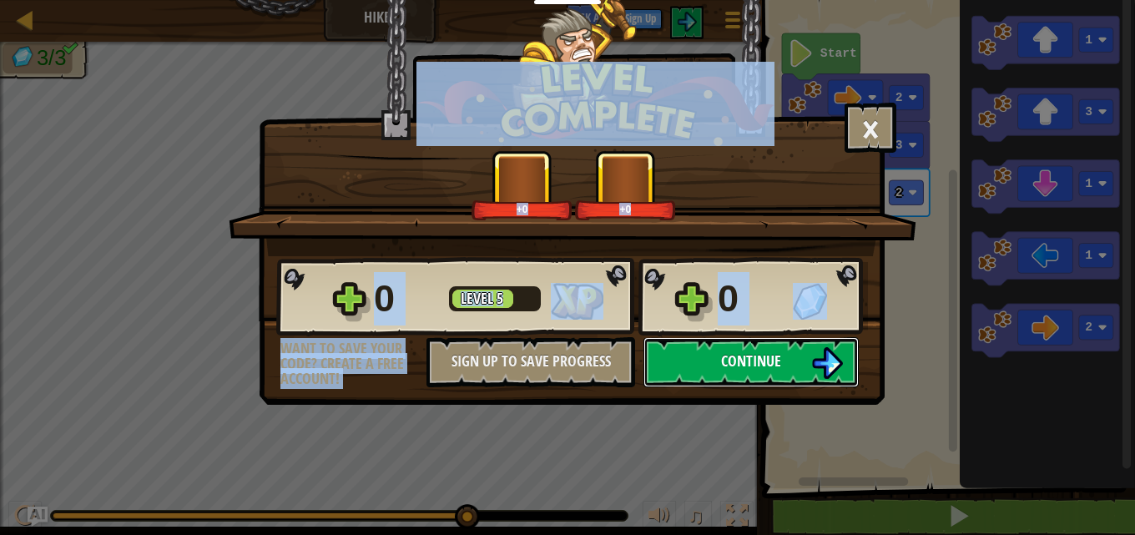
click at [770, 369] on span "Continue" at bounding box center [751, 361] width 60 height 21
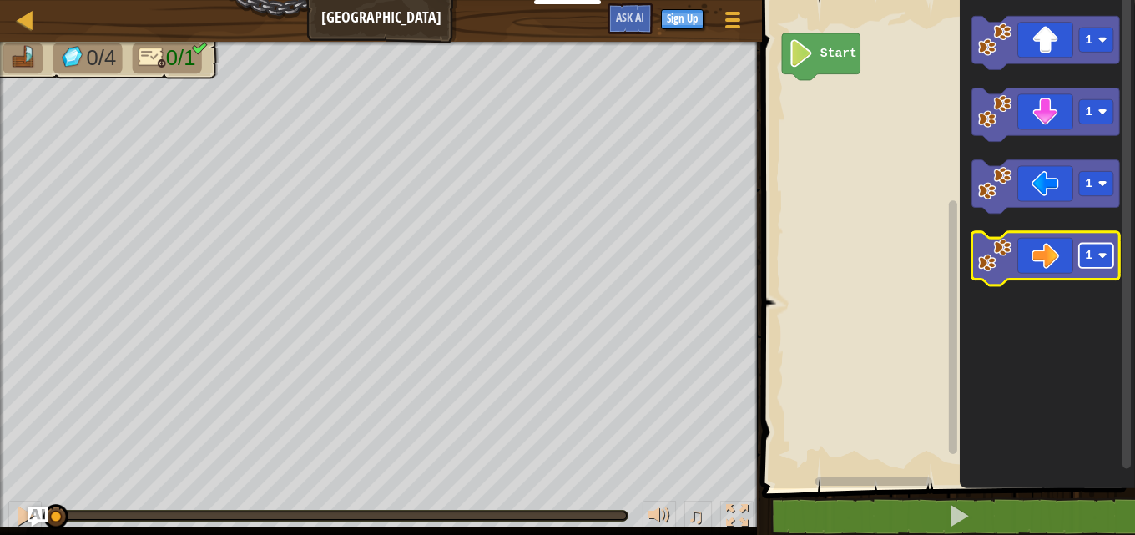
click at [1098, 260] on rect "Blockly Workspace" at bounding box center [1096, 256] width 34 height 24
click at [1014, 261] on icon "Blockly Workspace" at bounding box center [1046, 258] width 148 height 53
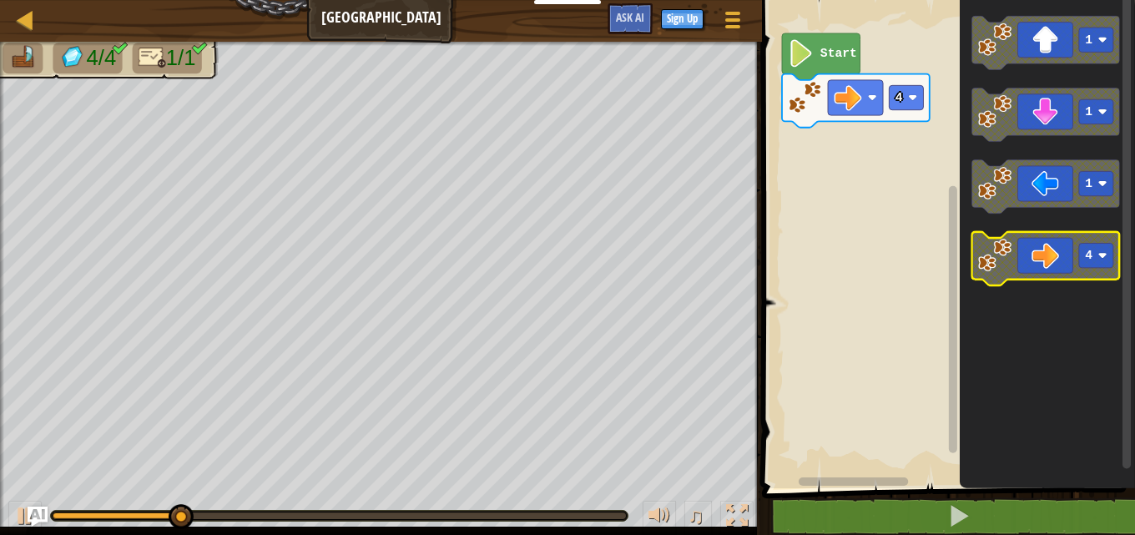
click at [1108, 247] on rect "Blockly Workspace" at bounding box center [1096, 256] width 34 height 24
click at [1060, 268] on icon "Blockly Workspace" at bounding box center [1046, 258] width 148 height 53
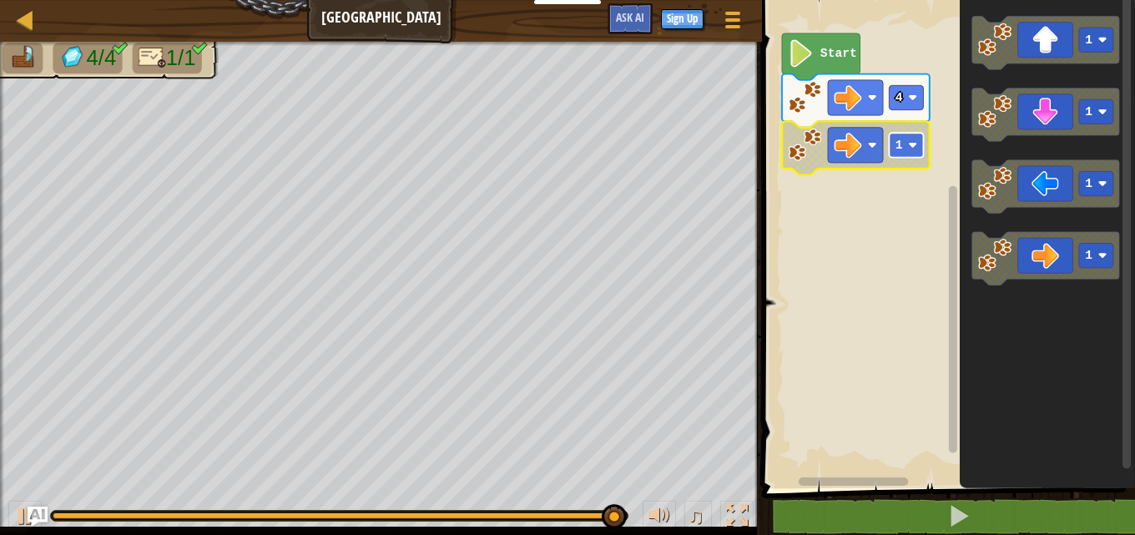
click at [914, 146] on image "Blockly Workspace" at bounding box center [912, 144] width 9 height 9
click at [856, 164] on icon "Blockly Workspace" at bounding box center [856, 147] width 148 height 53
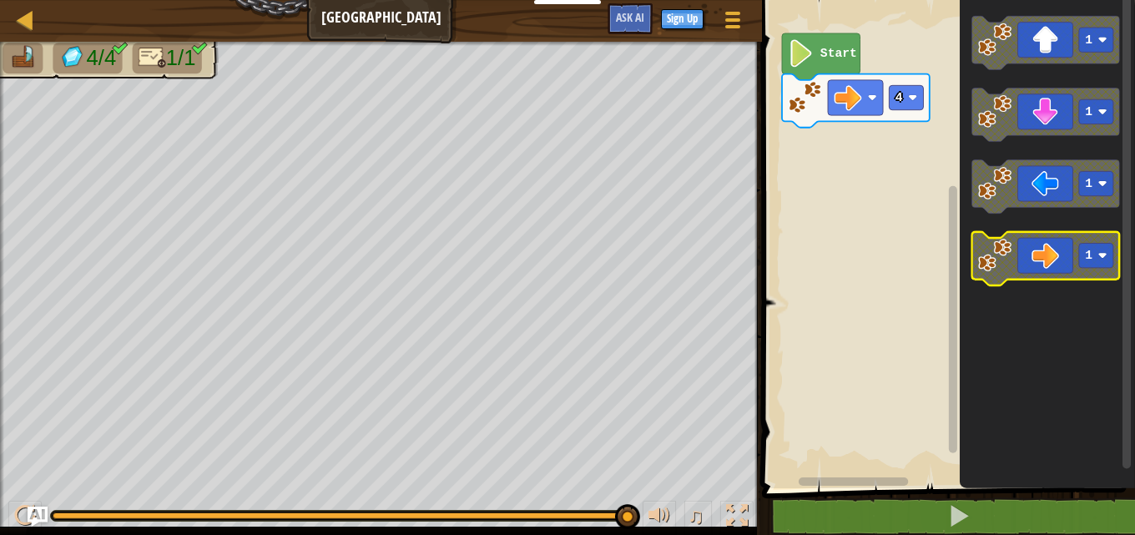
click at [1056, 272] on icon "Blockly Workspace" at bounding box center [1046, 258] width 148 height 53
click at [1108, 256] on rect "Blockly Workspace" at bounding box center [1096, 256] width 34 height 24
click at [1047, 273] on icon "Blockly Workspace" at bounding box center [1046, 258] width 148 height 53
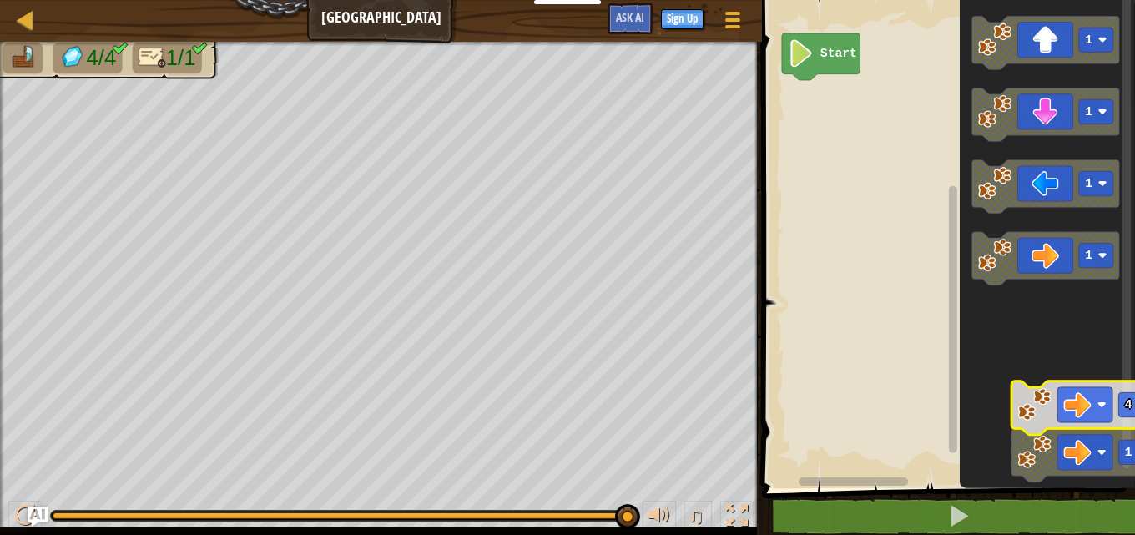
click at [1122, 0] on html "Educators Create Free Account School & District Solutions Teacher Toolkit Previ…" at bounding box center [567, 0] width 1135 height 0
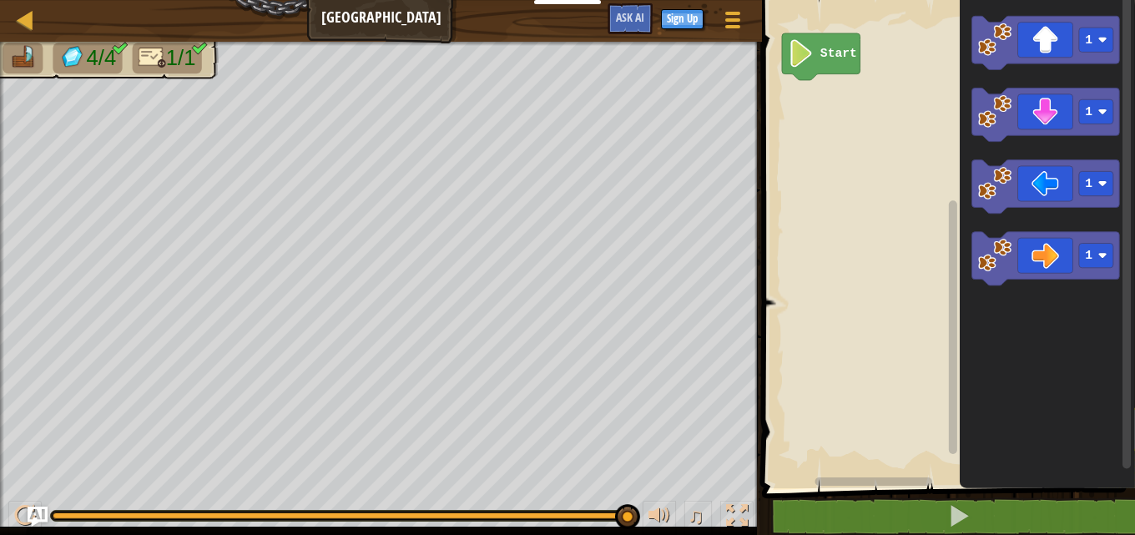
drag, startPoint x: 1134, startPoint y: 385, endPoint x: 1134, endPoint y: 394, distance: 9.2
click at [1122, 390] on icon "Blockly Workspace" at bounding box center [1047, 240] width 175 height 497
click at [1103, 261] on rect "Blockly Workspace" at bounding box center [1096, 256] width 34 height 24
click at [1056, 263] on icon "Blockly Workspace" at bounding box center [1046, 258] width 148 height 53
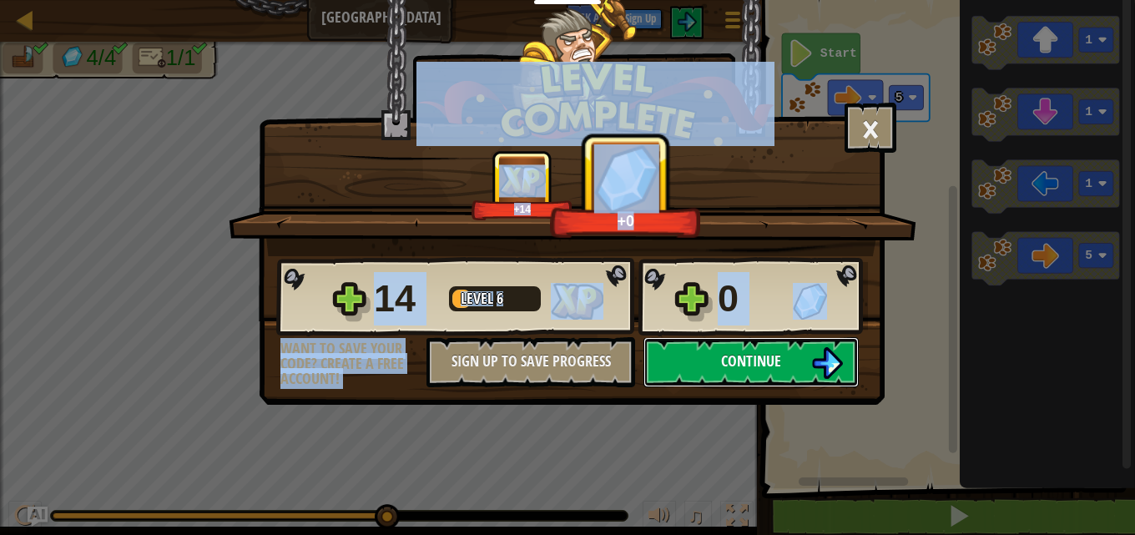
click at [777, 351] on span "Continue" at bounding box center [751, 361] width 60 height 21
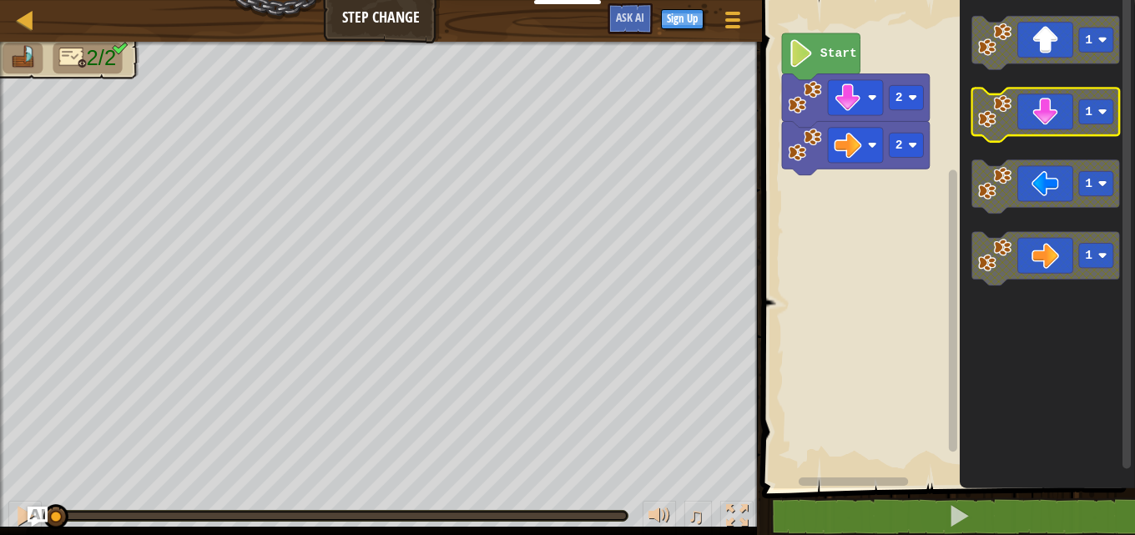
click at [1102, 112] on image "Blockly Workspace" at bounding box center [1102, 111] width 9 height 9
click at [1054, 103] on icon "Blockly Workspace" at bounding box center [1046, 114] width 148 height 53
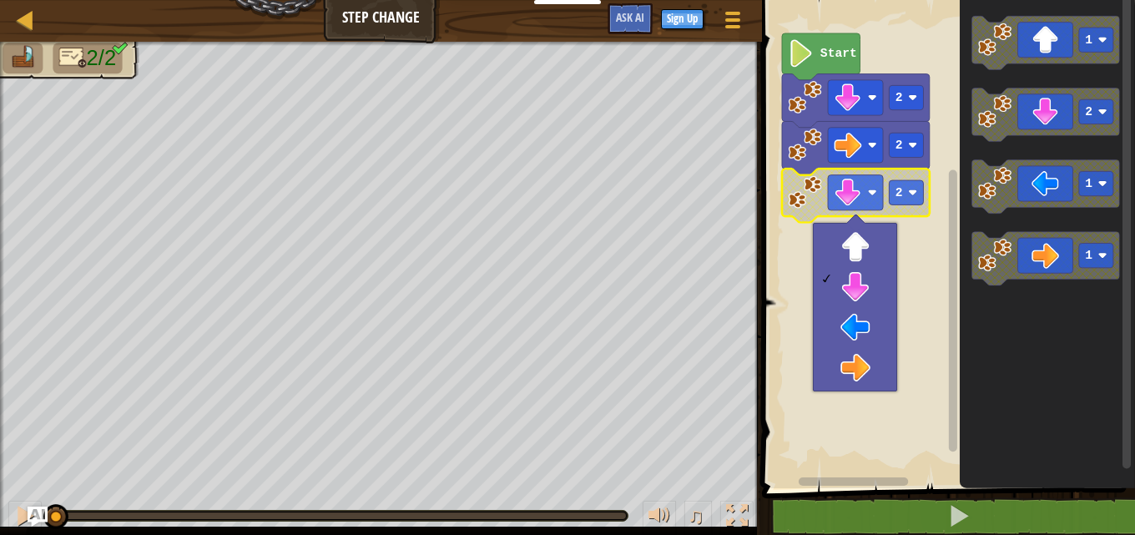
click at [953, 295] on rect "Blockly Workspace" at bounding box center [953, 310] width 8 height 282
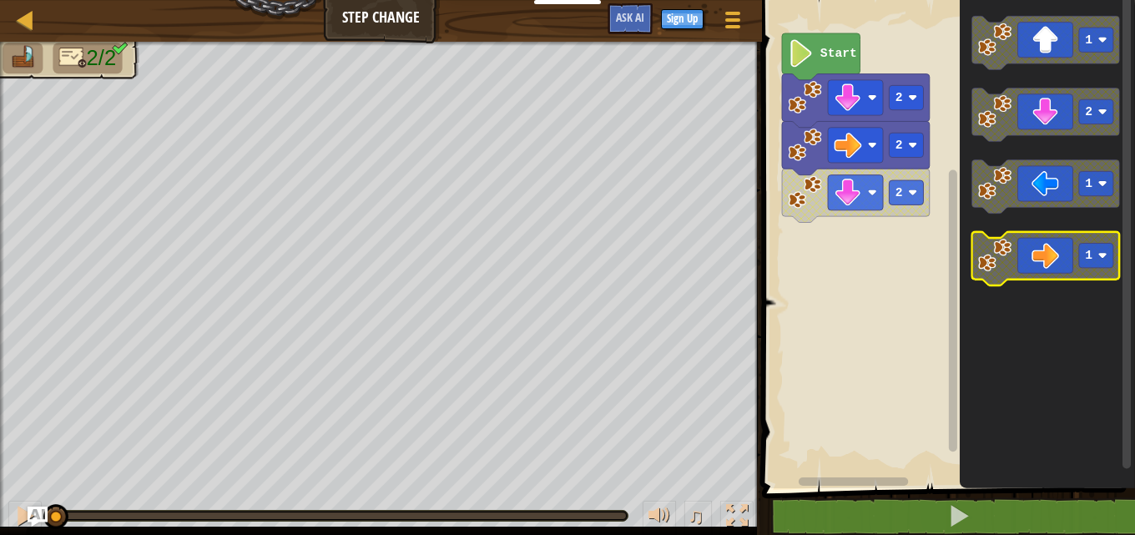
click at [1098, 256] on image "Blockly Workspace" at bounding box center [1102, 255] width 9 height 9
click at [1046, 257] on icon "Blockly Workspace" at bounding box center [1046, 258] width 148 height 53
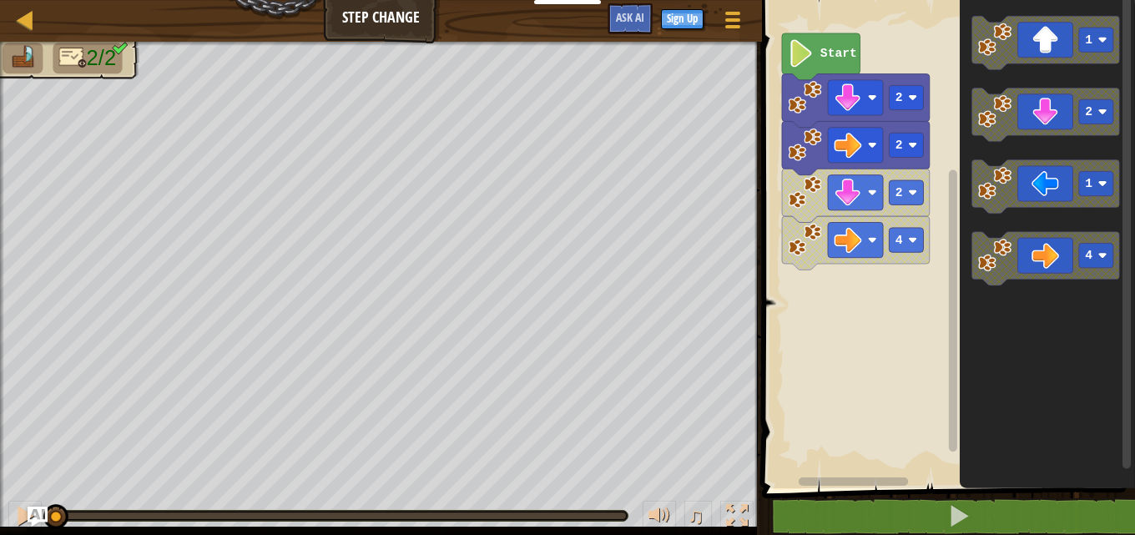
click at [821, 193] on image "Blockly Workspace" at bounding box center [804, 191] width 33 height 33
click at [859, 198] on image "Blockly Workspace" at bounding box center [849, 193] width 28 height 28
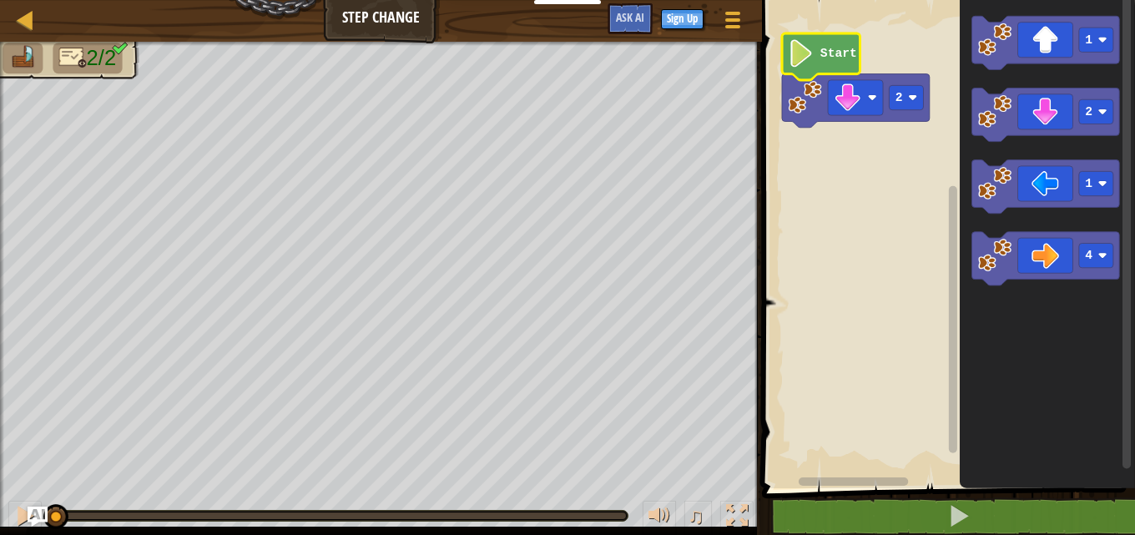
click at [821, 71] on icon "Blockly Workspace" at bounding box center [821, 56] width 78 height 47
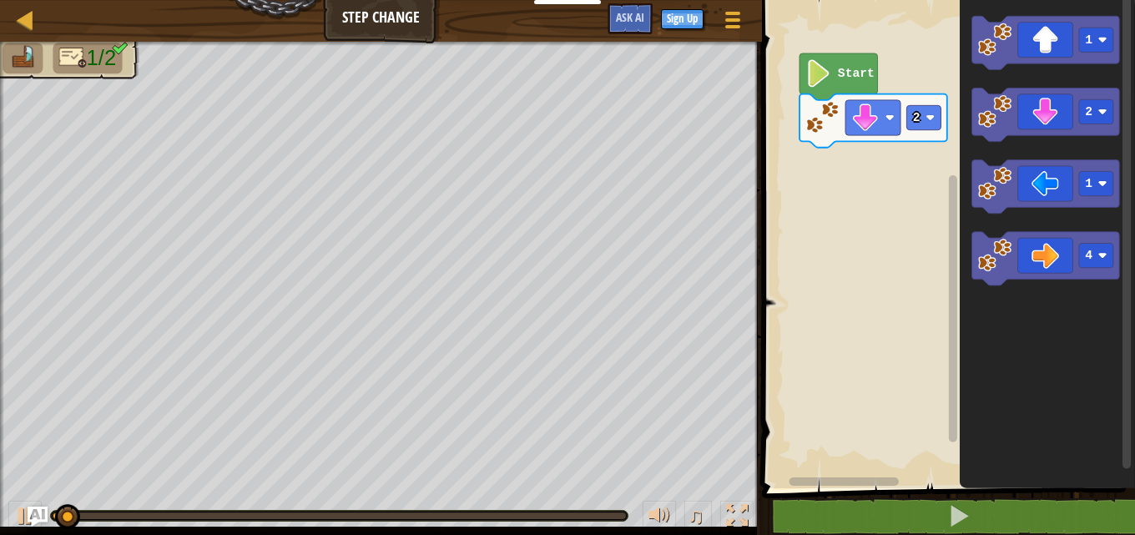
click at [850, 60] on rect "Blockly Workspace" at bounding box center [946, 240] width 378 height 497
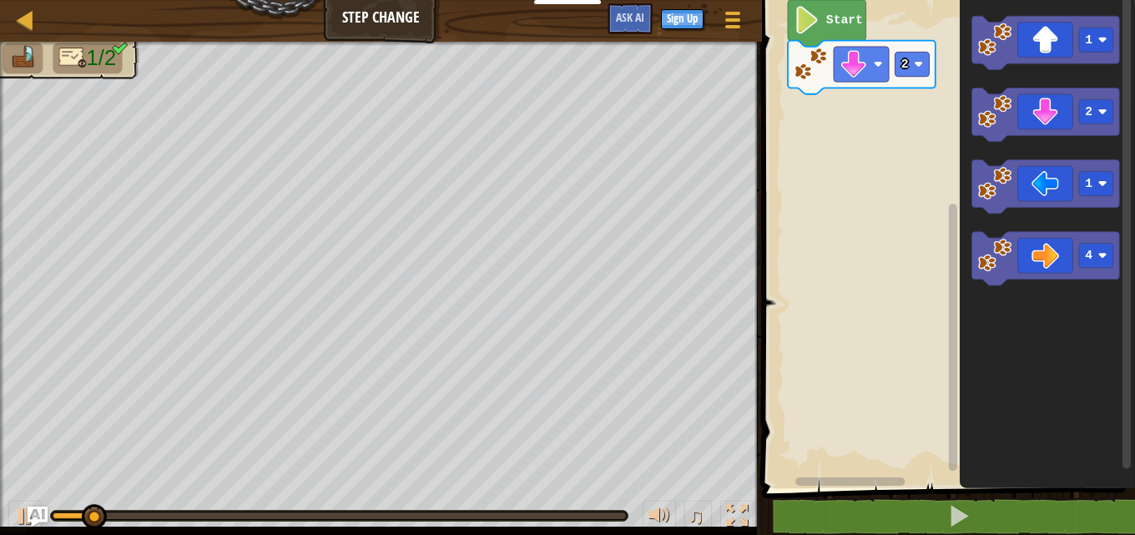
click at [783, 6] on rect "Blockly Workspace" at bounding box center [946, 240] width 378 height 497
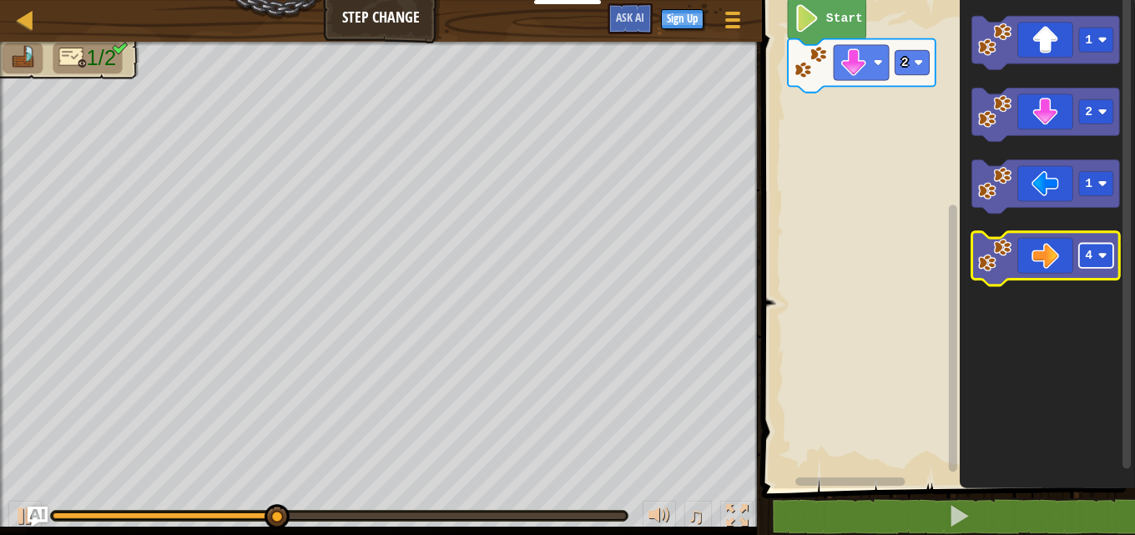
click at [1098, 255] on image "Blockly Workspace" at bounding box center [1102, 255] width 9 height 9
click at [1041, 245] on icon "Blockly Workspace" at bounding box center [1046, 258] width 148 height 53
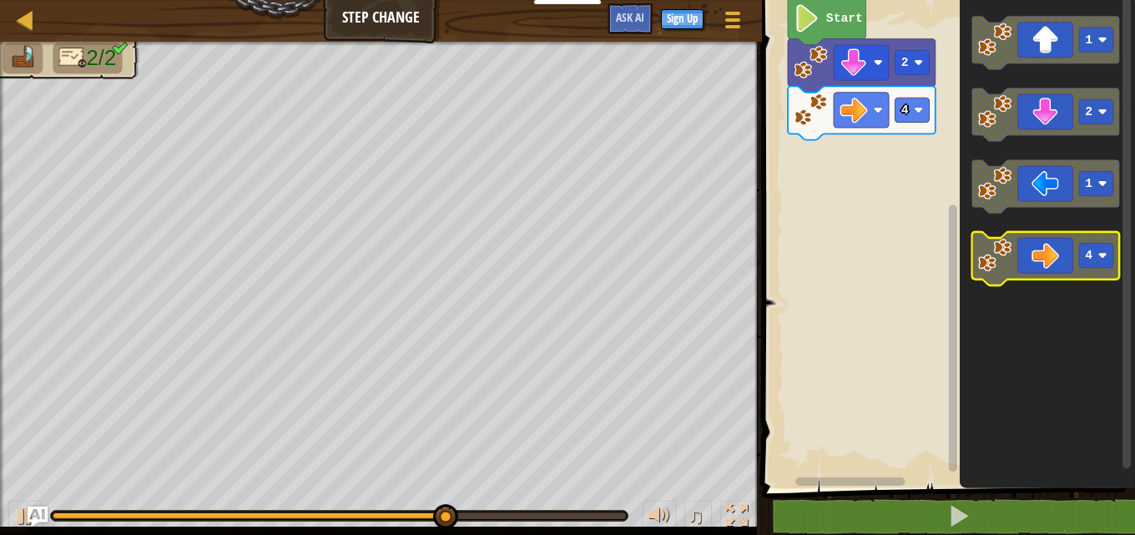
click at [1105, 252] on image "Blockly Workspace" at bounding box center [1102, 255] width 9 height 9
click at [1052, 264] on icon "Blockly Workspace" at bounding box center [1046, 258] width 148 height 53
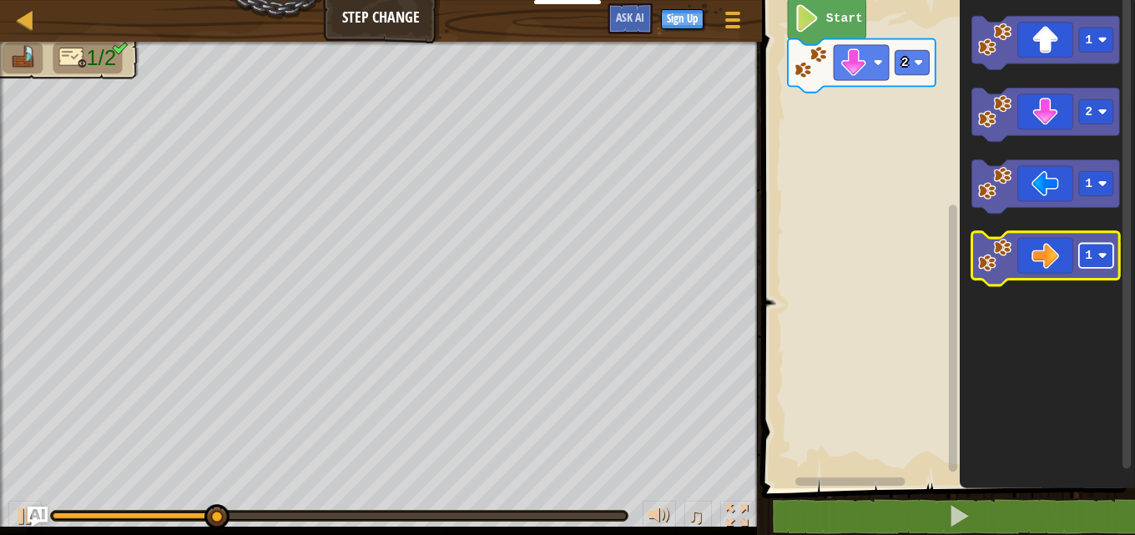
click at [1097, 252] on rect "Blockly Workspace" at bounding box center [1096, 256] width 34 height 24
click at [1055, 266] on icon "Blockly Workspace" at bounding box center [1046, 258] width 148 height 53
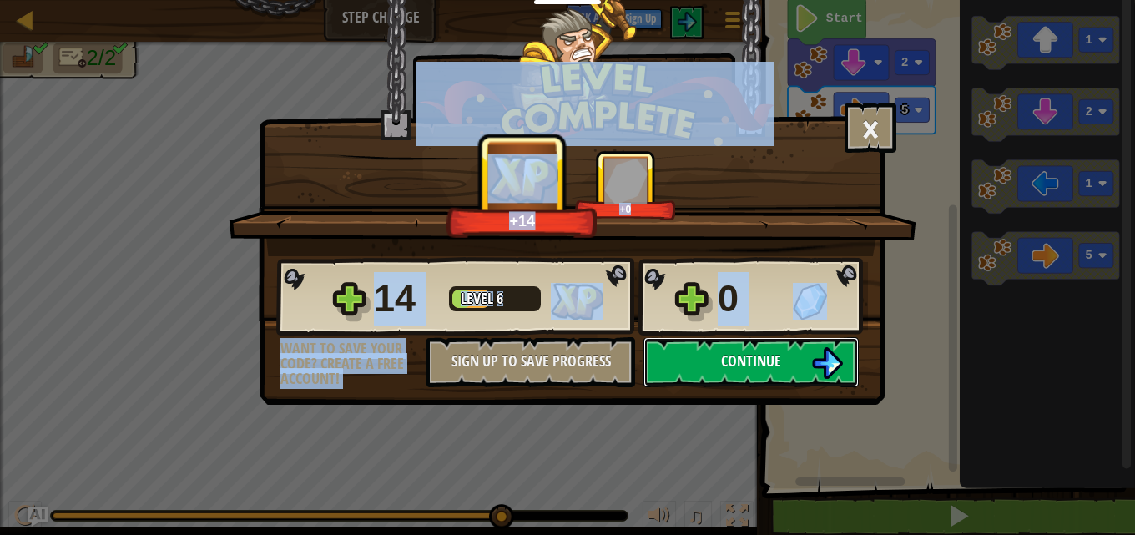
click at [797, 350] on button "Continue" at bounding box center [750, 362] width 215 height 50
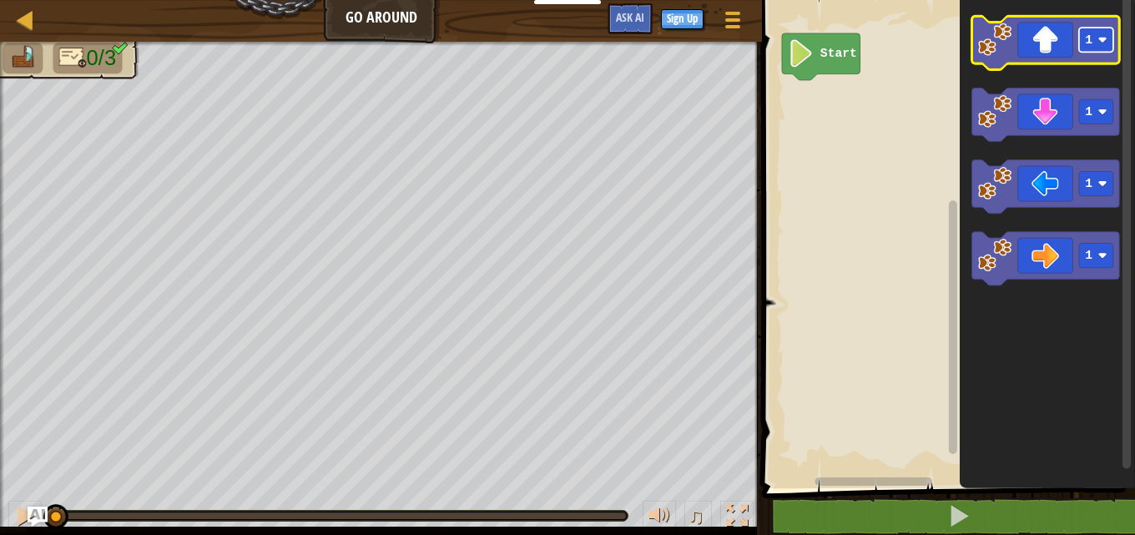
click at [1109, 34] on rect "Blockly Workspace" at bounding box center [1096, 40] width 34 height 24
click at [1044, 43] on icon "Blockly Workspace" at bounding box center [1046, 42] width 148 height 53
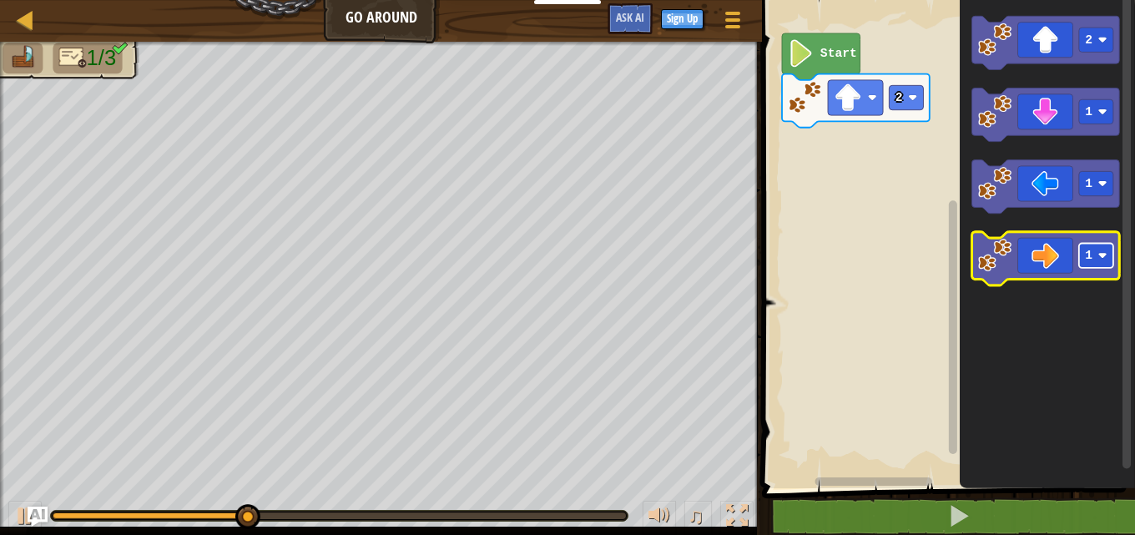
click at [1107, 250] on rect "Blockly Workspace" at bounding box center [1096, 256] width 34 height 24
click at [1064, 259] on icon "Blockly Workspace" at bounding box center [1046, 258] width 148 height 53
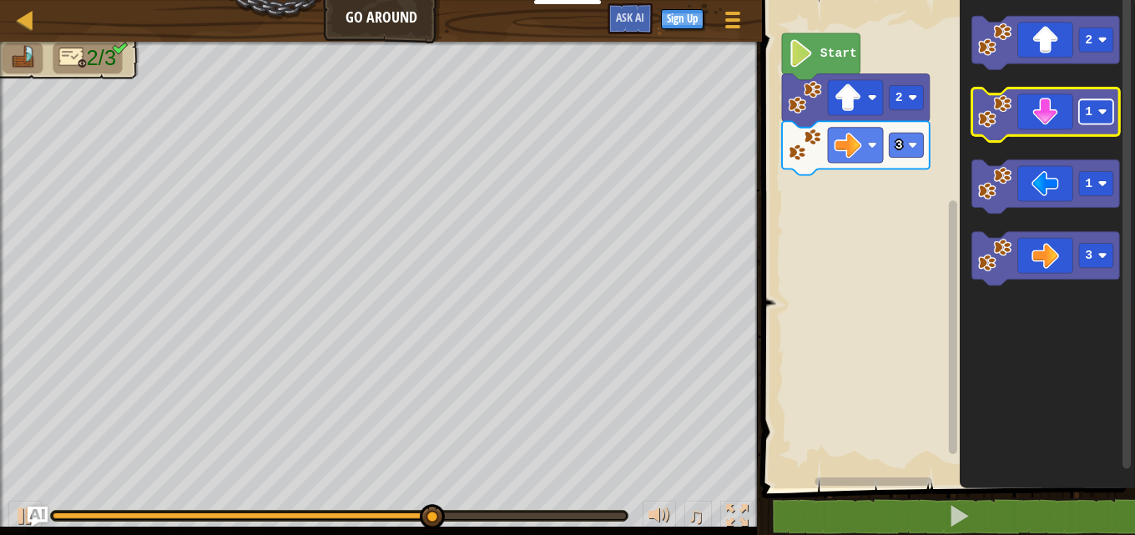
click at [1099, 113] on image "Blockly Workspace" at bounding box center [1102, 111] width 9 height 9
click at [1074, 101] on icon "Blockly Workspace" at bounding box center [1046, 114] width 148 height 53
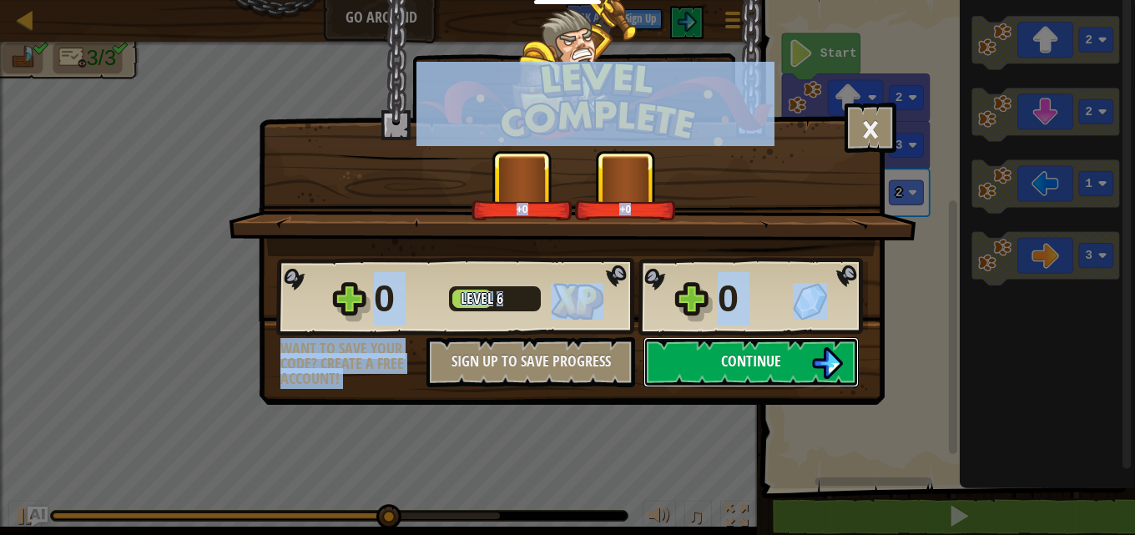
click at [735, 359] on span "Continue" at bounding box center [751, 361] width 60 height 21
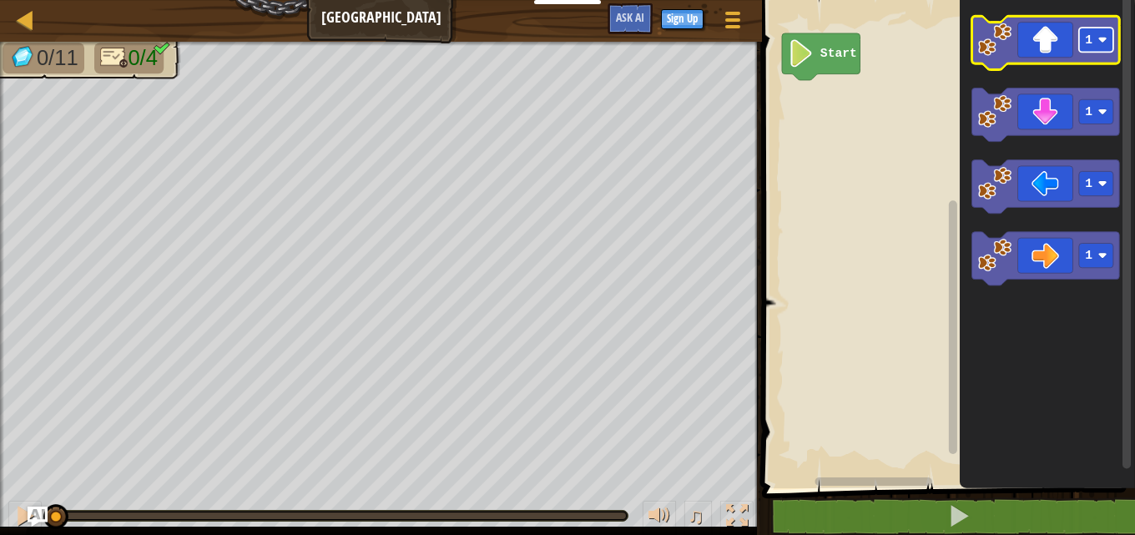
click at [1095, 38] on rect "Blockly Workspace" at bounding box center [1096, 40] width 34 height 24
click at [1055, 42] on icon "Blockly Workspace" at bounding box center [1046, 42] width 148 height 53
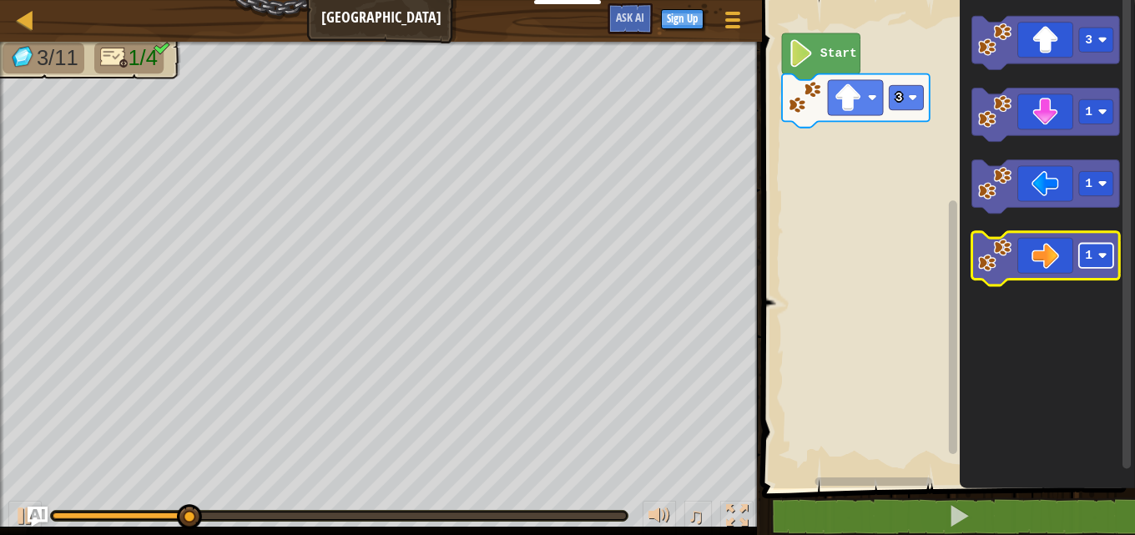
click at [1103, 254] on image "Blockly Workspace" at bounding box center [1102, 255] width 9 height 9
click at [1071, 273] on icon "Blockly Workspace" at bounding box center [1046, 258] width 148 height 53
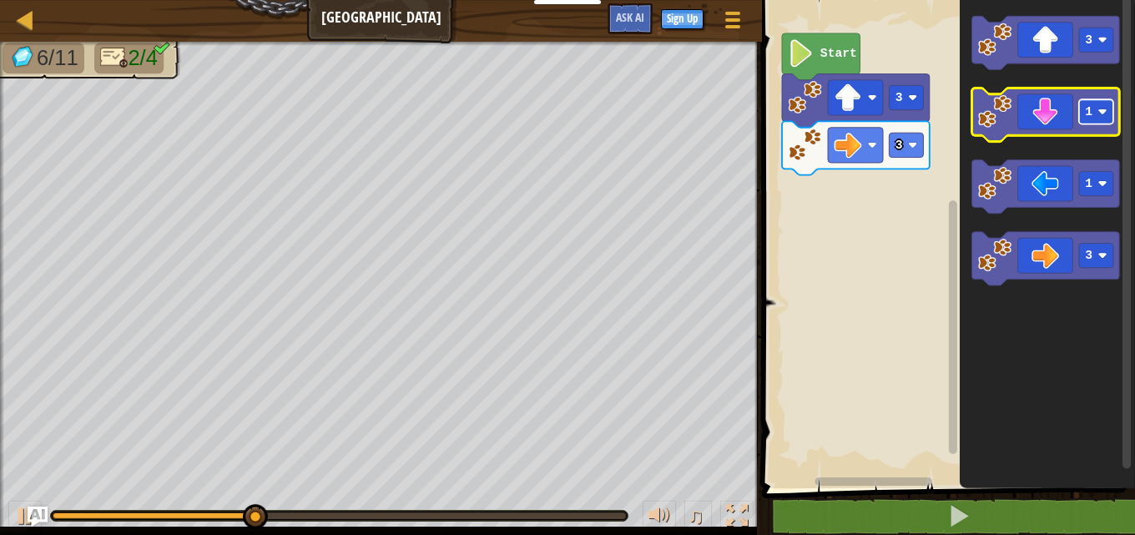
click at [1099, 109] on image "Blockly Workspace" at bounding box center [1102, 111] width 9 height 9
click at [1038, 119] on icon "Blockly Workspace" at bounding box center [1046, 114] width 148 height 53
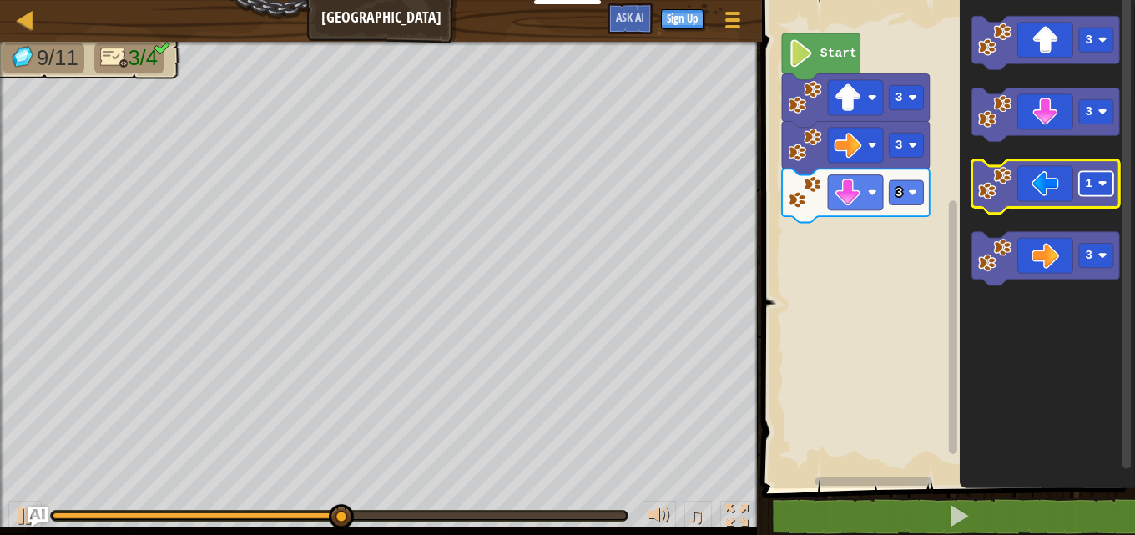
click at [1102, 175] on g "1" at bounding box center [1096, 183] width 34 height 24
click at [1067, 198] on icon "Blockly Workspace" at bounding box center [1046, 186] width 148 height 53
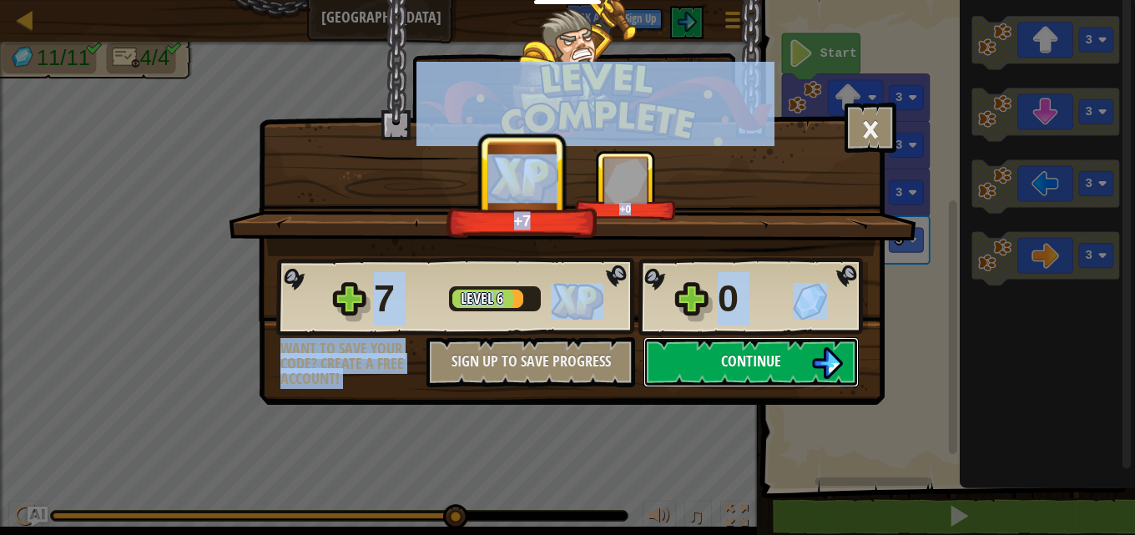
click at [759, 364] on span "Continue" at bounding box center [751, 361] width 60 height 21
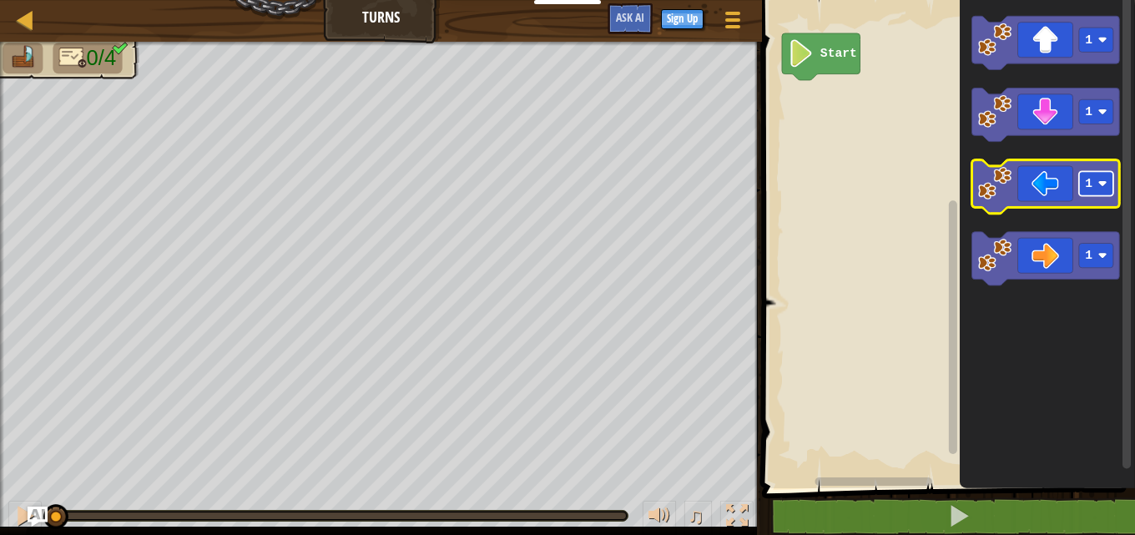
click at [1108, 186] on rect "Blockly Workspace" at bounding box center [1096, 183] width 34 height 24
click at [1047, 194] on icon "Blockly Workspace" at bounding box center [1046, 186] width 148 height 53
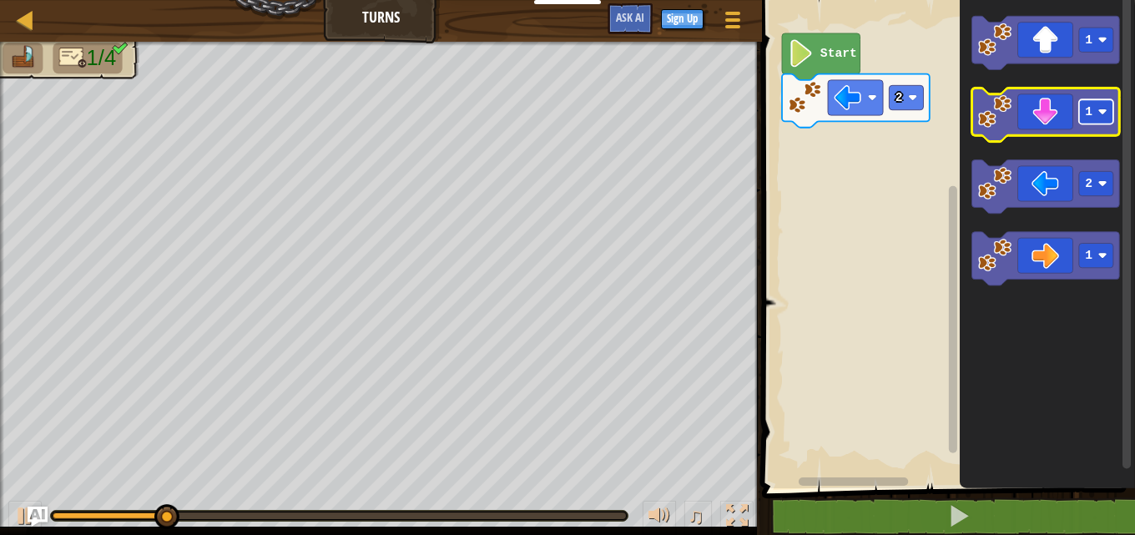
click at [1100, 113] on image "Blockly Workspace" at bounding box center [1102, 111] width 9 height 9
click at [1072, 127] on icon "Blockly Workspace" at bounding box center [1046, 114] width 148 height 53
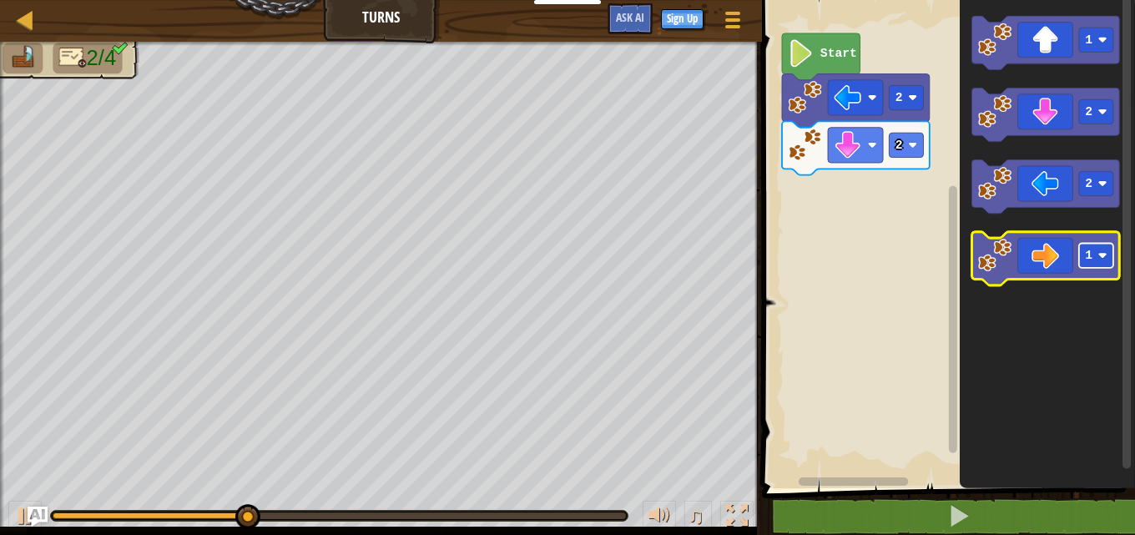
click at [1098, 250] on rect "Blockly Workspace" at bounding box center [1096, 256] width 34 height 24
click at [1066, 264] on icon "Blockly Workspace" at bounding box center [1046, 258] width 148 height 53
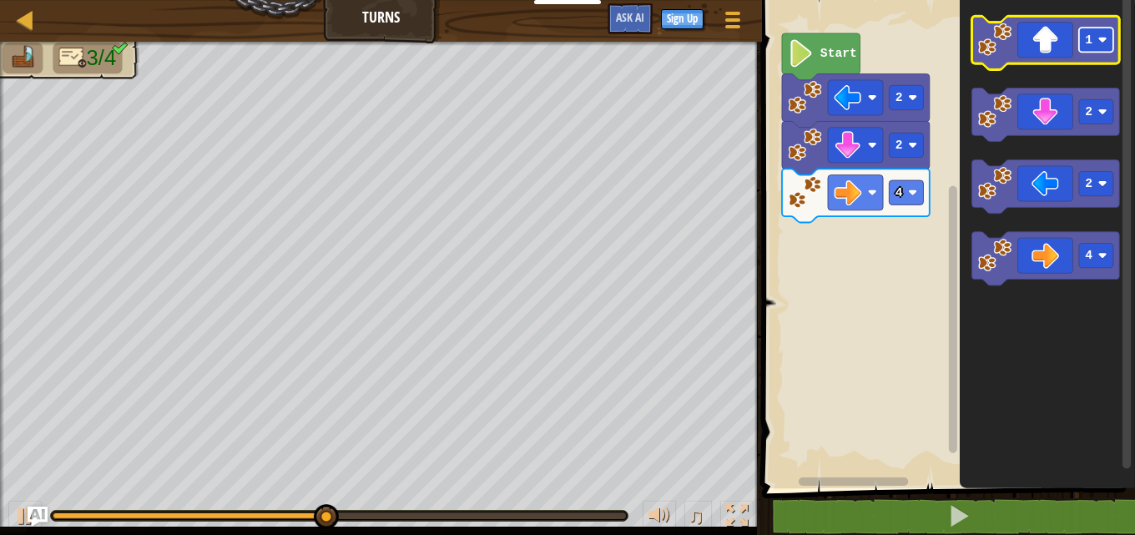
click at [1107, 43] on image "Blockly Workspace" at bounding box center [1102, 39] width 9 height 9
click at [1072, 40] on icon "Blockly Workspace" at bounding box center [1046, 42] width 148 height 53
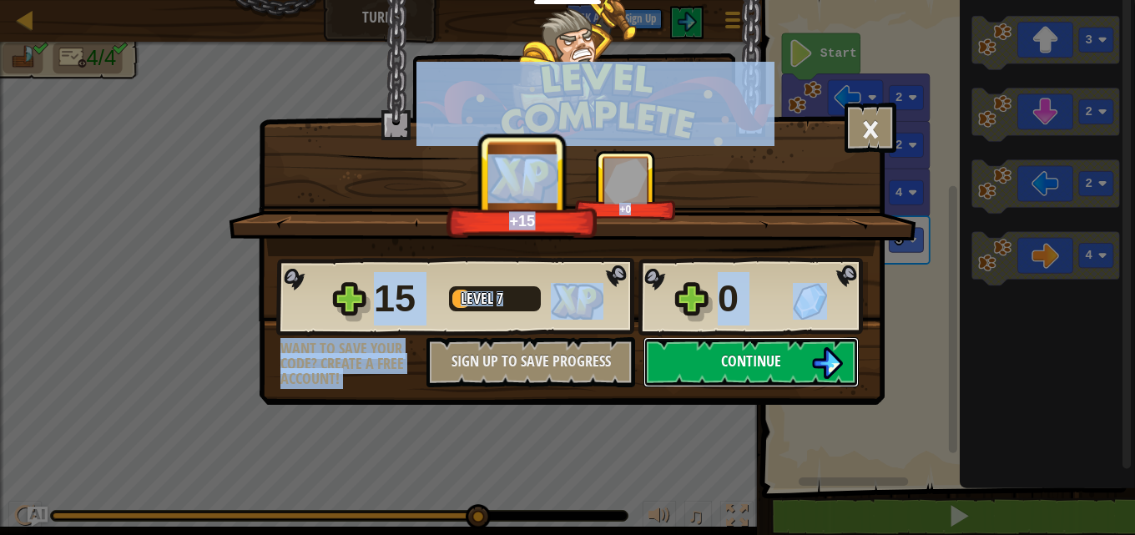
click at [776, 361] on span "Continue" at bounding box center [751, 361] width 60 height 21
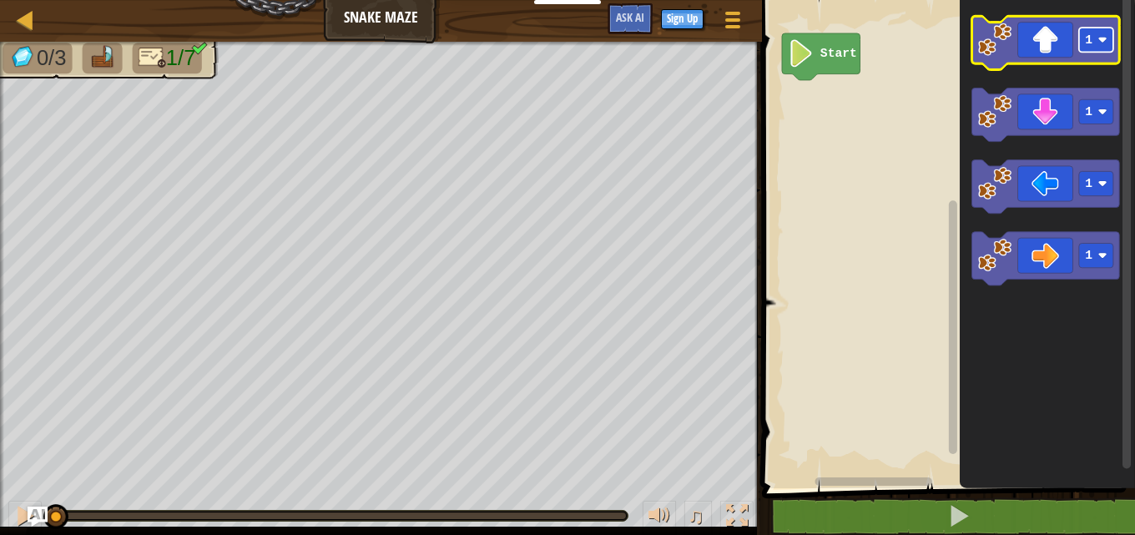
click at [1108, 48] on rect "Blockly Workspace" at bounding box center [1096, 40] width 34 height 24
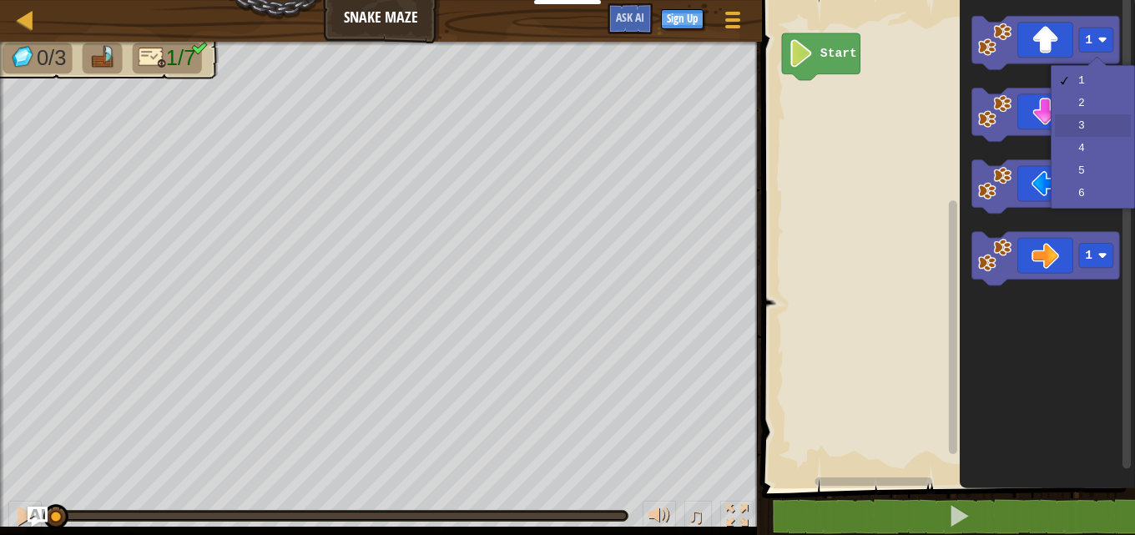
click at [1096, 124] on rect "Blockly Workspace" at bounding box center [1096, 111] width 34 height 24
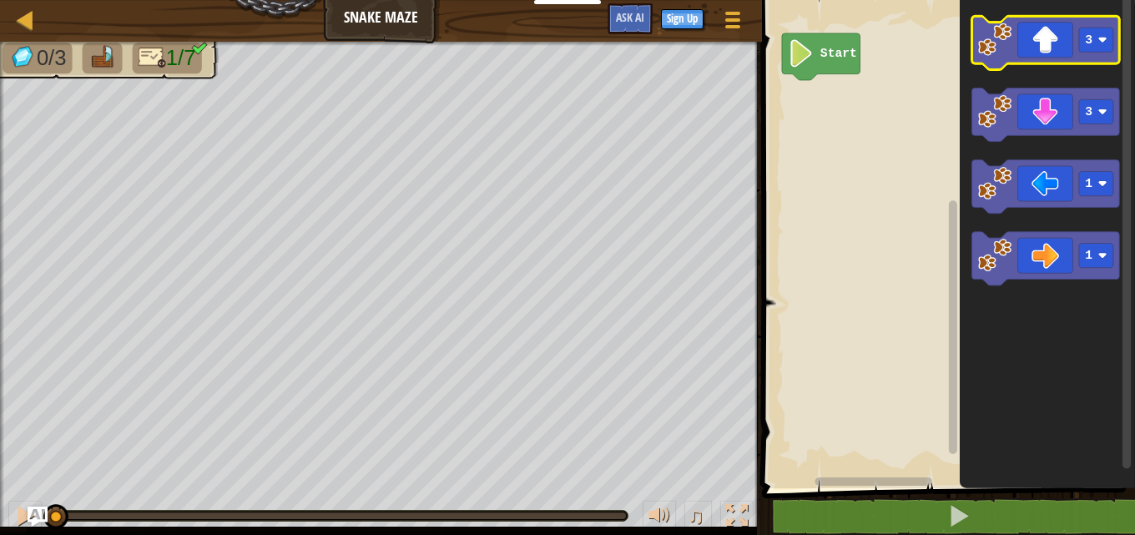
click at [1037, 38] on icon "Blockly Workspace" at bounding box center [1046, 42] width 148 height 53
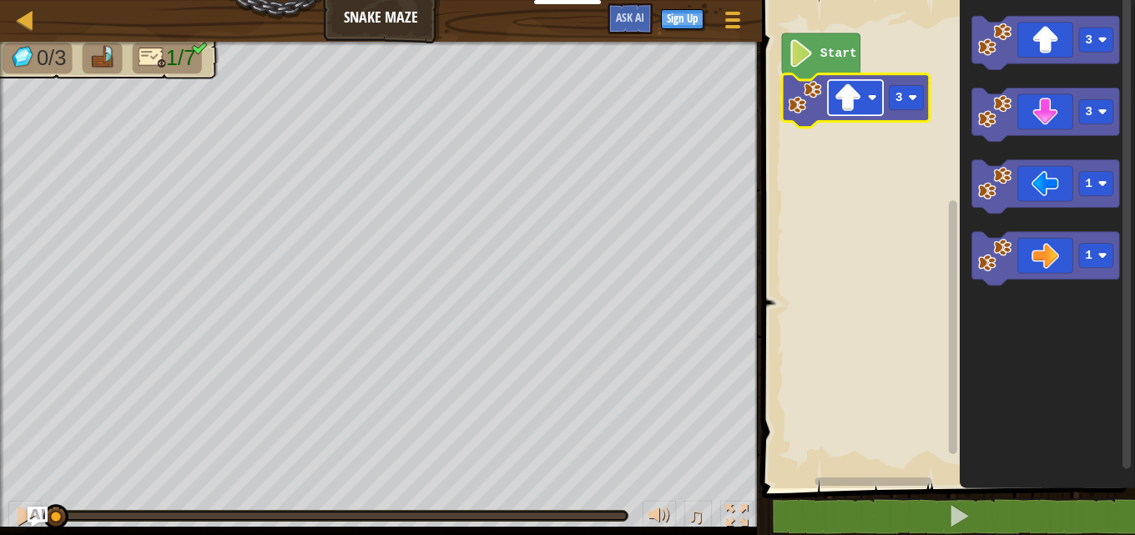
click at [845, 92] on image "Blockly Workspace" at bounding box center [849, 98] width 28 height 28
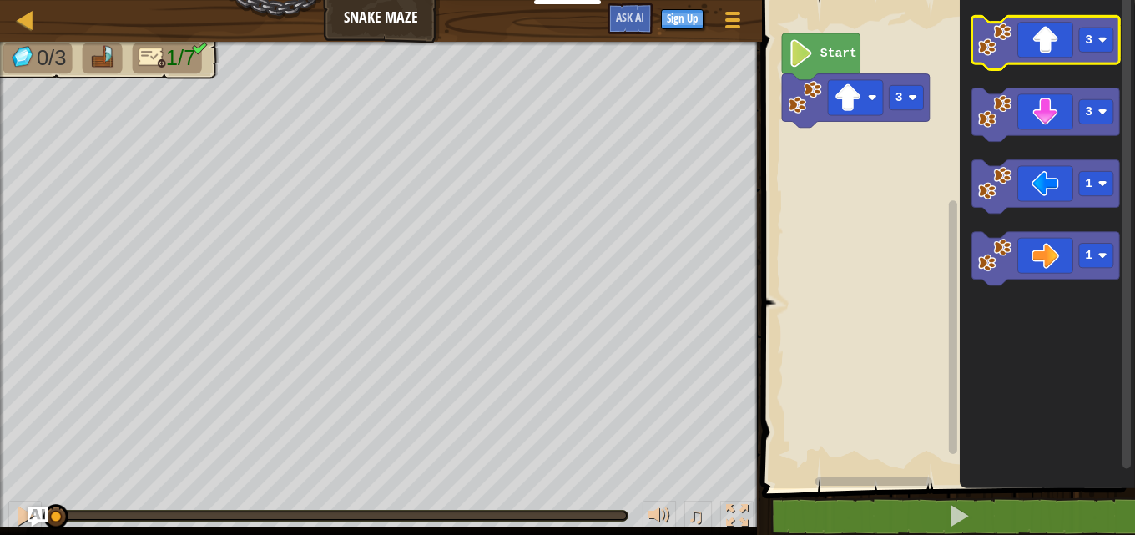
click at [999, 40] on image "Blockly Workspace" at bounding box center [994, 39] width 33 height 33
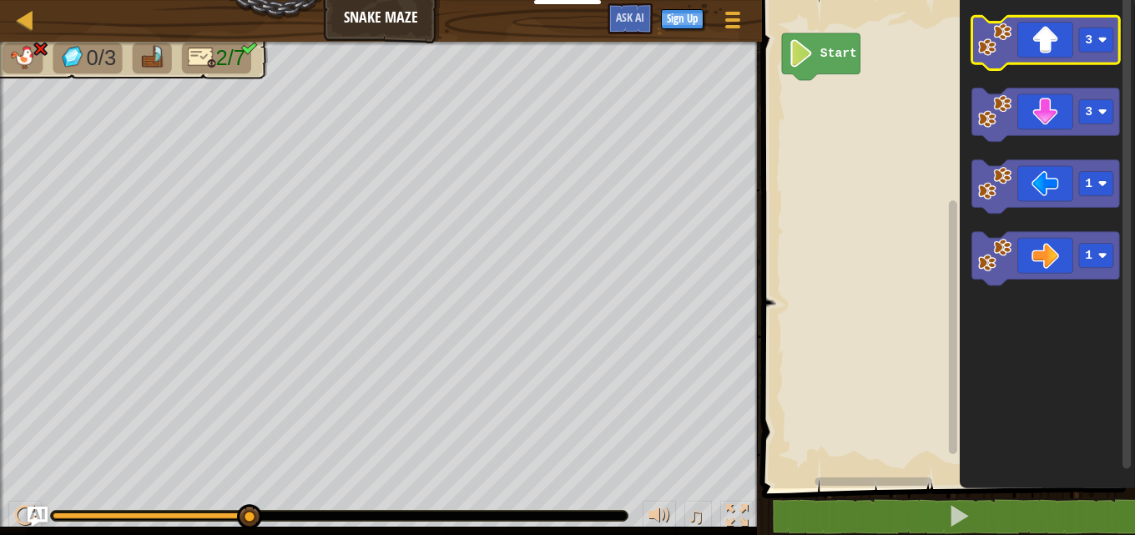
click at [1015, 37] on icon "Blockly Workspace" at bounding box center [1046, 42] width 148 height 53
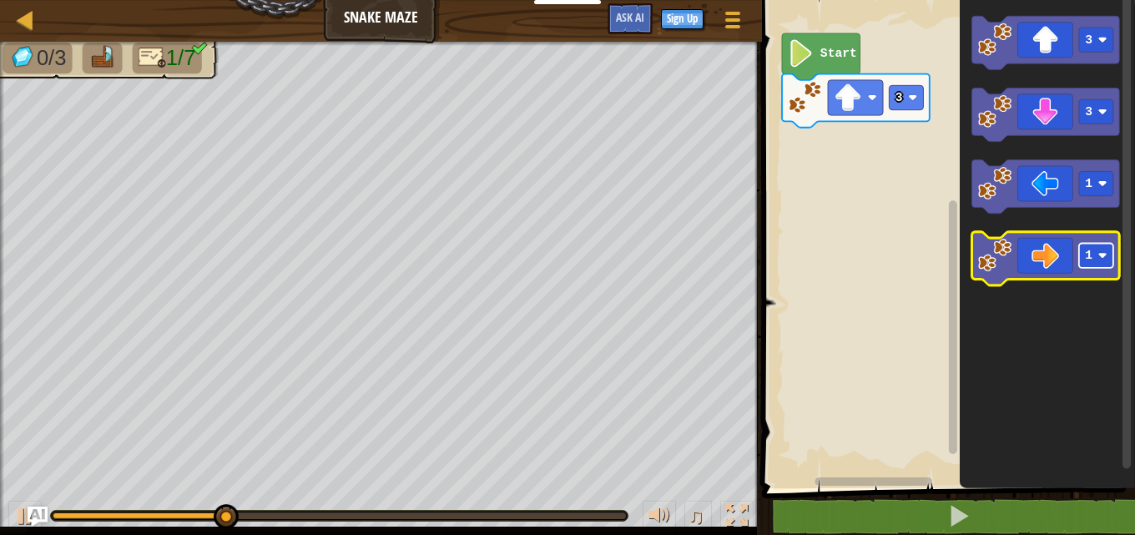
click at [1108, 261] on rect "Blockly Workspace" at bounding box center [1096, 256] width 34 height 24
click at [1056, 252] on icon "Blockly Workspace" at bounding box center [1046, 258] width 148 height 53
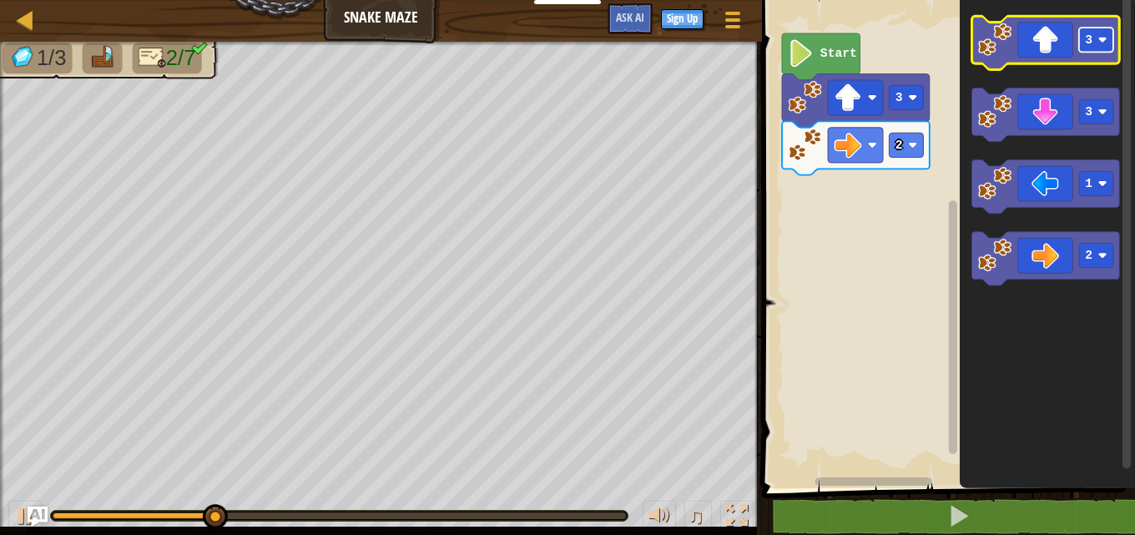
click at [1104, 35] on rect "Blockly Workspace" at bounding box center [1096, 40] width 34 height 24
click at [1059, 39] on icon "Blockly Workspace" at bounding box center [1046, 42] width 148 height 53
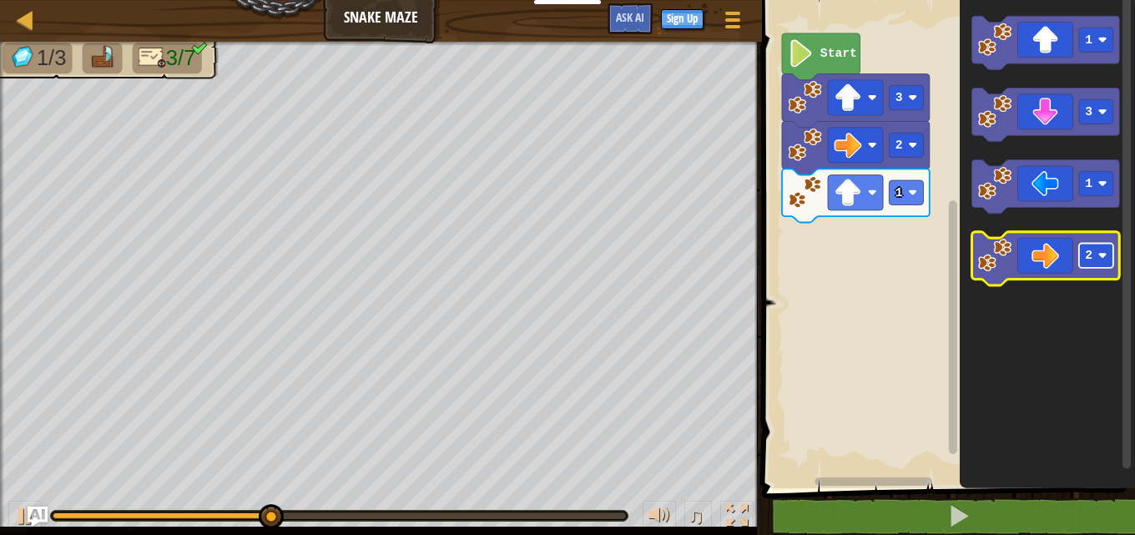
click at [1107, 261] on rect "Blockly Workspace" at bounding box center [1096, 256] width 34 height 24
click at [1064, 253] on icon "Blockly Workspace" at bounding box center [1046, 258] width 148 height 53
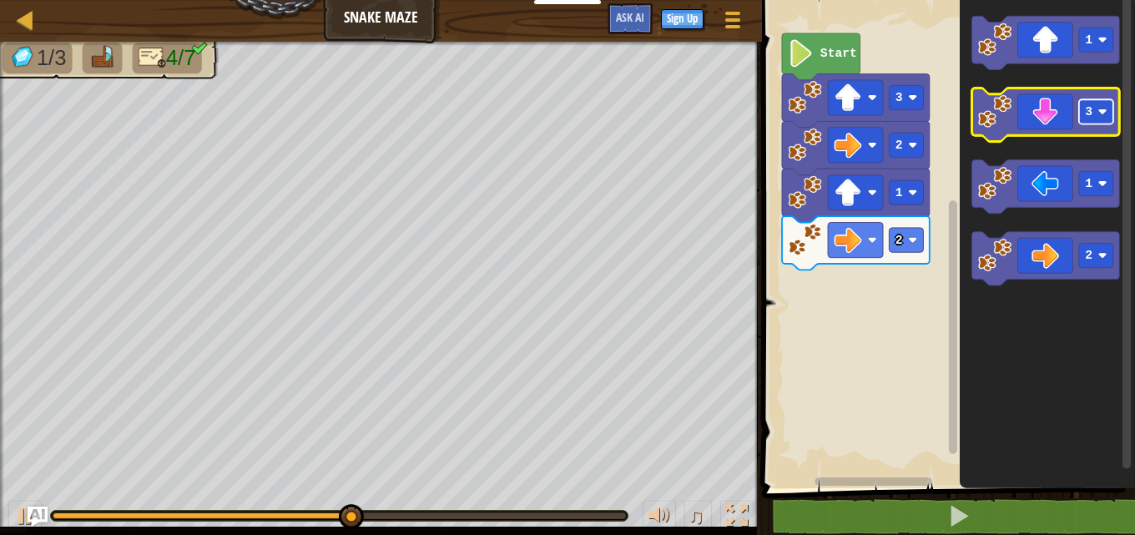
click at [1103, 113] on image "Blockly Workspace" at bounding box center [1102, 111] width 9 height 9
click at [1048, 108] on icon "Blockly Workspace" at bounding box center [1046, 114] width 148 height 53
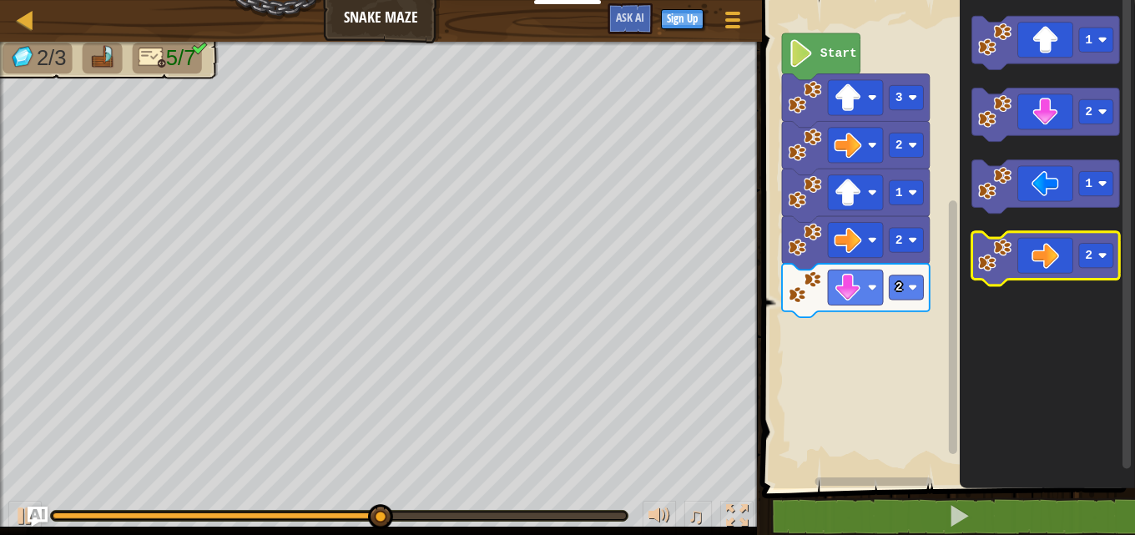
click at [1040, 256] on icon "Blockly Workspace" at bounding box center [1046, 258] width 148 height 53
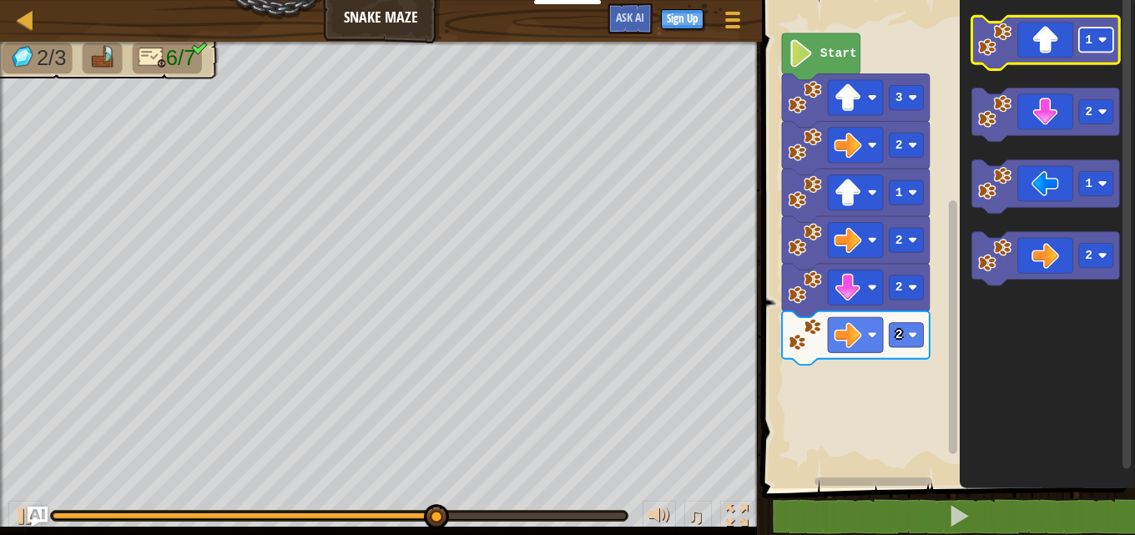
click at [1107, 38] on image "Blockly Workspace" at bounding box center [1102, 39] width 9 height 9
click at [1029, 46] on icon "Blockly Workspace" at bounding box center [1046, 42] width 148 height 53
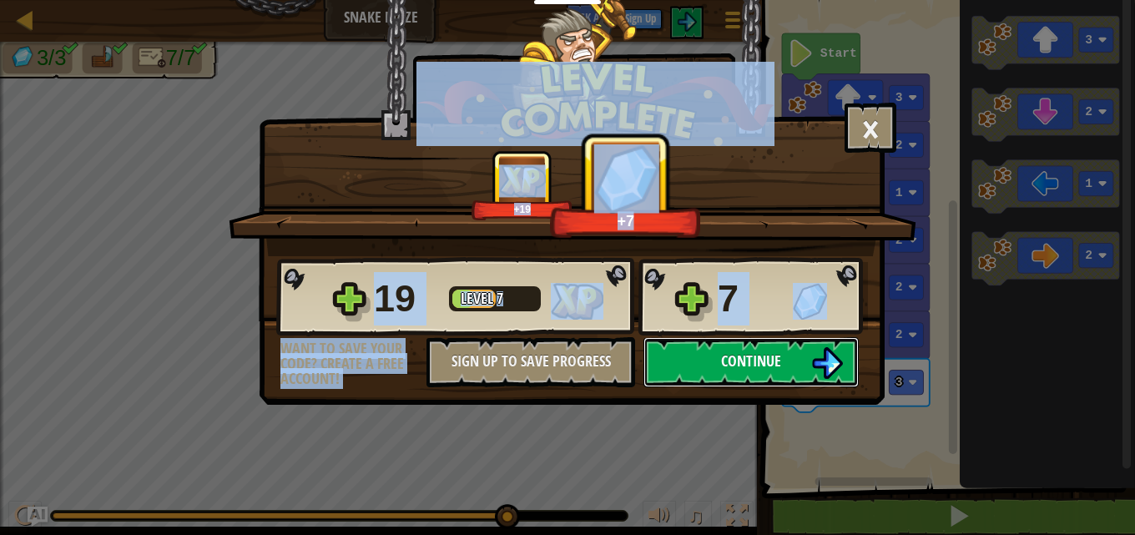
click at [840, 346] on button "Continue" at bounding box center [750, 362] width 215 height 50
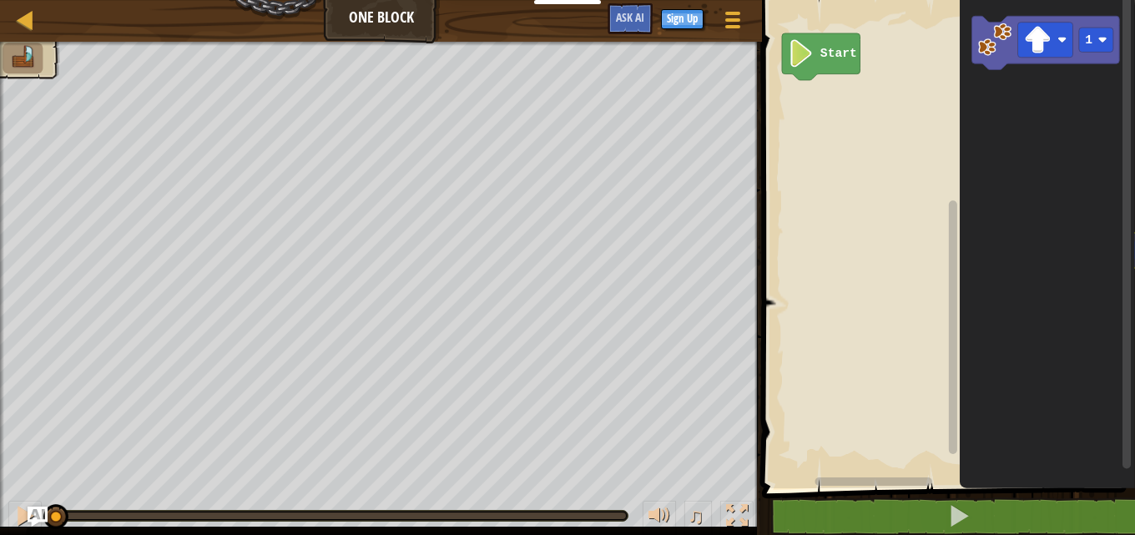
click at [1122, 433] on icon "Blockly Workspace" at bounding box center [1047, 240] width 175 height 497
click at [1097, 36] on rect "Blockly Workspace" at bounding box center [1096, 40] width 34 height 24
click at [1052, 52] on image "Blockly Workspace" at bounding box center [1038, 40] width 28 height 28
click at [1041, 18] on icon "Blockly Workspace" at bounding box center [1046, 42] width 148 height 53
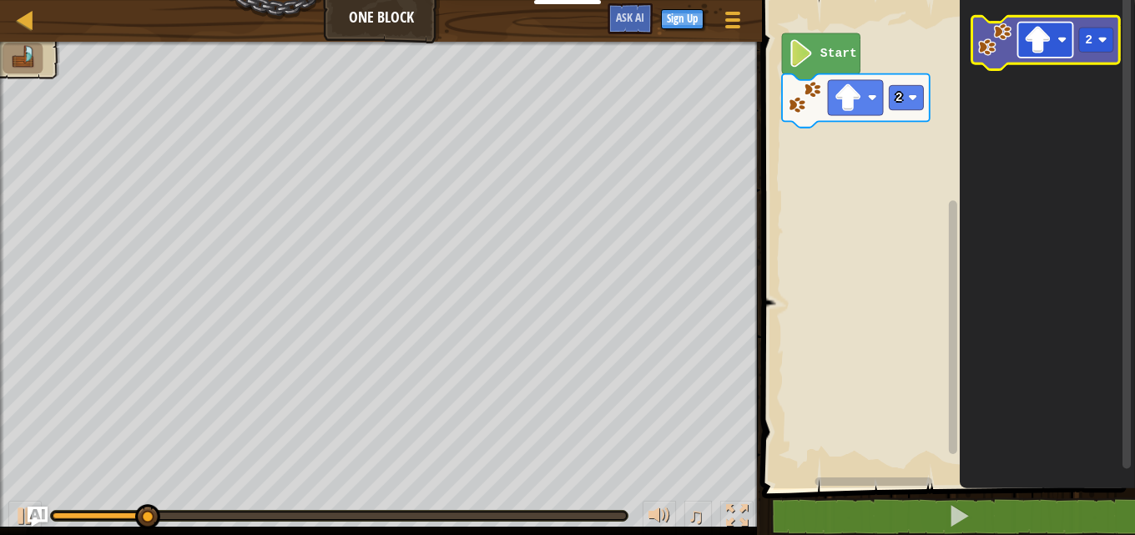
click at [1063, 37] on image "Blockly Workspace" at bounding box center [1061, 39] width 9 height 9
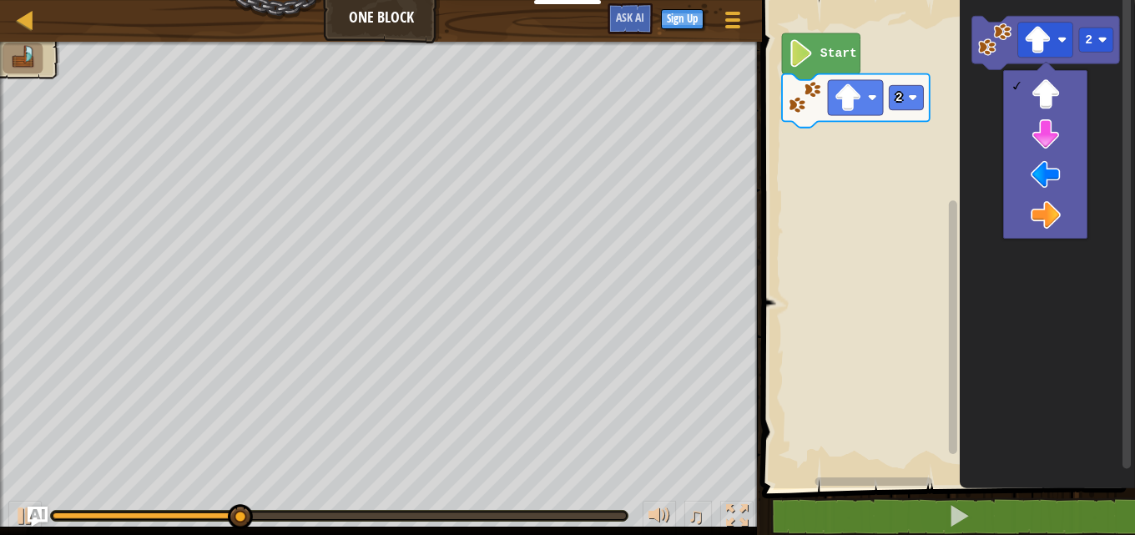
click at [1029, 328] on icon "Blockly Workspace" at bounding box center [1047, 240] width 175 height 497
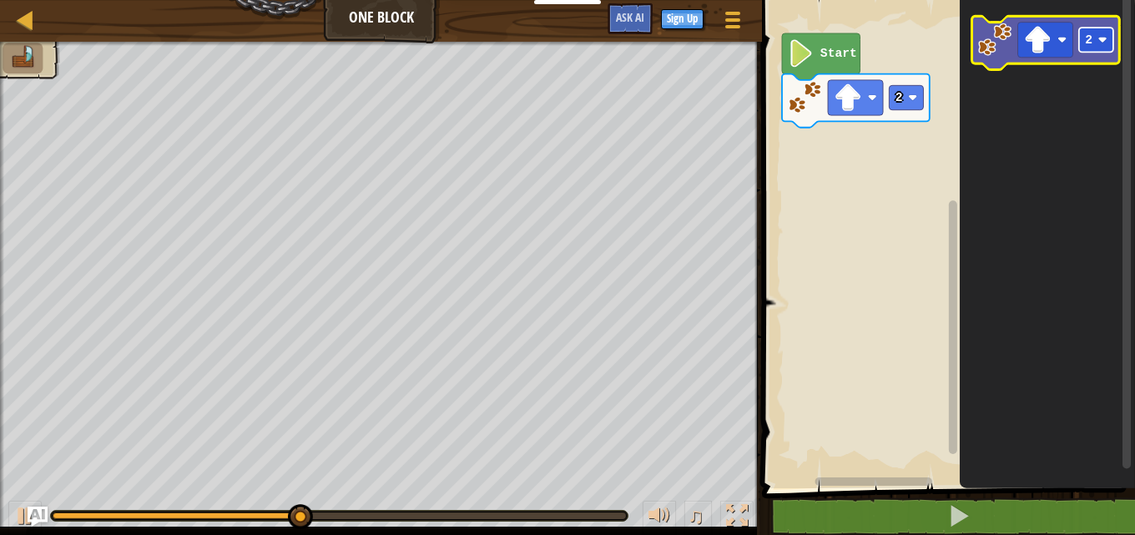
click at [1100, 37] on image "Blockly Workspace" at bounding box center [1102, 39] width 9 height 9
click at [1059, 44] on image "Blockly Workspace" at bounding box center [1061, 39] width 9 height 9
click at [1019, 33] on rect "Blockly Workspace" at bounding box center [1045, 40] width 55 height 35
click at [1011, 48] on image "Blockly Workspace" at bounding box center [994, 39] width 33 height 33
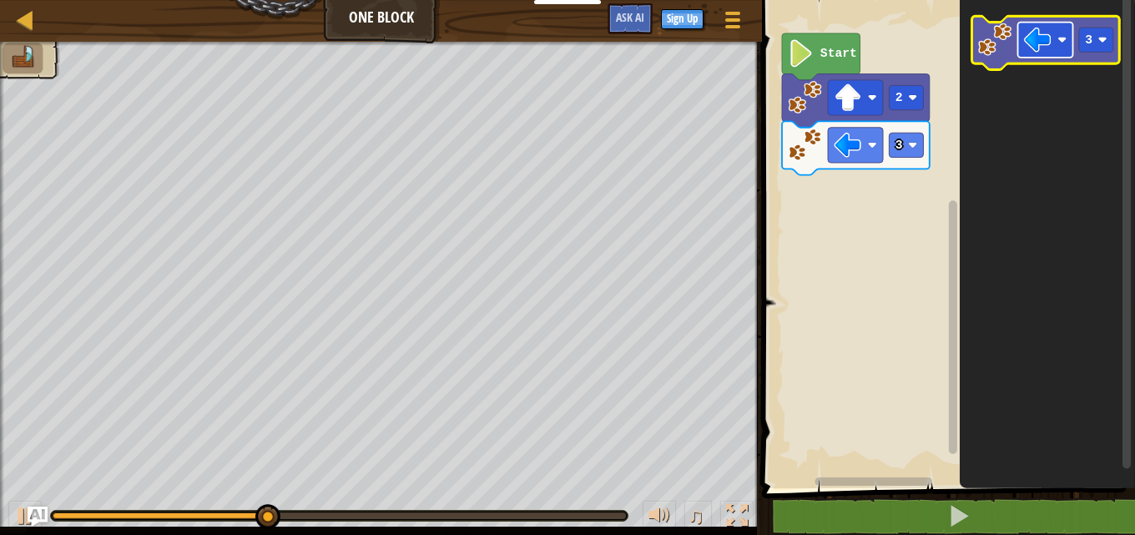
click at [1056, 36] on rect "Blockly Workspace" at bounding box center [1045, 40] width 55 height 35
click at [1113, 43] on rect "Blockly Workspace" at bounding box center [1096, 40] width 34 height 24
click at [1064, 61] on icon "Blockly Workspace" at bounding box center [1046, 42] width 148 height 53
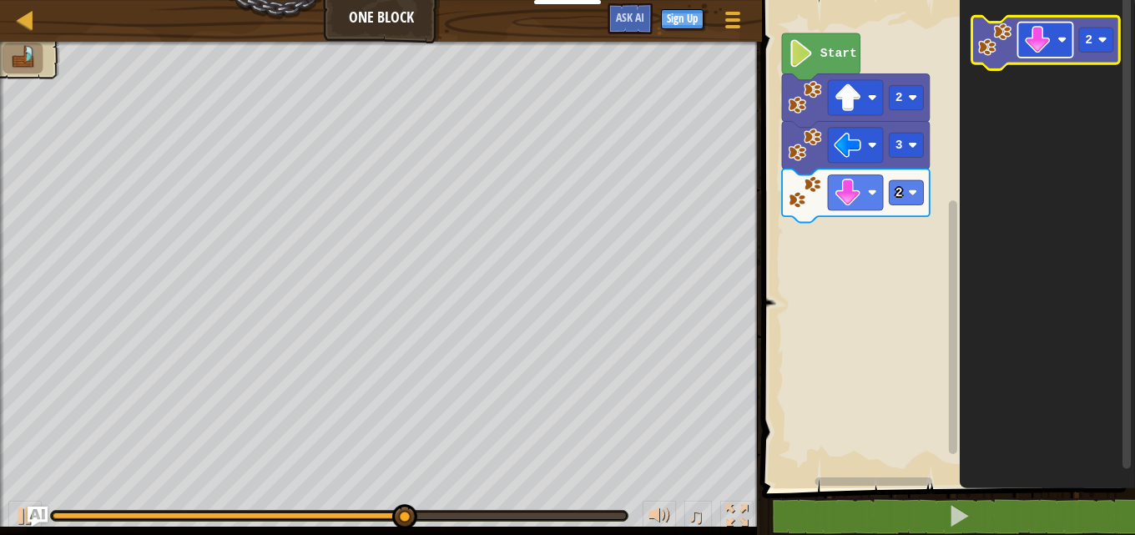
click at [1063, 37] on image "Blockly Workspace" at bounding box center [1061, 39] width 9 height 9
click at [1112, 38] on rect "Blockly Workspace" at bounding box center [1096, 40] width 34 height 24
click at [1059, 40] on image "Blockly Workspace" at bounding box center [1061, 39] width 9 height 9
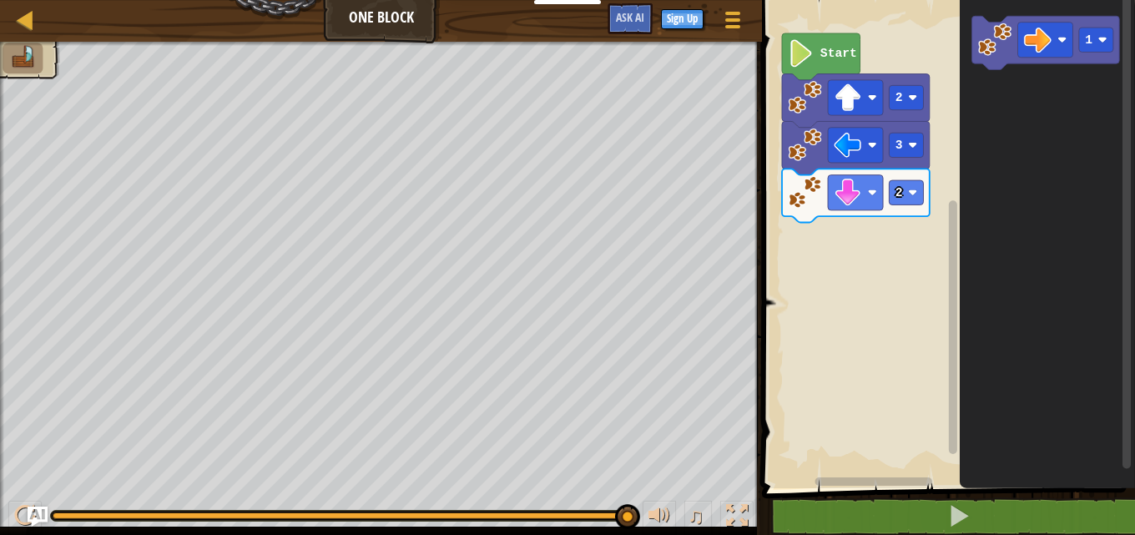
click at [975, 161] on icon "Blockly Workspace" at bounding box center [1047, 240] width 175 height 497
click at [1006, 50] on image "Blockly Workspace" at bounding box center [994, 39] width 33 height 33
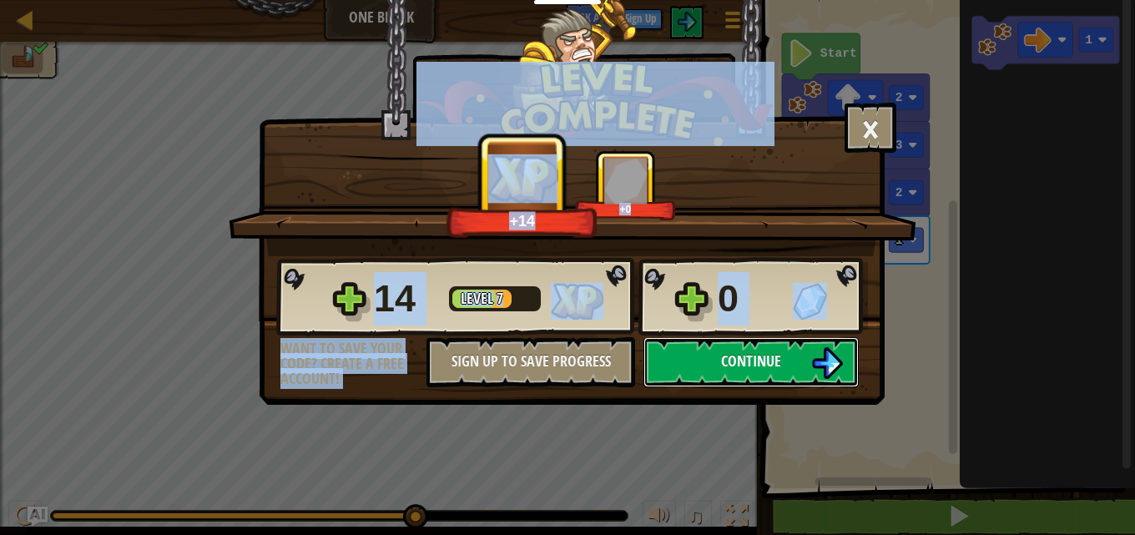
click at [804, 359] on button "Continue" at bounding box center [750, 362] width 215 height 50
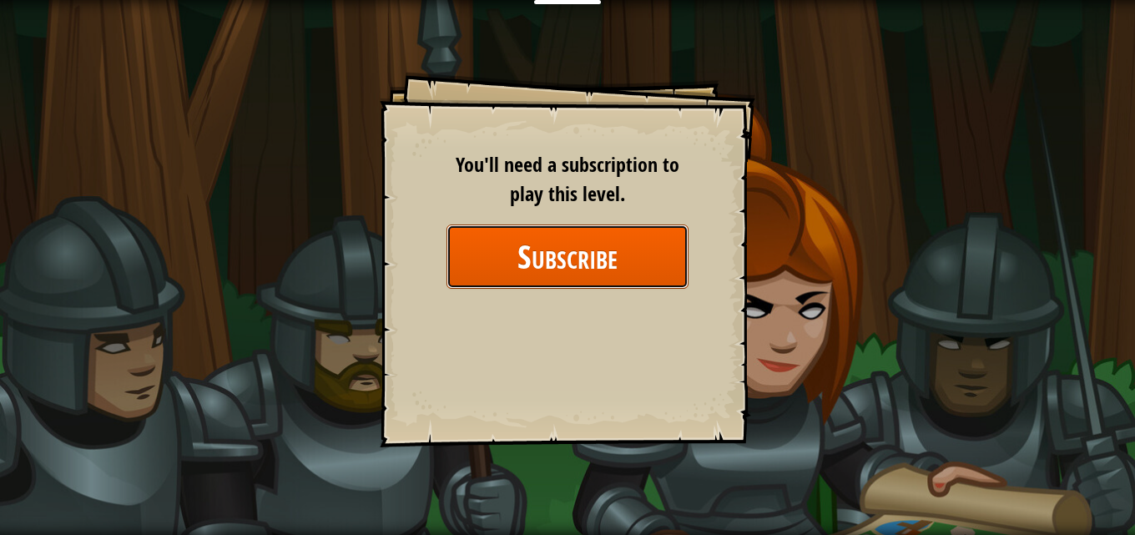
click at [564, 266] on button "Subscribe" at bounding box center [568, 257] width 242 height 64
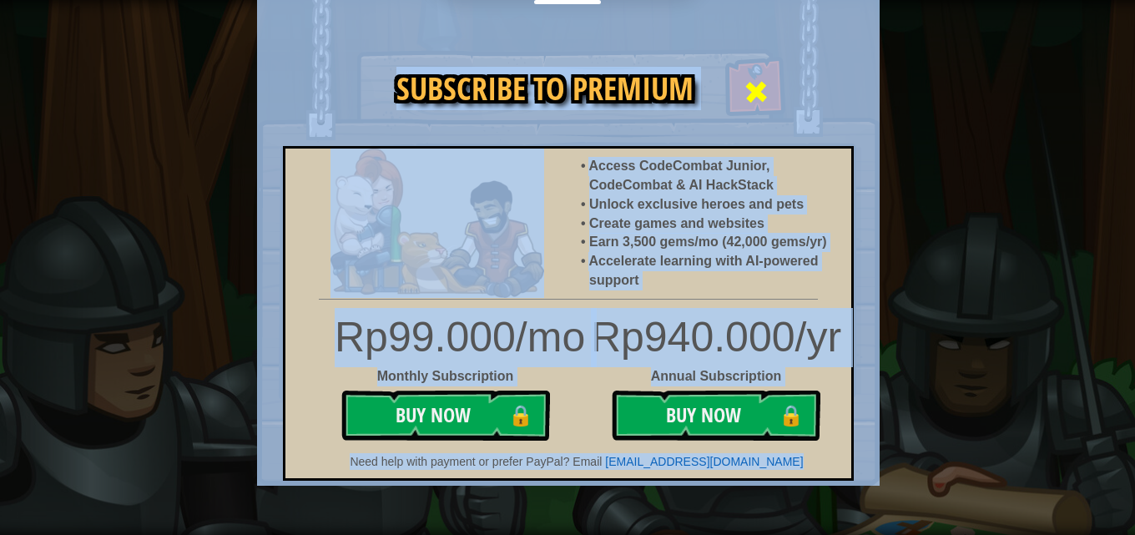
click at [756, 88] on span at bounding box center [756, 91] width 27 height 27
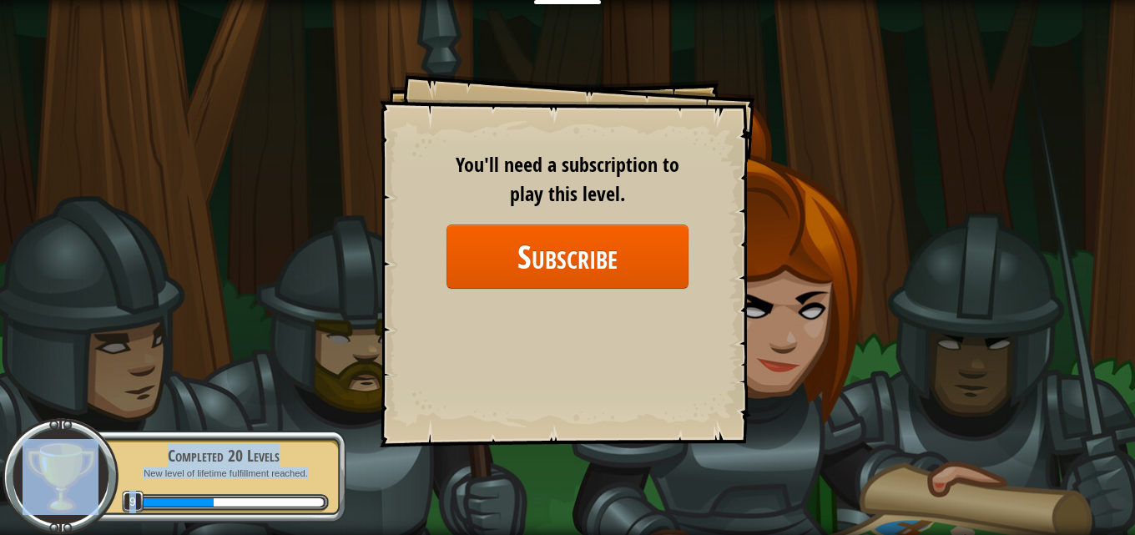
click at [712, 214] on div "Goals Start Level Error loading from server. Try refreshing the page. You'll ne…" at bounding box center [568, 260] width 376 height 376
